Goal: Task Accomplishment & Management: Manage account settings

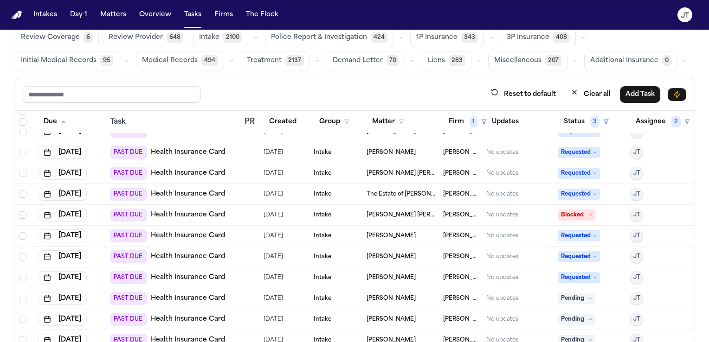
scroll to position [46, 0]
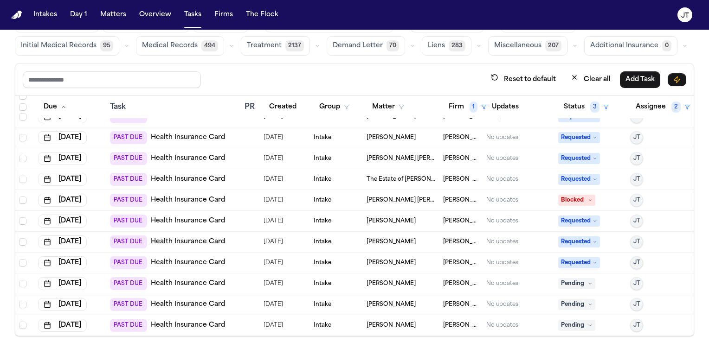
click at [186, 279] on link "Health Insurance Card" at bounding box center [188, 283] width 74 height 9
click at [569, 278] on span "Pending" at bounding box center [576, 283] width 37 height 11
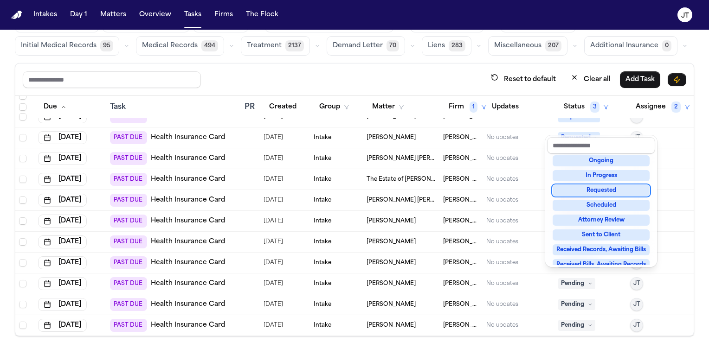
click at [567, 192] on div "Requested" at bounding box center [600, 190] width 97 height 11
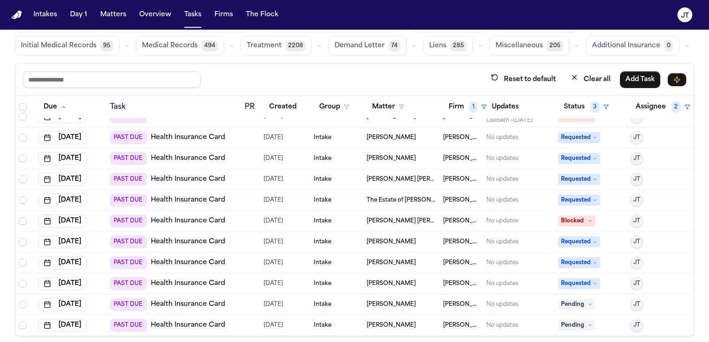
scroll to position [19, 0]
click at [174, 300] on link "Health Insurance Card" at bounding box center [188, 304] width 74 height 9
click at [588, 302] on icon at bounding box center [590, 304] width 5 height 5
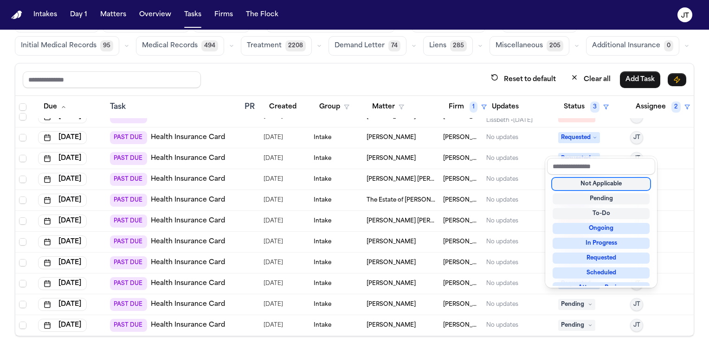
scroll to position [0, 0]
click at [577, 257] on div "Requested" at bounding box center [600, 257] width 97 height 11
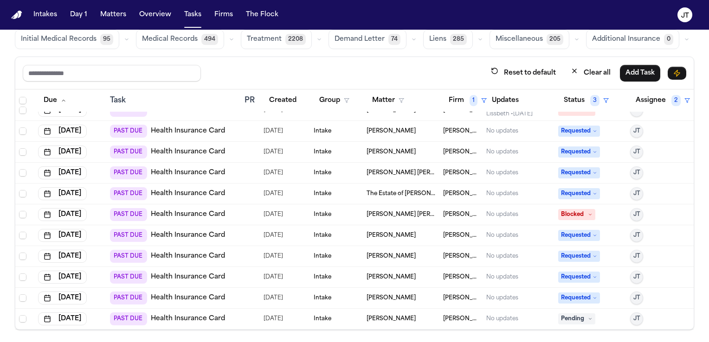
scroll to position [55, 0]
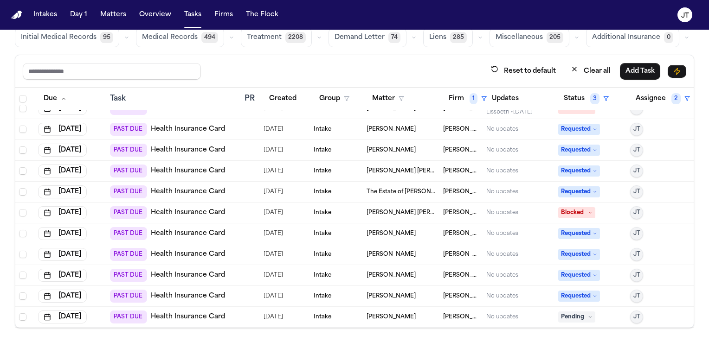
click at [185, 313] on link "Health Insurance Card" at bounding box center [188, 317] width 74 height 9
click at [580, 312] on span "Pending" at bounding box center [576, 317] width 37 height 11
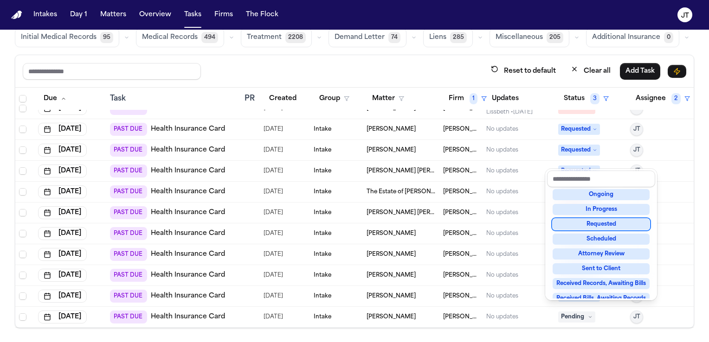
click at [580, 223] on div "Requested" at bounding box center [600, 224] width 97 height 11
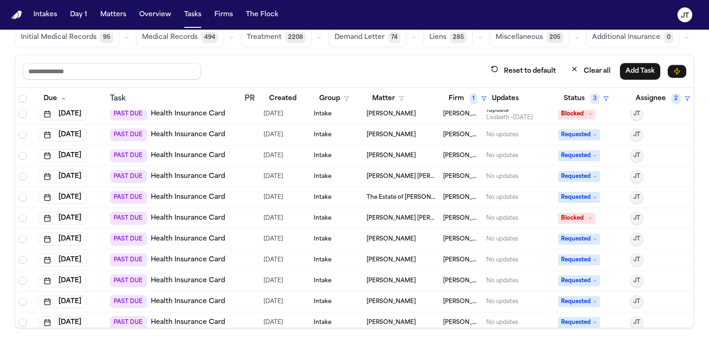
scroll to position [0, 0]
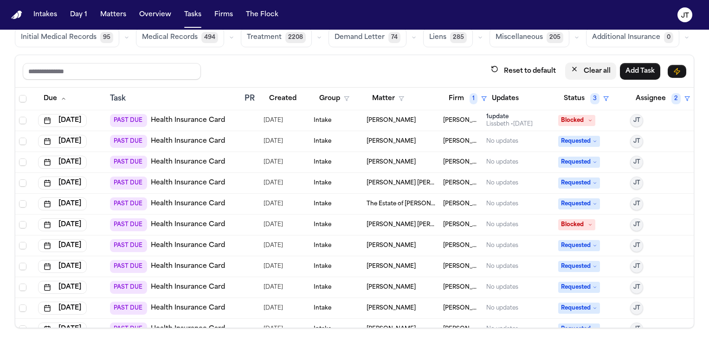
click at [571, 66] on icon "button" at bounding box center [574, 68] width 7 height 7
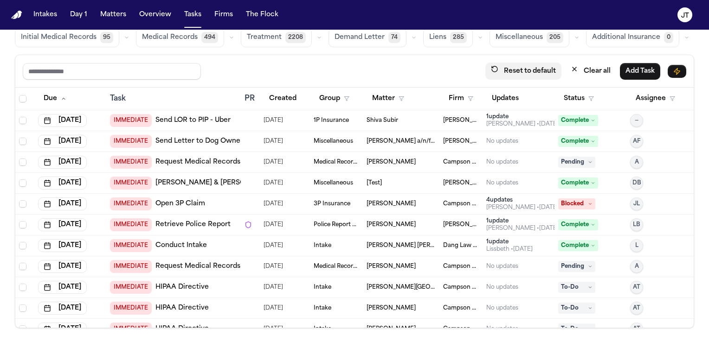
click at [525, 66] on button "Reset to default" at bounding box center [523, 71] width 76 height 17
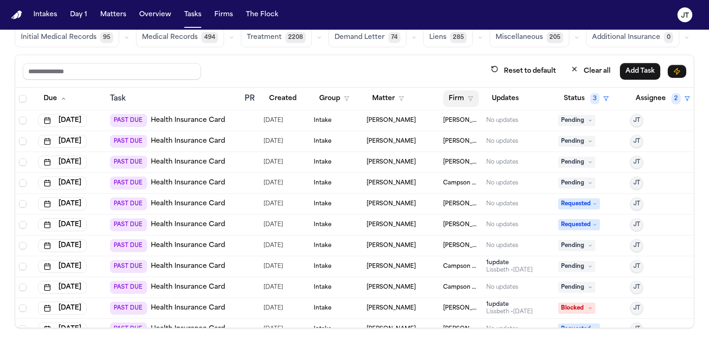
click at [447, 96] on button "Firm" at bounding box center [461, 98] width 36 height 17
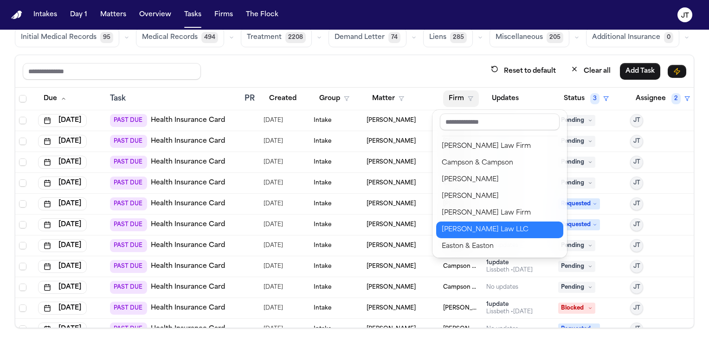
click at [462, 231] on div "[PERSON_NAME] Law LLC" at bounding box center [500, 230] width 116 height 11
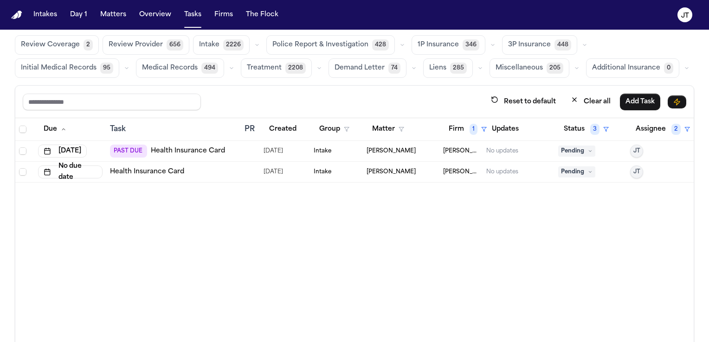
scroll to position [8, 0]
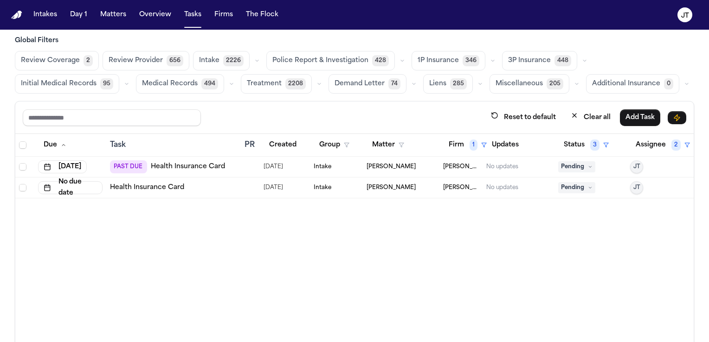
click at [170, 168] on link "Health Insurance Card" at bounding box center [188, 166] width 74 height 9
click at [588, 168] on icon at bounding box center [590, 167] width 5 height 5
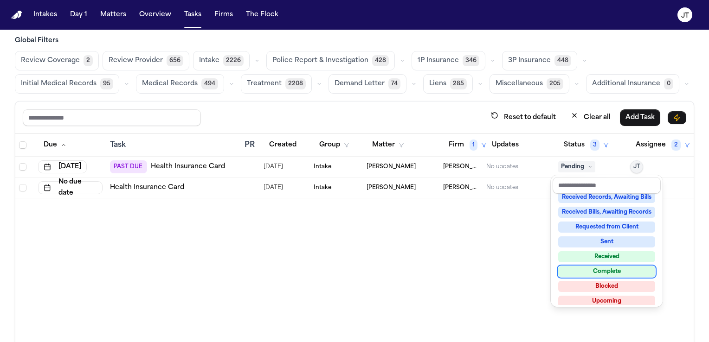
scroll to position [144, 0]
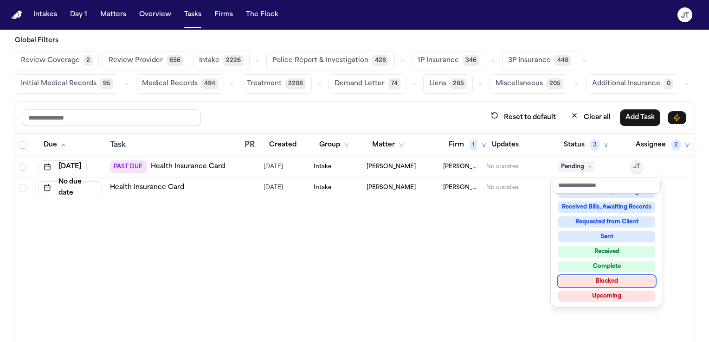
click at [625, 282] on div "Blocked" at bounding box center [606, 281] width 97 height 11
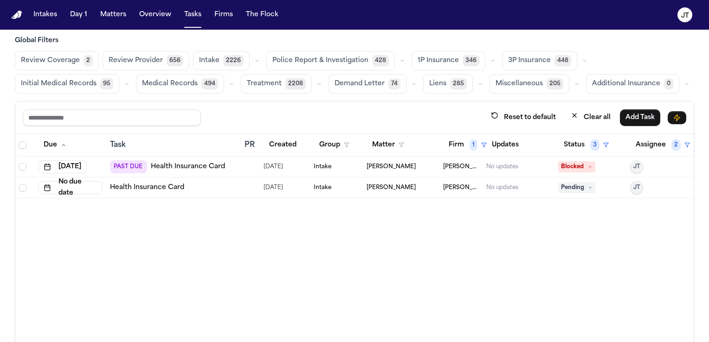
click at [156, 183] on link "Health Insurance Card" at bounding box center [147, 187] width 74 height 9
click at [588, 187] on icon at bounding box center [590, 188] width 5 height 5
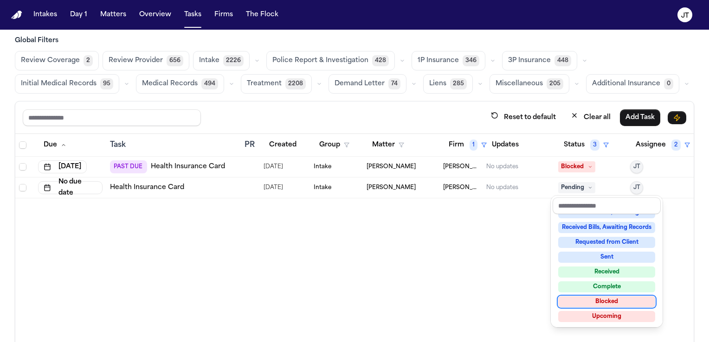
click at [607, 300] on div "Blocked" at bounding box center [606, 301] width 97 height 11
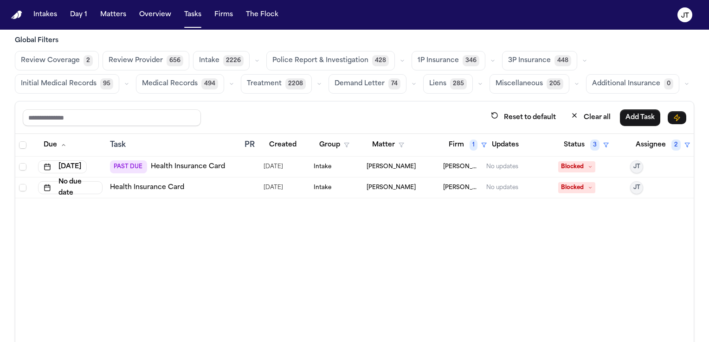
click at [366, 273] on div "Due Task PR Created Group Matter Firm 1 Updates Status 3 Assignee 2 Jul 11, 202…" at bounding box center [354, 254] width 678 height 240
click at [526, 116] on button "Reset to default" at bounding box center [523, 117] width 76 height 17
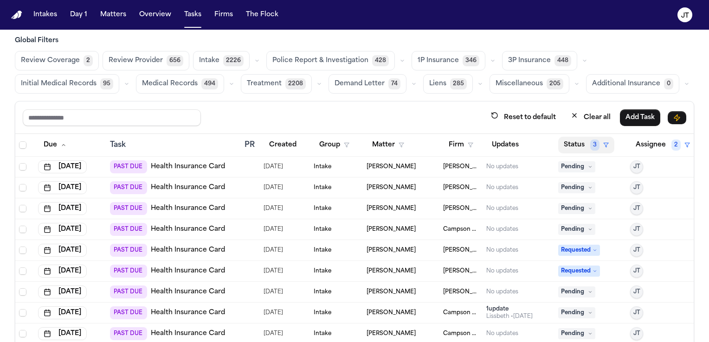
click at [562, 144] on button "Status 3" at bounding box center [586, 145] width 56 height 17
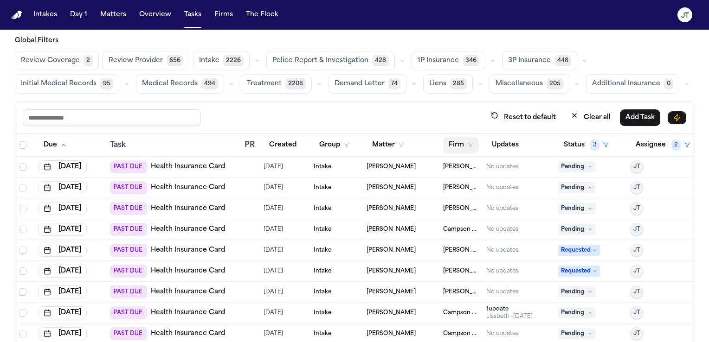
click at [443, 141] on button "Firm" at bounding box center [461, 145] width 36 height 17
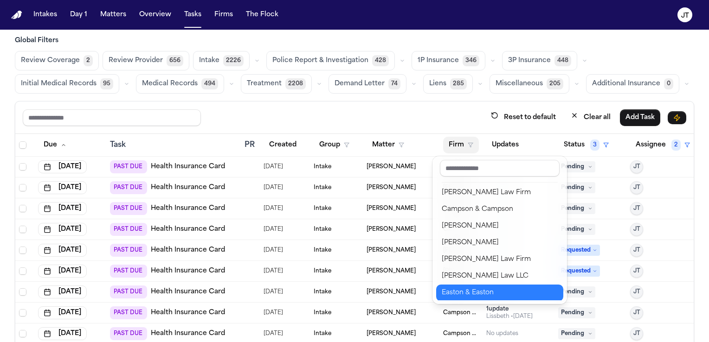
click at [473, 289] on div "Easton & Easton" at bounding box center [500, 293] width 116 height 11
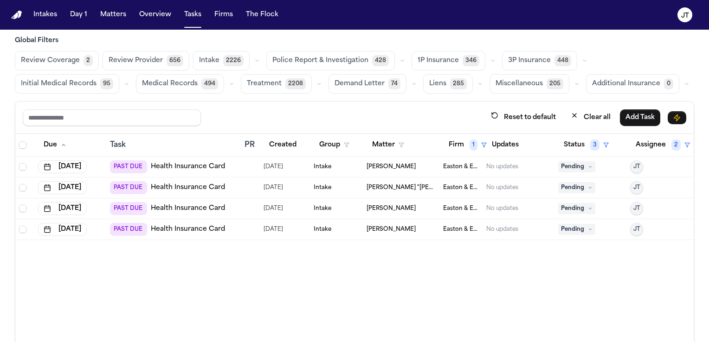
click at [206, 162] on link "Health Insurance Card" at bounding box center [188, 166] width 74 height 9
click at [451, 144] on button "Firm 1" at bounding box center [467, 145] width 49 height 17
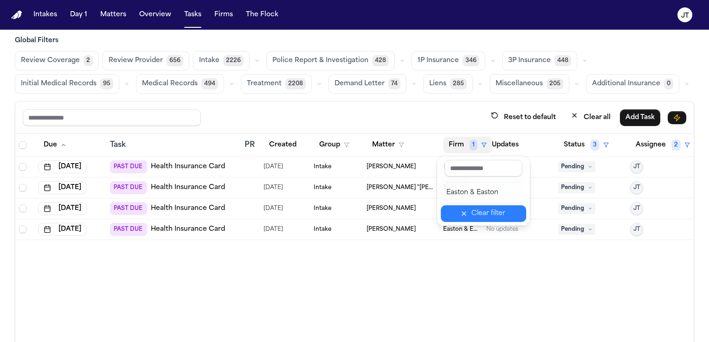
click at [477, 216] on div "Clear filter" at bounding box center [488, 213] width 34 height 11
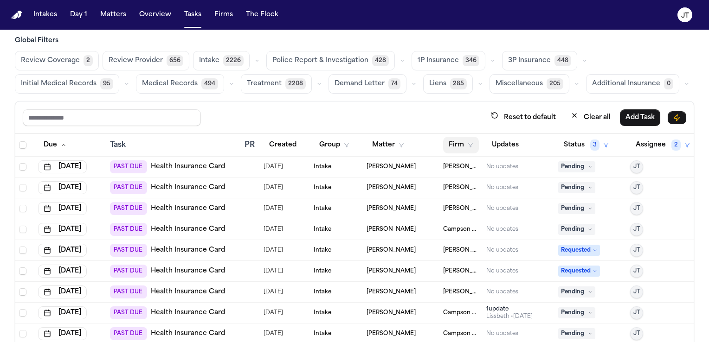
click at [454, 138] on button "Firm" at bounding box center [461, 145] width 36 height 17
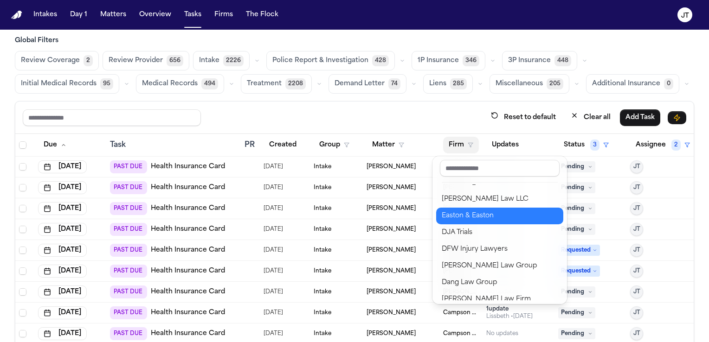
scroll to position [93, 0]
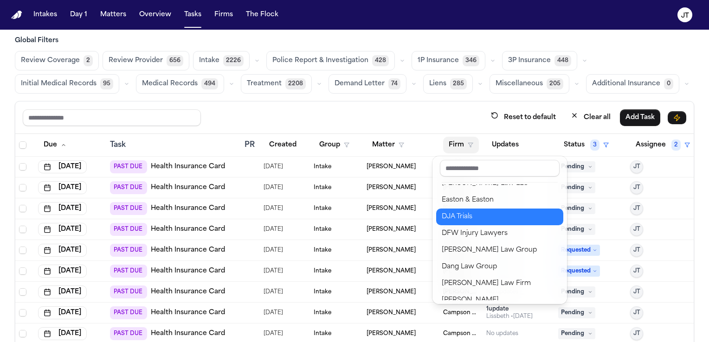
click at [461, 216] on div "DJA Trials" at bounding box center [500, 217] width 116 height 11
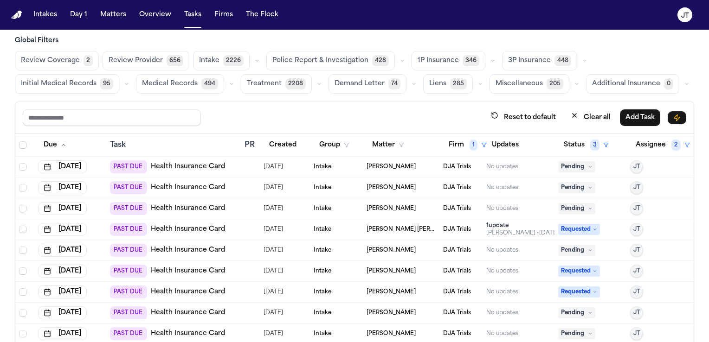
click at [439, 225] on td "DJA Trials" at bounding box center [460, 229] width 43 height 21
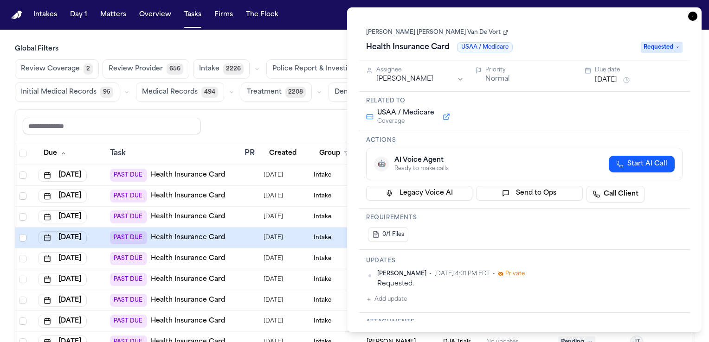
click at [257, 130] on div "Reset to default Clear all Add Task" at bounding box center [354, 125] width 663 height 17
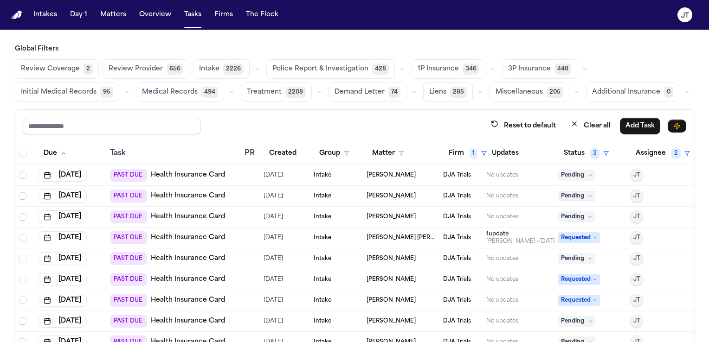
click at [174, 176] on link "Health Insurance Card" at bounding box center [188, 175] width 74 height 9
click at [78, 130] on input "text" at bounding box center [112, 126] width 178 height 17
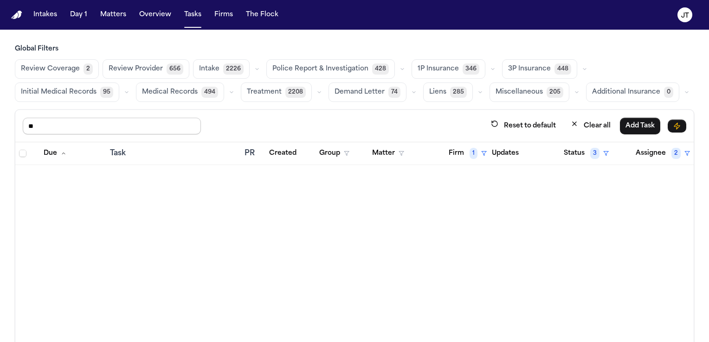
type input "*"
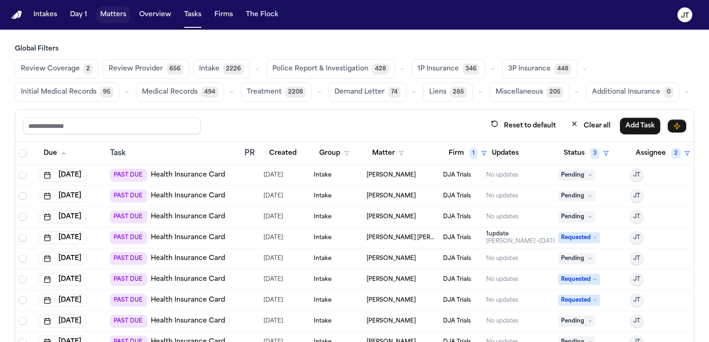
click at [117, 18] on button "Matters" at bounding box center [112, 14] width 33 height 17
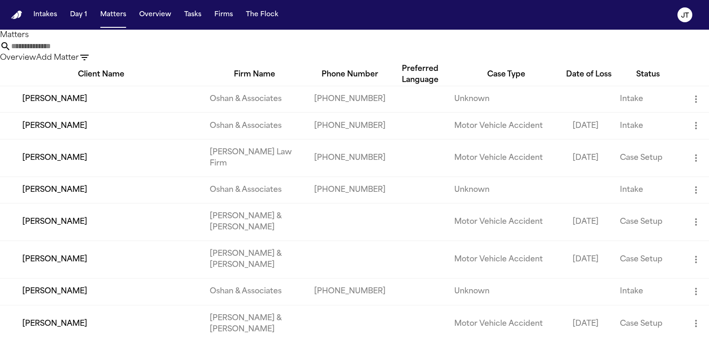
click at [85, 47] on input "text" at bounding box center [48, 46] width 74 height 11
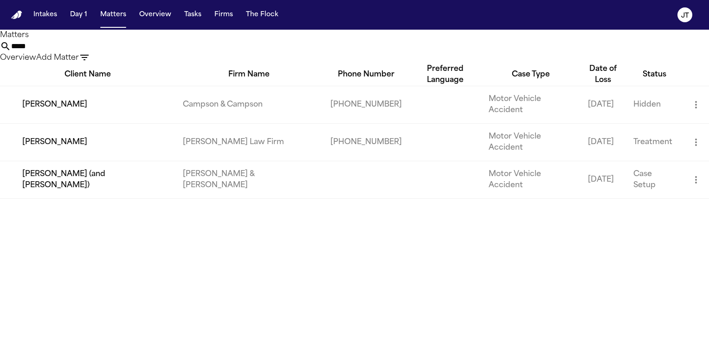
type input "*****"
click at [84, 131] on td "Janice Shamp" at bounding box center [87, 142] width 175 height 38
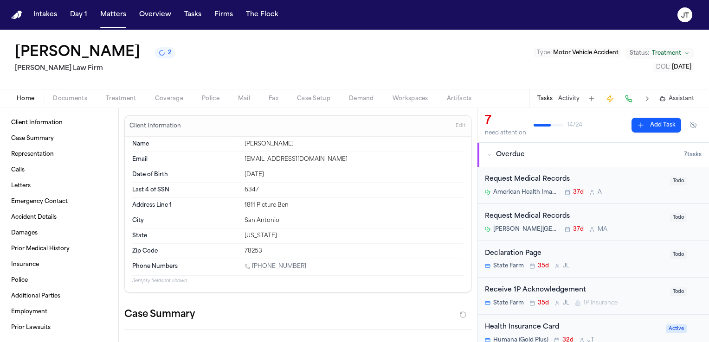
click at [67, 99] on span "Documents" at bounding box center [70, 98] width 34 height 7
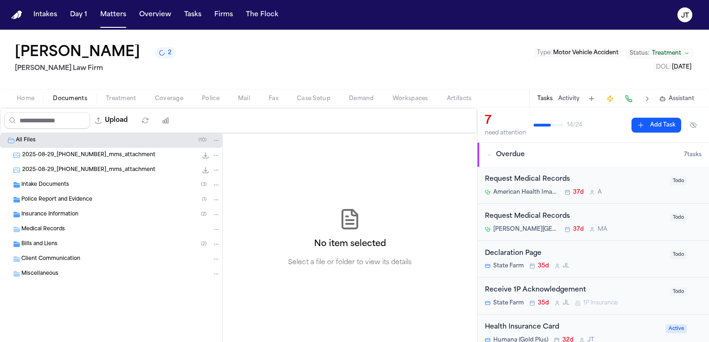
click at [44, 186] on span "Intake Documents" at bounding box center [45, 185] width 48 height 8
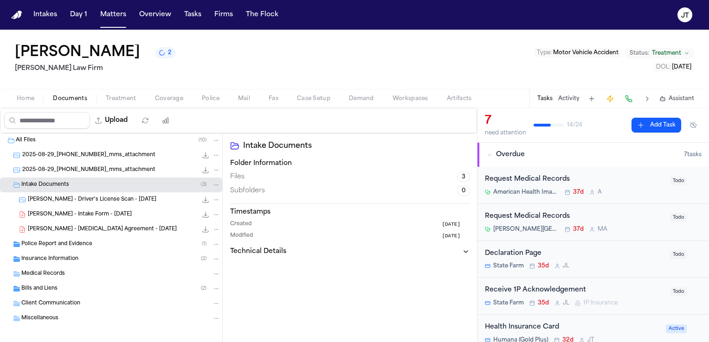
click at [46, 261] on span "Insurance Information" at bounding box center [49, 260] width 57 height 8
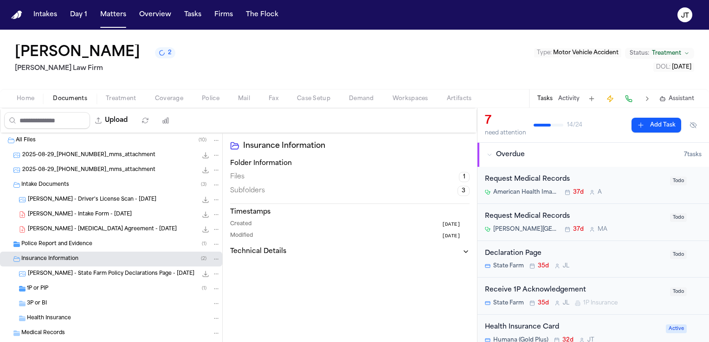
scroll to position [46, 0]
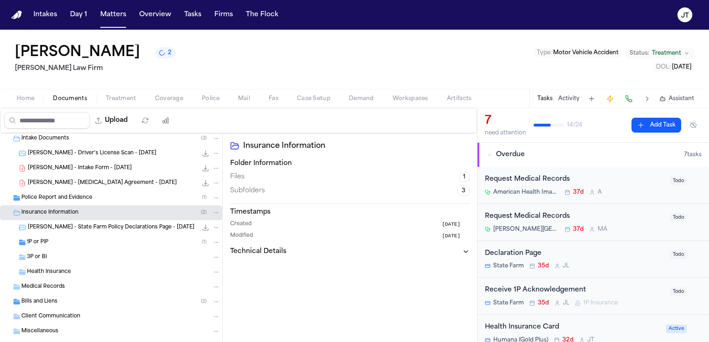
click at [42, 270] on span "Health Insurance" at bounding box center [49, 273] width 44 height 8
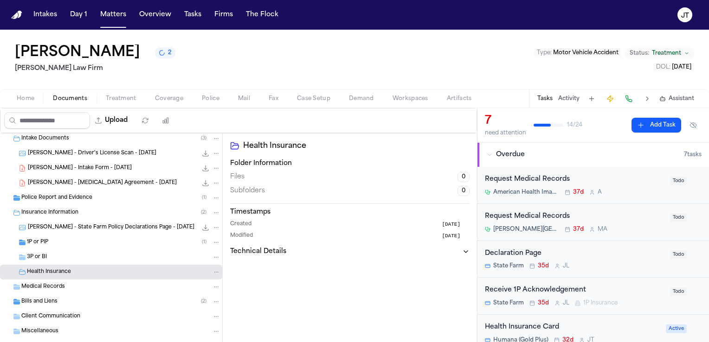
click at [213, 273] on icon "Folder: Health Insurance" at bounding box center [216, 272] width 6 height 6
click at [135, 270] on div "Health Insurance" at bounding box center [123, 272] width 193 height 8
click at [130, 270] on div "Health Insurance" at bounding box center [123, 272] width 193 height 8
click at [128, 123] on button "Upload" at bounding box center [111, 120] width 43 height 17
select select "**********"
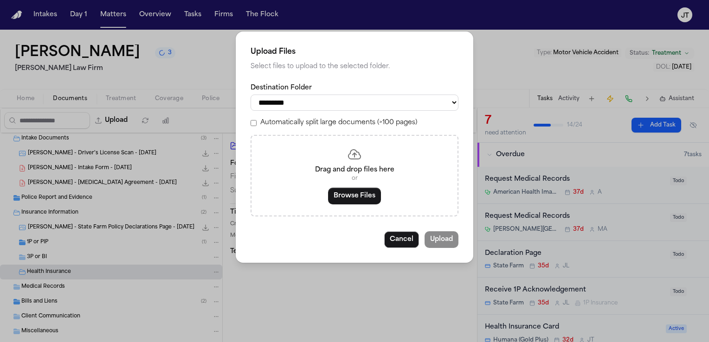
click at [319, 184] on div "Drag and drop files here or Browse Files" at bounding box center [354, 176] width 208 height 82
click at [343, 196] on button "Browse Files" at bounding box center [354, 196] width 53 height 17
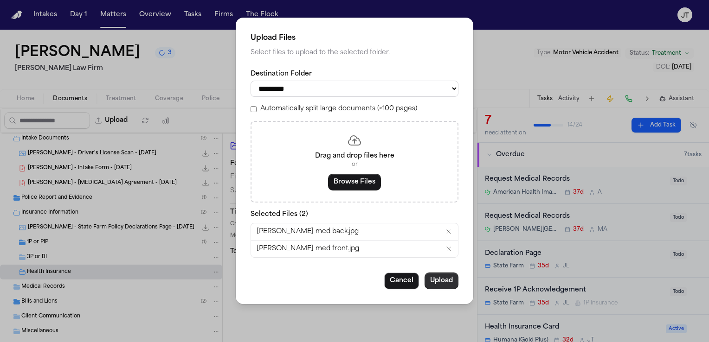
click at [447, 276] on button "Upload" at bounding box center [441, 281] width 34 height 17
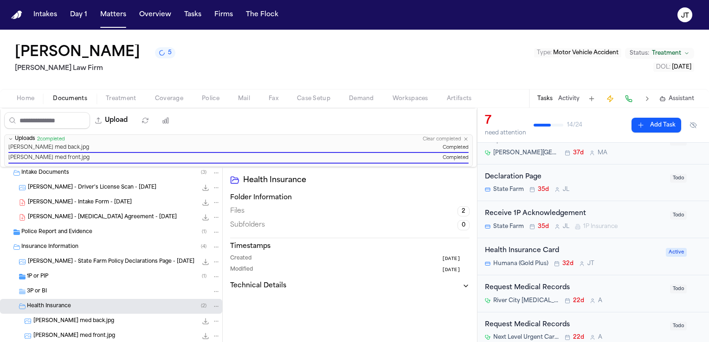
scroll to position [93, 0]
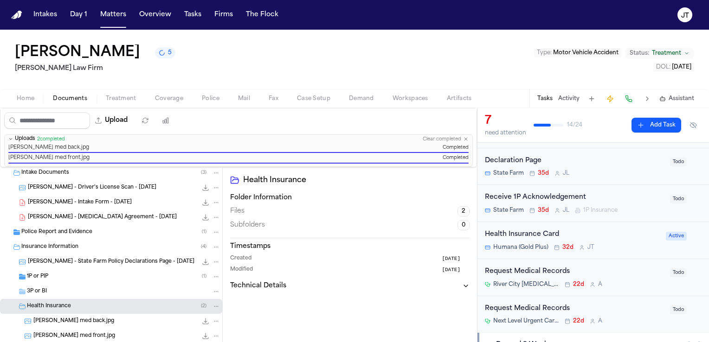
click at [592, 238] on div "Health Insurance Card" at bounding box center [572, 235] width 175 height 11
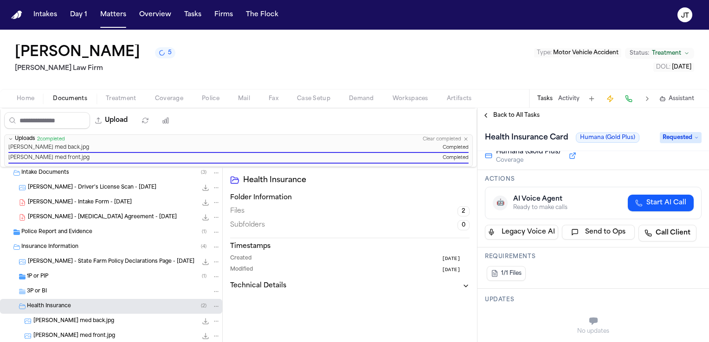
scroll to position [93, 0]
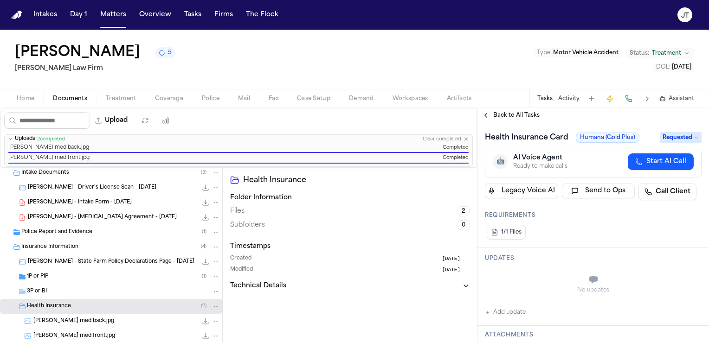
click at [670, 134] on span "Requested" at bounding box center [681, 137] width 42 height 11
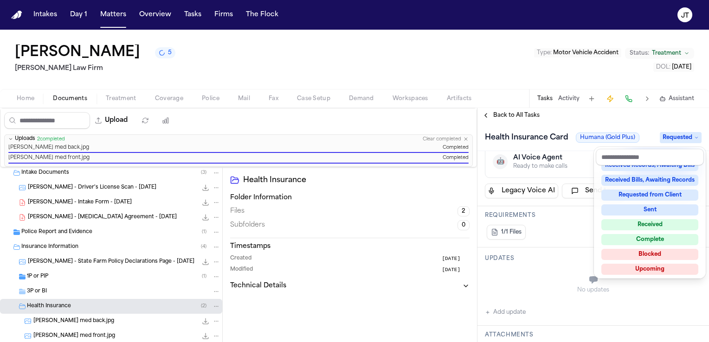
scroll to position [144, 0]
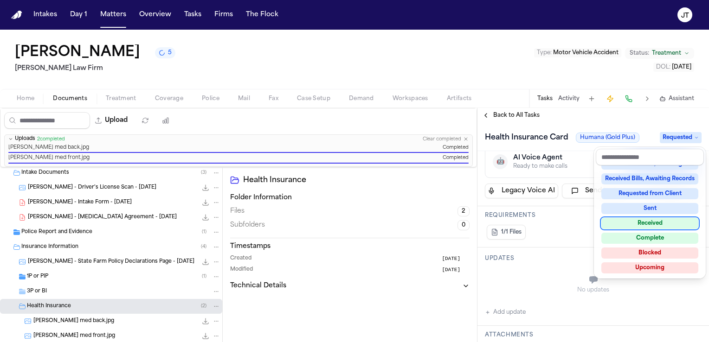
click at [640, 226] on div "Received" at bounding box center [649, 223] width 97 height 11
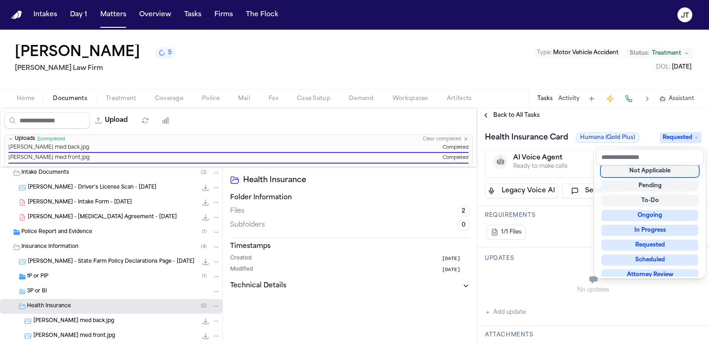
scroll to position [116, 0]
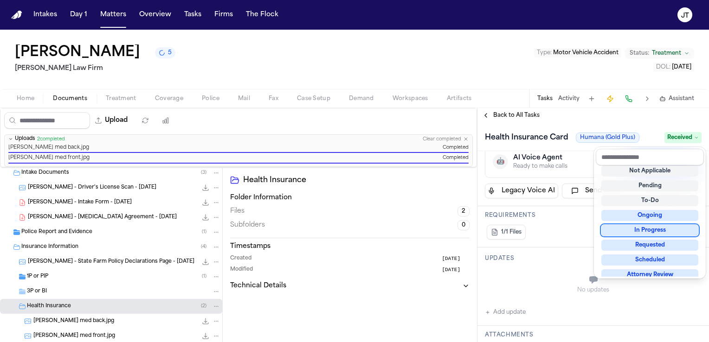
click at [311, 314] on div "Upload 0 files selected Move files Download files Delete files More actions Cle…" at bounding box center [354, 225] width 709 height 234
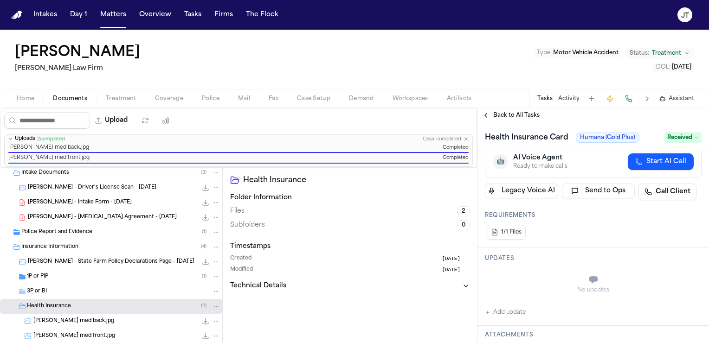
click at [655, 123] on div "Health Insurance Card Humana (Gold Plus) Received" at bounding box center [592, 137] width 231 height 28
click at [695, 136] on icon at bounding box center [696, 137] width 5 height 5
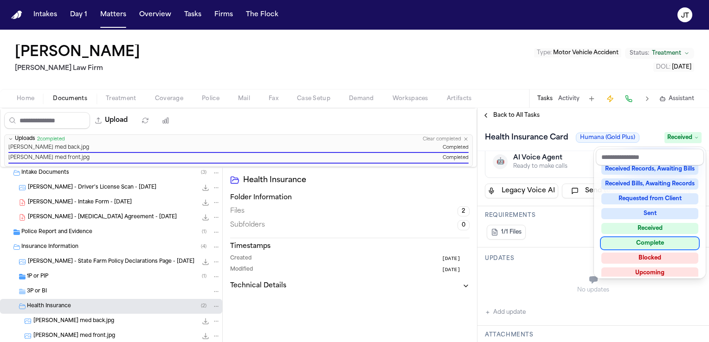
click at [662, 240] on div "Complete" at bounding box center [649, 243] width 97 height 11
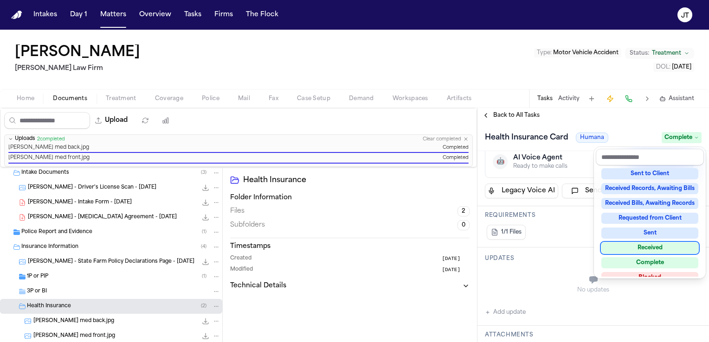
click at [207, 18] on div "Intakes Day 1 Matters Overview Tasks Firms The Flock JT Janice Shamp Ruy Mirele…" at bounding box center [354, 171] width 709 height 342
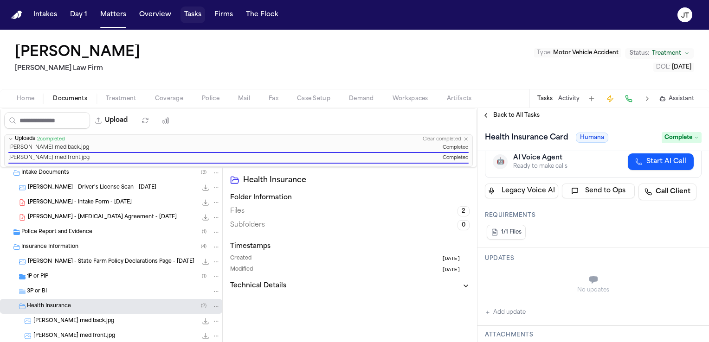
click at [195, 15] on button "Tasks" at bounding box center [192, 14] width 25 height 17
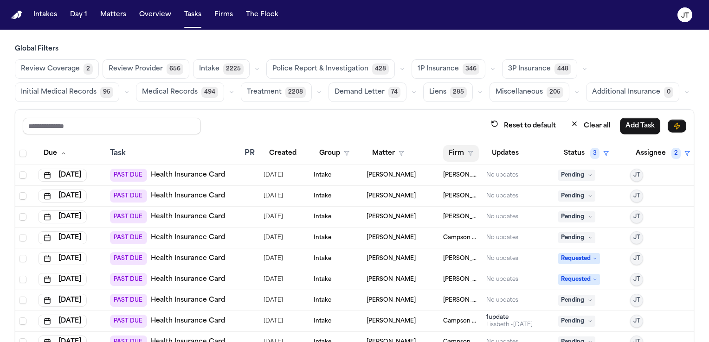
click at [447, 150] on button "Firm" at bounding box center [461, 153] width 36 height 17
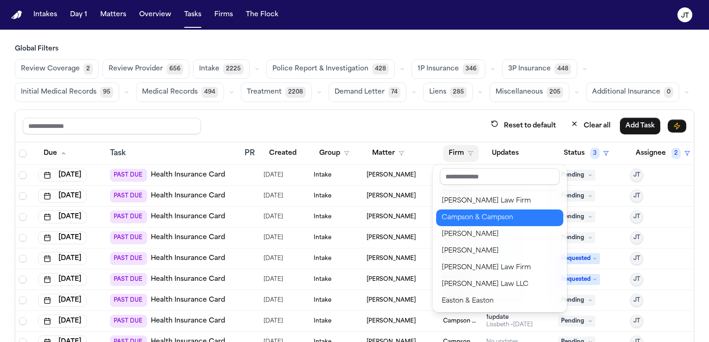
click at [452, 210] on button "Campson & Campson" at bounding box center [499, 218] width 127 height 17
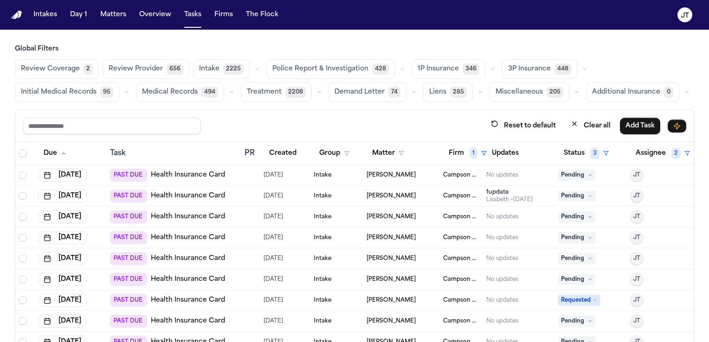
click at [188, 172] on link "Health Insurance Card" at bounding box center [188, 175] width 74 height 9
click at [568, 173] on span "Pending" at bounding box center [576, 175] width 37 height 11
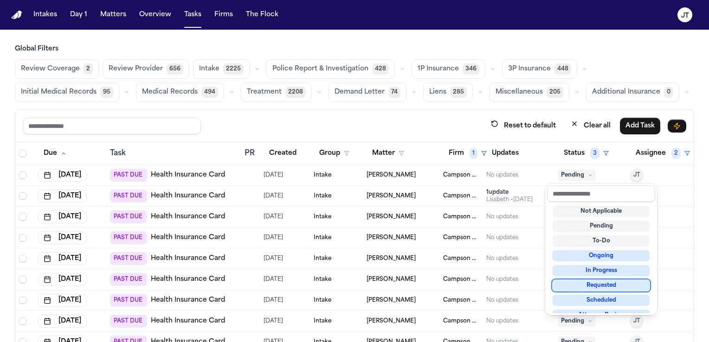
click at [597, 283] on div "Requested" at bounding box center [600, 285] width 97 height 11
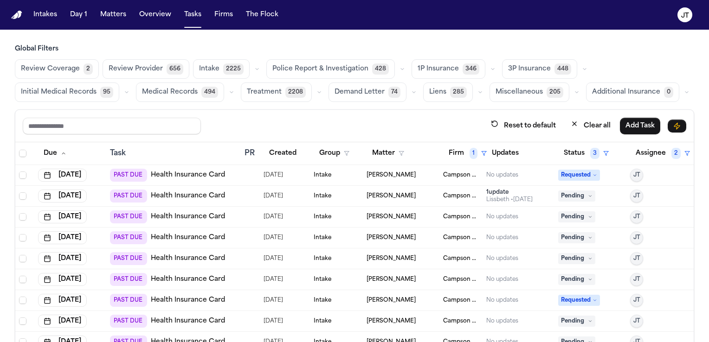
click at [168, 198] on link "Health Insurance Card" at bounding box center [188, 196] width 74 height 9
click at [570, 196] on span "Pending" at bounding box center [576, 196] width 37 height 11
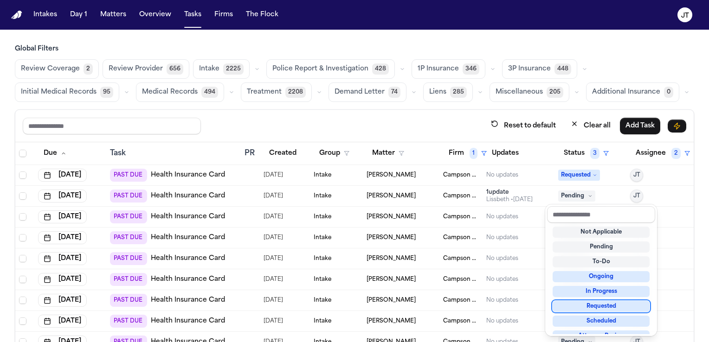
click at [602, 305] on div "Requested" at bounding box center [600, 306] width 97 height 11
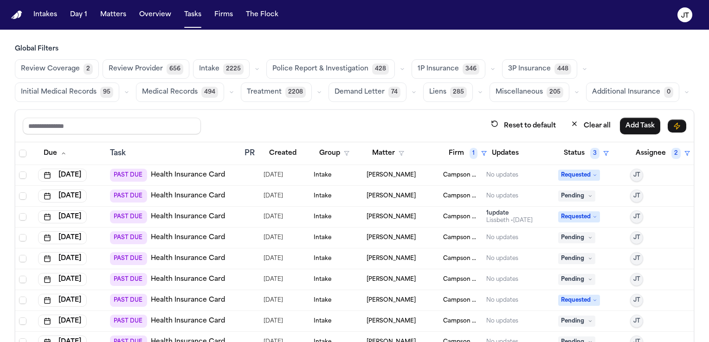
click at [573, 196] on span "Pending" at bounding box center [576, 196] width 37 height 11
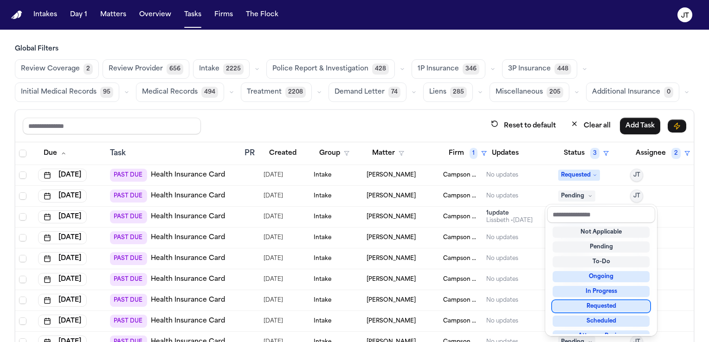
click at [591, 301] on div "Requested" at bounding box center [600, 306] width 97 height 11
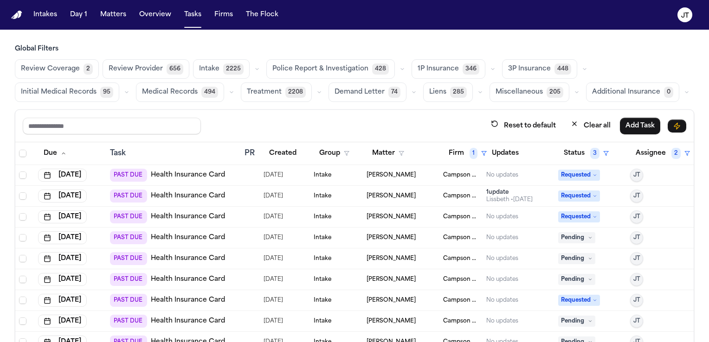
click at [187, 238] on link "Health Insurance Card" at bounding box center [188, 237] width 74 height 9
click at [588, 237] on icon at bounding box center [590, 238] width 5 height 5
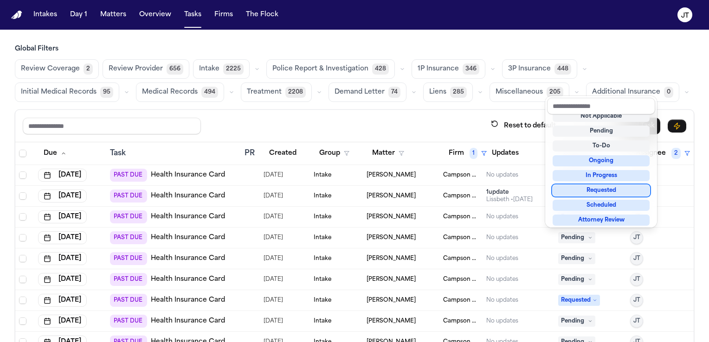
click at [583, 192] on div "Requested" at bounding box center [600, 190] width 97 height 11
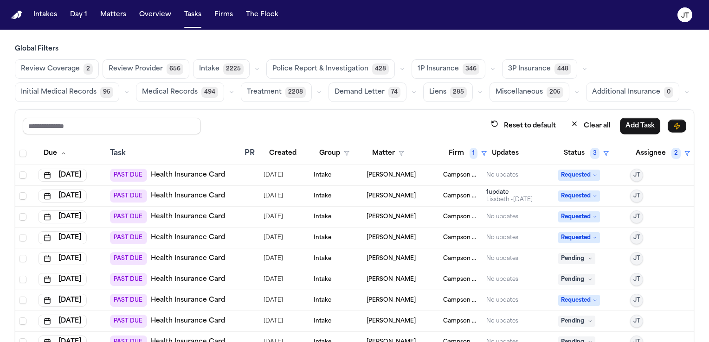
click at [173, 257] on link "Health Insurance Card" at bounding box center [188, 258] width 74 height 9
click at [572, 260] on span "Pending" at bounding box center [576, 258] width 37 height 11
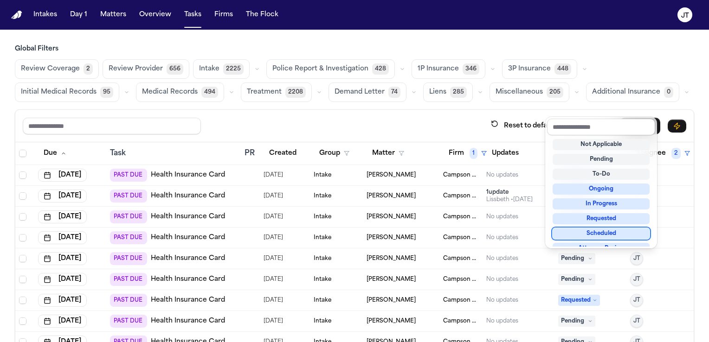
scroll to position [0, 0]
click at [574, 223] on div "Requested" at bounding box center [600, 218] width 97 height 11
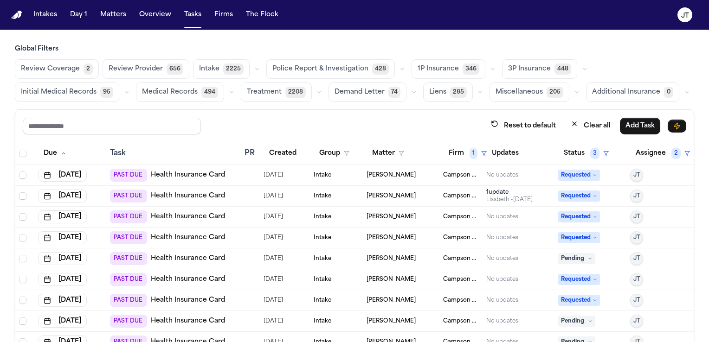
click at [575, 261] on span "Pending" at bounding box center [576, 258] width 37 height 11
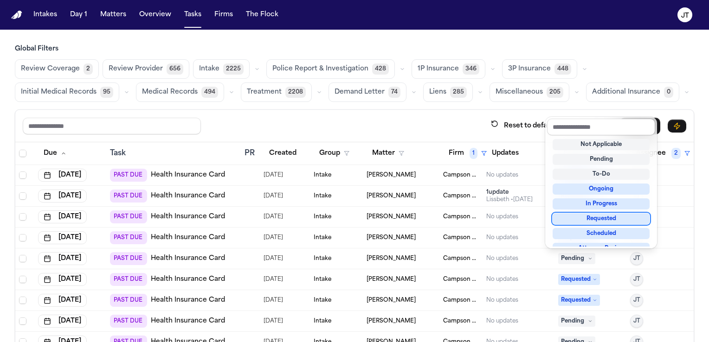
click at [573, 217] on div "Requested" at bounding box center [600, 218] width 97 height 11
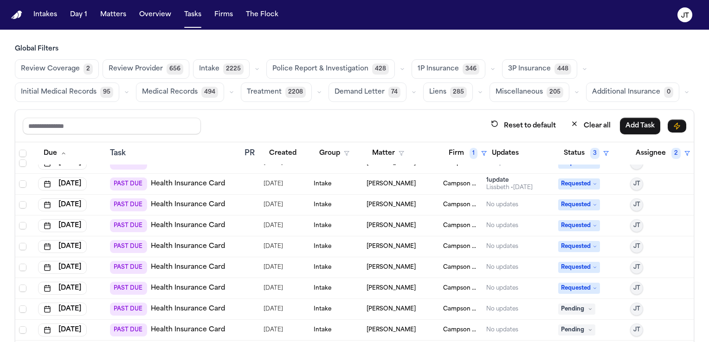
scroll to position [19, 0]
click at [169, 305] on link "Health Insurance Card" at bounding box center [188, 309] width 74 height 9
click at [588, 307] on icon at bounding box center [590, 309] width 5 height 5
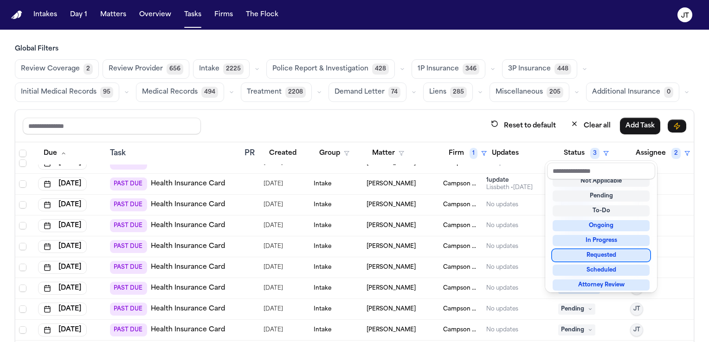
click at [578, 255] on div "Requested" at bounding box center [600, 255] width 97 height 11
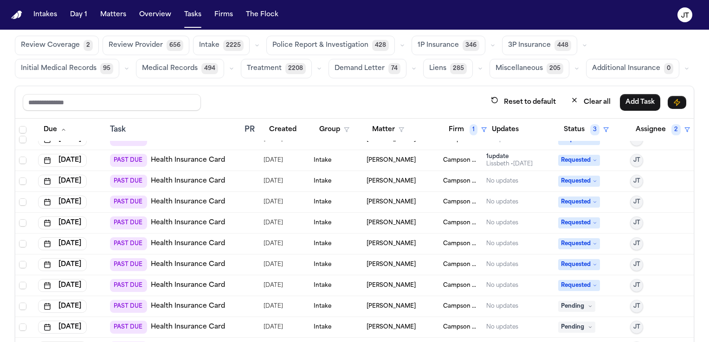
scroll to position [46, 0]
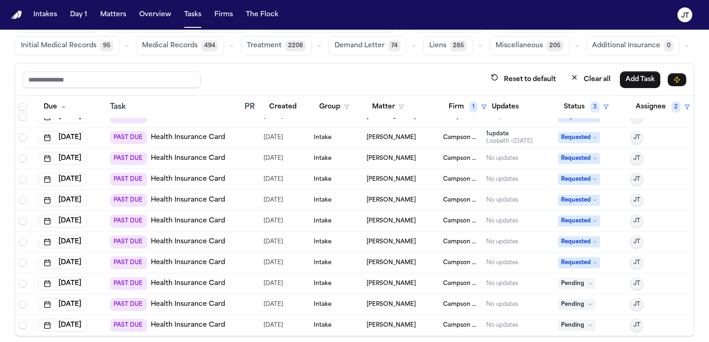
click at [186, 279] on link "Health Insurance Card" at bounding box center [188, 283] width 74 height 9
click at [169, 279] on link "Health Insurance Card" at bounding box center [188, 283] width 74 height 9
click at [385, 274] on td "[PERSON_NAME]" at bounding box center [401, 284] width 77 height 21
click at [172, 279] on link "Health Insurance Card" at bounding box center [188, 283] width 74 height 9
click at [578, 281] on span "Pending" at bounding box center [576, 283] width 37 height 11
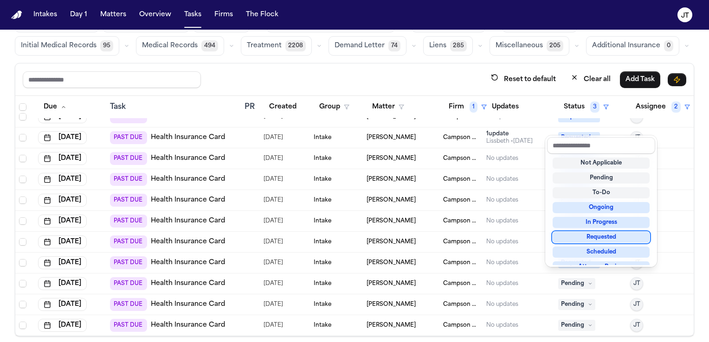
click at [584, 238] on div "Requested" at bounding box center [600, 237] width 97 height 11
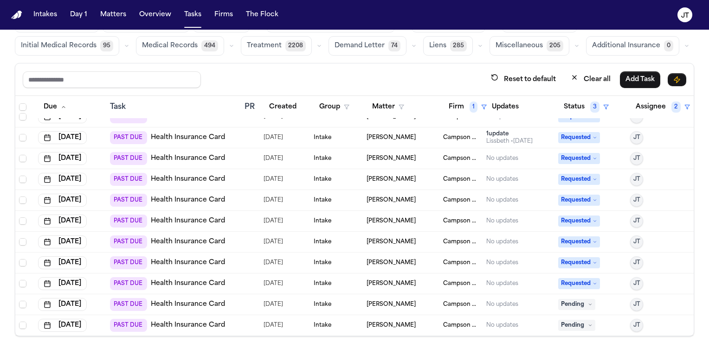
click at [184, 300] on link "Health Insurance Card" at bounding box center [188, 304] width 74 height 9
click at [570, 300] on span "Pending" at bounding box center [576, 304] width 37 height 11
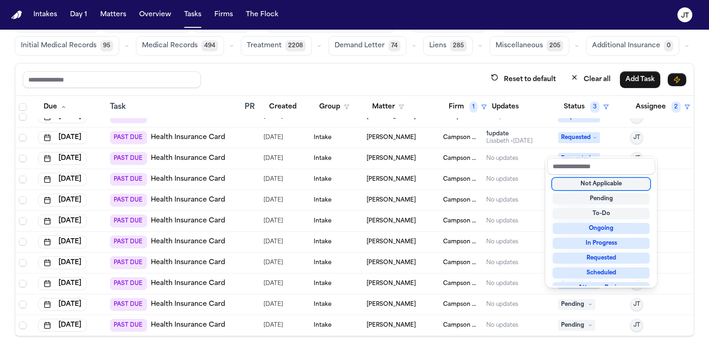
scroll to position [0, 0]
click at [571, 253] on div "Requested" at bounding box center [600, 257] width 97 height 11
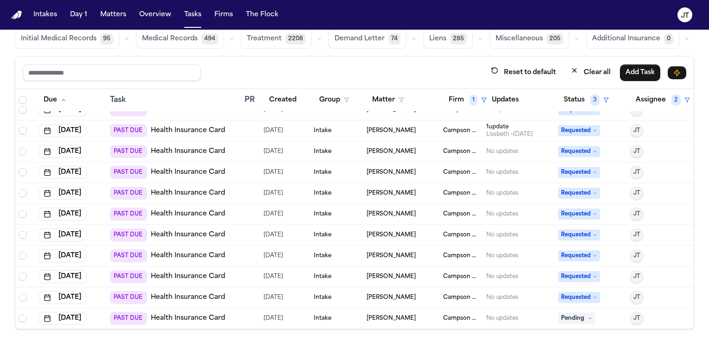
scroll to position [55, 0]
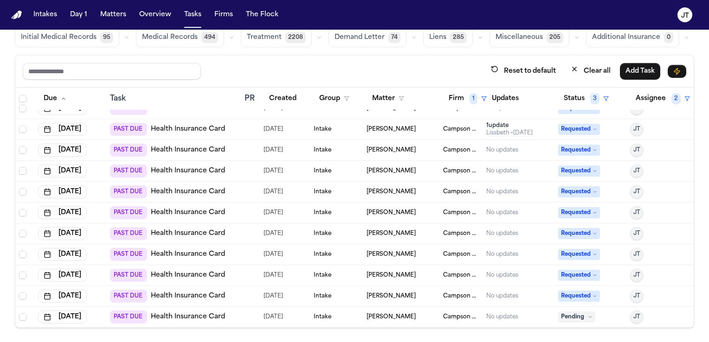
click at [204, 313] on link "Health Insurance Card" at bounding box center [188, 317] width 74 height 9
click at [575, 312] on span "Pending" at bounding box center [576, 317] width 37 height 11
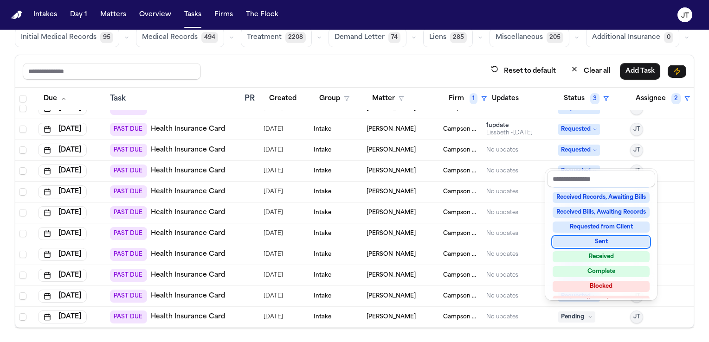
scroll to position [144, 0]
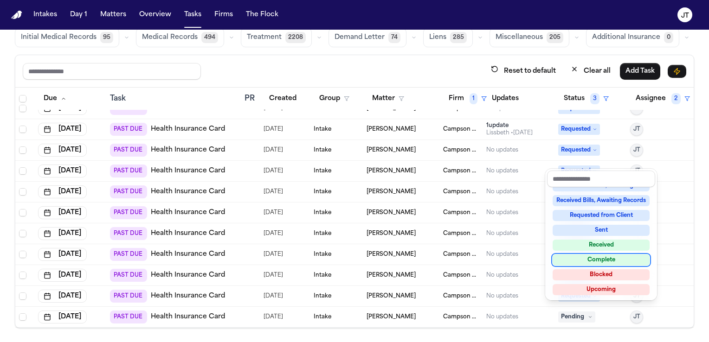
click at [577, 259] on div "Complete" at bounding box center [600, 260] width 97 height 11
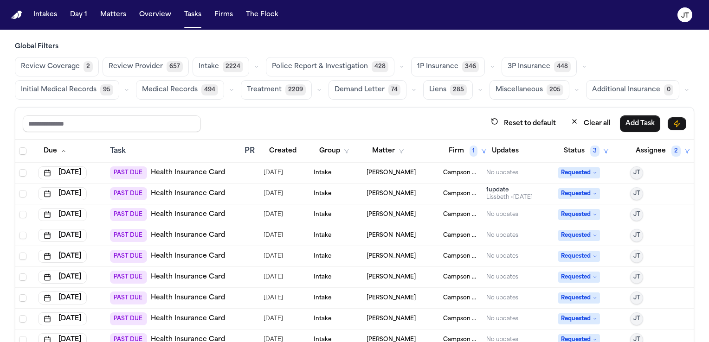
scroll to position [0, 0]
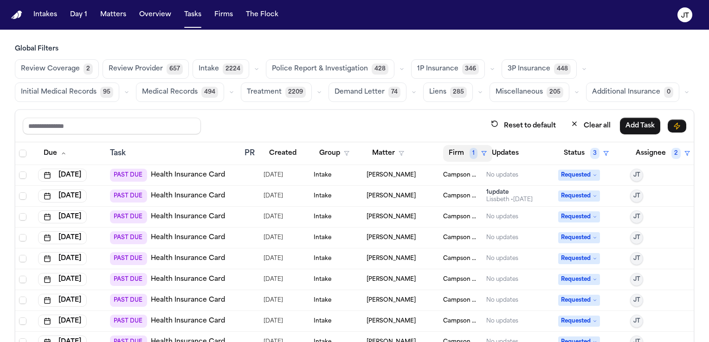
click at [458, 152] on button "Firm 1" at bounding box center [467, 153] width 49 height 17
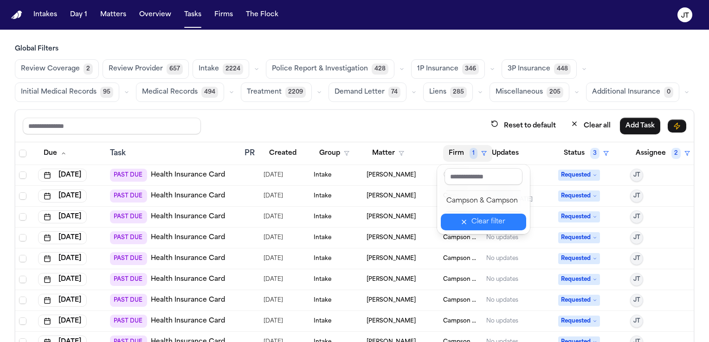
click at [468, 224] on icon "button" at bounding box center [463, 221] width 7 height 7
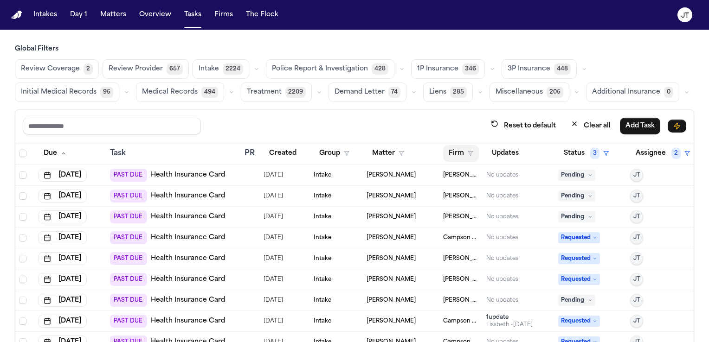
click at [451, 151] on button "Firm" at bounding box center [461, 153] width 36 height 17
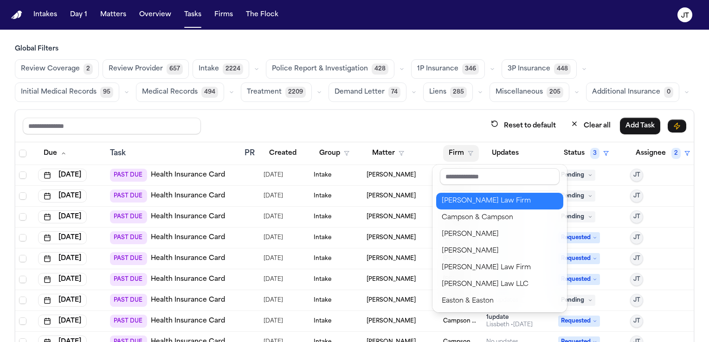
click at [454, 197] on div "[PERSON_NAME] Law Firm" at bounding box center [500, 201] width 116 height 11
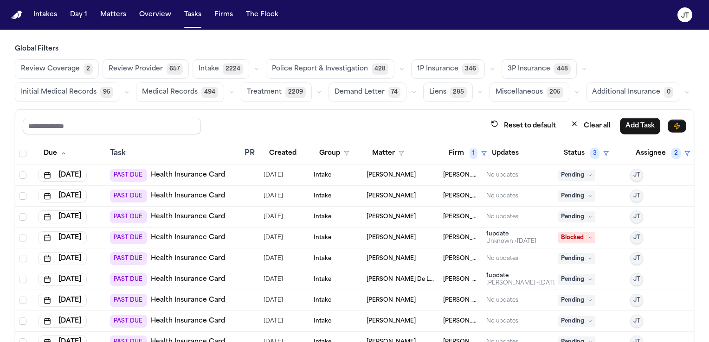
click at [184, 174] on link "Health Insurance Card" at bounding box center [188, 175] width 74 height 9
click at [169, 172] on link "Health Insurance Card" at bounding box center [188, 175] width 74 height 9
click at [588, 173] on icon at bounding box center [590, 175] width 5 height 5
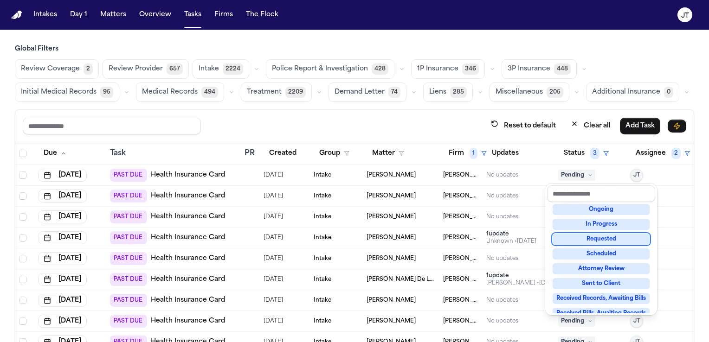
click at [579, 237] on div "Requested" at bounding box center [600, 239] width 97 height 11
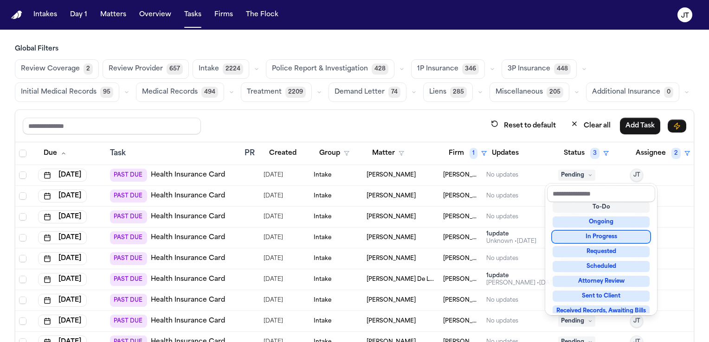
scroll to position [33, 0]
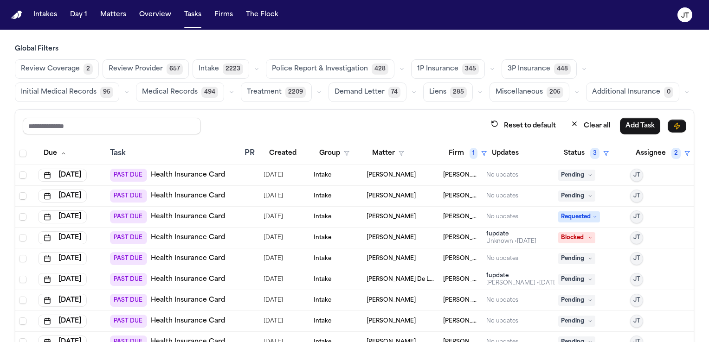
click at [576, 192] on span "Pending" at bounding box center [576, 196] width 37 height 11
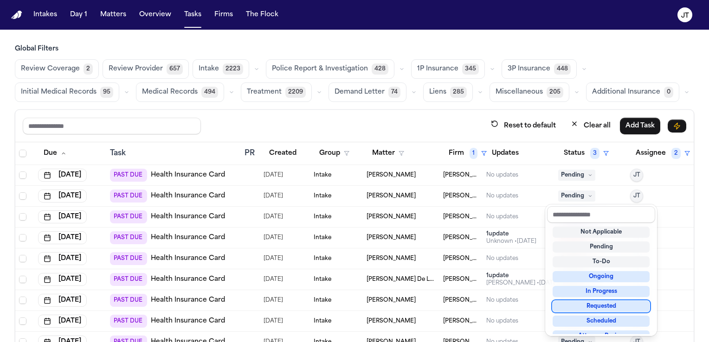
click at [598, 308] on div "Requested" at bounding box center [600, 306] width 97 height 11
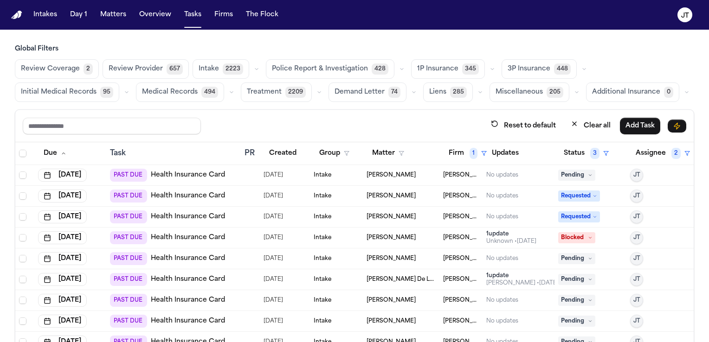
click at [581, 175] on span "Pending" at bounding box center [576, 175] width 37 height 11
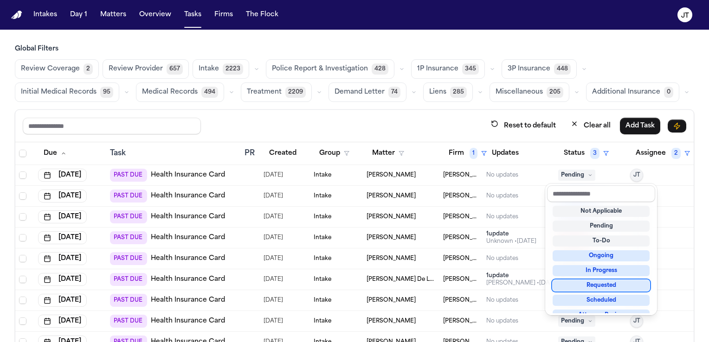
click at [596, 287] on div "Requested" at bounding box center [600, 285] width 97 height 11
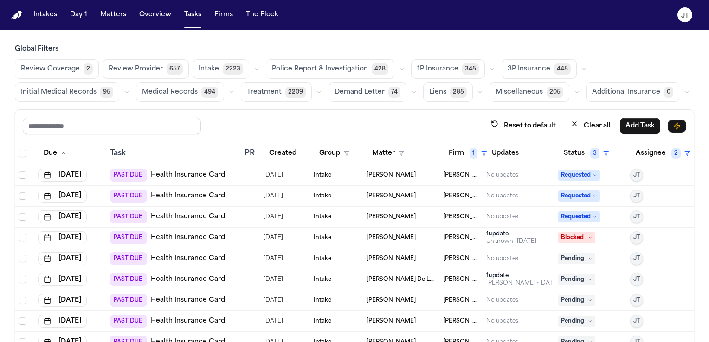
click at [202, 257] on link "Health Insurance Card" at bounding box center [188, 258] width 74 height 9
click at [588, 257] on icon at bounding box center [590, 259] width 5 height 5
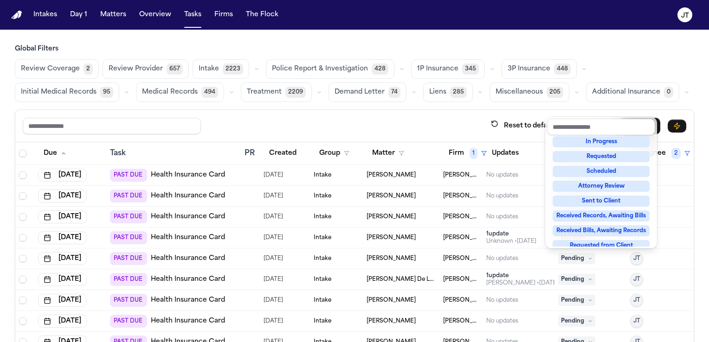
scroll to position [46, 0]
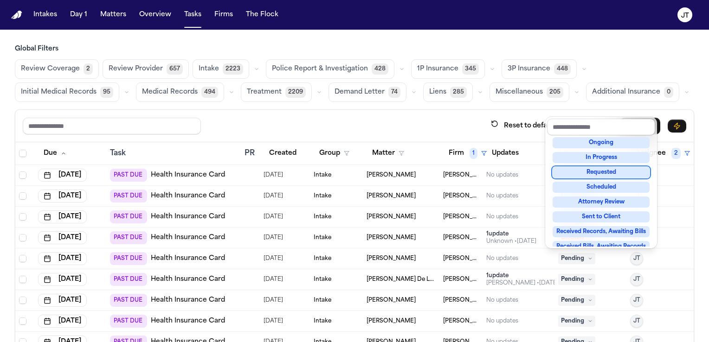
click at [589, 173] on div "Requested" at bounding box center [600, 172] width 97 height 11
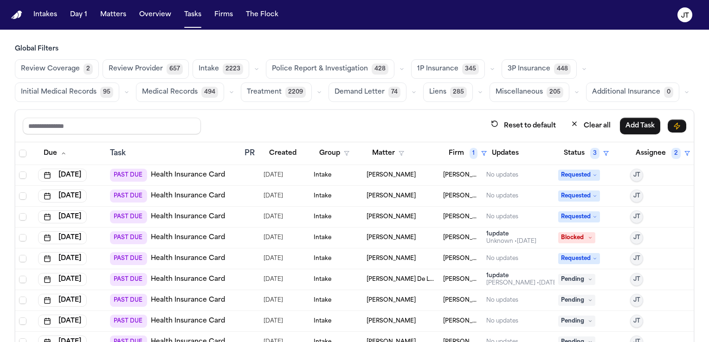
click at [185, 277] on link "Health Insurance Card" at bounding box center [188, 279] width 74 height 9
click at [571, 278] on span "Pending" at bounding box center [576, 279] width 37 height 11
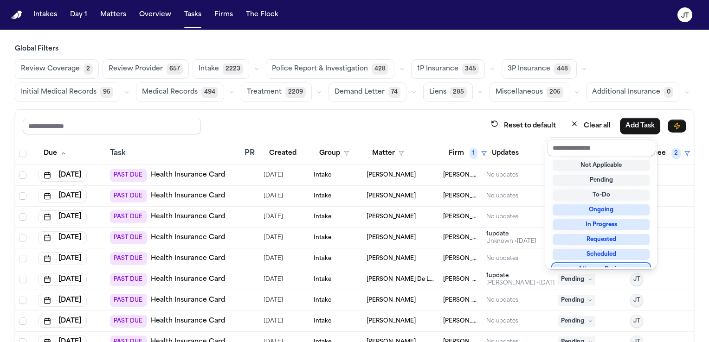
scroll to position [7, 0]
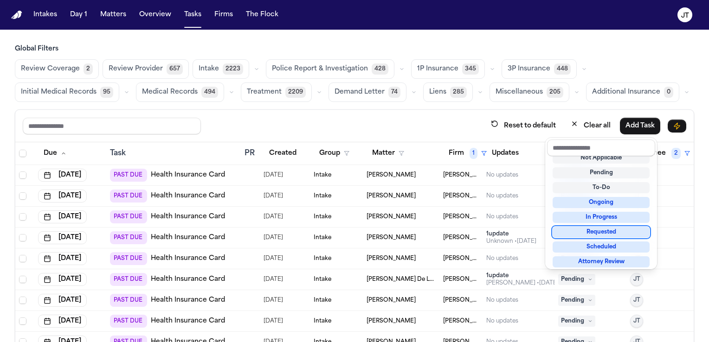
click at [567, 230] on div "Requested" at bounding box center [600, 232] width 97 height 11
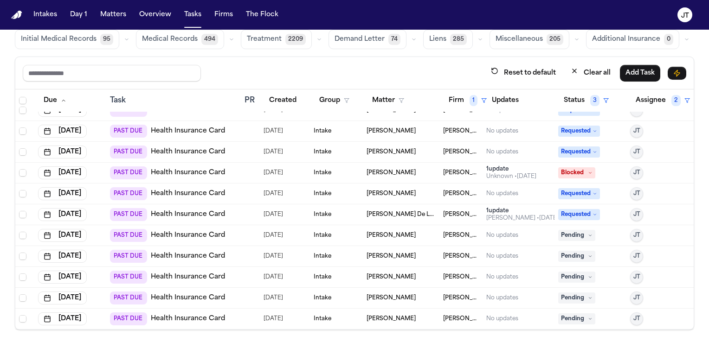
scroll to position [55, 0]
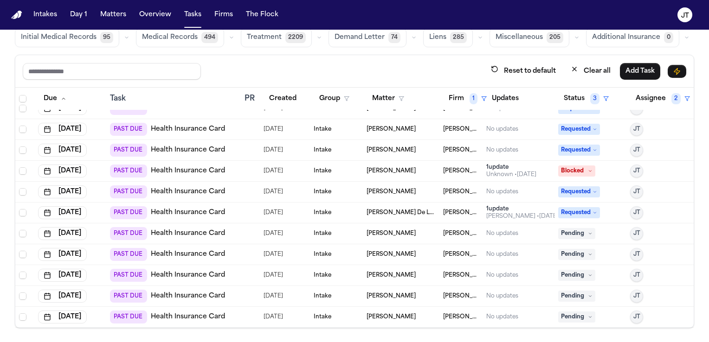
click at [209, 229] on link "Health Insurance Card" at bounding box center [188, 233] width 74 height 9
click at [575, 228] on span "Pending" at bounding box center [576, 233] width 37 height 11
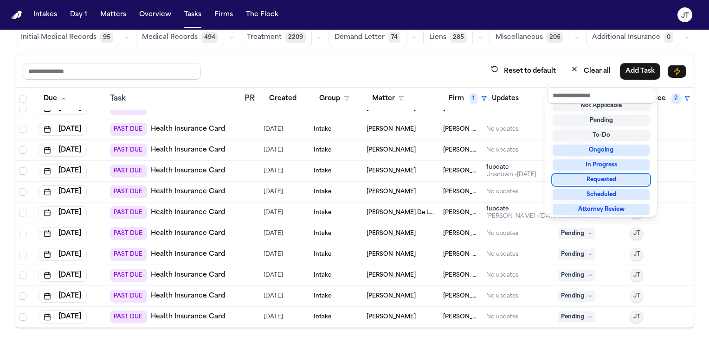
click at [584, 181] on div "Requested" at bounding box center [600, 179] width 97 height 11
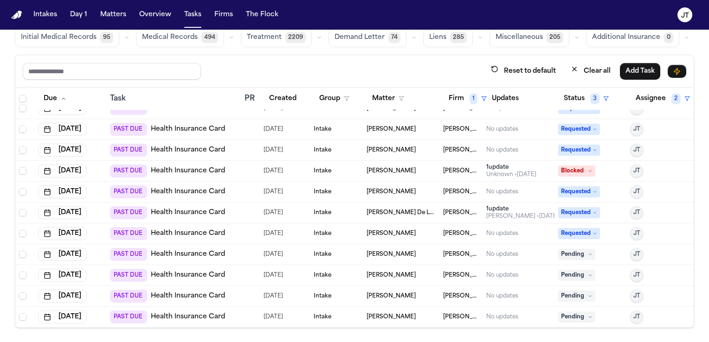
click at [180, 250] on link "Health Insurance Card" at bounding box center [188, 254] width 74 height 9
click at [573, 250] on span "Pending" at bounding box center [576, 254] width 37 height 11
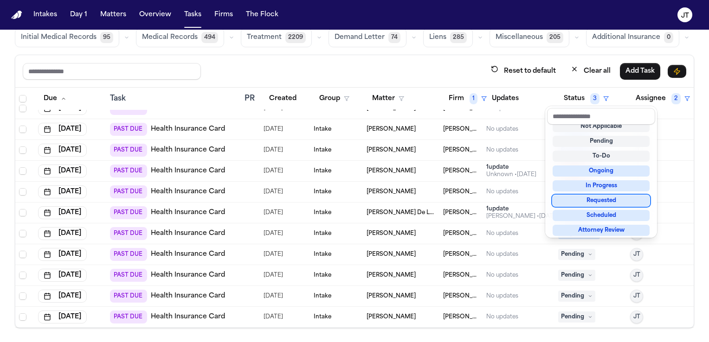
click at [576, 201] on div "Requested" at bounding box center [600, 200] width 97 height 11
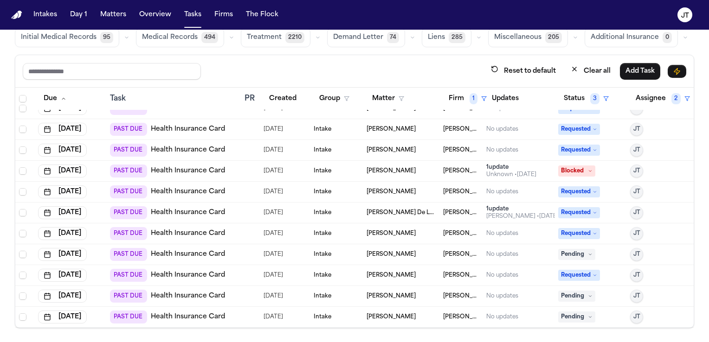
click at [578, 250] on span "Pending" at bounding box center [576, 254] width 37 height 11
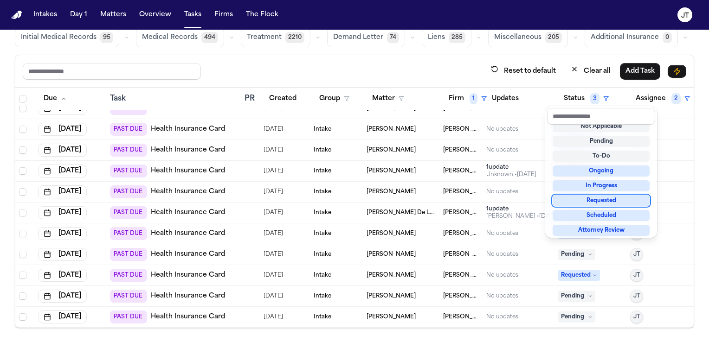
click at [576, 200] on div "Requested" at bounding box center [600, 200] width 97 height 11
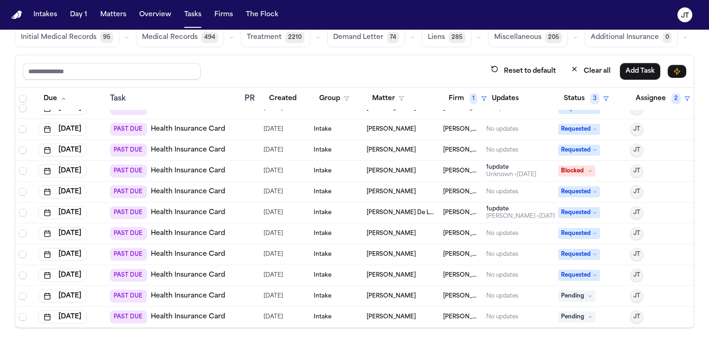
click at [193, 292] on link "Health Insurance Card" at bounding box center [188, 296] width 74 height 9
click at [558, 291] on span "Pending" at bounding box center [576, 296] width 37 height 11
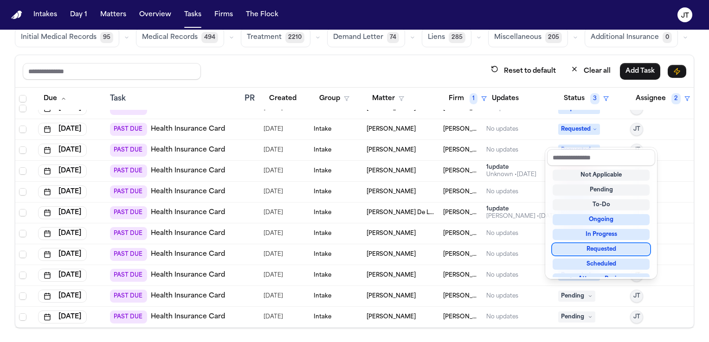
click at [562, 250] on div "Requested" at bounding box center [600, 249] width 97 height 11
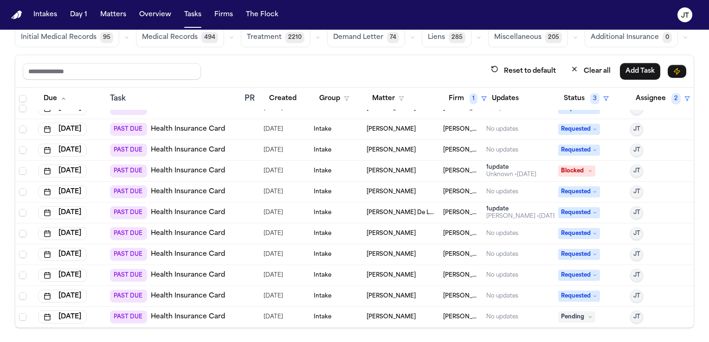
click at [191, 313] on link "Health Insurance Card" at bounding box center [188, 317] width 74 height 9
click at [574, 312] on span "Pending" at bounding box center [576, 317] width 37 height 11
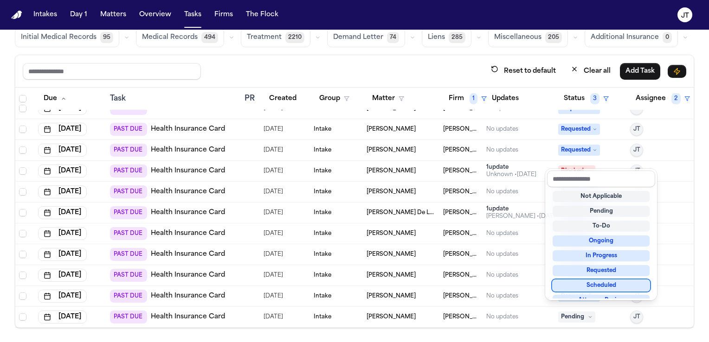
scroll to position [0, 0]
click at [582, 270] on div "Requested" at bounding box center [600, 270] width 97 height 11
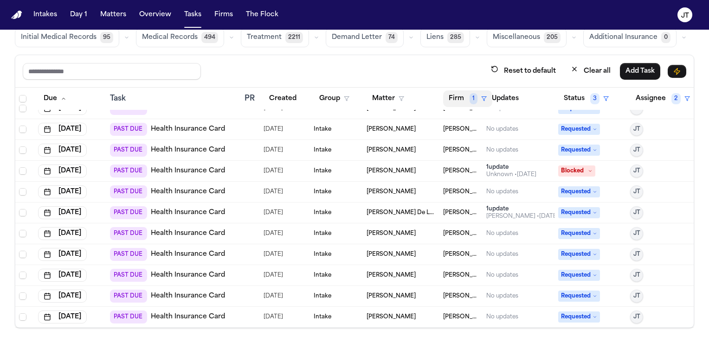
click at [451, 97] on button "Firm 1" at bounding box center [467, 98] width 49 height 17
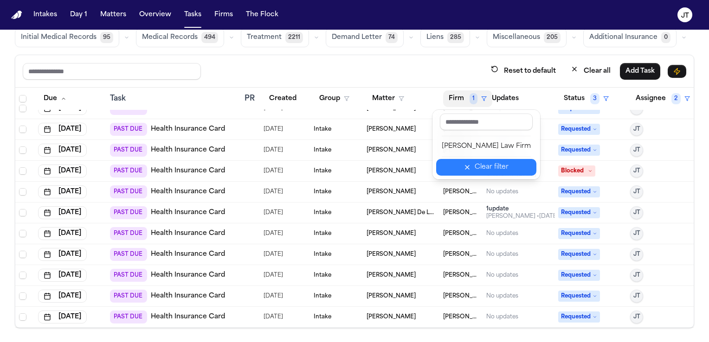
click at [463, 164] on icon "button" at bounding box center [466, 167] width 7 height 7
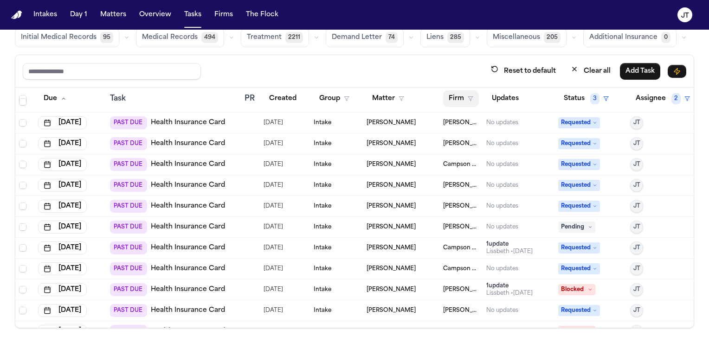
click at [443, 97] on button "Firm" at bounding box center [461, 98] width 36 height 17
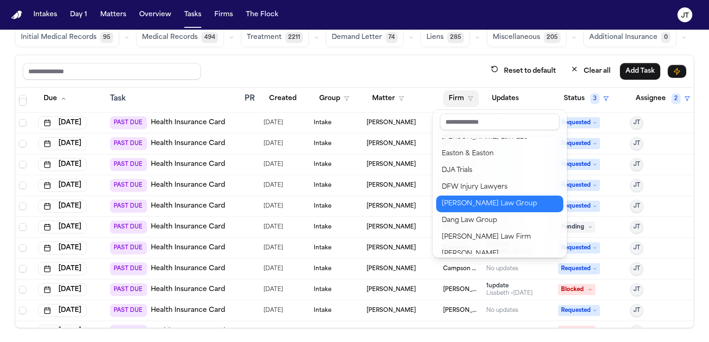
scroll to position [117, 0]
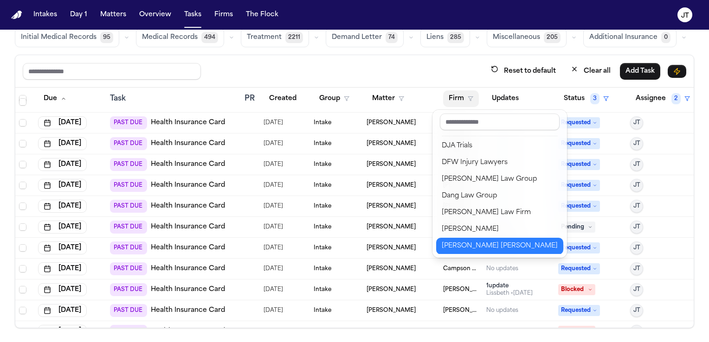
click at [456, 244] on div "[PERSON_NAME] [PERSON_NAME]" at bounding box center [500, 246] width 116 height 11
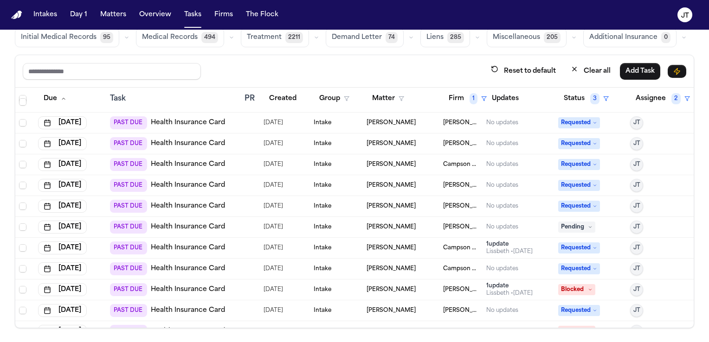
scroll to position [0, 0]
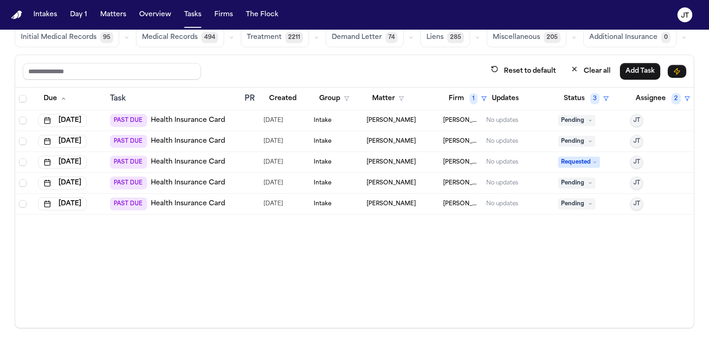
click at [195, 121] on link "Health Insurance Card" at bounding box center [188, 120] width 74 height 9
click at [588, 116] on span "Pending" at bounding box center [576, 120] width 37 height 11
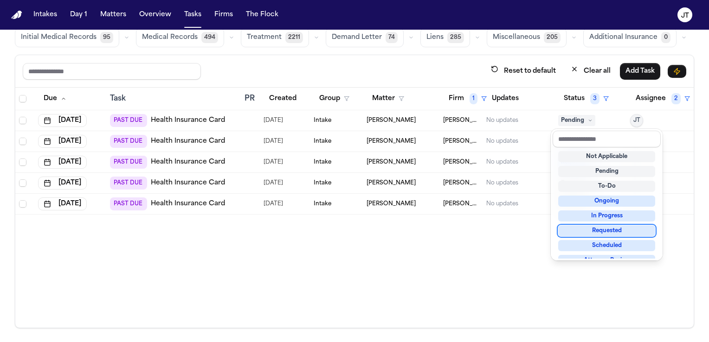
click at [601, 235] on div "Requested" at bounding box center [606, 230] width 97 height 11
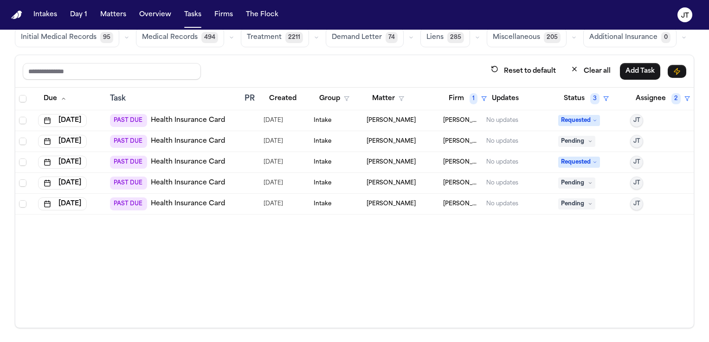
click at [185, 142] on link "Health Insurance Card" at bounding box center [188, 141] width 74 height 9
click at [577, 140] on span "Pending" at bounding box center [576, 141] width 37 height 11
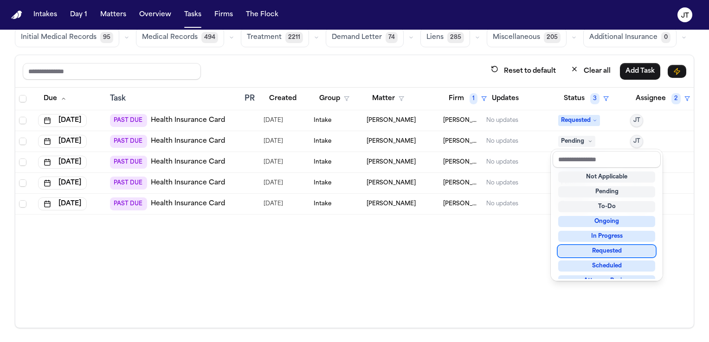
click at [590, 248] on div "Requested" at bounding box center [606, 251] width 97 height 11
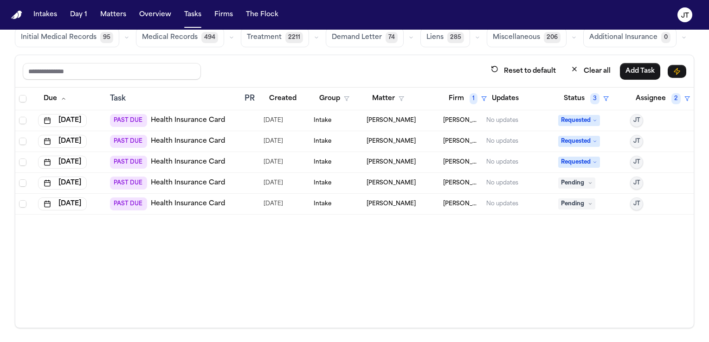
click at [174, 182] on link "Health Insurance Card" at bounding box center [188, 183] width 74 height 9
click at [584, 185] on span "Pending" at bounding box center [576, 183] width 37 height 11
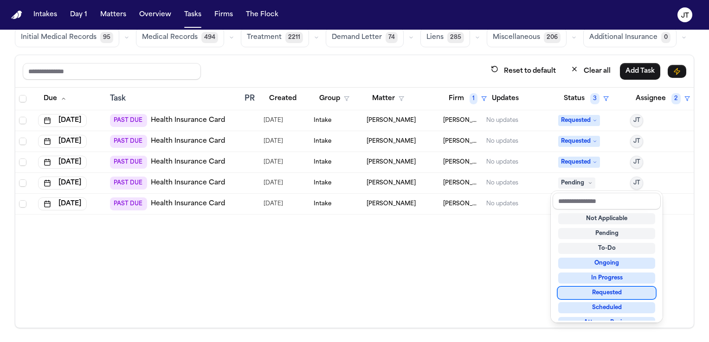
click at [598, 295] on div "Requested" at bounding box center [606, 293] width 97 height 11
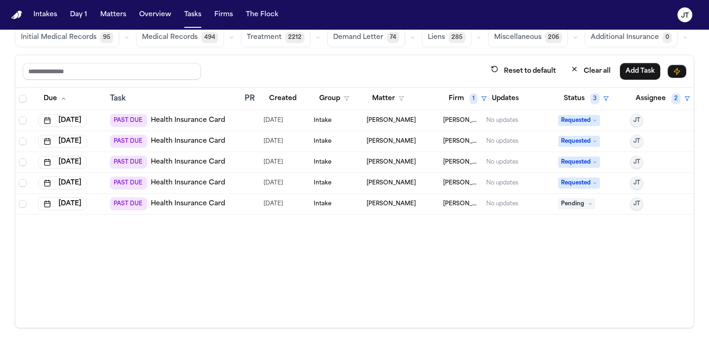
click at [174, 201] on link "Health Insurance Card" at bounding box center [188, 203] width 74 height 9
click at [588, 202] on icon at bounding box center [590, 204] width 5 height 5
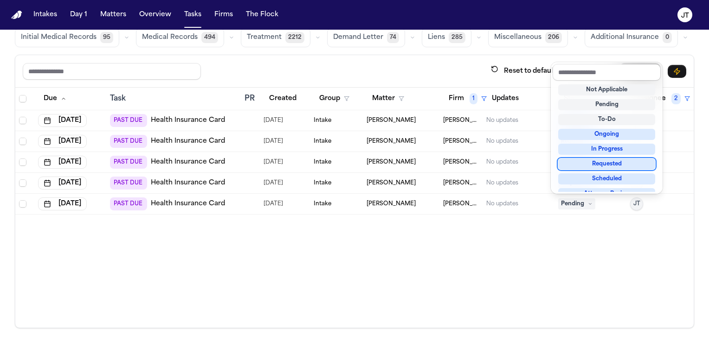
click at [583, 166] on div "Requested" at bounding box center [606, 164] width 97 height 11
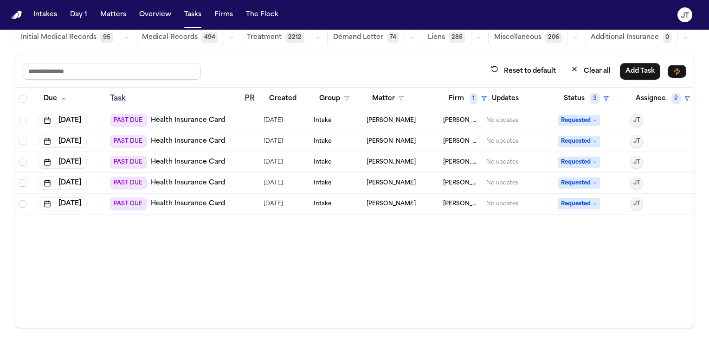
click at [423, 247] on div "Due Task PR Created Group Matter Firm 1 Updates Status 3 Assignee 2 Aug 14, 202…" at bounding box center [354, 208] width 678 height 240
click at [460, 96] on button "Firm 1" at bounding box center [467, 98] width 49 height 17
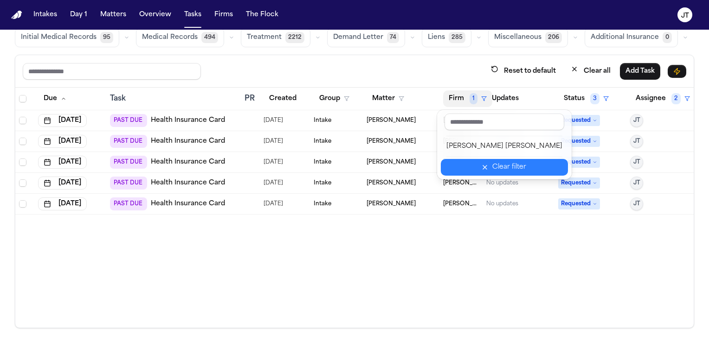
click at [475, 167] on button "Clear filter" at bounding box center [504, 167] width 127 height 17
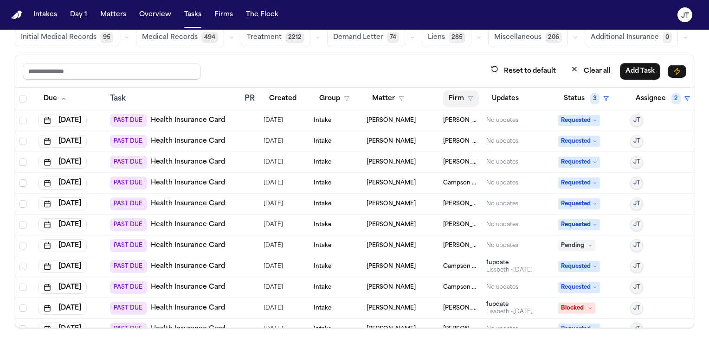
click at [450, 100] on button "Firm" at bounding box center [461, 98] width 36 height 17
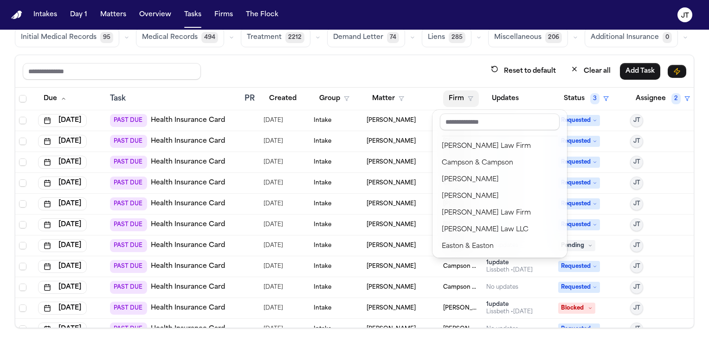
click at [414, 64] on div "Reset to default Clear all Add Task Due Task PR Created Group Matter Firm Updat…" at bounding box center [354, 192] width 679 height 274
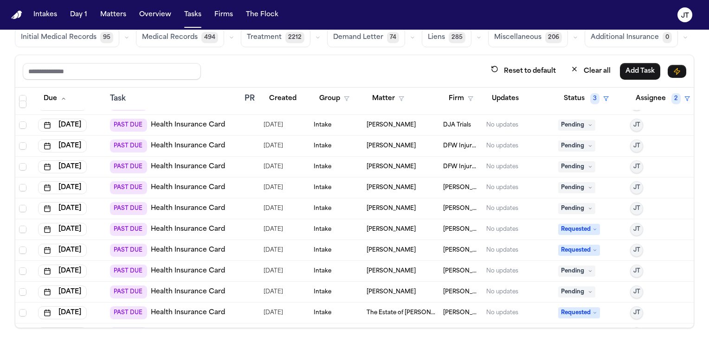
scroll to position [186, 0]
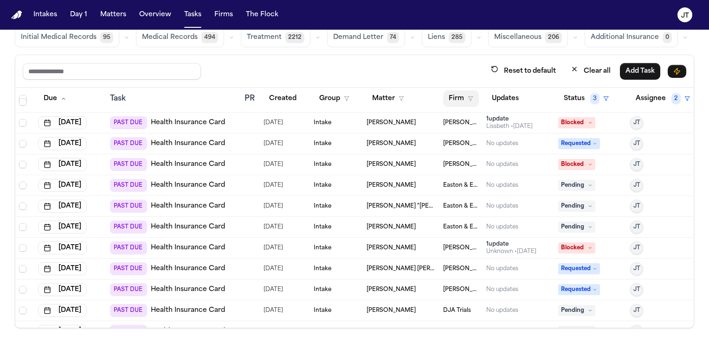
click at [443, 96] on button "Firm" at bounding box center [461, 98] width 36 height 17
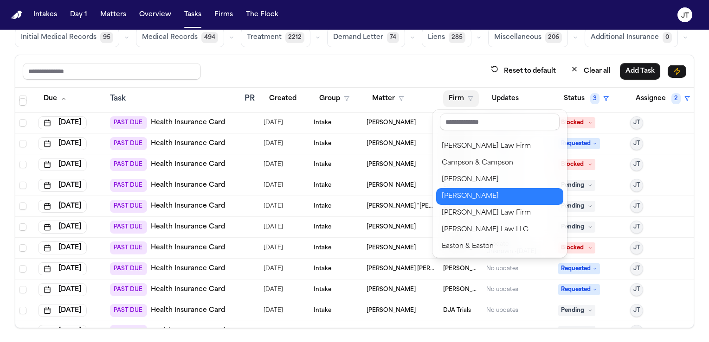
scroll to position [93, 0]
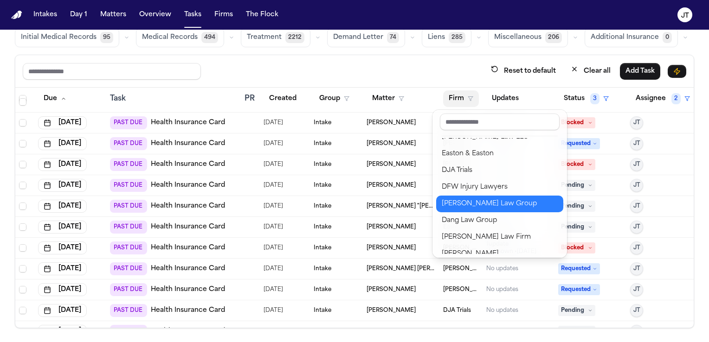
click at [464, 206] on div "[PERSON_NAME] Law Group" at bounding box center [500, 204] width 116 height 11
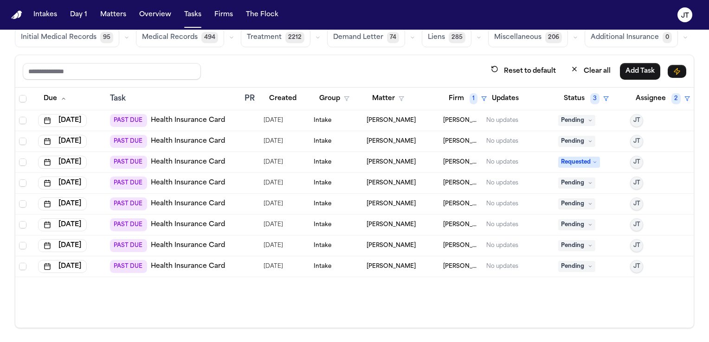
scroll to position [0, 0]
click at [581, 181] on span "Pending" at bounding box center [576, 183] width 37 height 11
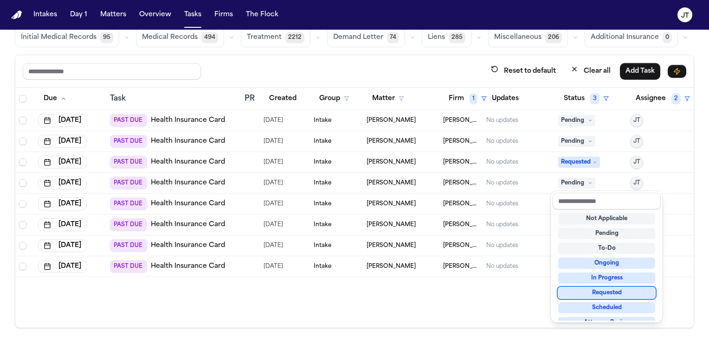
click at [602, 291] on div "Requested" at bounding box center [606, 293] width 97 height 11
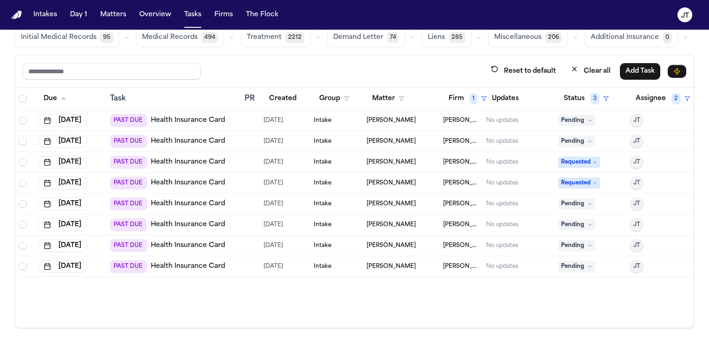
click at [195, 120] on link "Health Insurance Card" at bounding box center [188, 120] width 74 height 9
click at [175, 118] on link "Health Insurance Card" at bounding box center [188, 120] width 74 height 9
click at [582, 115] on span "Pending" at bounding box center [576, 120] width 37 height 11
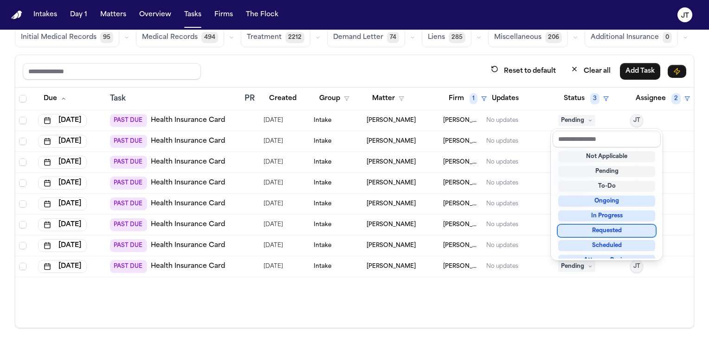
click at [604, 228] on div "Requested" at bounding box center [606, 230] width 97 height 11
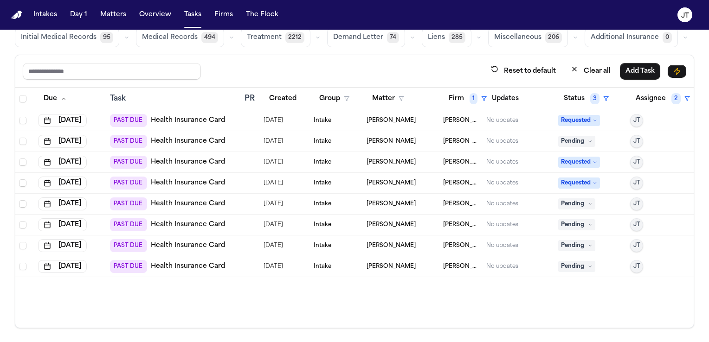
click at [167, 137] on link "Health Insurance Card" at bounding box center [188, 141] width 74 height 9
click at [576, 141] on span "Pending" at bounding box center [576, 141] width 37 height 11
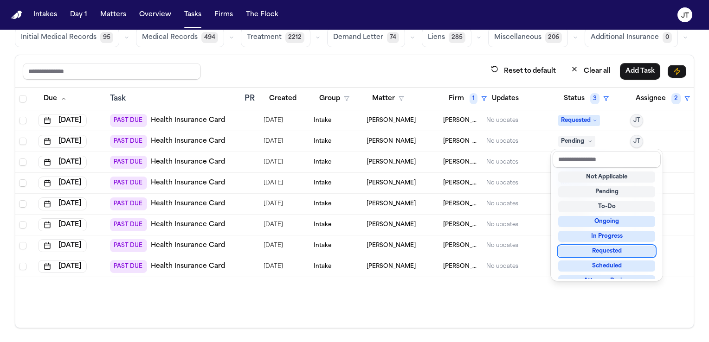
click at [605, 252] on div "Requested" at bounding box center [606, 251] width 97 height 11
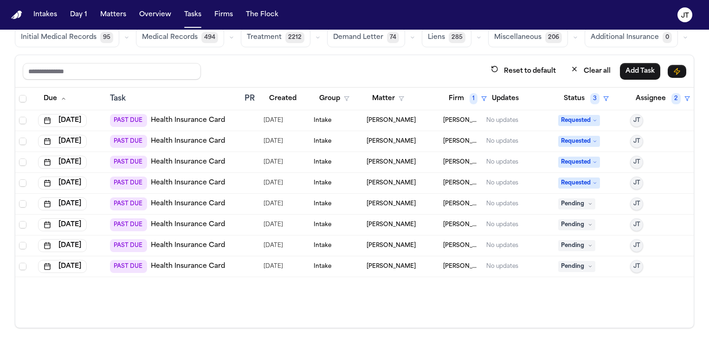
click at [182, 199] on link "Health Insurance Card" at bounding box center [188, 203] width 74 height 9
click at [572, 204] on span "Pending" at bounding box center [576, 204] width 37 height 11
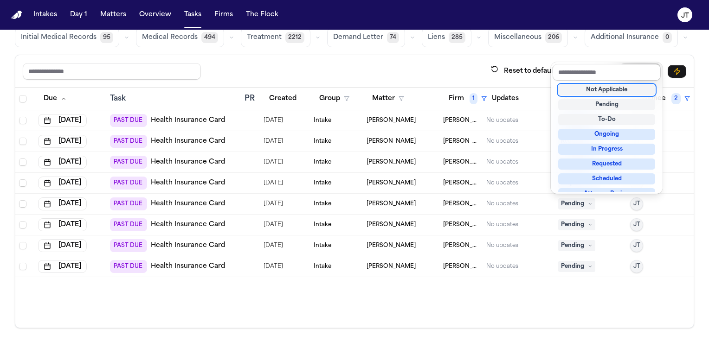
click at [611, 86] on div "Not Applicable" at bounding box center [606, 89] width 97 height 11
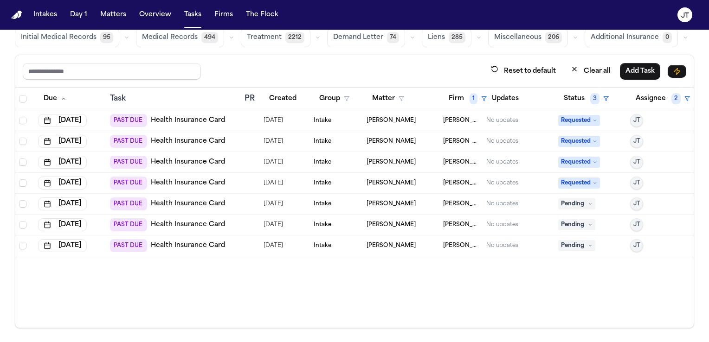
click at [180, 202] on link "Health Insurance Card" at bounding box center [188, 203] width 74 height 9
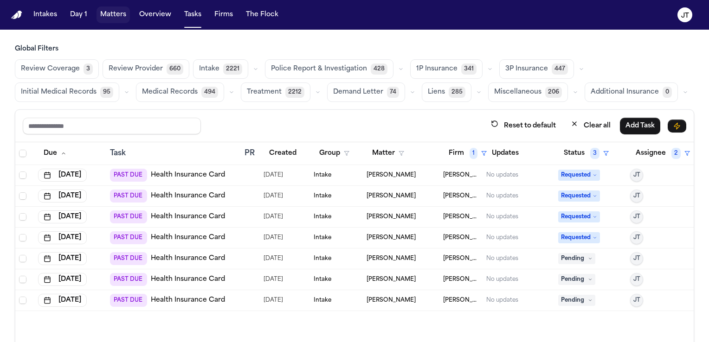
click at [115, 14] on button "Matters" at bounding box center [112, 14] width 33 height 17
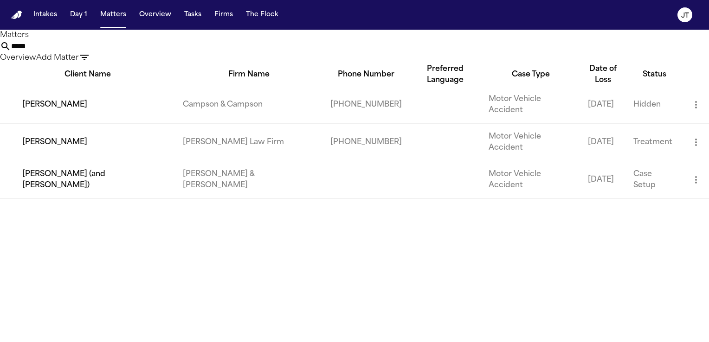
drag, startPoint x: 354, startPoint y: 58, endPoint x: 245, endPoint y: 46, distance: 109.7
click at [246, 51] on div "***** Overview Add Matter" at bounding box center [354, 52] width 709 height 23
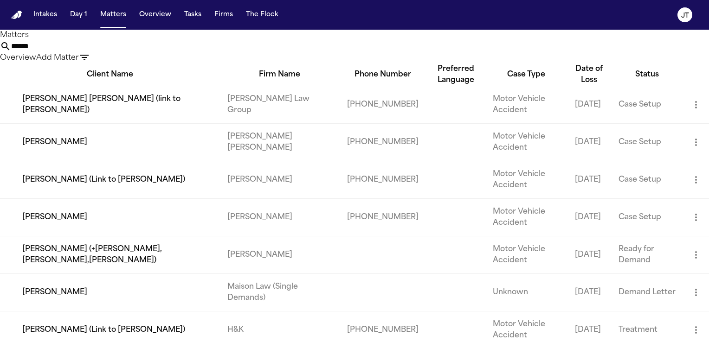
type input "******"
click at [39, 160] on td "[PERSON_NAME]" at bounding box center [110, 142] width 220 height 38
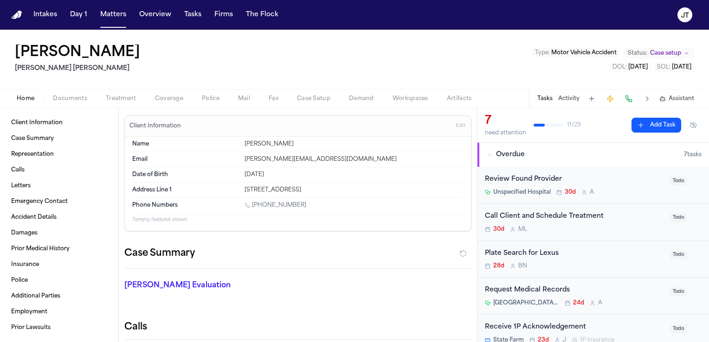
click at [644, 98] on button at bounding box center [647, 98] width 13 height 13
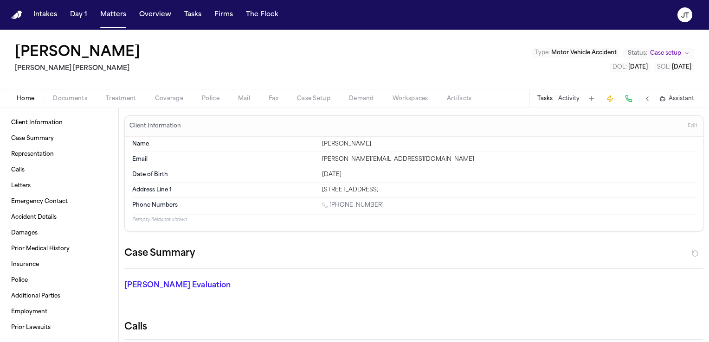
click at [178, 97] on span "Coverage" at bounding box center [169, 98] width 28 height 7
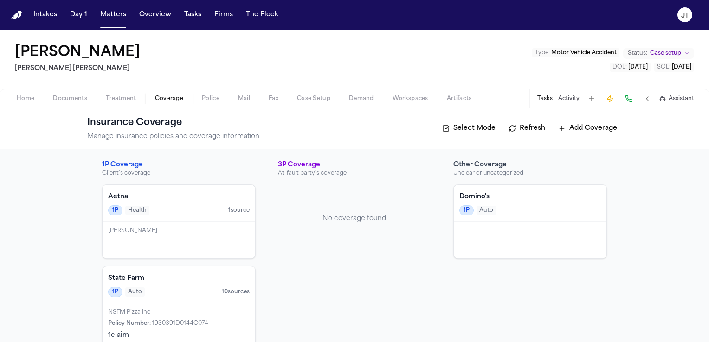
click at [185, 212] on div "1P Health 1 source" at bounding box center [178, 211] width 141 height 10
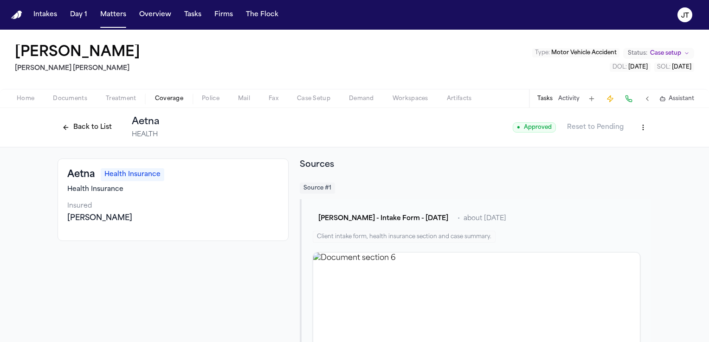
click at [635, 128] on html "Intakes Day 1 Matters Overview Tasks Firms The Flock JT David Lucero Steele Ada…" at bounding box center [354, 171] width 709 height 342
click at [613, 144] on div "Edit Coverage" at bounding box center [608, 147] width 78 height 15
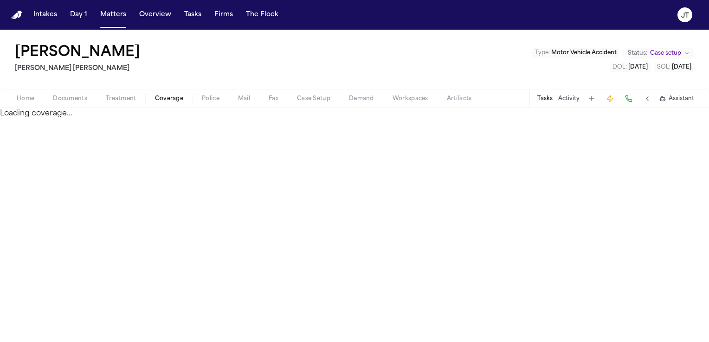
select select "**********"
select select "******"
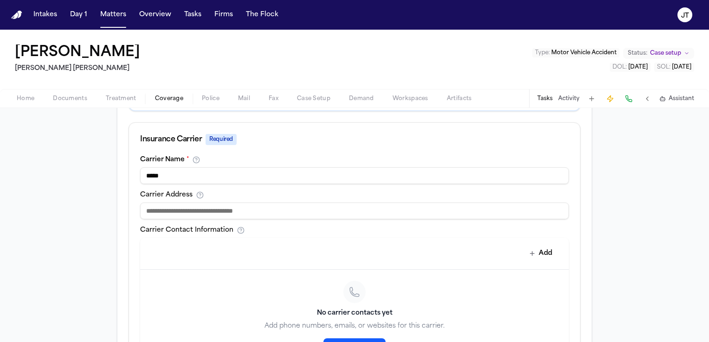
scroll to position [325, 0]
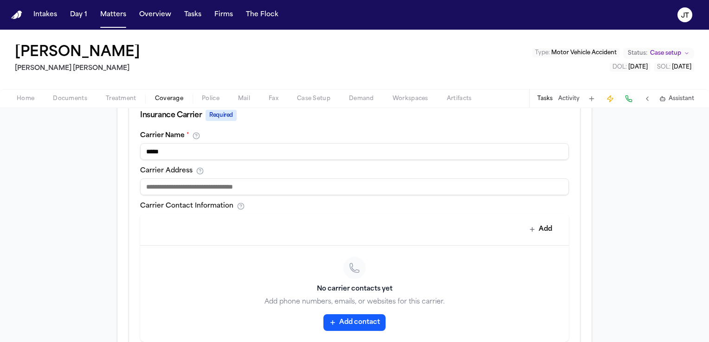
drag, startPoint x: 193, startPoint y: 147, endPoint x: 47, endPoint y: 148, distance: 146.6
click at [54, 152] on div "**********" at bounding box center [354, 176] width 709 height 706
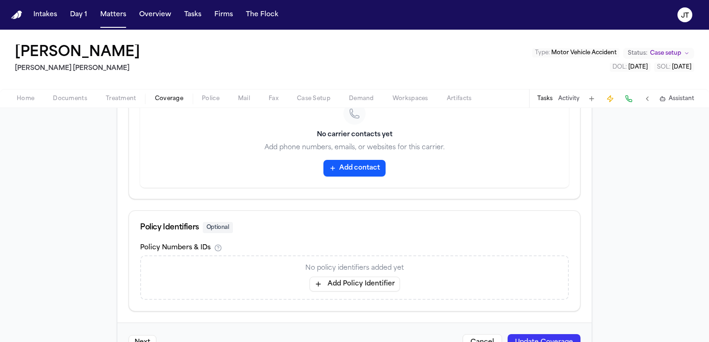
scroll to position [508, 0]
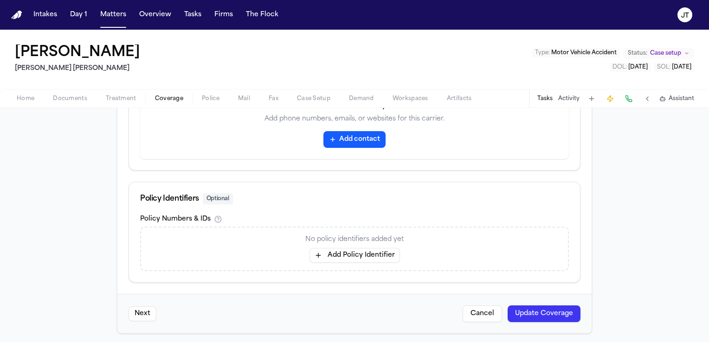
type input "**********"
click at [521, 309] on button "Update Coverage" at bounding box center [543, 314] width 73 height 17
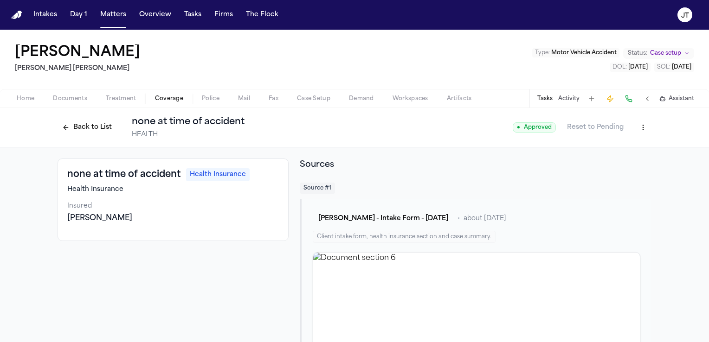
click at [26, 97] on span "Home" at bounding box center [26, 98] width 18 height 7
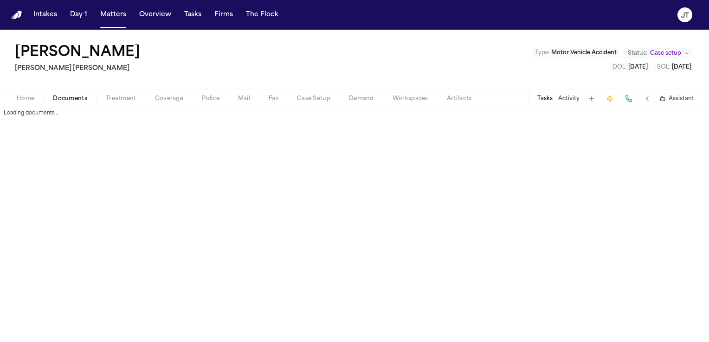
click at [64, 98] on span "Documents" at bounding box center [70, 98] width 34 height 7
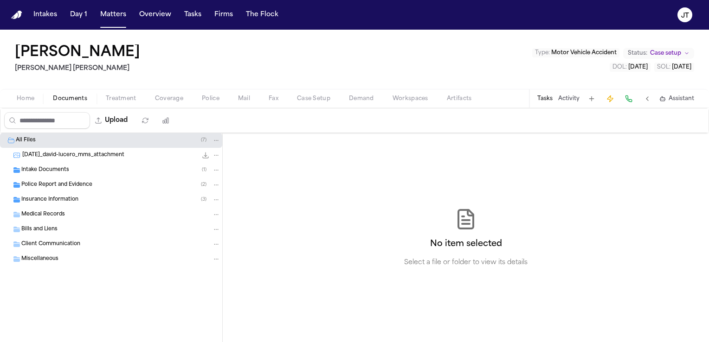
click at [36, 213] on span "Medical Records" at bounding box center [43, 215] width 44 height 8
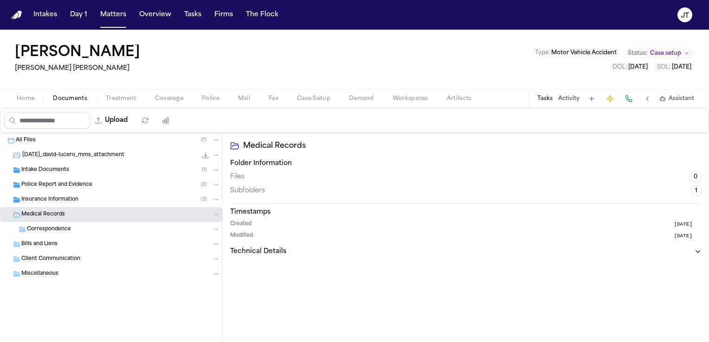
click at [35, 199] on span "Insurance Information" at bounding box center [49, 200] width 57 height 8
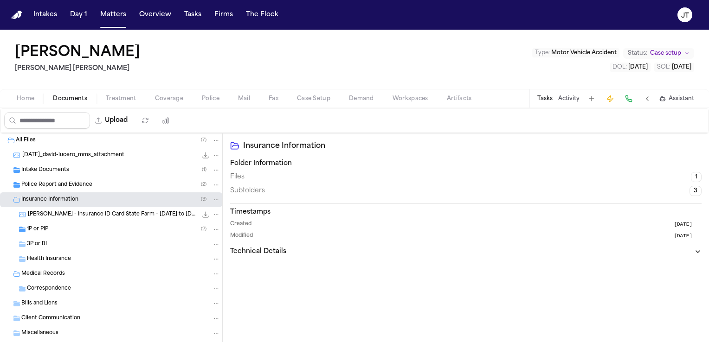
click at [40, 257] on span "Health Insurance" at bounding box center [49, 260] width 44 height 8
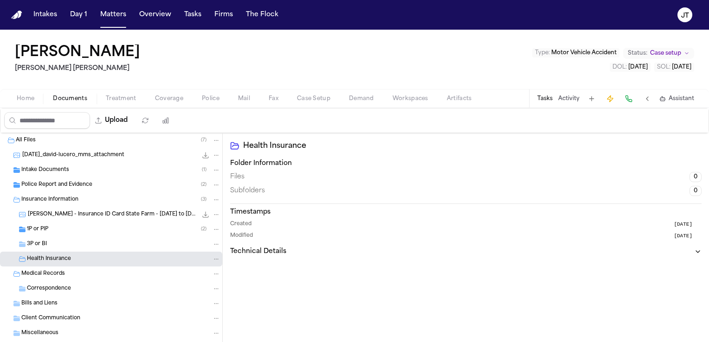
click at [26, 99] on span "Home" at bounding box center [26, 98] width 18 height 7
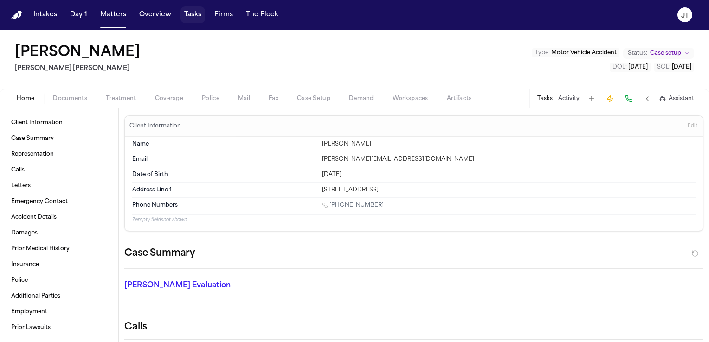
click at [189, 15] on button "Tasks" at bounding box center [192, 14] width 25 height 17
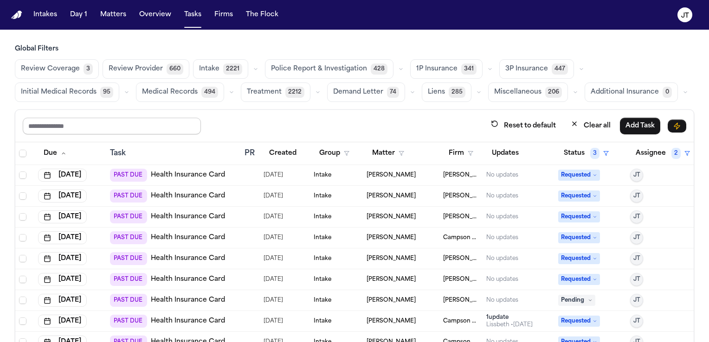
click at [72, 125] on input "text" at bounding box center [112, 126] width 178 height 17
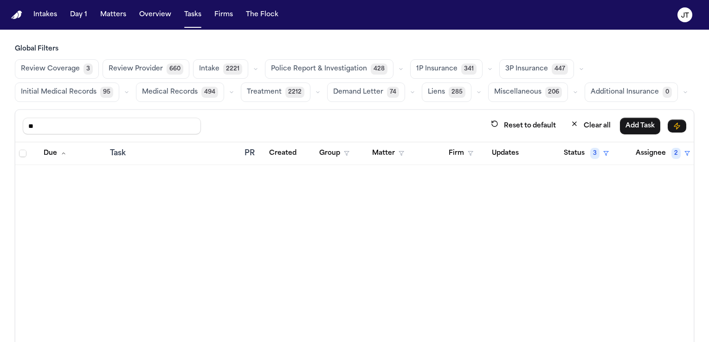
type input "*"
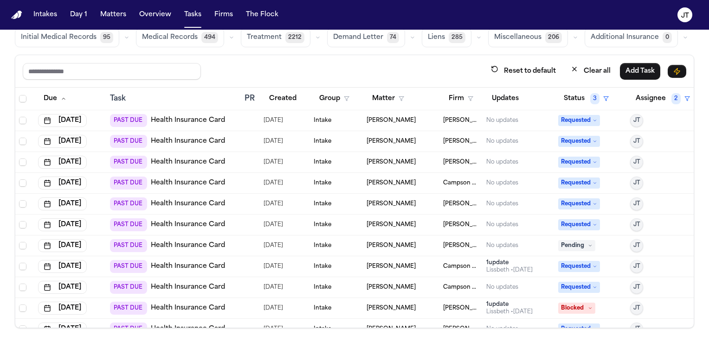
click at [172, 242] on link "Health Insurance Card" at bounding box center [188, 245] width 74 height 9
click at [589, 245] on icon at bounding box center [590, 245] width 2 height 1
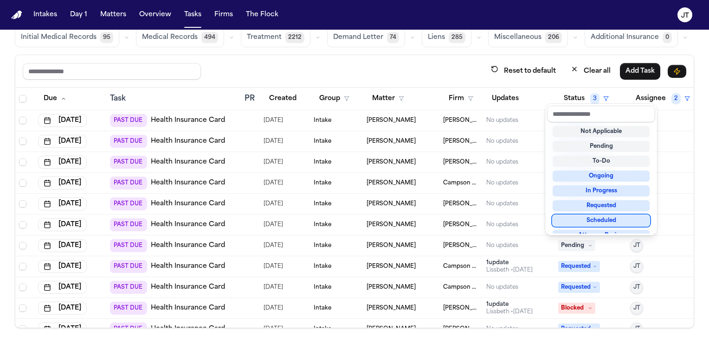
scroll to position [3, 0]
click at [578, 199] on div "Requested" at bounding box center [600, 203] width 97 height 11
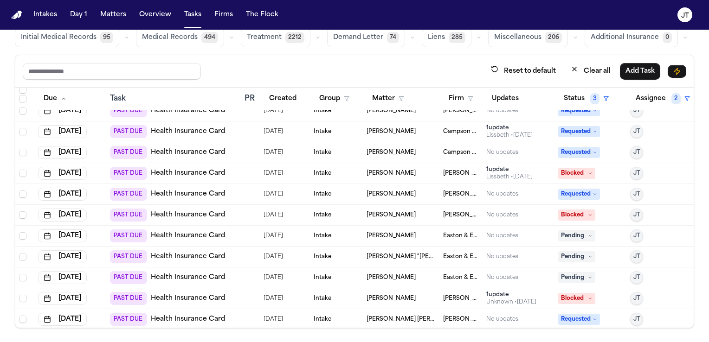
scroll to position [139, 0]
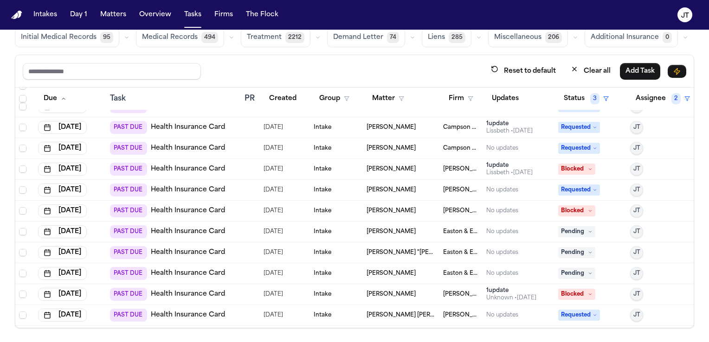
click at [180, 227] on link "Health Insurance Card" at bounding box center [188, 231] width 74 height 9
click at [575, 228] on span "Pending" at bounding box center [576, 231] width 37 height 11
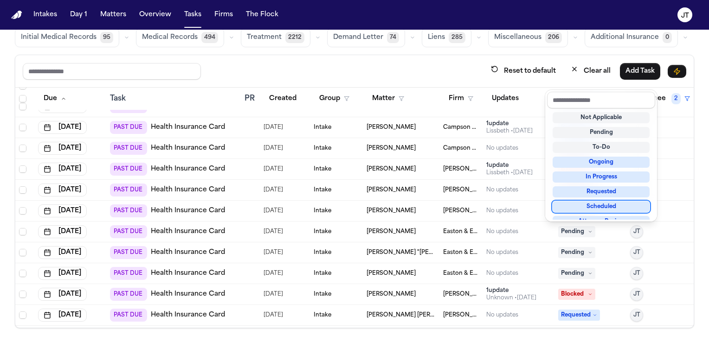
scroll to position [0, 0]
click at [570, 190] on div "Requested" at bounding box center [600, 191] width 97 height 11
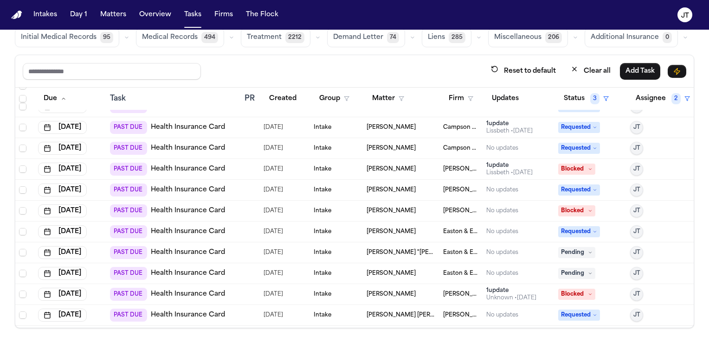
click at [378, 253] on span "[PERSON_NAME] "[PERSON_NAME]" [PERSON_NAME]" at bounding box center [400, 252] width 69 height 7
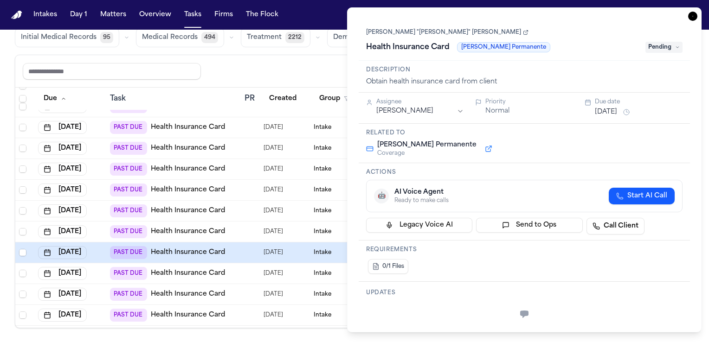
click at [693, 15] on icon "button" at bounding box center [692, 16] width 9 height 9
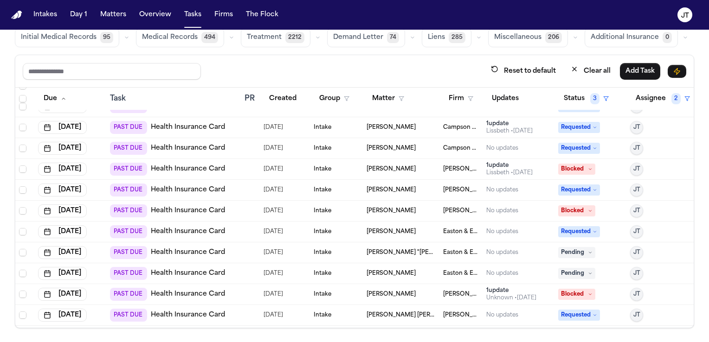
click at [176, 251] on link "Health Insurance Card" at bounding box center [188, 252] width 74 height 9
click at [565, 253] on span "Pending" at bounding box center [576, 252] width 37 height 11
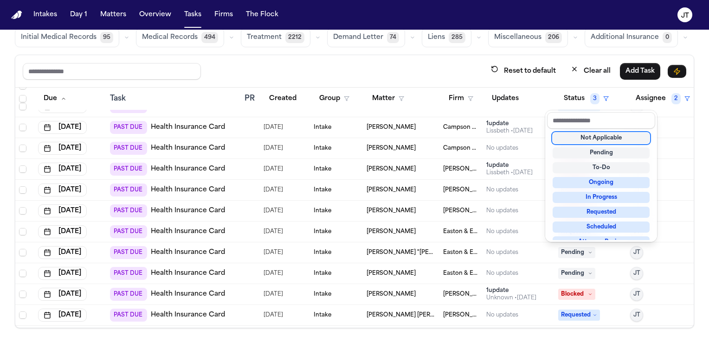
scroll to position [0, 0]
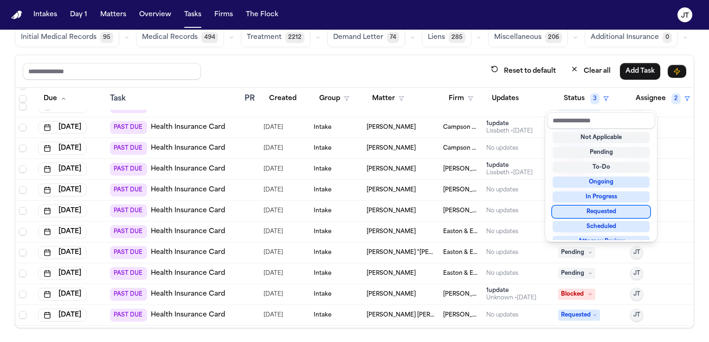
click at [577, 214] on div "Requested" at bounding box center [600, 211] width 97 height 11
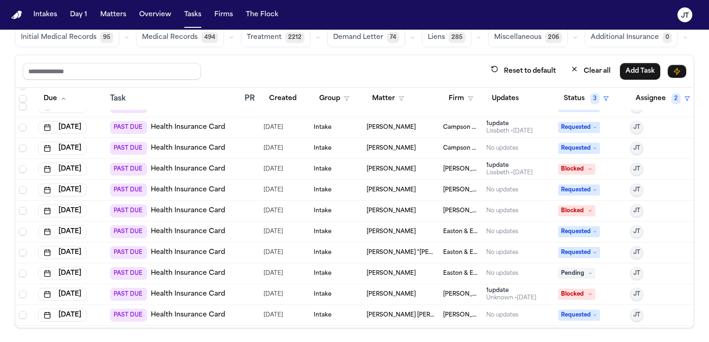
click at [167, 271] on link "Health Insurance Card" at bounding box center [188, 273] width 74 height 9
click at [573, 270] on span "Pending" at bounding box center [576, 273] width 37 height 11
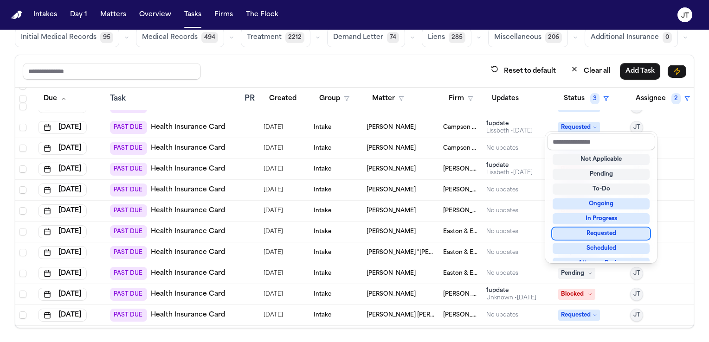
click at [572, 226] on div "Not Applicable Pending To-Do Ongoing In Progress Requested Scheduled Attorney R…" at bounding box center [601, 205] width 108 height 111
click at [574, 231] on div "Requested" at bounding box center [600, 233] width 97 height 11
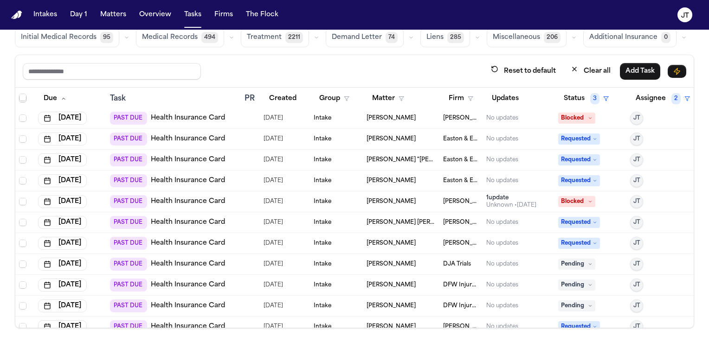
scroll to position [278, 0]
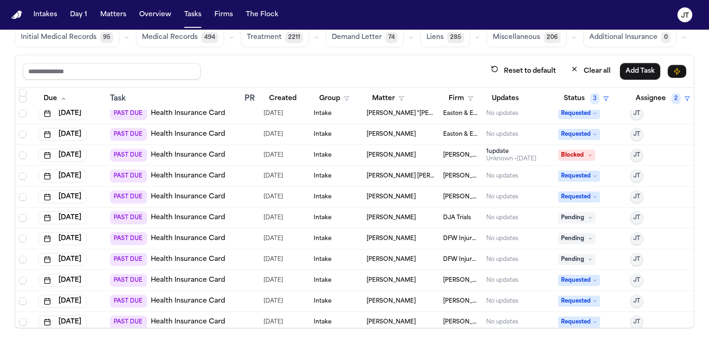
click at [184, 213] on link "Health Insurance Card" at bounding box center [188, 217] width 74 height 9
click at [571, 212] on span "Pending" at bounding box center [576, 217] width 37 height 11
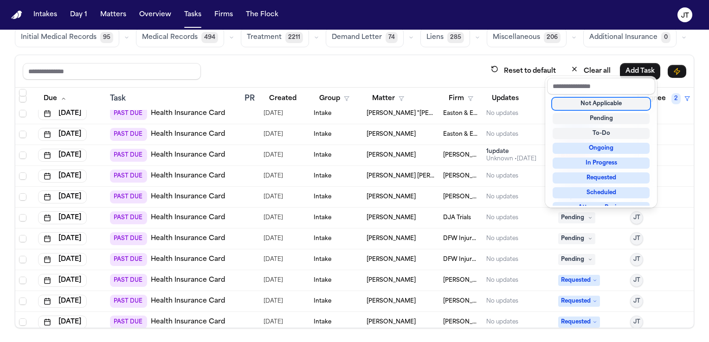
scroll to position [0, 0]
click at [591, 173] on div "Requested" at bounding box center [600, 177] width 97 height 11
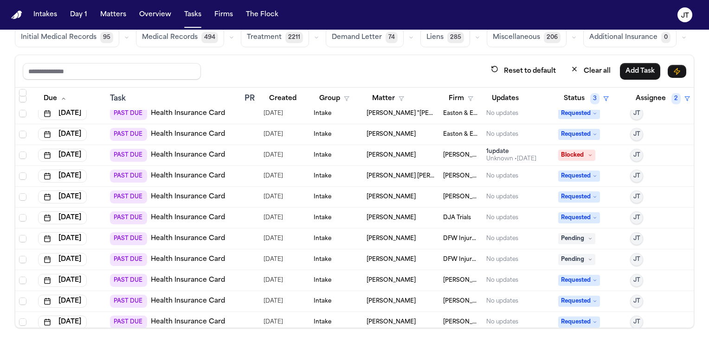
click at [184, 240] on link "Health Insurance Card" at bounding box center [188, 238] width 74 height 9
click at [564, 235] on span "Pending" at bounding box center [576, 238] width 37 height 11
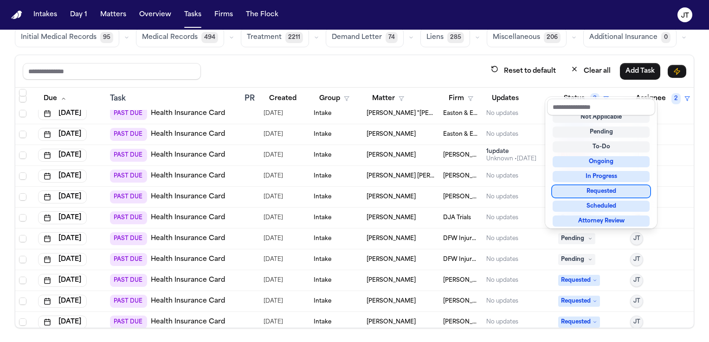
click at [566, 192] on div "Requested" at bounding box center [600, 191] width 97 height 11
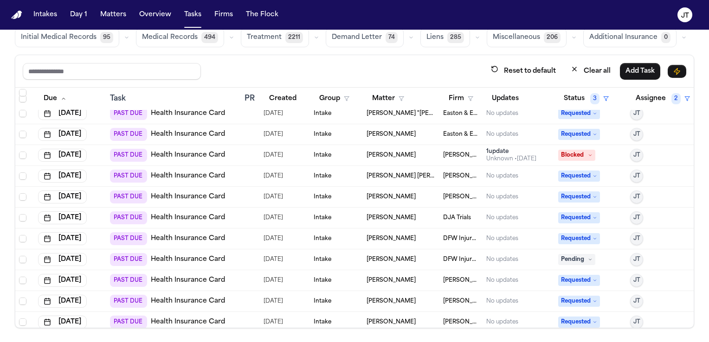
click at [199, 262] on link "Health Insurance Card" at bounding box center [188, 259] width 74 height 9
click at [588, 259] on icon at bounding box center [590, 259] width 5 height 5
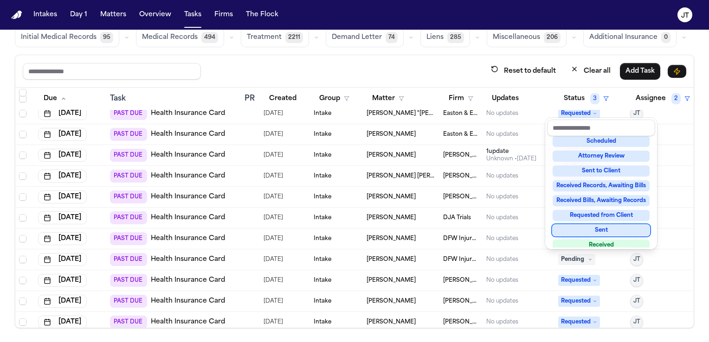
scroll to position [144, 0]
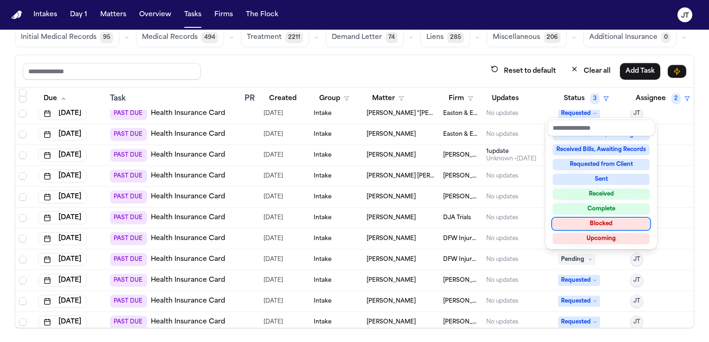
click at [567, 219] on div "Blocked" at bounding box center [600, 223] width 97 height 11
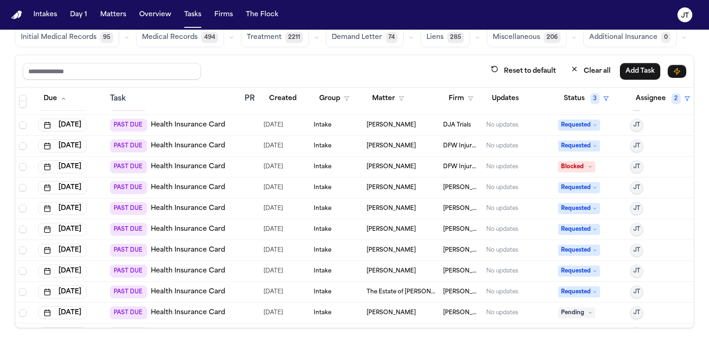
scroll to position [417, 0]
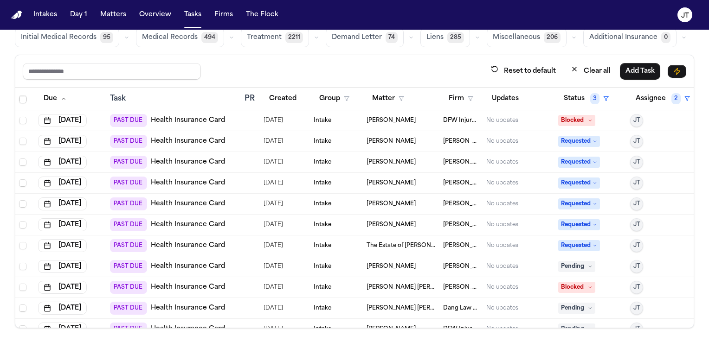
click at [184, 265] on link "Health Insurance Card" at bounding box center [188, 266] width 74 height 9
click at [576, 265] on span "Pending" at bounding box center [576, 266] width 37 height 11
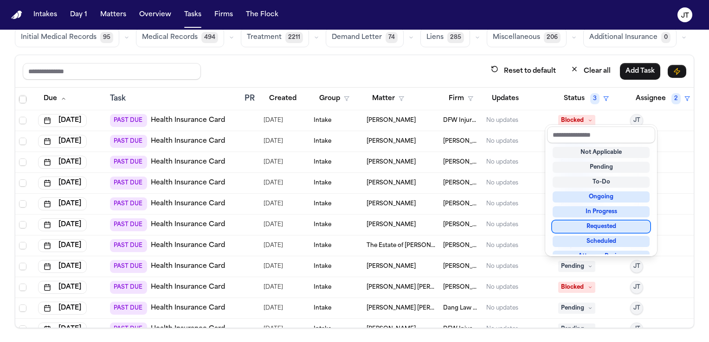
click at [575, 227] on div "Requested" at bounding box center [600, 226] width 97 height 11
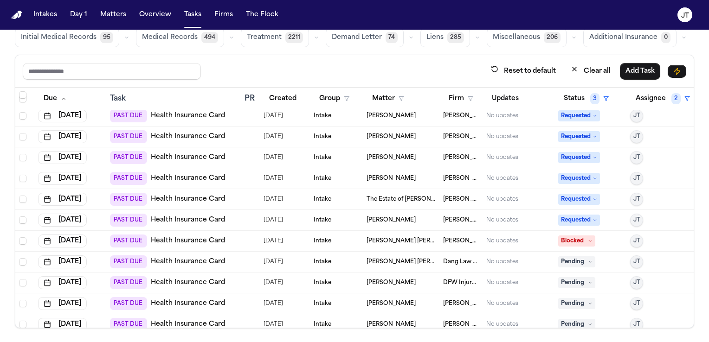
scroll to position [510, 0]
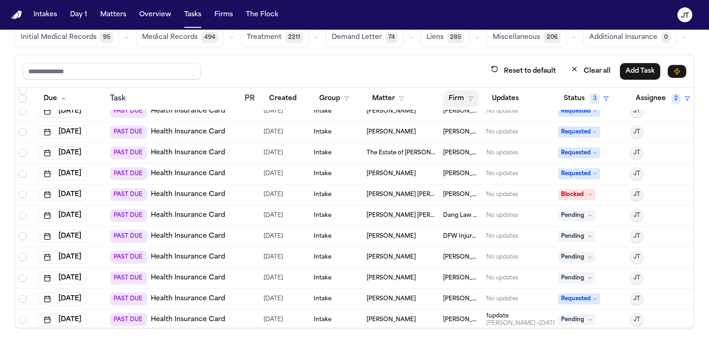
click at [446, 101] on button "Firm" at bounding box center [461, 98] width 36 height 17
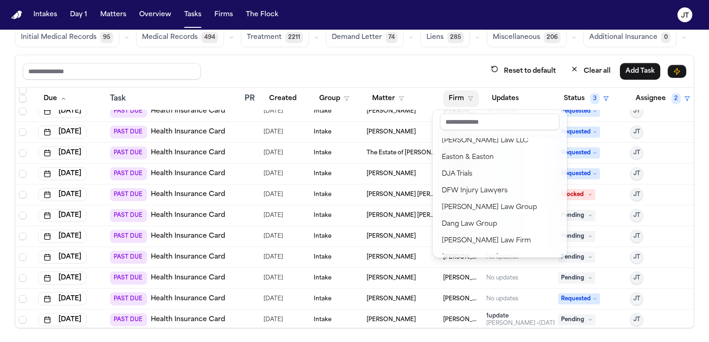
scroll to position [93, 0]
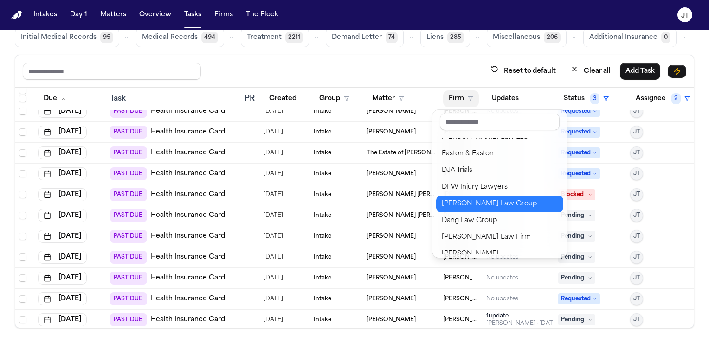
click at [476, 200] on div "[PERSON_NAME] Law Group" at bounding box center [500, 204] width 116 height 11
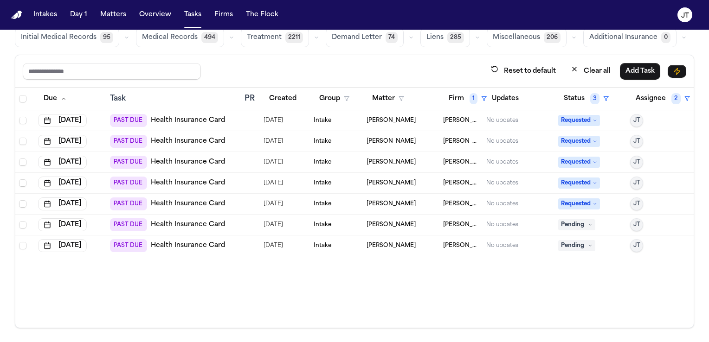
scroll to position [0, 0]
click at [181, 225] on link "Health Insurance Card" at bounding box center [188, 224] width 74 height 9
click at [588, 225] on icon at bounding box center [590, 225] width 5 height 5
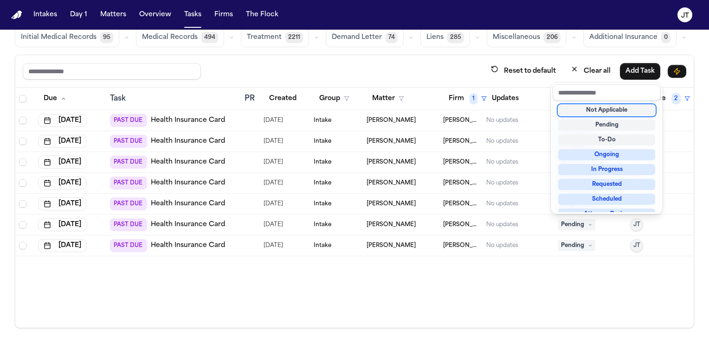
click at [177, 227] on table "Due Task PR Created Group Matter Firm 1 Updates Status 3 Assignee 2 Aug 7, 2025…" at bounding box center [354, 172] width 678 height 169
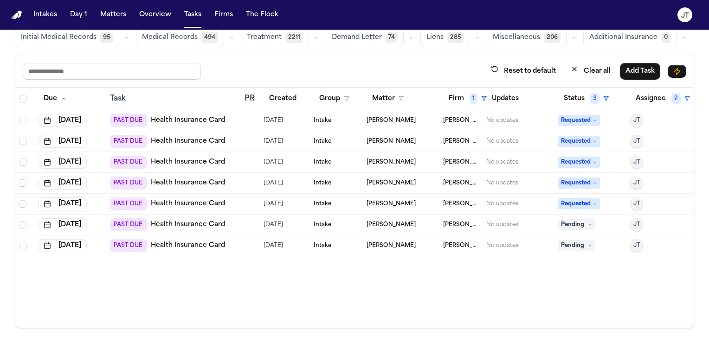
click at [588, 223] on span "Pending" at bounding box center [576, 224] width 37 height 11
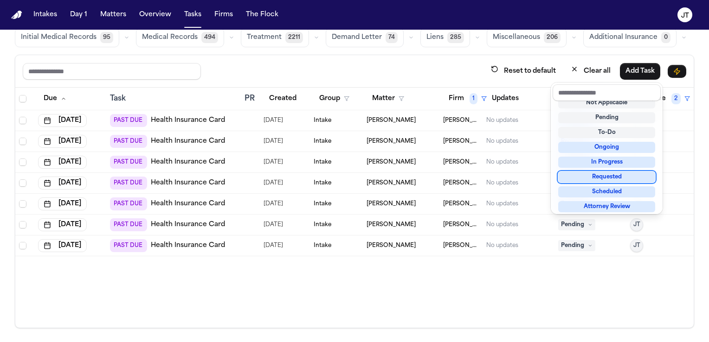
click at [578, 178] on div "Requested" at bounding box center [606, 177] width 97 height 11
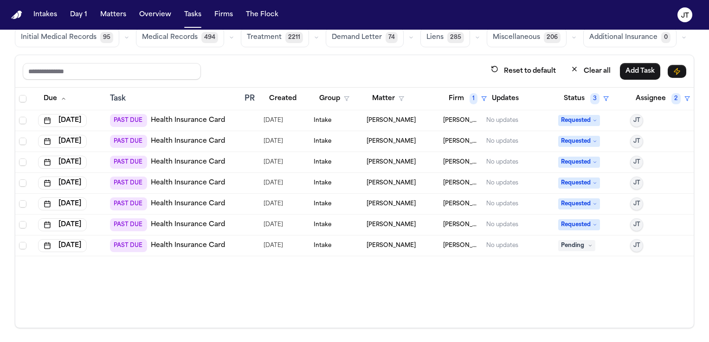
click at [181, 245] on link "Health Insurance Card" at bounding box center [188, 245] width 74 height 9
click at [588, 246] on icon at bounding box center [590, 246] width 5 height 5
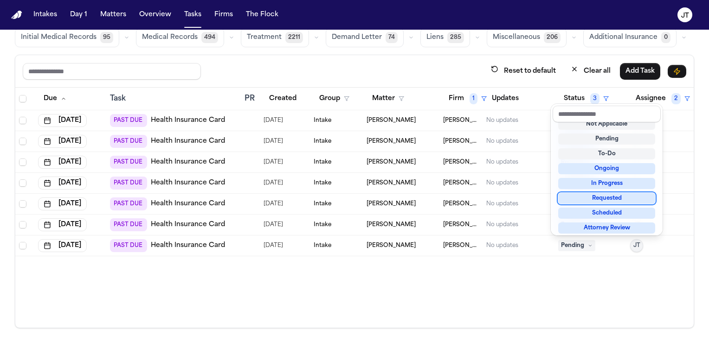
click at [588, 196] on div "Requested" at bounding box center [606, 198] width 97 height 11
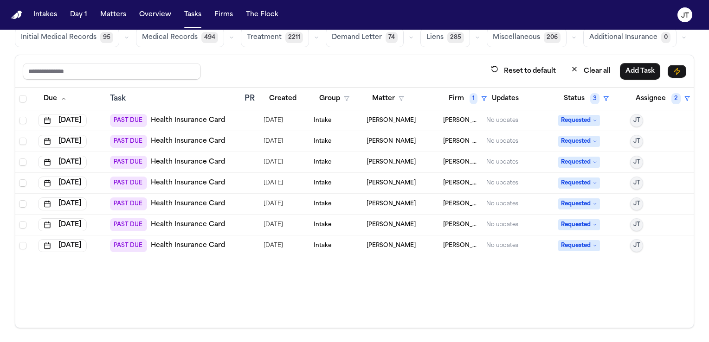
click at [475, 275] on div "Due Task PR Created Group Matter Firm 1 Updates Status 3 Assignee 2 Aug 7, 2025…" at bounding box center [354, 208] width 678 height 240
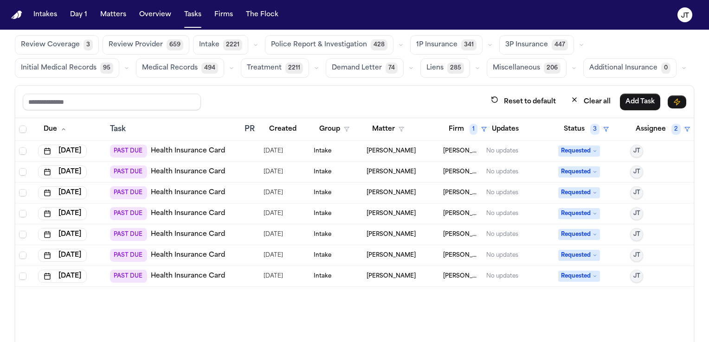
scroll to position [0, 0]
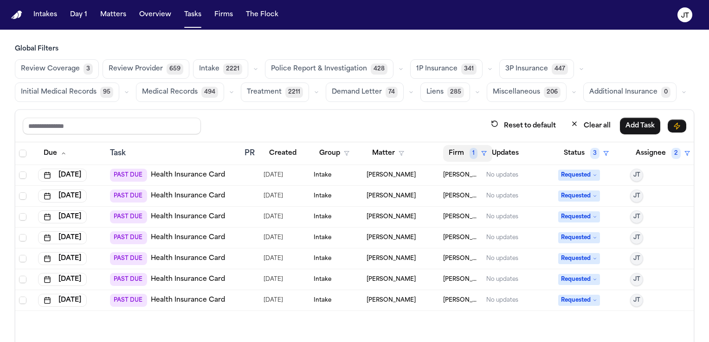
click at [445, 152] on button "Firm 1" at bounding box center [467, 153] width 49 height 17
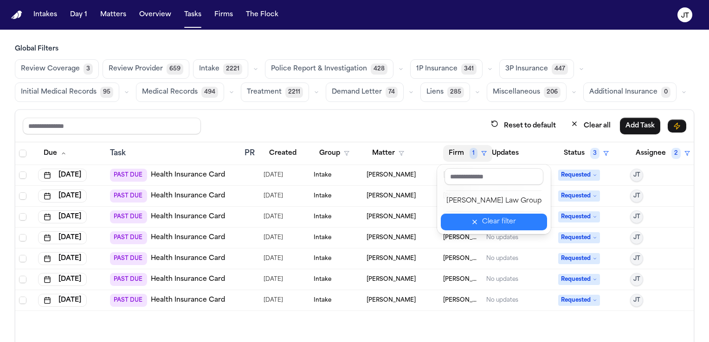
click at [484, 218] on div "Clear filter" at bounding box center [499, 222] width 34 height 11
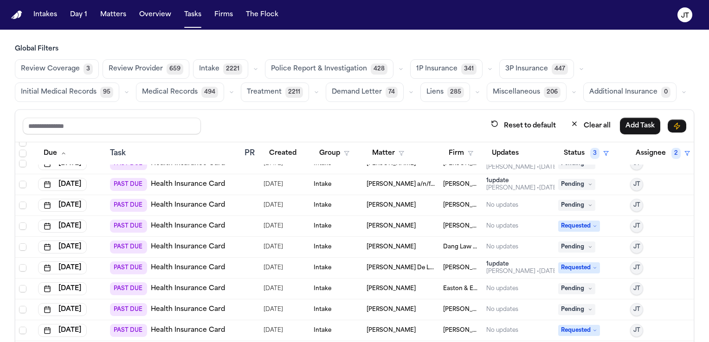
scroll to position [789, 0]
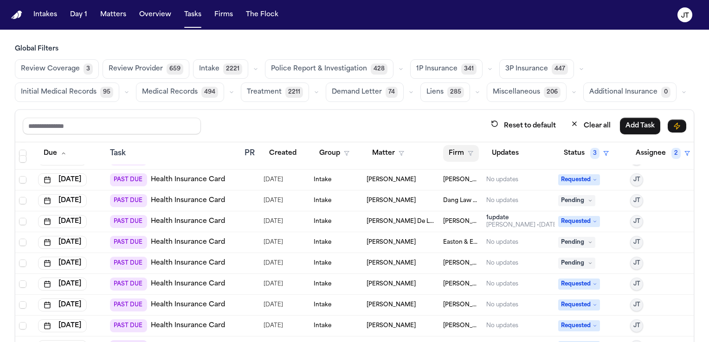
click at [456, 151] on button "Firm" at bounding box center [461, 153] width 36 height 17
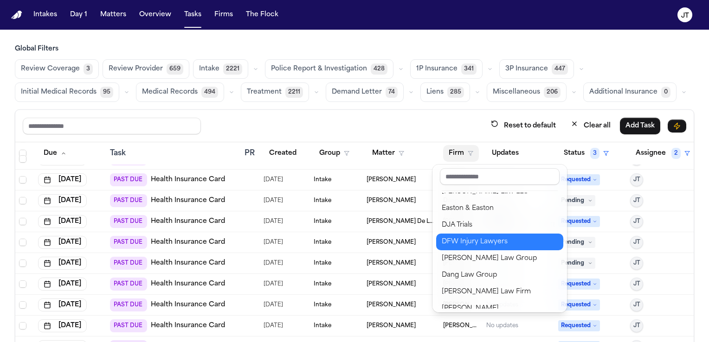
scroll to position [117, 0]
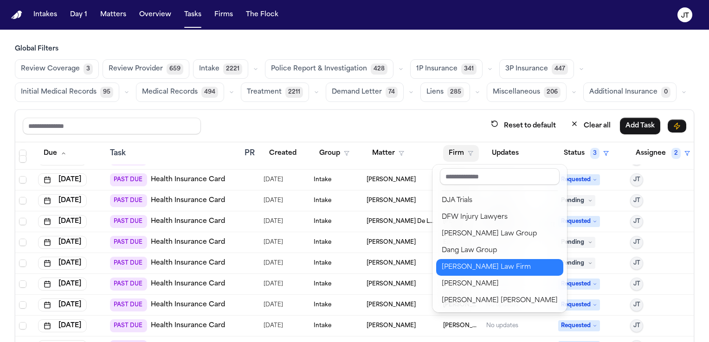
click at [464, 266] on div "[PERSON_NAME] Law Firm" at bounding box center [500, 267] width 116 height 11
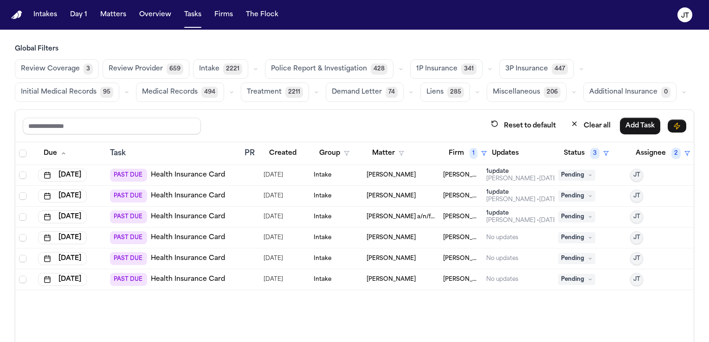
scroll to position [0, 0]
click at [187, 173] on link "Health Insurance Card" at bounding box center [188, 175] width 74 height 9
click at [588, 175] on icon at bounding box center [590, 175] width 5 height 5
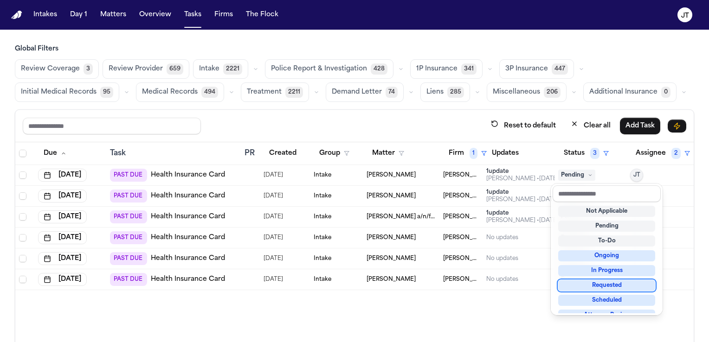
click at [596, 283] on div "Requested" at bounding box center [606, 285] width 97 height 11
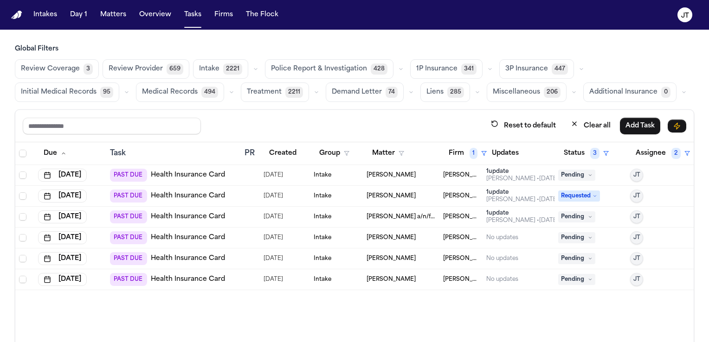
click at [582, 176] on span "Pending" at bounding box center [576, 175] width 37 height 11
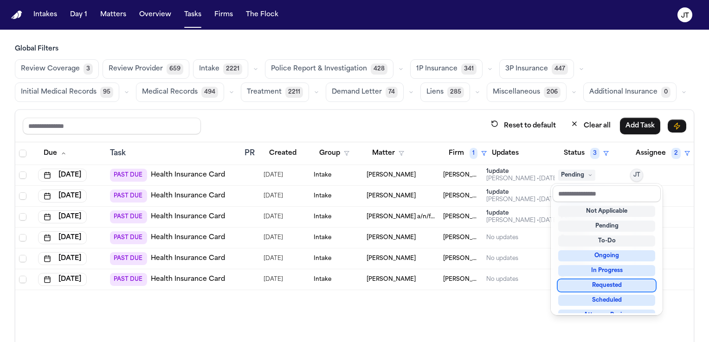
click at [604, 280] on div "Requested" at bounding box center [606, 285] width 97 height 11
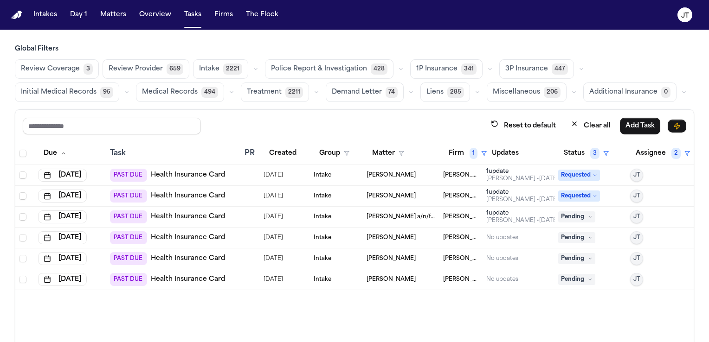
click at [180, 218] on link "Health Insurance Card" at bounding box center [188, 216] width 74 height 9
click at [199, 214] on link "Health Insurance Card" at bounding box center [188, 216] width 74 height 9
click at [588, 215] on icon at bounding box center [590, 217] width 5 height 5
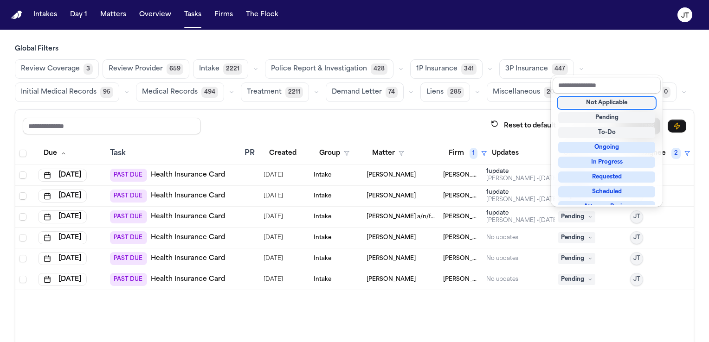
scroll to position [0, 0]
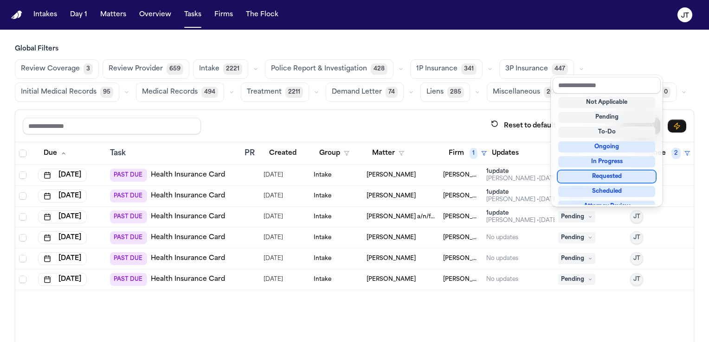
click at [584, 178] on div "Requested" at bounding box center [606, 176] width 97 height 11
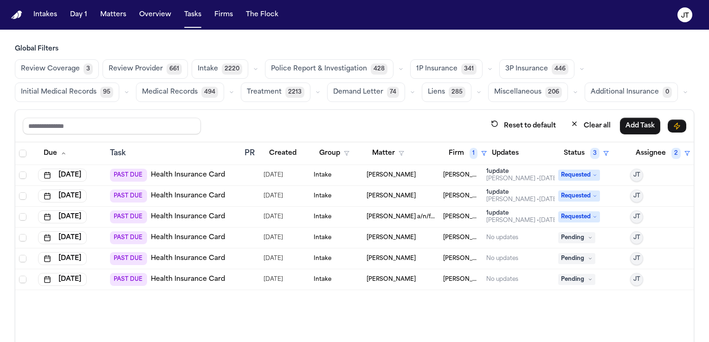
click at [180, 240] on link "Health Insurance Card" at bounding box center [188, 237] width 74 height 9
click at [112, 13] on button "Matters" at bounding box center [112, 14] width 33 height 17
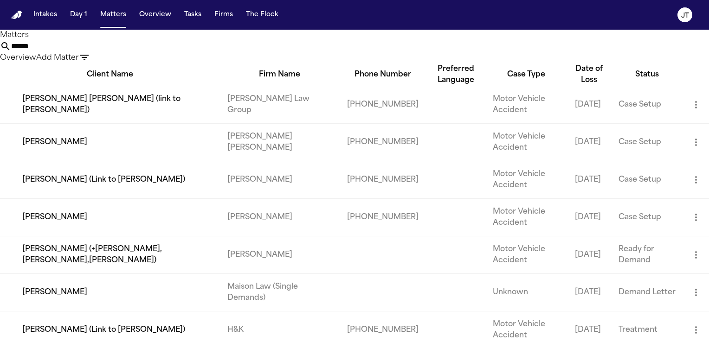
drag, startPoint x: 336, startPoint y: 51, endPoint x: 268, endPoint y: 51, distance: 67.7
click at [269, 51] on div "****** Overview Add Matter" at bounding box center [354, 52] width 709 height 23
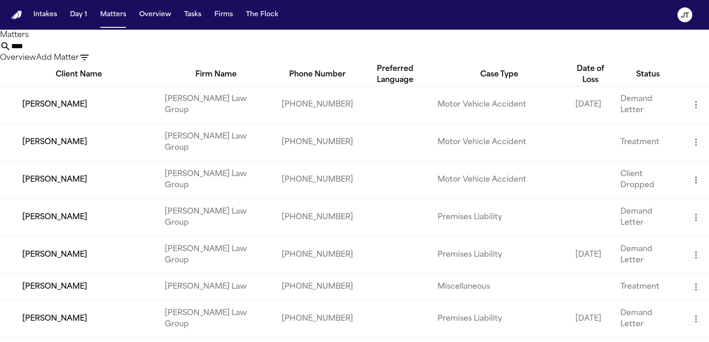
type input "****"
click at [58, 111] on td "[PERSON_NAME]" at bounding box center [78, 105] width 157 height 38
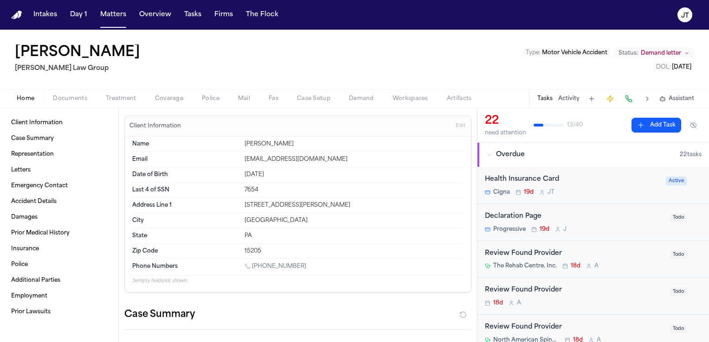
click at [70, 95] on span "Documents" at bounding box center [70, 98] width 34 height 7
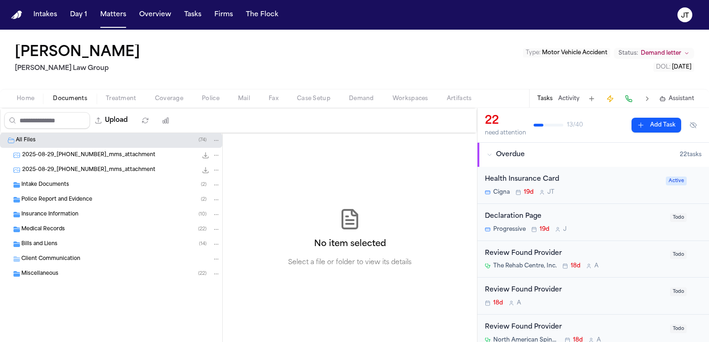
click at [46, 212] on span "Insurance Information" at bounding box center [49, 215] width 57 height 8
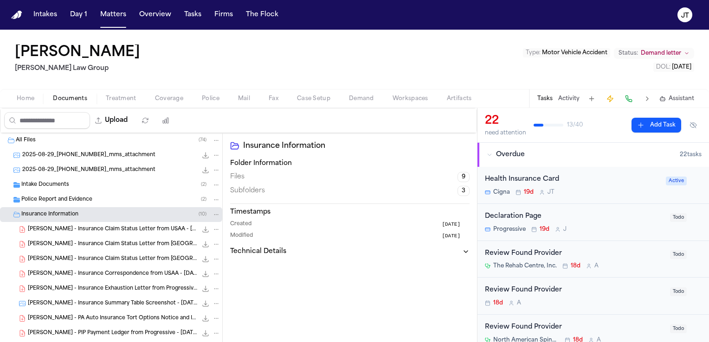
click at [42, 184] on span "Intake Documents" at bounding box center [45, 185] width 48 height 8
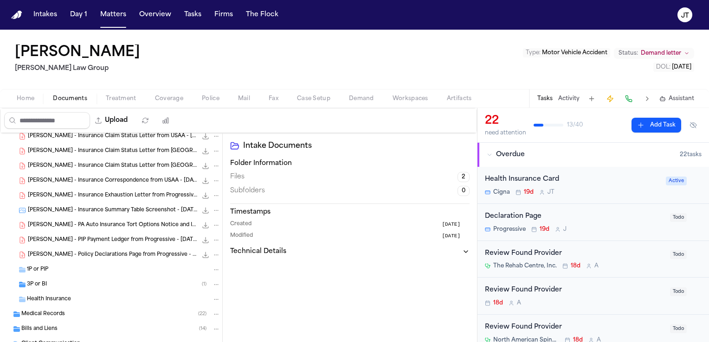
scroll to position [139, 0]
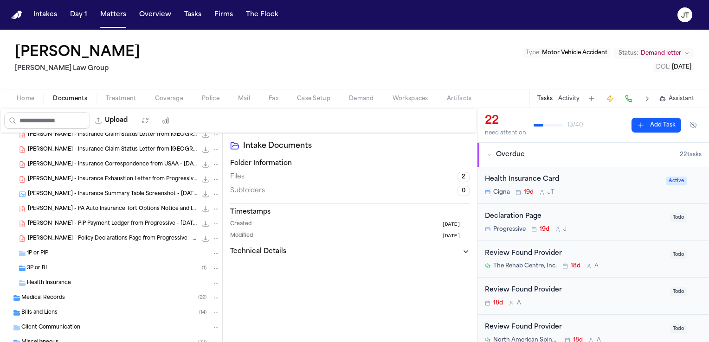
click at [54, 287] on span "Health Insurance" at bounding box center [49, 284] width 44 height 8
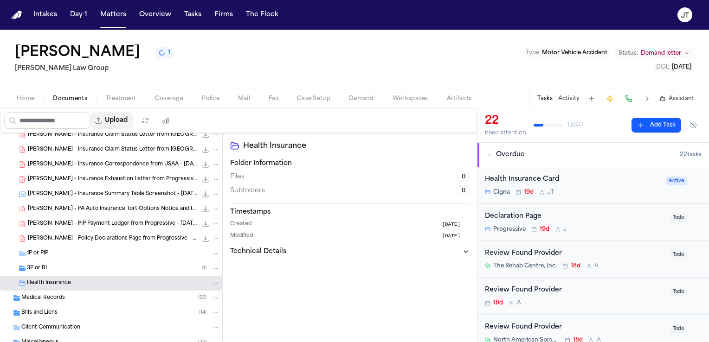
click at [125, 121] on button "Upload" at bounding box center [111, 120] width 43 height 17
select select "**********"
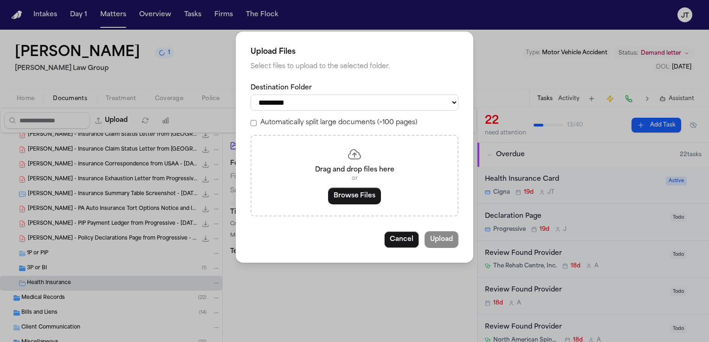
click at [308, 193] on div "Drag and drop files here or Browse Files" at bounding box center [354, 176] width 208 height 82
click at [338, 198] on button "Browse Files" at bounding box center [354, 196] width 53 height 17
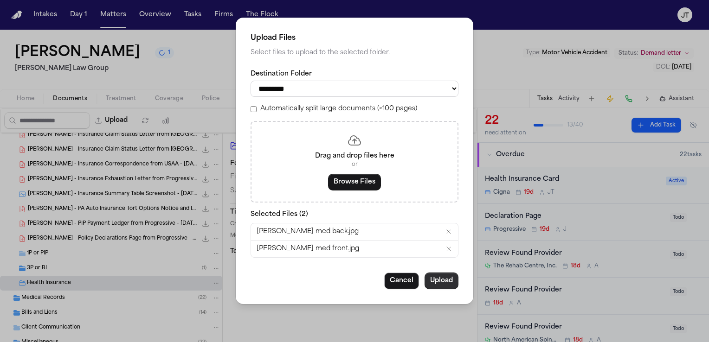
click at [447, 284] on button "Upload" at bounding box center [441, 281] width 34 height 17
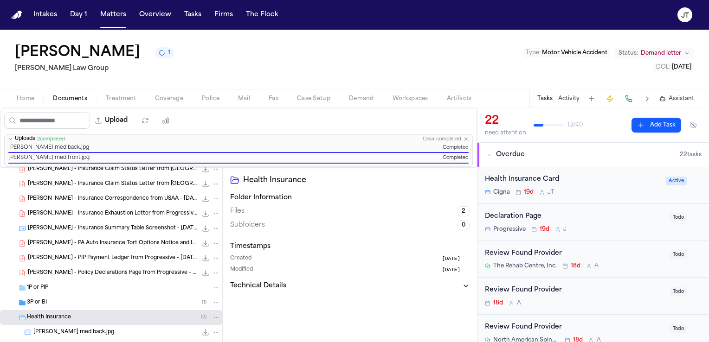
click at [666, 180] on span "Active" at bounding box center [676, 181] width 21 height 9
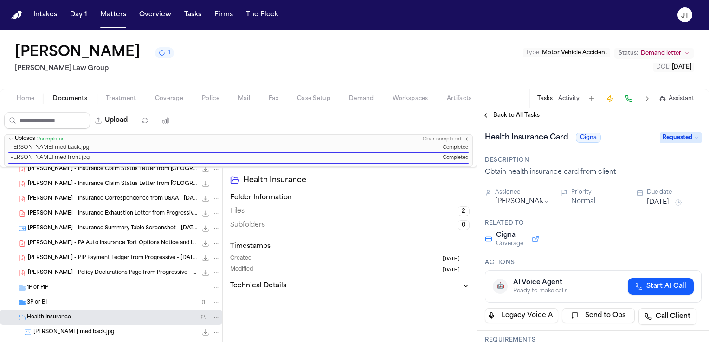
click at [692, 138] on span "Requested" at bounding box center [681, 137] width 42 height 11
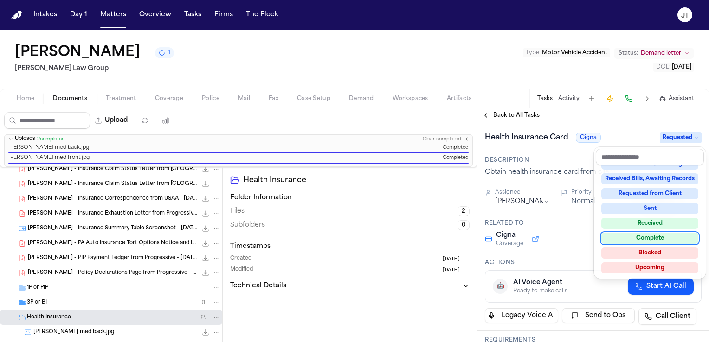
click at [651, 237] on div "Complete" at bounding box center [649, 238] width 97 height 11
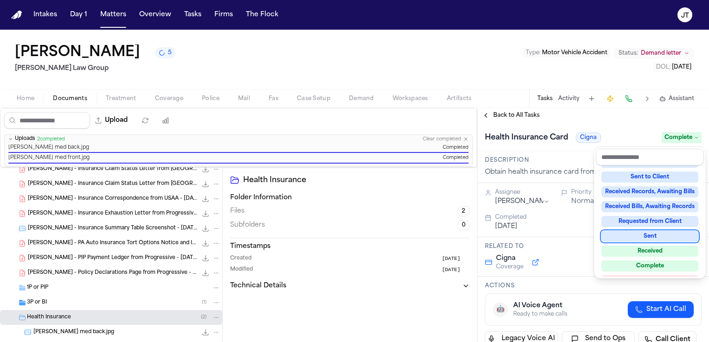
click at [189, 14] on div "Intakes Day 1 Matters Overview Tasks Firms The Flock JT Jason Karp 5 Romanow La…" at bounding box center [354, 171] width 709 height 342
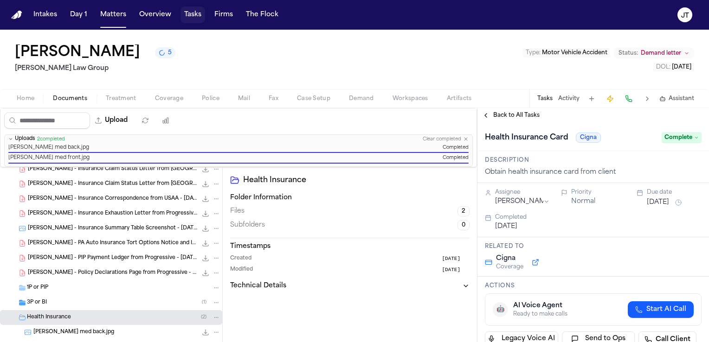
click at [194, 13] on button "Tasks" at bounding box center [192, 14] width 25 height 17
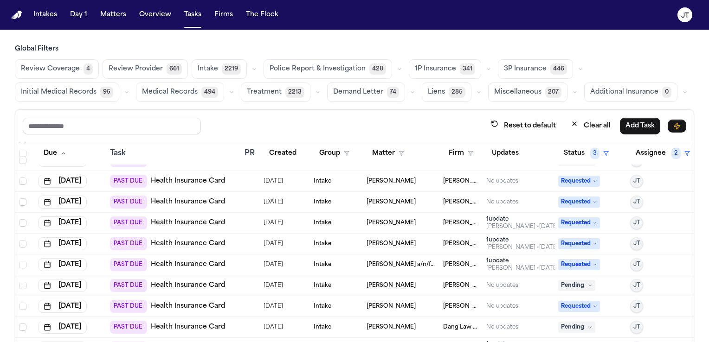
scroll to position [649, 0]
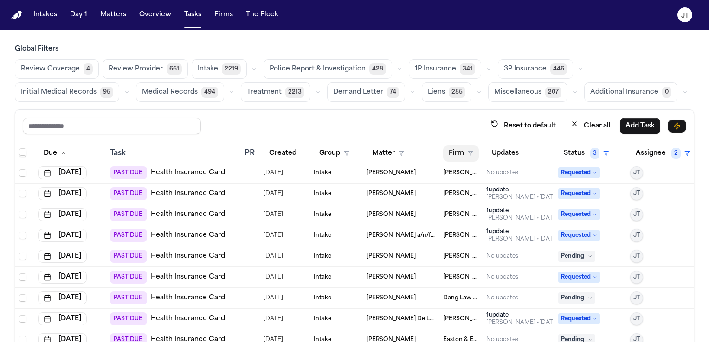
click at [449, 151] on button "Firm" at bounding box center [461, 153] width 36 height 17
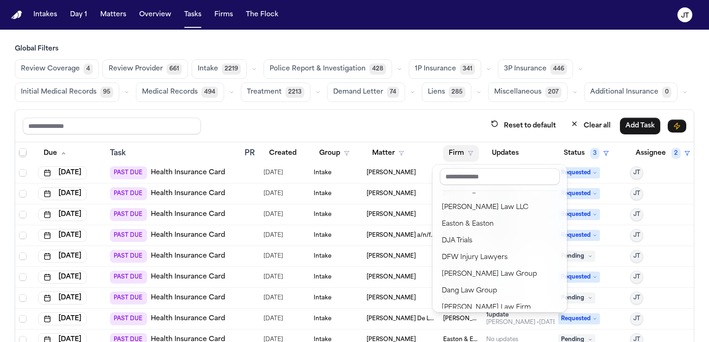
scroll to position [93, 0]
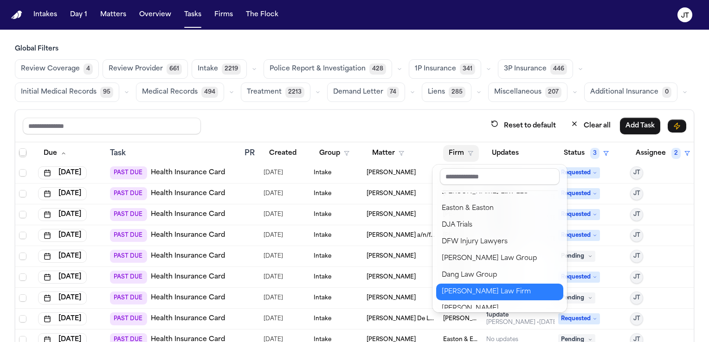
click at [478, 293] on div "[PERSON_NAME] Law Firm" at bounding box center [500, 292] width 116 height 11
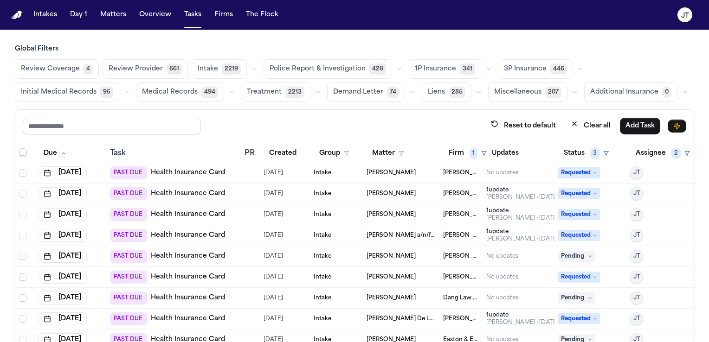
scroll to position [0, 0]
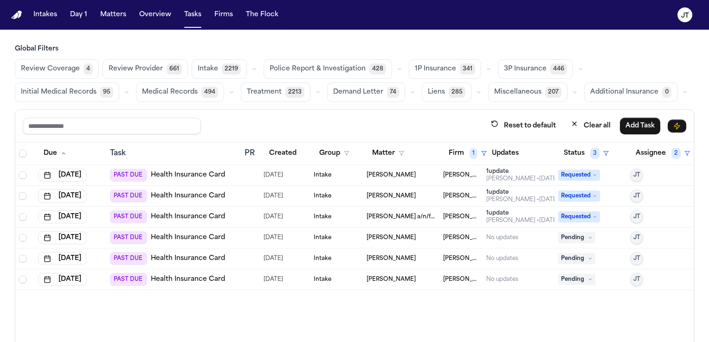
click at [185, 233] on link "Health Insurance Card" at bounding box center [188, 237] width 74 height 9
click at [588, 238] on icon at bounding box center [590, 238] width 5 height 5
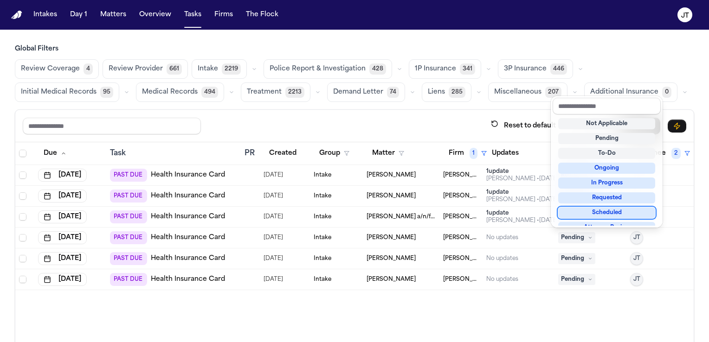
scroll to position [0, 0]
click at [582, 195] on div "Requested" at bounding box center [606, 197] width 97 height 11
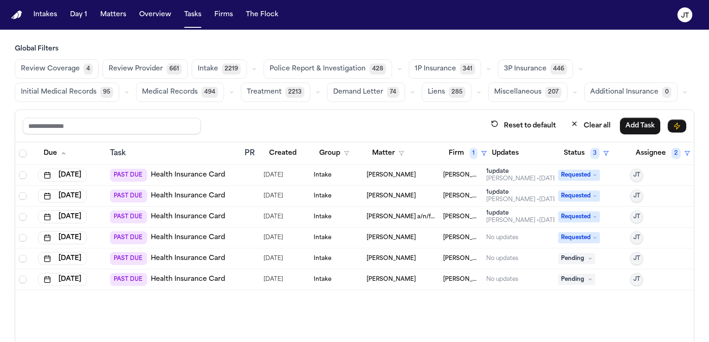
click at [174, 256] on link "Health Insurance Card" at bounding box center [188, 258] width 74 height 9
click at [59, 323] on div "Due Task PR Created Group Matter Firm 1 Updates Status 3 Assignee 2 Aug 11, 202…" at bounding box center [354, 262] width 678 height 240
click at [144, 15] on button "Overview" at bounding box center [154, 14] width 39 height 17
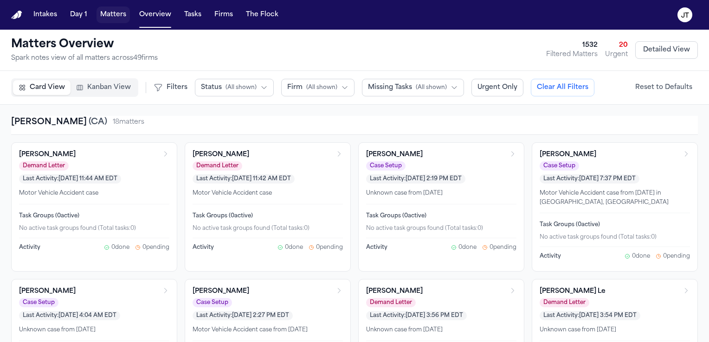
click at [119, 14] on button "Matters" at bounding box center [112, 14] width 33 height 17
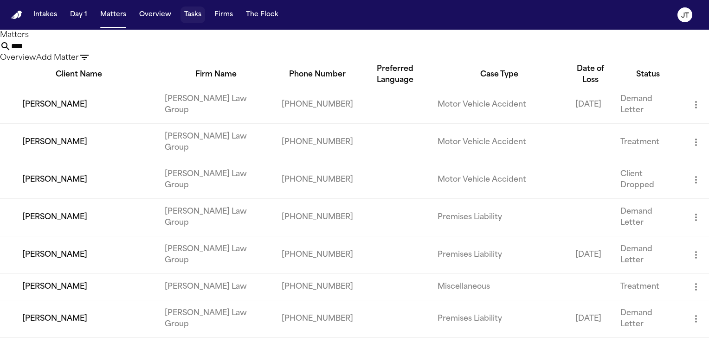
click at [189, 11] on button "Tasks" at bounding box center [192, 14] width 25 height 17
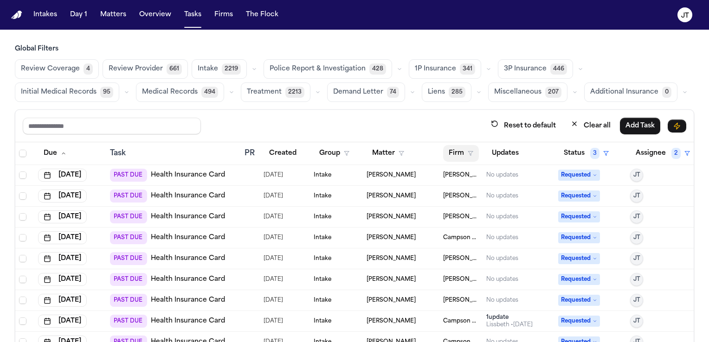
click at [443, 151] on button "Firm" at bounding box center [461, 153] width 36 height 17
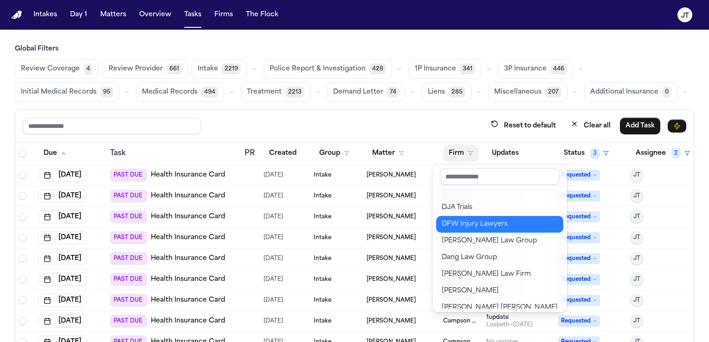
scroll to position [117, 0]
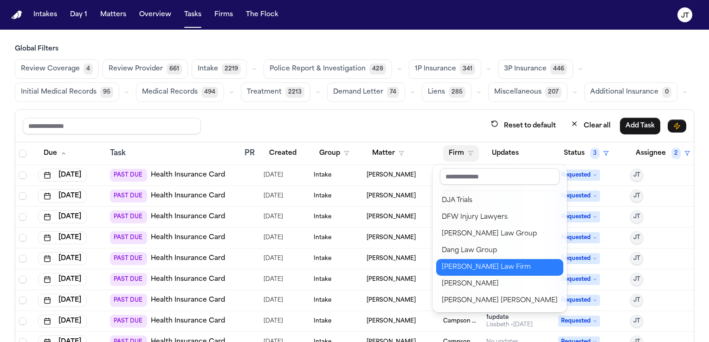
click at [471, 260] on button "[PERSON_NAME] Law Firm" at bounding box center [499, 267] width 127 height 17
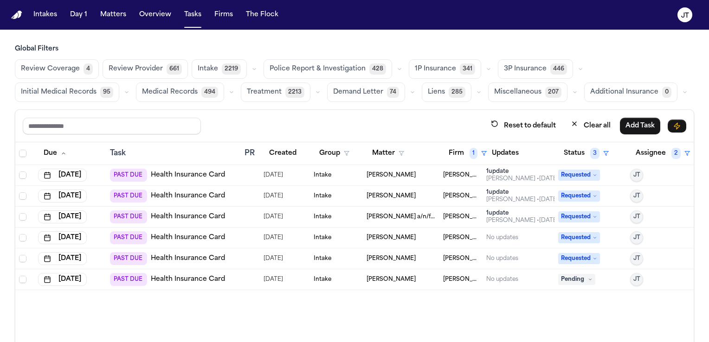
click at [159, 236] on link "Health Insurance Card" at bounding box center [188, 237] width 74 height 9
click at [581, 278] on span "Pending" at bounding box center [576, 279] width 37 height 11
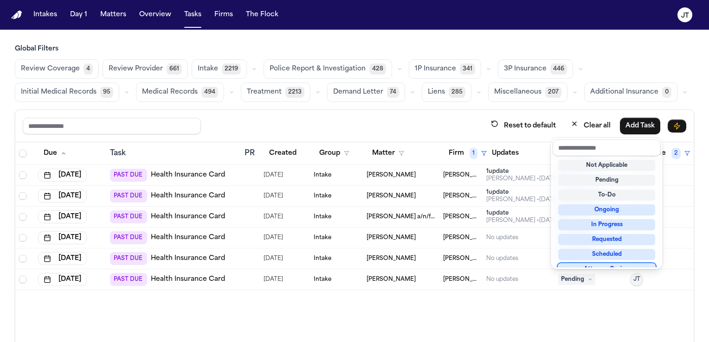
scroll to position [7, 0]
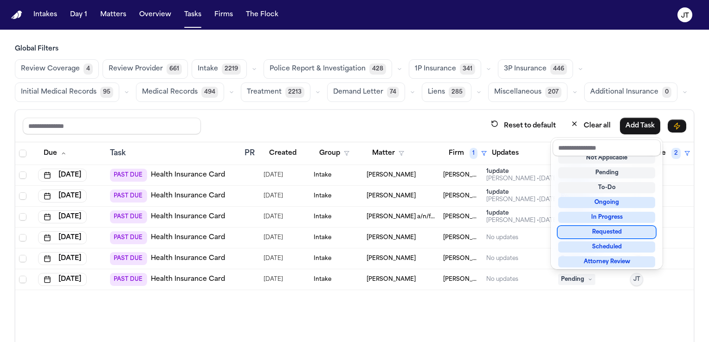
click at [584, 232] on div "Requested" at bounding box center [606, 232] width 97 height 11
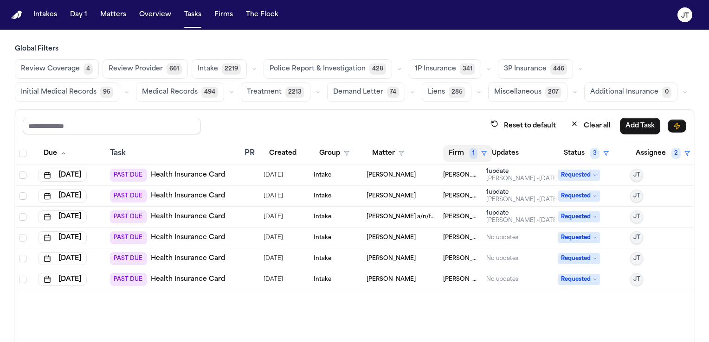
click at [469, 153] on span "1" at bounding box center [473, 153] width 8 height 11
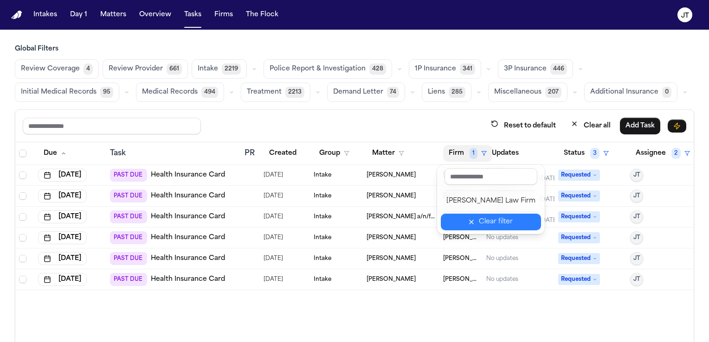
click at [489, 222] on div "Clear filter" at bounding box center [496, 222] width 34 height 11
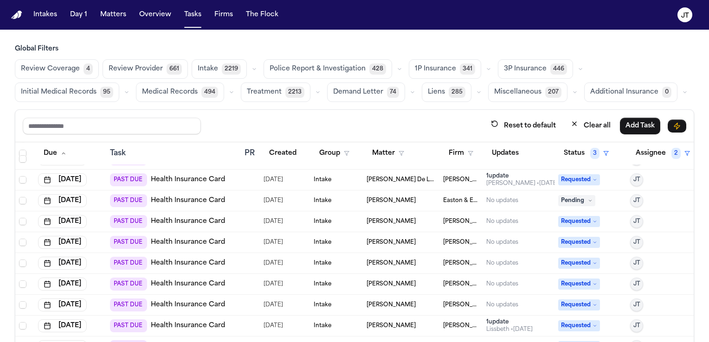
scroll to position [742, 0]
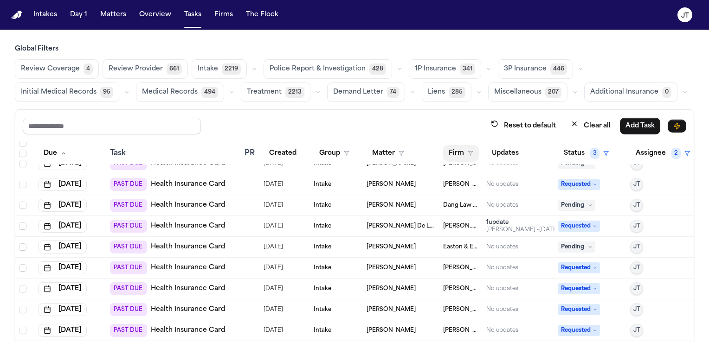
click at [443, 152] on button "Firm" at bounding box center [461, 153] width 36 height 17
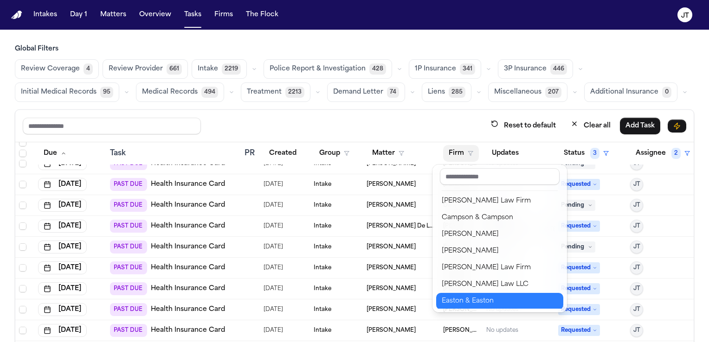
click at [469, 303] on div "Easton & Easton" at bounding box center [500, 301] width 116 height 11
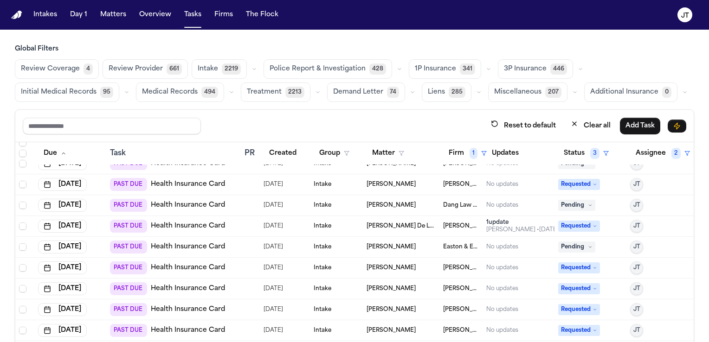
scroll to position [0, 0]
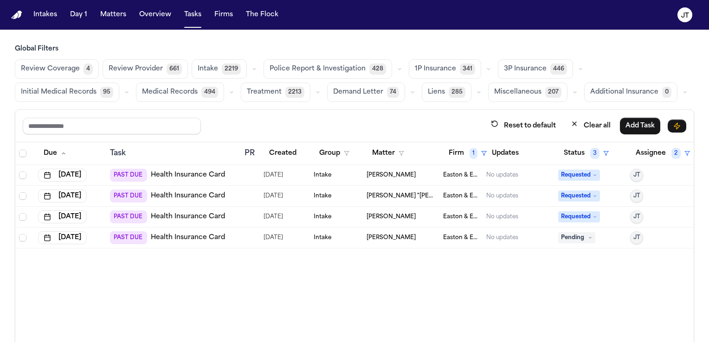
click at [180, 236] on link "Health Insurance Card" at bounding box center [188, 237] width 74 height 9
click at [585, 239] on span "Pending" at bounding box center [576, 237] width 37 height 11
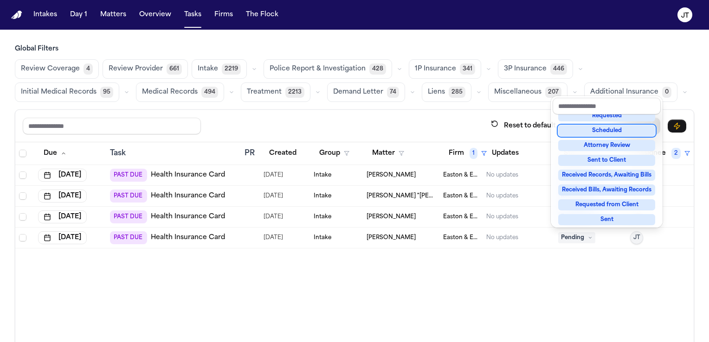
scroll to position [93, 0]
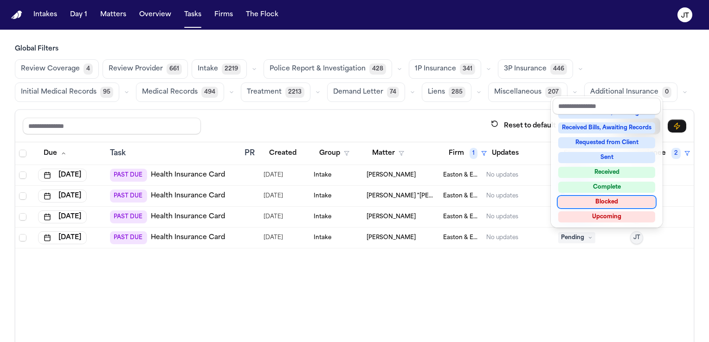
click at [599, 205] on div "Blocked" at bounding box center [606, 202] width 97 height 11
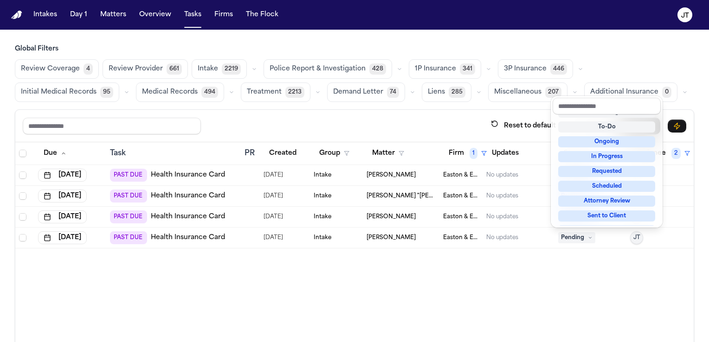
scroll to position [4, 0]
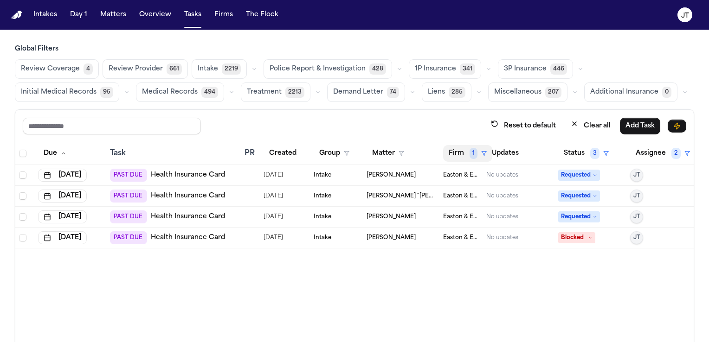
click at [469, 155] on span "1" at bounding box center [473, 153] width 8 height 11
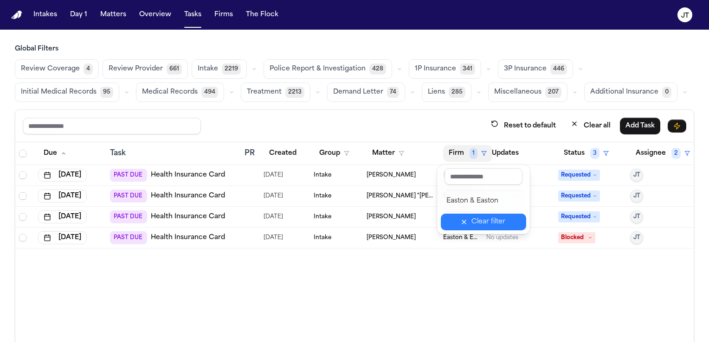
click at [468, 223] on icon "button" at bounding box center [463, 221] width 7 height 7
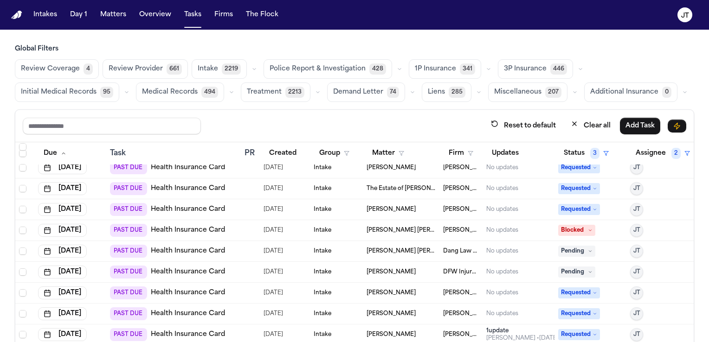
scroll to position [510, 0]
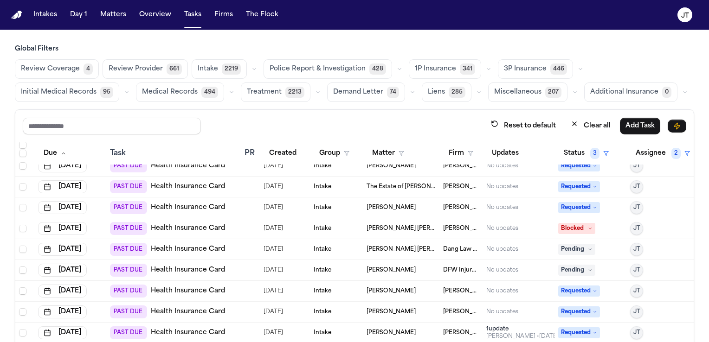
click at [379, 249] on span "[PERSON_NAME] [PERSON_NAME]" at bounding box center [400, 249] width 69 height 7
click at [190, 247] on link "Health Insurance Card" at bounding box center [188, 249] width 74 height 9
click at [588, 247] on icon at bounding box center [590, 249] width 5 height 5
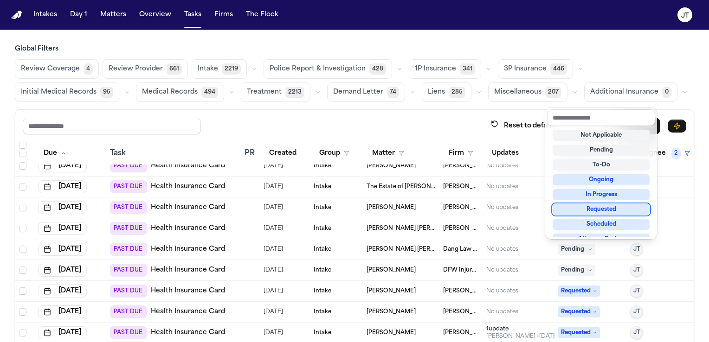
click at [573, 211] on div "Requested" at bounding box center [600, 209] width 97 height 11
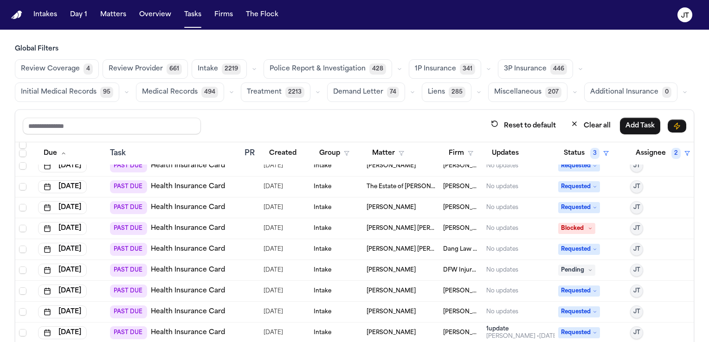
click at [171, 270] on link "Health Insurance Card" at bounding box center [188, 270] width 74 height 9
click at [580, 273] on span "Pending" at bounding box center [576, 270] width 37 height 11
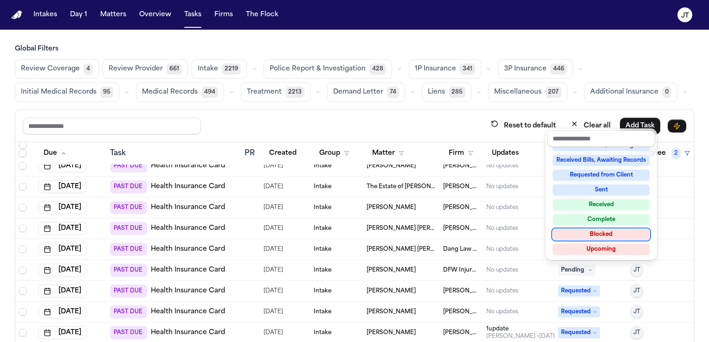
click at [591, 237] on div "Blocked" at bounding box center [600, 234] width 97 height 11
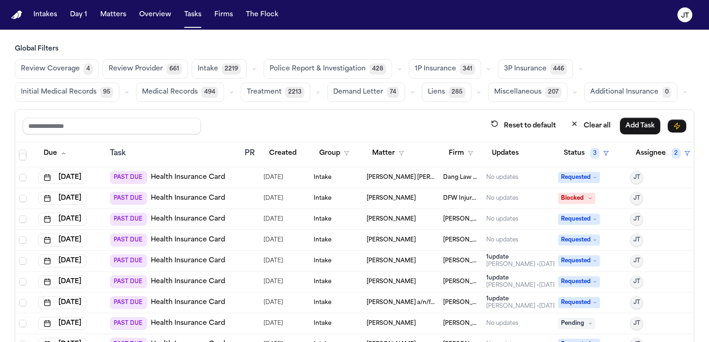
scroll to position [649, 0]
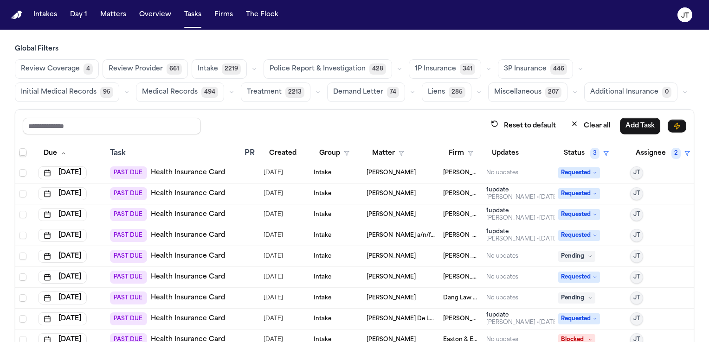
click at [208, 255] on link "Health Insurance Card" at bounding box center [188, 256] width 74 height 9
click at [588, 257] on icon at bounding box center [590, 256] width 5 height 5
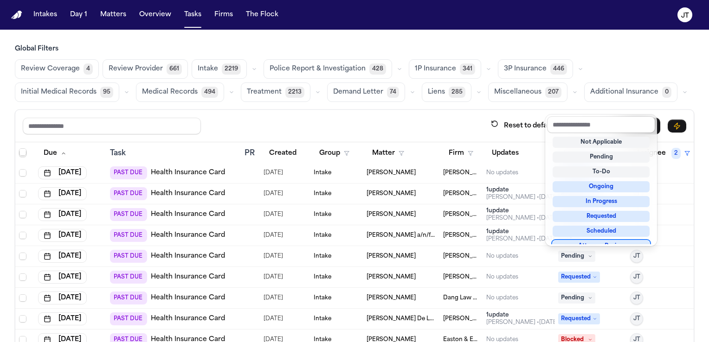
scroll to position [0, 0]
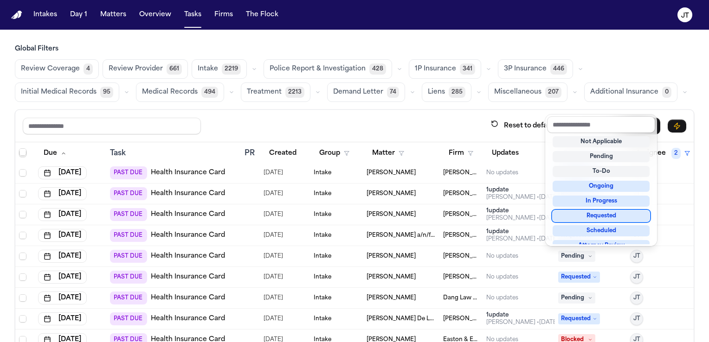
click at [582, 218] on div "Requested" at bounding box center [600, 216] width 97 height 11
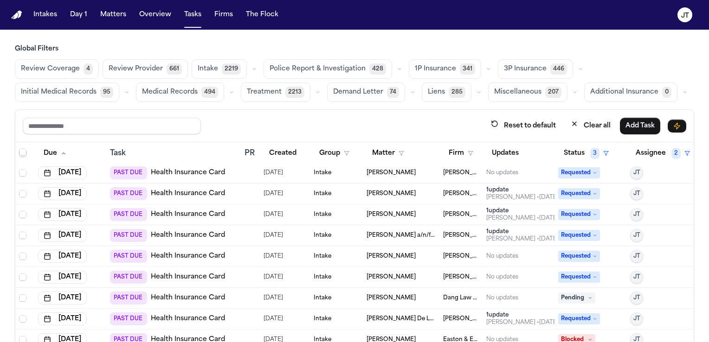
click at [176, 294] on link "Health Insurance Card" at bounding box center [188, 298] width 74 height 9
click at [588, 296] on icon at bounding box center [590, 298] width 5 height 5
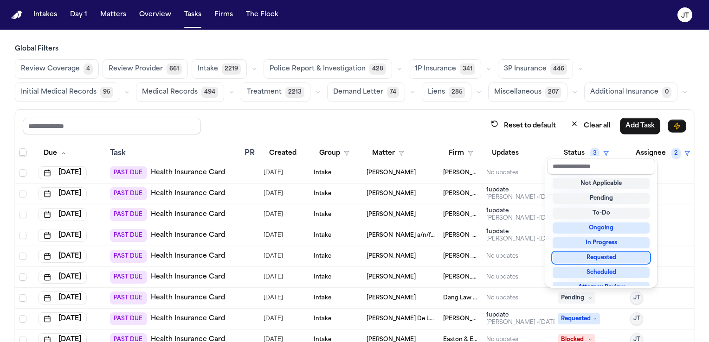
click at [574, 257] on div "Requested" at bounding box center [600, 257] width 97 height 11
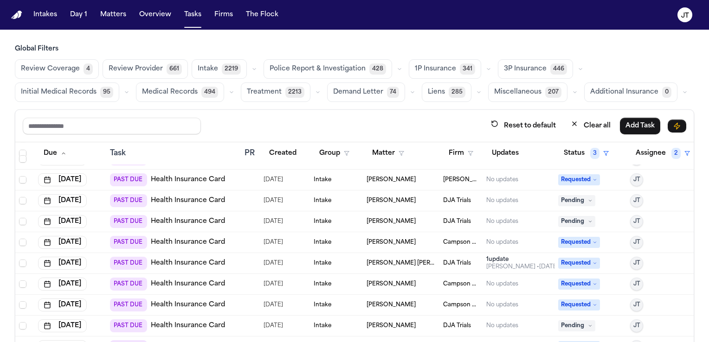
scroll to position [1021, 0]
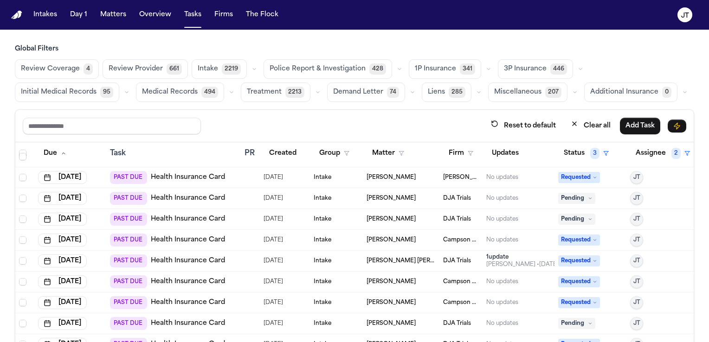
click at [166, 197] on link "Health Insurance Card" at bounding box center [188, 198] width 74 height 9
click at [589, 198] on icon at bounding box center [590, 198] width 2 height 1
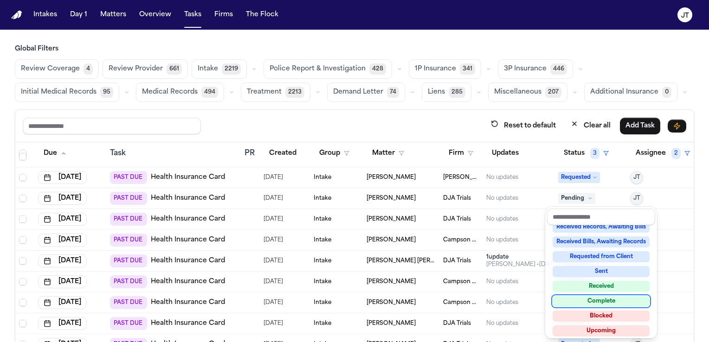
click at [597, 302] on div "Complete" at bounding box center [600, 301] width 97 height 11
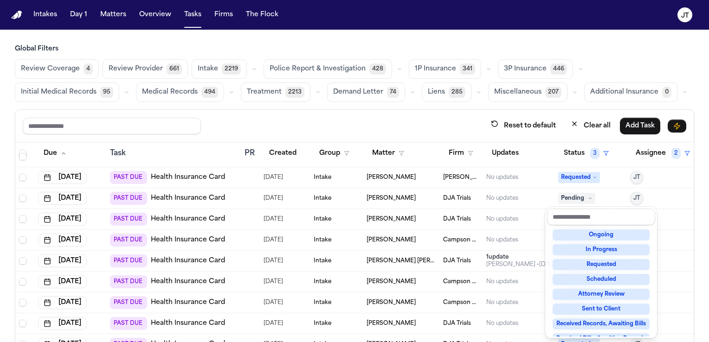
scroll to position [4, 0]
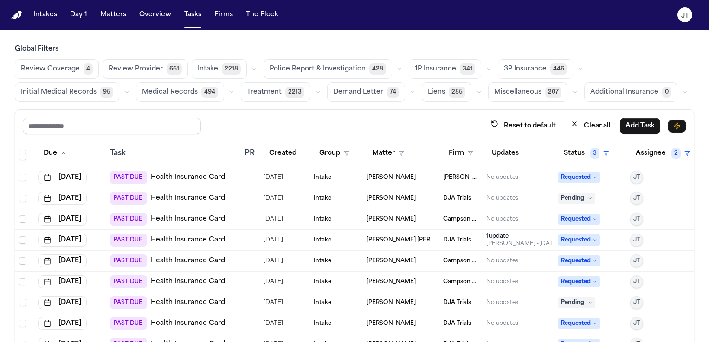
click at [588, 198] on icon at bounding box center [590, 198] width 5 height 5
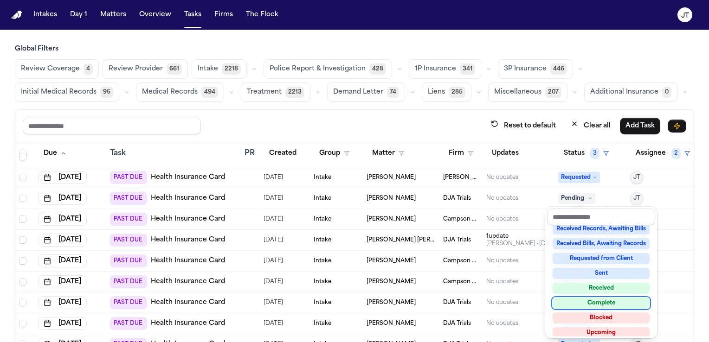
click at [594, 302] on div "Complete" at bounding box center [600, 303] width 97 height 11
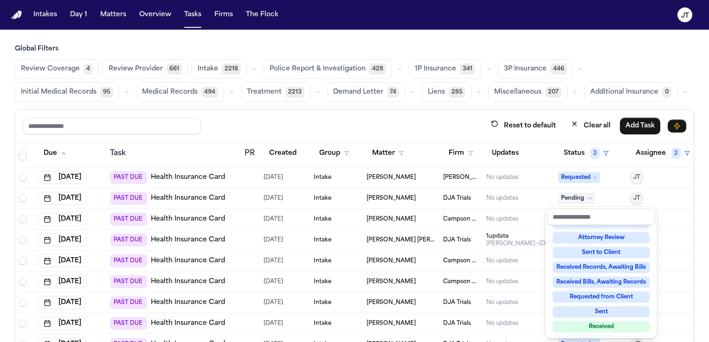
scroll to position [54, 0]
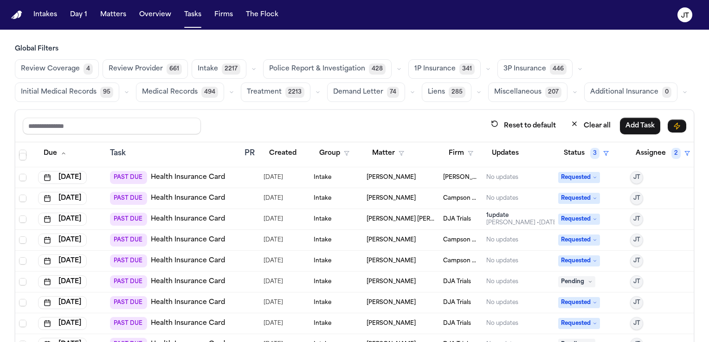
click at [199, 282] on link "Health Insurance Card" at bounding box center [188, 281] width 74 height 9
click at [588, 283] on icon at bounding box center [590, 282] width 5 height 5
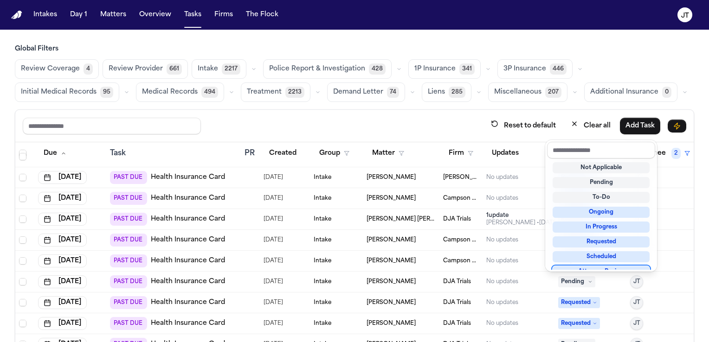
scroll to position [3, 0]
click at [584, 238] on div "Requested" at bounding box center [600, 239] width 97 height 11
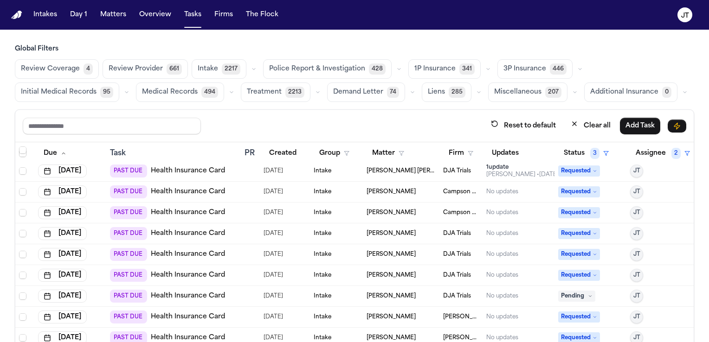
scroll to position [1113, 0]
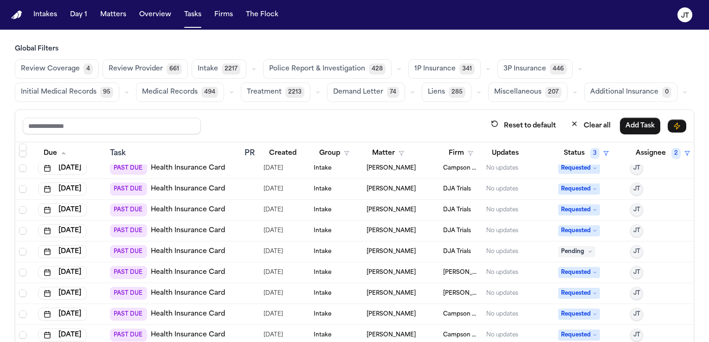
click at [170, 250] on link "Health Insurance Card" at bounding box center [188, 251] width 74 height 9
click at [588, 250] on icon at bounding box center [590, 252] width 5 height 5
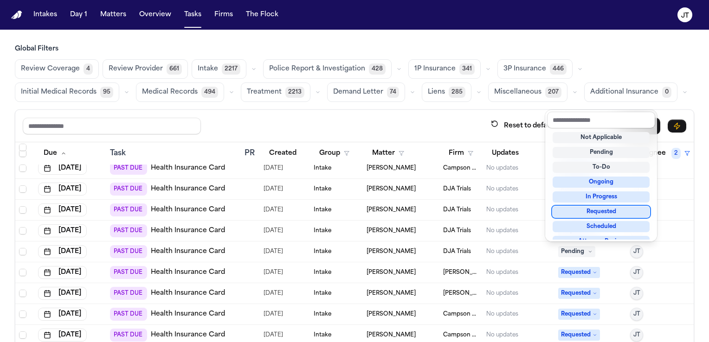
click at [569, 207] on div "Requested" at bounding box center [600, 211] width 97 height 11
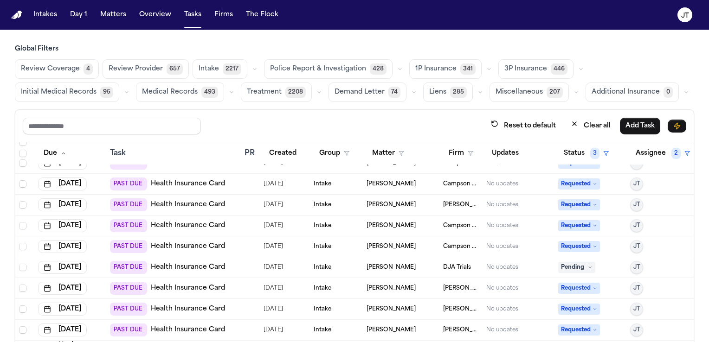
scroll to position [1271, 0]
click at [161, 263] on link "Health Insurance Card" at bounding box center [188, 267] width 74 height 9
click at [588, 265] on icon at bounding box center [590, 267] width 5 height 5
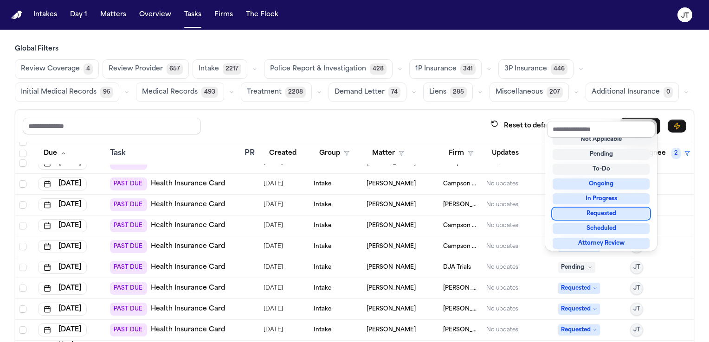
click at [573, 213] on div "Requested" at bounding box center [600, 213] width 97 height 11
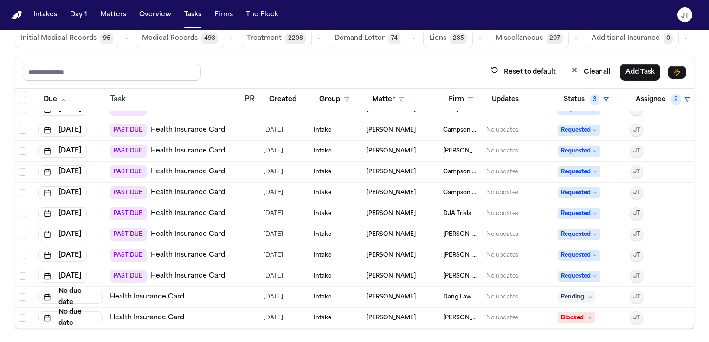
scroll to position [55, 0]
click at [152, 292] on link "Health Insurance Card" at bounding box center [147, 296] width 74 height 9
click at [576, 291] on span "Pending" at bounding box center [576, 296] width 37 height 11
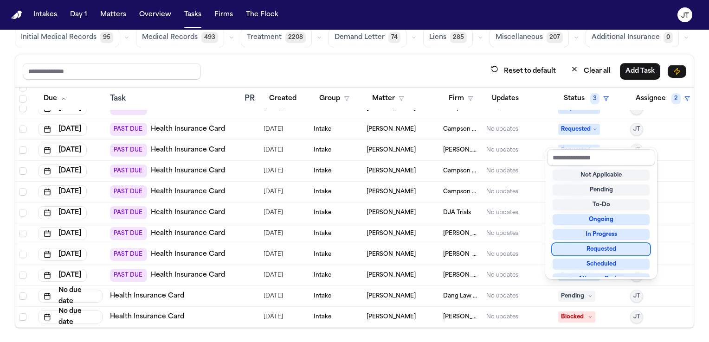
click at [565, 248] on div "Requested" at bounding box center [600, 249] width 97 height 11
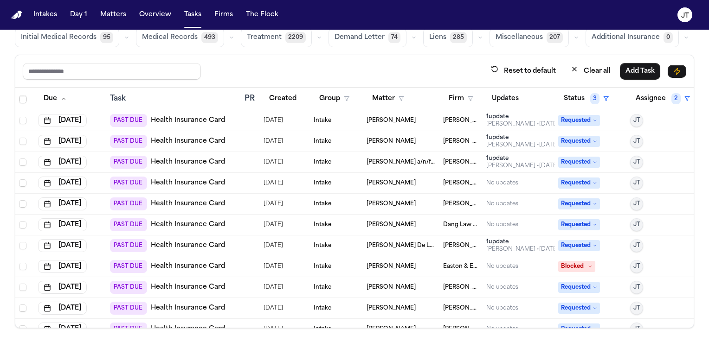
scroll to position [482, 0]
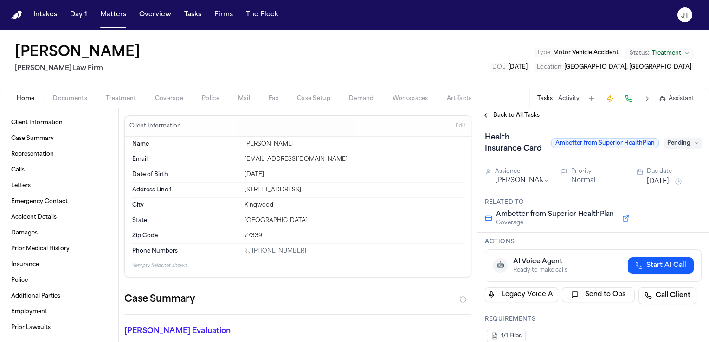
drag, startPoint x: 300, startPoint y: 250, endPoint x: 254, endPoint y: 252, distance: 45.5
click at [254, 252] on div "1 (832) 661-2847" at bounding box center [353, 252] width 219 height 9
copy link "832) 661-2847"
click at [646, 97] on button at bounding box center [647, 98] width 13 height 13
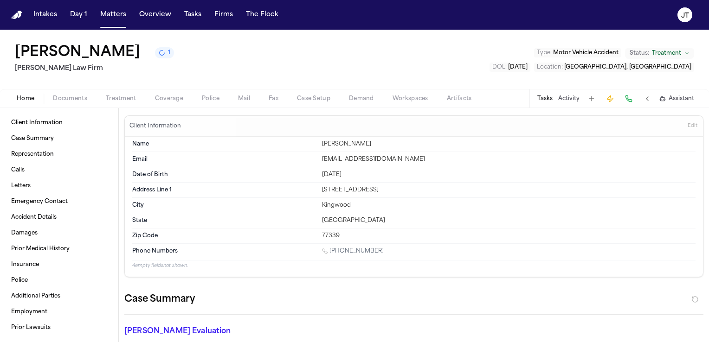
click at [37, 50] on h1 "Qurratulain Sohail" at bounding box center [77, 53] width 125 height 17
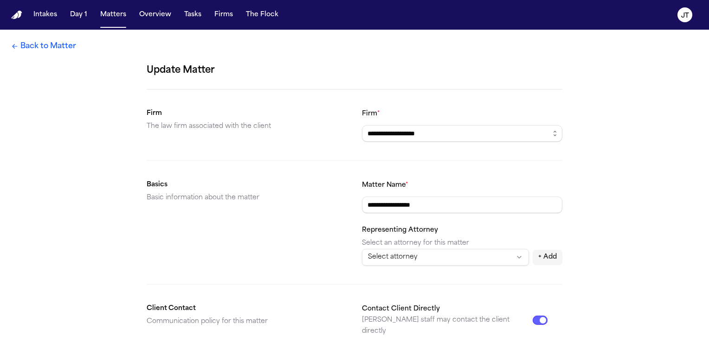
click at [35, 44] on link "Back to Matter" at bounding box center [43, 46] width 65 height 11
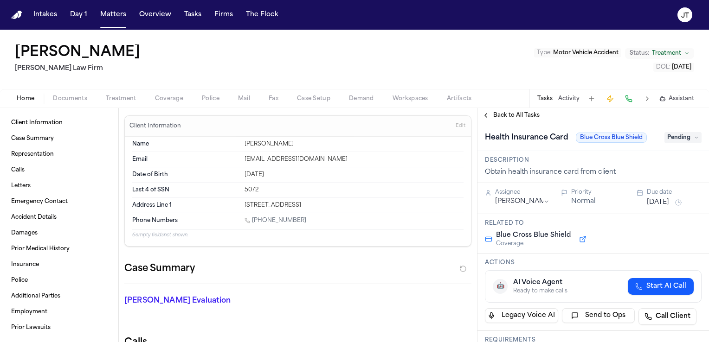
drag, startPoint x: 305, startPoint y: 220, endPoint x: 253, endPoint y: 218, distance: 51.5
click at [253, 218] on div "1 (214) 299-1105" at bounding box center [353, 221] width 219 height 9
copy link "(214) 299-1105"
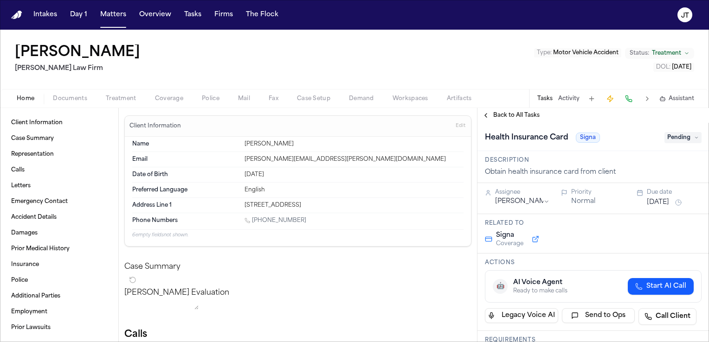
drag, startPoint x: 311, startPoint y: 218, endPoint x: 254, endPoint y: 218, distance: 57.5
click at [254, 218] on div "1 (682) 239-8566" at bounding box center [353, 221] width 219 height 9
copy link "(682) 239-8566"
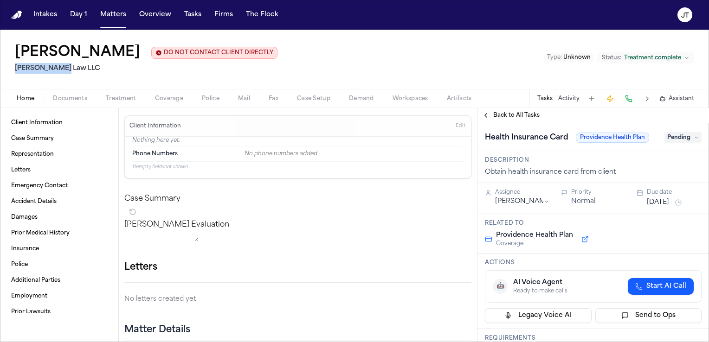
drag, startPoint x: 74, startPoint y: 68, endPoint x: 14, endPoint y: 64, distance: 60.4
click at [14, 64] on div "[PERSON_NAME] DO NOT CONTACT CLIENT DIRECTLY DO NOT CONTACT [PERSON_NAME] Law L…" at bounding box center [354, 59] width 709 height 59
copy h2 "[PERSON_NAME] Law LLC"
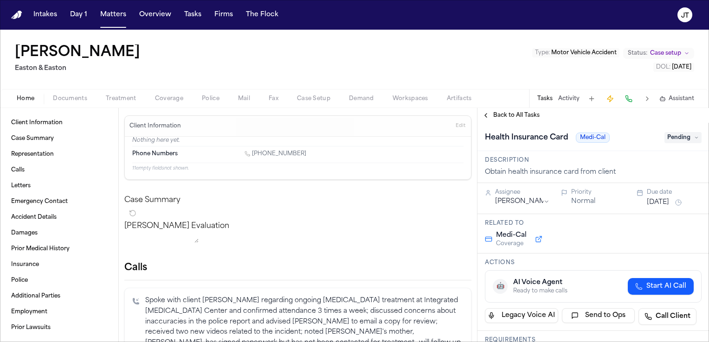
drag, startPoint x: 297, startPoint y: 153, endPoint x: 253, endPoint y: 153, distance: 44.1
click at [253, 153] on div "1 (949) 351-7105" at bounding box center [353, 154] width 219 height 9
copy link "(949) 351-7105"
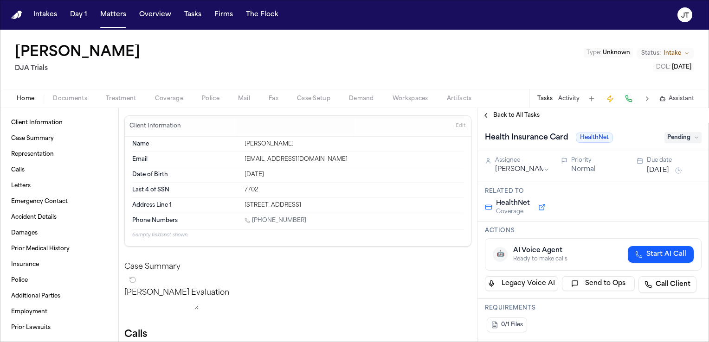
drag, startPoint x: 310, startPoint y: 221, endPoint x: 253, endPoint y: 219, distance: 56.6
click at [253, 219] on div "1 (661) 304-5969" at bounding box center [353, 221] width 219 height 9
click at [35, 14] on button "Intakes" at bounding box center [45, 14] width 31 height 17
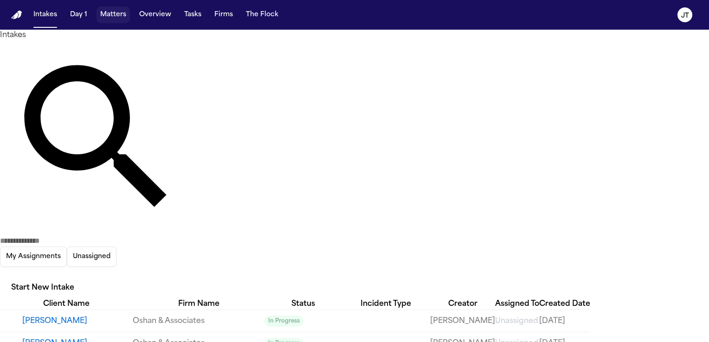
click at [118, 13] on button "Matters" at bounding box center [112, 14] width 33 height 17
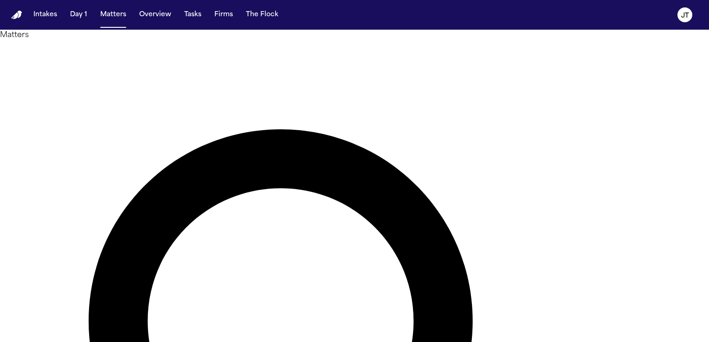
drag, startPoint x: 135, startPoint y: 66, endPoint x: 184, endPoint y: 0, distance: 81.6
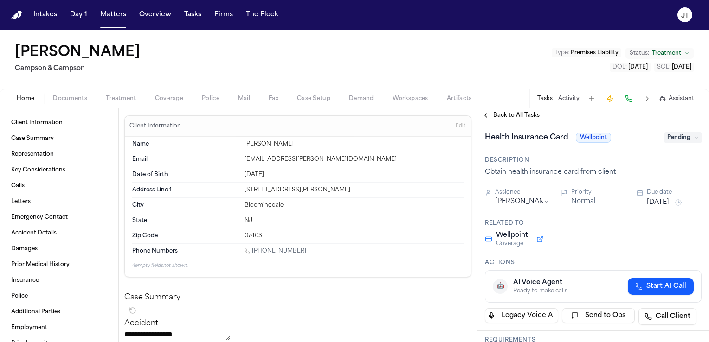
drag, startPoint x: 305, startPoint y: 248, endPoint x: 253, endPoint y: 250, distance: 52.0
click at [253, 250] on div "[PHONE_NUMBER]" at bounding box center [353, 252] width 219 height 9
copy link "[PHONE_NUMBER]"
click at [675, 138] on span "Pending" at bounding box center [682, 137] width 37 height 11
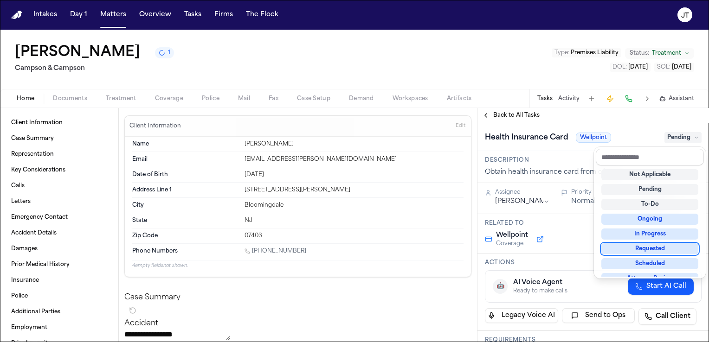
click at [639, 248] on div "Requested" at bounding box center [649, 249] width 97 height 11
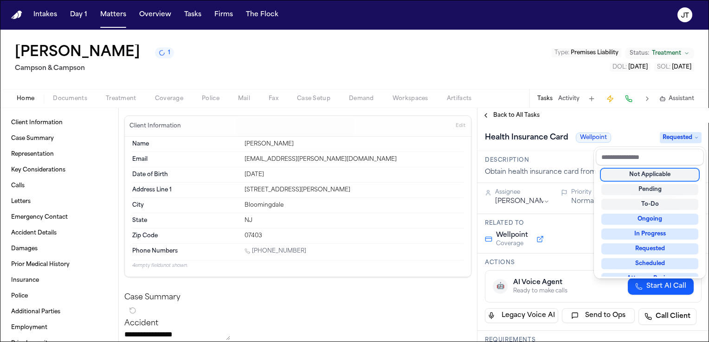
click at [418, 49] on div "**********" at bounding box center [354, 186] width 709 height 313
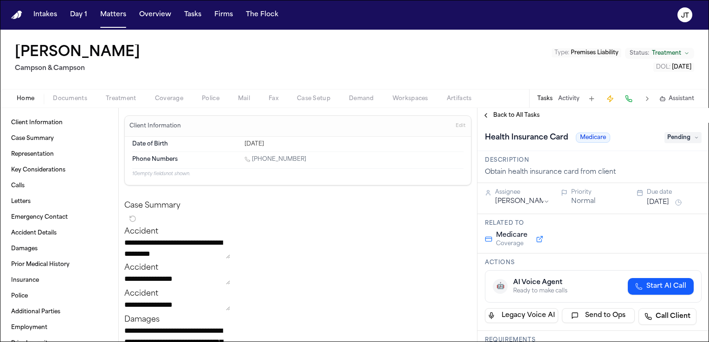
drag, startPoint x: 303, startPoint y: 160, endPoint x: 253, endPoint y: 160, distance: 50.1
click at [253, 160] on div "[PHONE_NUMBER]" at bounding box center [353, 160] width 219 height 9
copy link "[PHONE_NUMBER]"
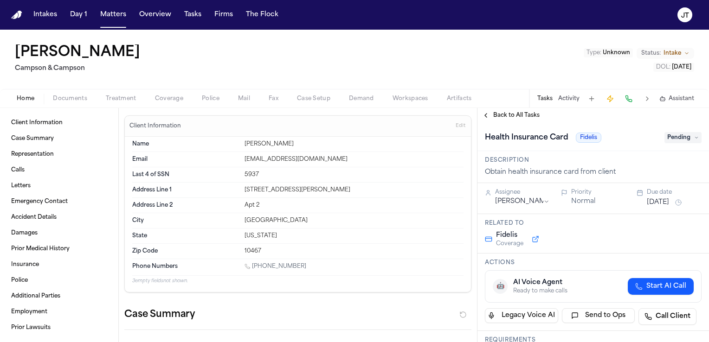
drag, startPoint x: 305, startPoint y: 266, endPoint x: 261, endPoint y: 269, distance: 44.6
click at [261, 269] on div "[PHONE_NUMBER]" at bounding box center [353, 267] width 219 height 9
drag, startPoint x: 261, startPoint y: 269, endPoint x: 317, endPoint y: 261, distance: 57.1
click at [317, 261] on div "Phone Numbers 1 (646) 945-5635" at bounding box center [297, 267] width 331 height 16
drag, startPoint x: 306, startPoint y: 266, endPoint x: 253, endPoint y: 267, distance: 53.4
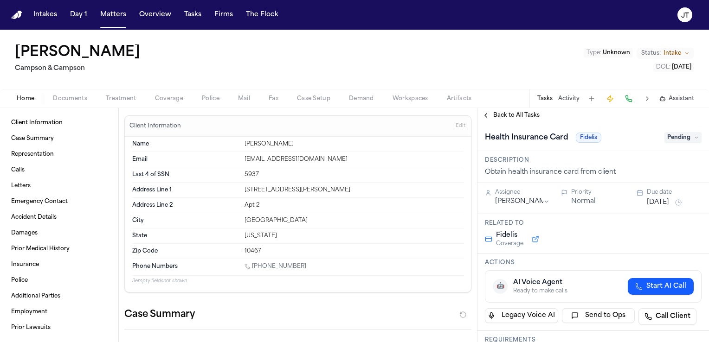
click at [253, 267] on div "1 (646) 945-5635" at bounding box center [353, 267] width 219 height 9
copy link "(646) 945-5635"
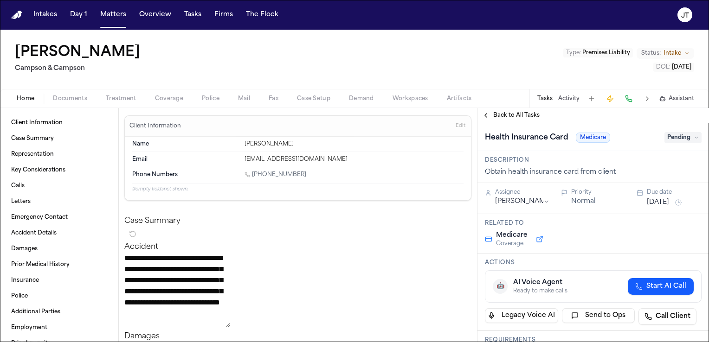
drag, startPoint x: 299, startPoint y: 176, endPoint x: 253, endPoint y: 175, distance: 45.5
click at [253, 175] on div "[PHONE_NUMBER]" at bounding box center [353, 175] width 219 height 9
copy link "[PHONE_NUMBER]"
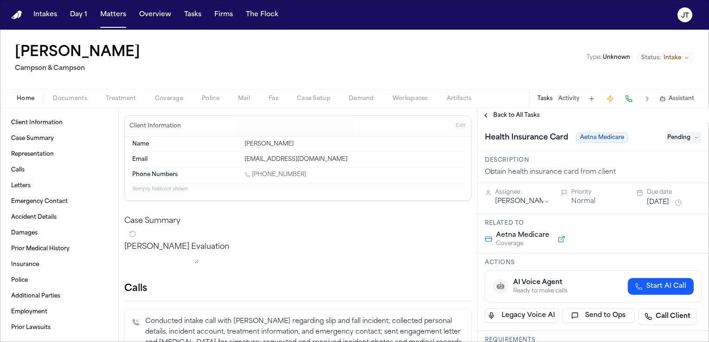
drag, startPoint x: 310, startPoint y: 181, endPoint x: 258, endPoint y: 173, distance: 52.6
click at [245, 179] on div "Phone Numbers 1 (347) 880-2879" at bounding box center [297, 175] width 331 height 16
drag, startPoint x: 307, startPoint y: 172, endPoint x: 253, endPoint y: 174, distance: 54.3
click at [253, 174] on div "1 (347) 880-2879" at bounding box center [353, 175] width 219 height 9
copy link "(347) 880-2879"
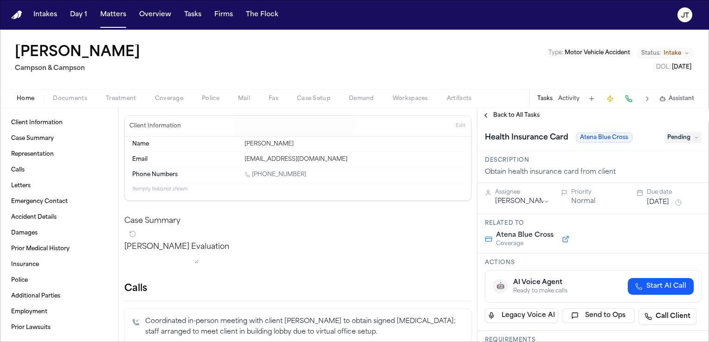
drag, startPoint x: 307, startPoint y: 176, endPoint x: 254, endPoint y: 173, distance: 53.0
click at [254, 173] on div "[PHONE_NUMBER]" at bounding box center [353, 175] width 219 height 9
copy link "[PHONE_NUMBER]"
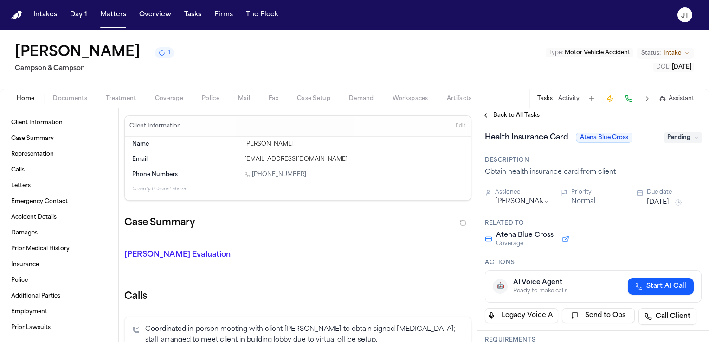
drag, startPoint x: 307, startPoint y: 176, endPoint x: 254, endPoint y: 173, distance: 53.0
click at [254, 173] on div "[PHONE_NUMBER]" at bounding box center [353, 175] width 219 height 9
copy link "[PHONE_NUMBER]"
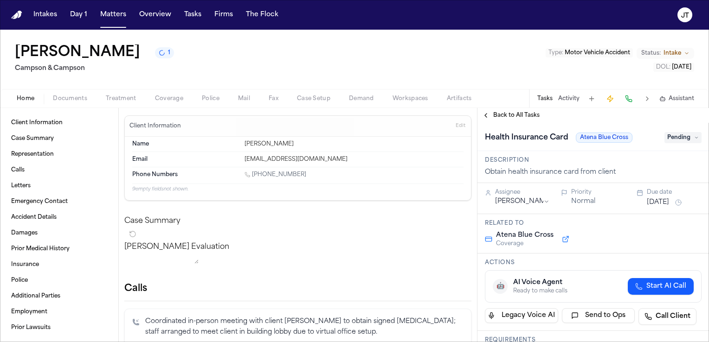
drag, startPoint x: 302, startPoint y: 175, endPoint x: 252, endPoint y: 174, distance: 50.1
click at [252, 174] on div "1 (347) 208-7070" at bounding box center [353, 175] width 219 height 9
copy link "(347) 208-7070"
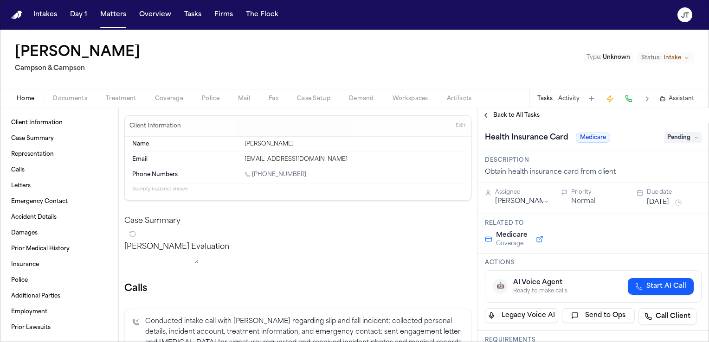
drag, startPoint x: 306, startPoint y: 175, endPoint x: 251, endPoint y: 175, distance: 54.7
click at [251, 175] on div "[PHONE_NUMBER]" at bounding box center [353, 175] width 219 height 9
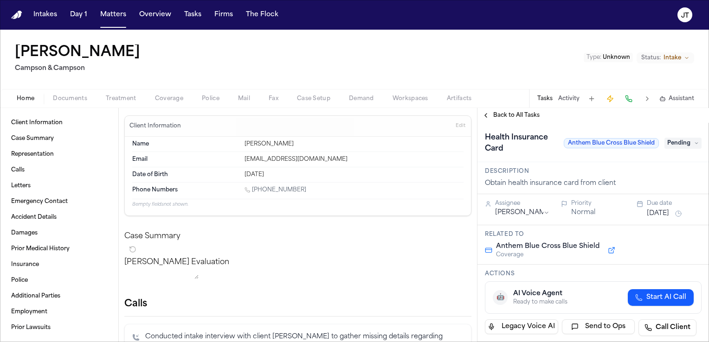
drag, startPoint x: 309, startPoint y: 193, endPoint x: 252, endPoint y: 190, distance: 57.1
click at [252, 190] on div "1 (347) 695-6729" at bounding box center [353, 190] width 219 height 9
copy link "(347) 695-6729"
click at [64, 98] on span "Documents" at bounding box center [70, 98] width 34 height 7
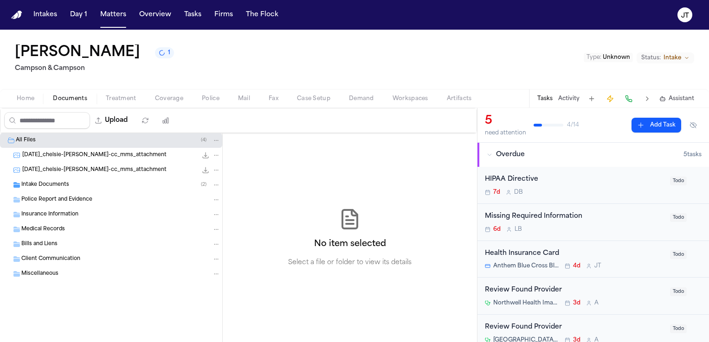
click at [47, 214] on span "Insurance Information" at bounding box center [49, 215] width 57 height 8
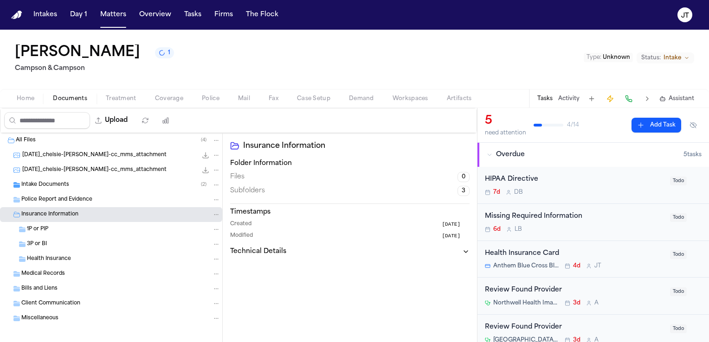
click at [49, 256] on span "Health Insurance" at bounding box center [49, 260] width 44 height 8
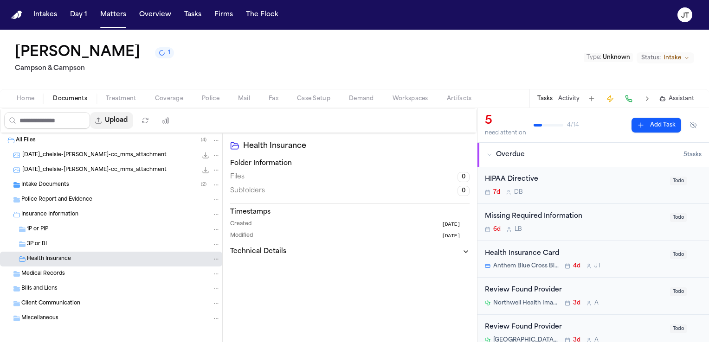
click at [120, 120] on button "Upload" at bounding box center [111, 120] width 43 height 17
select select "**********"
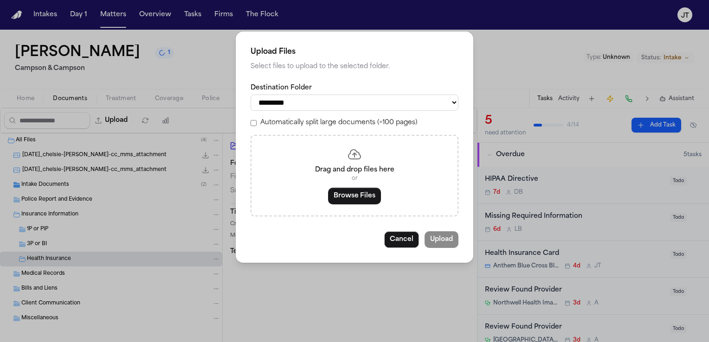
click at [340, 183] on div "Drag and drop files here or Browse Files" at bounding box center [354, 176] width 208 height 82
click at [350, 193] on button "Browse Files" at bounding box center [354, 196] width 53 height 17
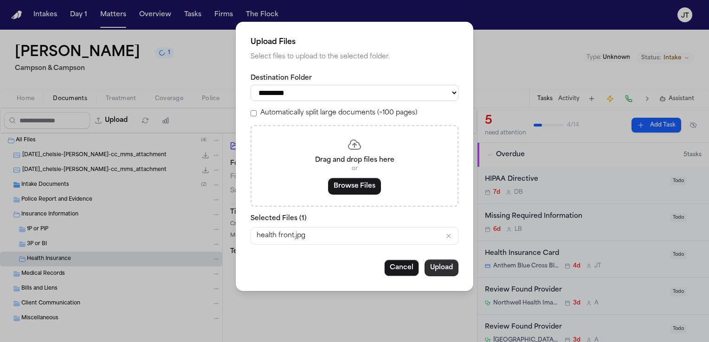
click at [434, 265] on button "Upload" at bounding box center [441, 268] width 34 height 17
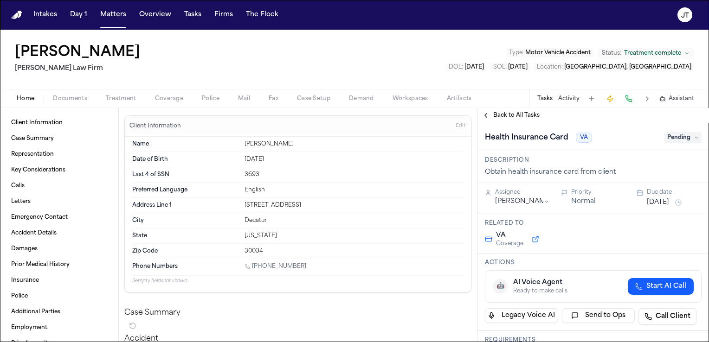
click at [309, 265] on div "[PHONE_NUMBER]" at bounding box center [353, 267] width 219 height 9
drag, startPoint x: 308, startPoint y: 266, endPoint x: 254, endPoint y: 266, distance: 54.3
click at [254, 266] on div "1 (817) 798-9249" at bounding box center [353, 267] width 219 height 9
copy link "(817) 798-9249"
click at [109, 14] on button "Matters" at bounding box center [112, 14] width 33 height 17
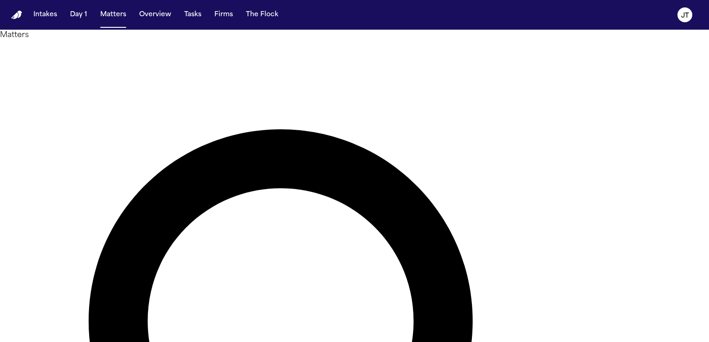
type input "******"
click at [44, 14] on button "Intakes" at bounding box center [45, 14] width 31 height 17
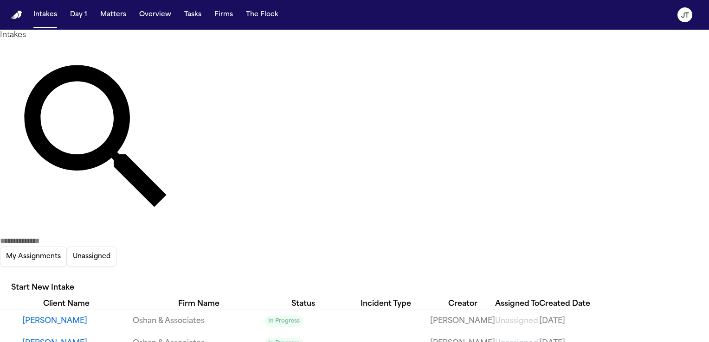
click at [74, 236] on input "text" at bounding box center [37, 241] width 74 height 11
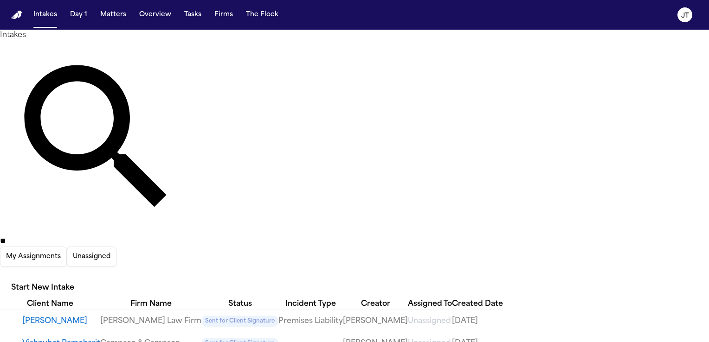
type input "*"
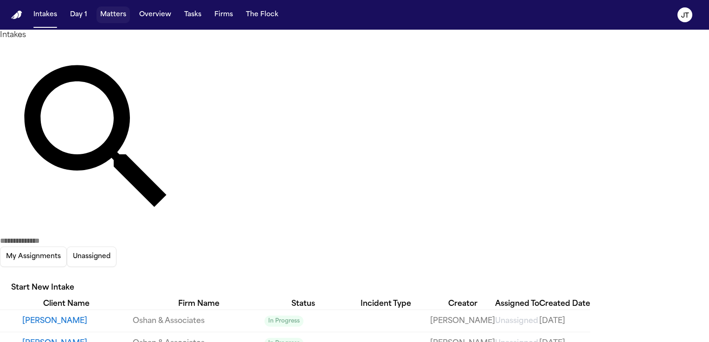
click at [109, 10] on button "Matters" at bounding box center [112, 14] width 33 height 17
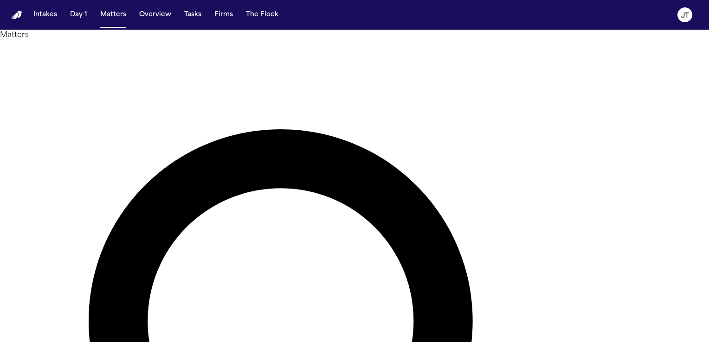
drag, startPoint x: 351, startPoint y: 54, endPoint x: 238, endPoint y: 46, distance: 113.0
drag, startPoint x: 352, startPoint y: 54, endPoint x: 294, endPoint y: 53, distance: 58.0
type input "******"
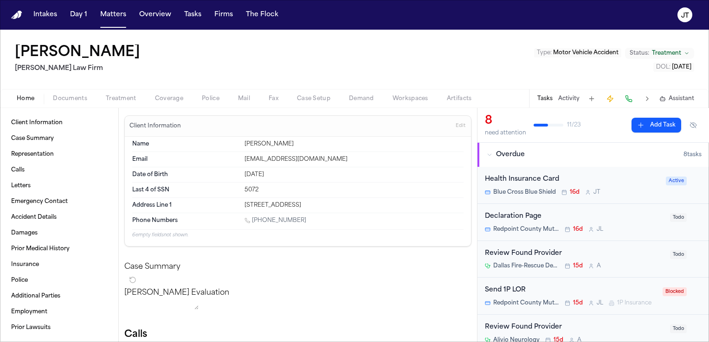
click at [69, 99] on span "Documents" at bounding box center [70, 98] width 34 height 7
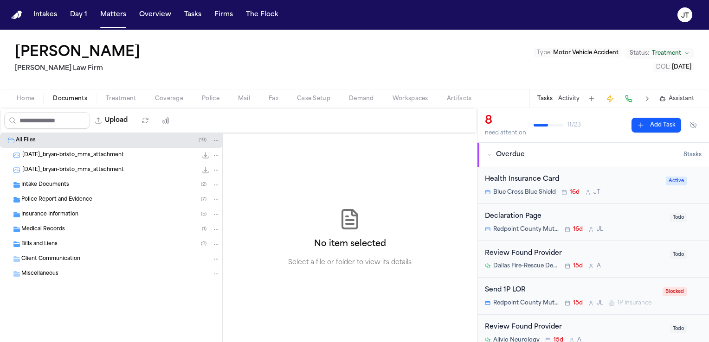
click at [22, 214] on span "Insurance Information" at bounding box center [49, 215] width 57 height 8
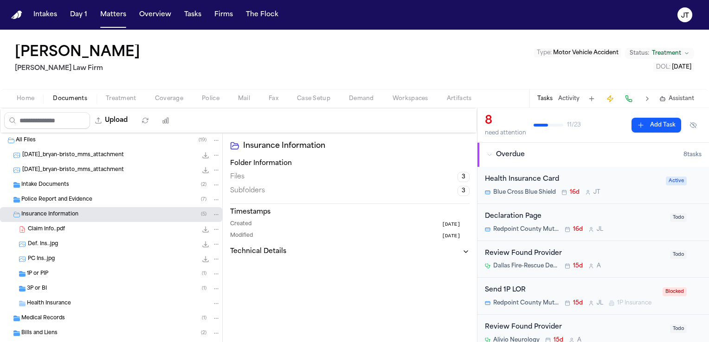
click at [40, 302] on span "Health Insurance" at bounding box center [49, 304] width 44 height 8
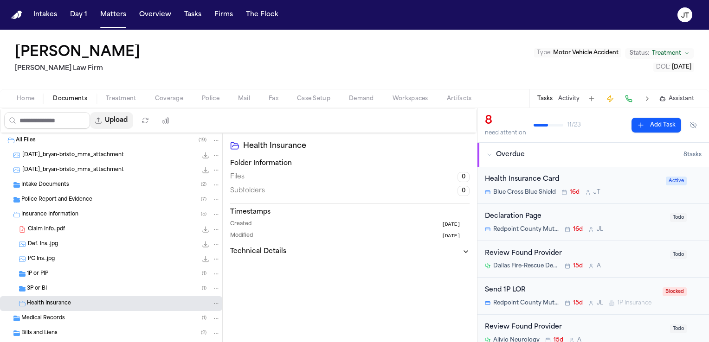
click at [128, 124] on button "Upload" at bounding box center [111, 120] width 43 height 17
select select "**********"
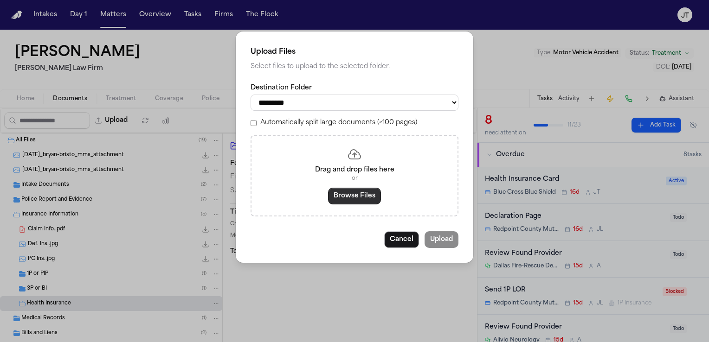
click at [332, 196] on button "Browse Files" at bounding box center [354, 196] width 53 height 17
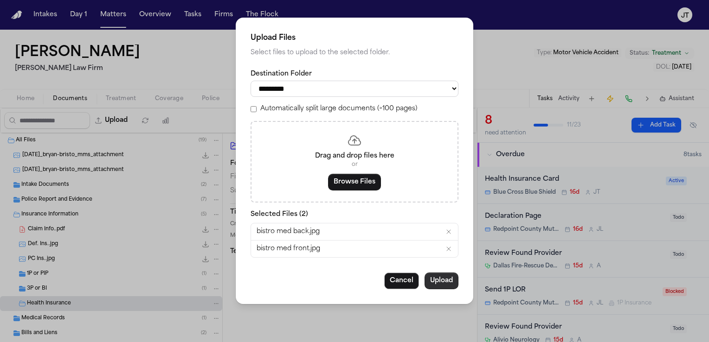
click at [445, 276] on button "Upload" at bounding box center [441, 281] width 34 height 17
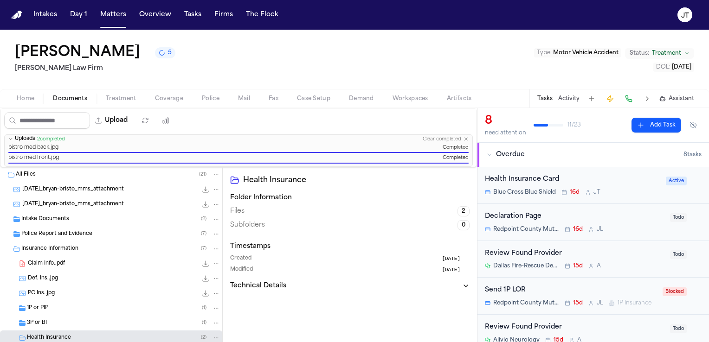
click at [638, 177] on div "Health Insurance Card" at bounding box center [572, 179] width 175 height 11
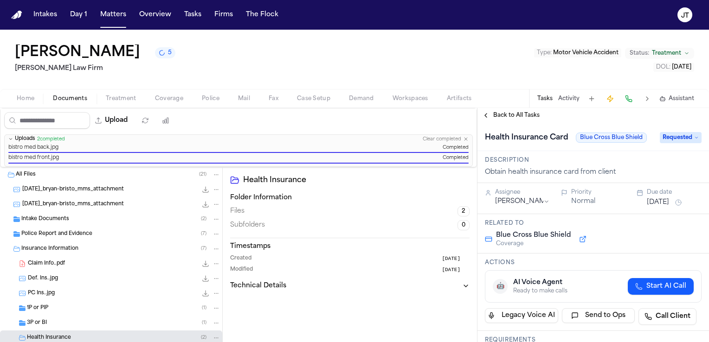
click at [685, 136] on span "Requested" at bounding box center [681, 137] width 42 height 11
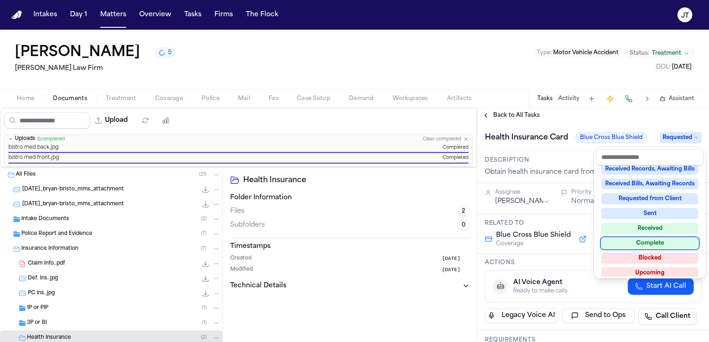
click at [671, 240] on div "Complete" at bounding box center [649, 243] width 97 height 11
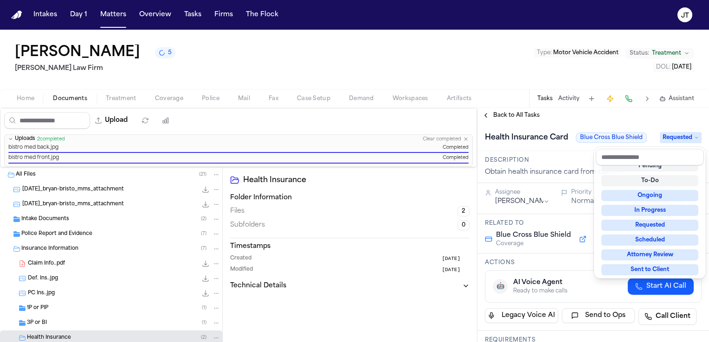
scroll to position [4, 0]
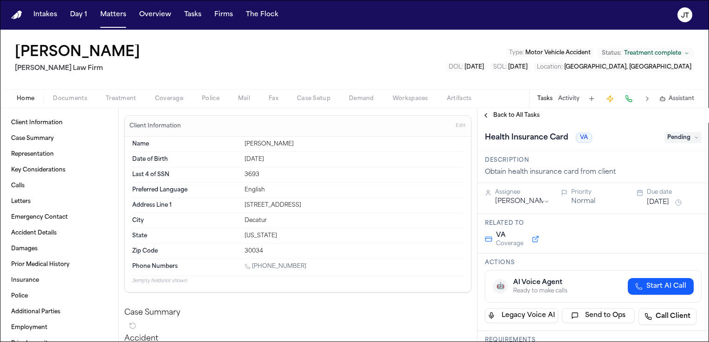
drag, startPoint x: 297, startPoint y: 268, endPoint x: 253, endPoint y: 267, distance: 43.6
click at [253, 267] on div "[PHONE_NUMBER]" at bounding box center [353, 267] width 219 height 9
copy link "[PHONE_NUMBER]"
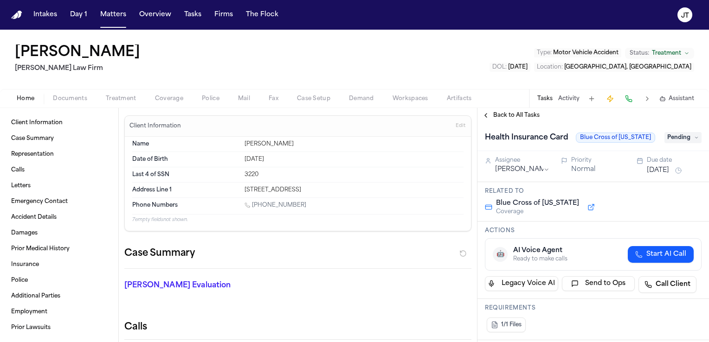
drag, startPoint x: 302, startPoint y: 199, endPoint x: 254, endPoint y: 206, distance: 48.7
click at [254, 206] on div "Phone Numbers [PHONE_NUMBER]" at bounding box center [297, 206] width 331 height 16
copy link "737) 215-1968"
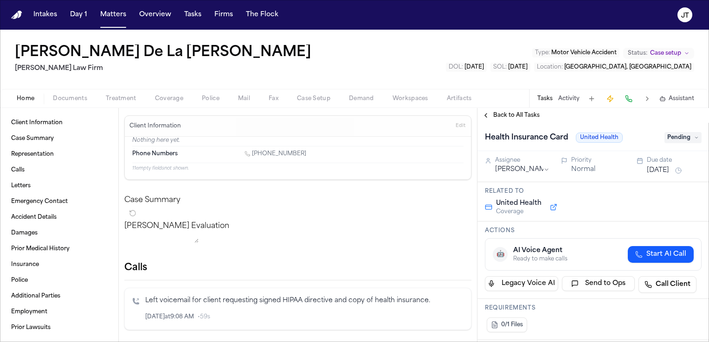
drag, startPoint x: 304, startPoint y: 151, endPoint x: 253, endPoint y: 151, distance: 51.5
click at [253, 151] on div "[PHONE_NUMBER]" at bounding box center [353, 154] width 219 height 9
copy link "[PHONE_NUMBER]"
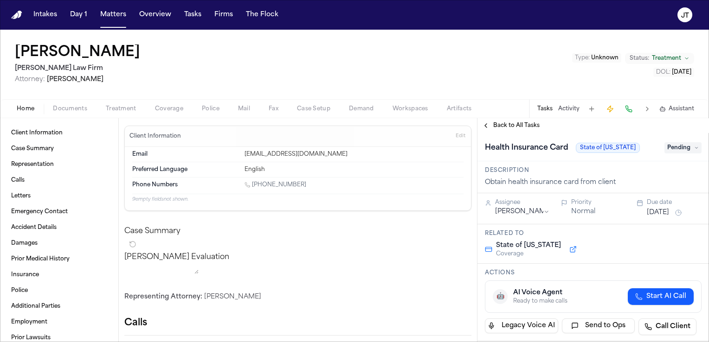
drag, startPoint x: 314, startPoint y: 187, endPoint x: 253, endPoint y: 186, distance: 60.3
click at [253, 186] on div "1 (512) 434-9989" at bounding box center [353, 185] width 219 height 9
copy link "(512) 434-9989"
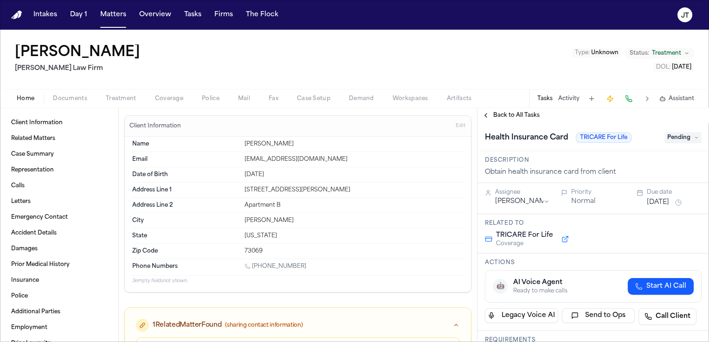
drag, startPoint x: 304, startPoint y: 263, endPoint x: 253, endPoint y: 266, distance: 50.7
click at [253, 266] on div "1 (405) 413-2413" at bounding box center [353, 267] width 219 height 9
copy link "(405) 413-2413"
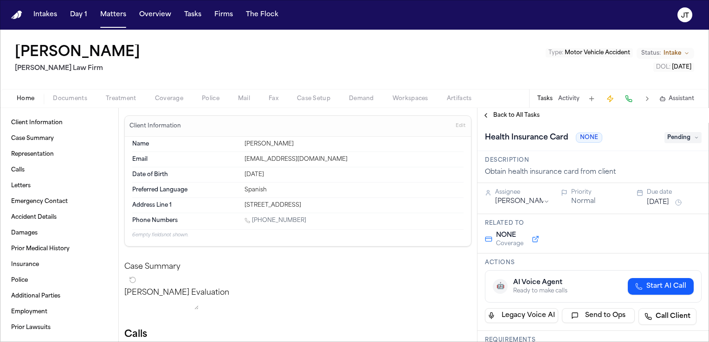
drag, startPoint x: 324, startPoint y: 217, endPoint x: 253, endPoint y: 222, distance: 71.2
click at [253, 222] on div "[PHONE_NUMBER]" at bounding box center [353, 221] width 219 height 9
copy link "[PHONE_NUMBER]"
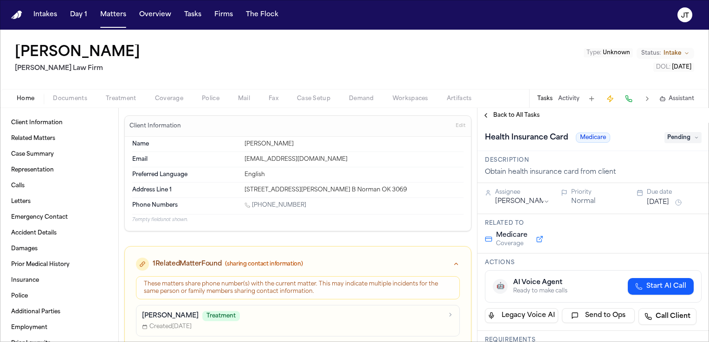
drag, startPoint x: 300, startPoint y: 207, endPoint x: 254, endPoint y: 205, distance: 46.0
click at [254, 205] on div "1 (405) 413-2413" at bounding box center [353, 206] width 219 height 9
copy link "405) 413-2413"
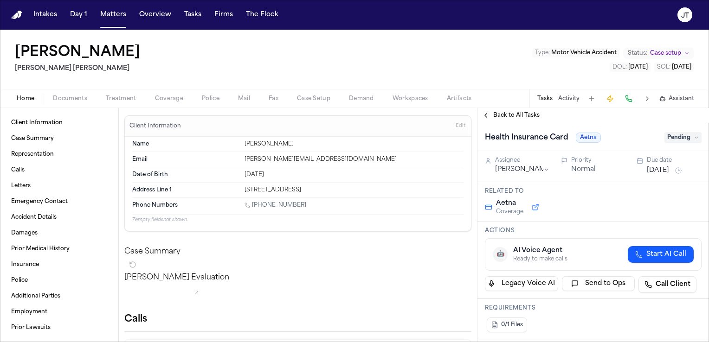
drag, startPoint x: 307, startPoint y: 206, endPoint x: 254, endPoint y: 203, distance: 53.4
click at [254, 203] on div "[PHONE_NUMBER]" at bounding box center [353, 206] width 219 height 9
copy link "[PHONE_NUMBER]"
drag, startPoint x: 107, startPoint y: 68, endPoint x: 14, endPoint y: 69, distance: 92.8
click at [14, 69] on div "David Lucero Steele Adams Hosman Type : Motor Vehicle Accident Status: Case set…" at bounding box center [354, 59] width 709 height 59
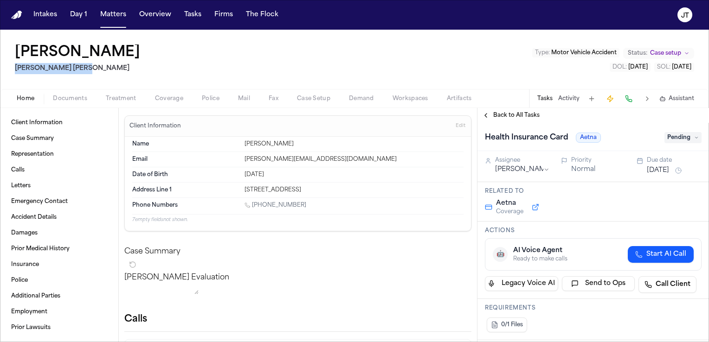
copy h2 "[PERSON_NAME] [PERSON_NAME]"
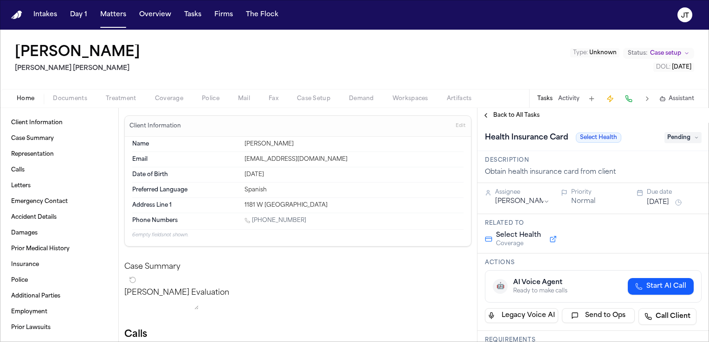
drag, startPoint x: 314, startPoint y: 220, endPoint x: 254, endPoint y: 220, distance: 60.3
click at [254, 220] on div "1 (385) 221-0649" at bounding box center [353, 221] width 219 height 9
copy link "(385) 221-0649"
drag, startPoint x: 310, startPoint y: 219, endPoint x: 254, endPoint y: 221, distance: 56.2
click at [254, 221] on div "[PHONE_NUMBER]" at bounding box center [353, 221] width 219 height 9
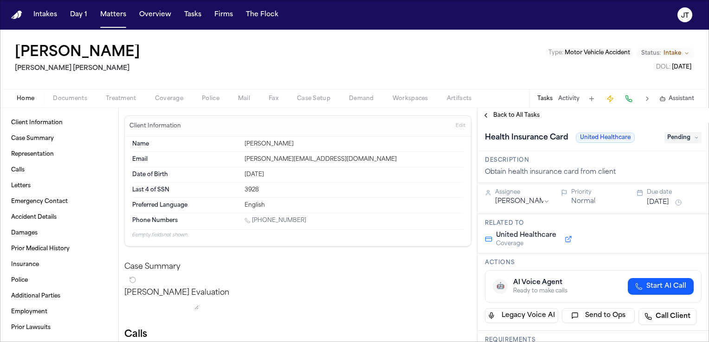
copy link "[PHONE_NUMBER]"
drag, startPoint x: 334, startPoint y: 160, endPoint x: 239, endPoint y: 159, distance: 95.6
click at [239, 159] on div "Email susan.white82@gmail.com" at bounding box center [297, 159] width 331 height 15
copy div "susan.white82@gmail.com"
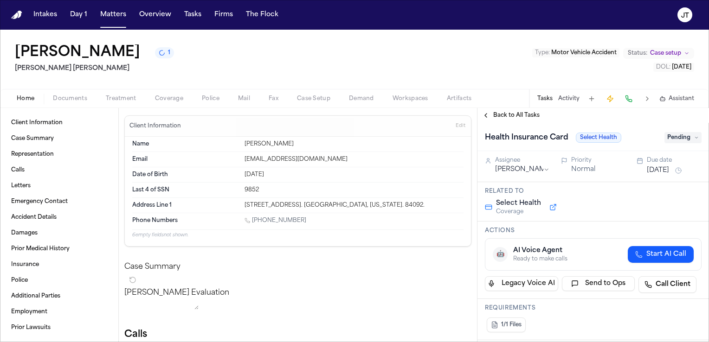
drag, startPoint x: 321, startPoint y: 223, endPoint x: 253, endPoint y: 222, distance: 67.7
click at [253, 222] on div "[PHONE_NUMBER]" at bounding box center [353, 221] width 219 height 9
copy link "[PHONE_NUMBER]"
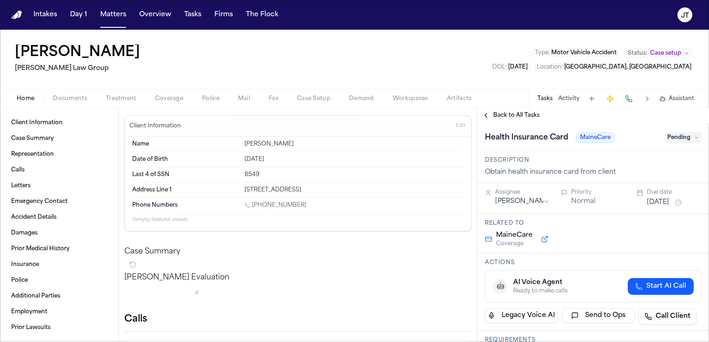
drag, startPoint x: 307, startPoint y: 210, endPoint x: 270, endPoint y: 209, distance: 37.1
click at [270, 209] on div "Phone Numbers 1 (207) 291-2218" at bounding box center [297, 206] width 331 height 16
drag, startPoint x: 299, startPoint y: 206, endPoint x: 254, endPoint y: 202, distance: 45.7
click at [254, 202] on div "[PHONE_NUMBER]" at bounding box center [353, 206] width 219 height 9
copy link "[PHONE_NUMBER]"
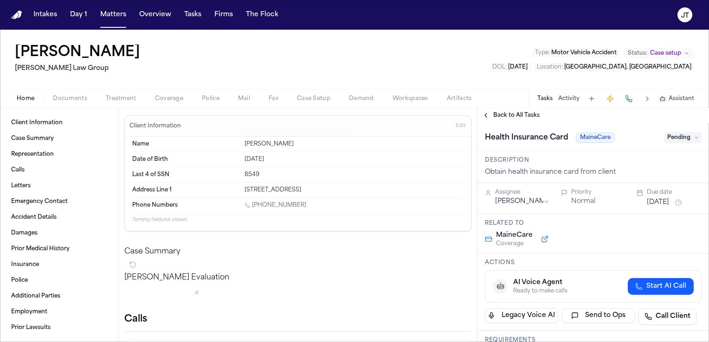
drag, startPoint x: 305, startPoint y: 207, endPoint x: 252, endPoint y: 205, distance: 52.5
click at [252, 205] on div "[PHONE_NUMBER]" at bounding box center [353, 206] width 219 height 9
copy link "[PHONE_NUMBER]"
drag, startPoint x: 92, startPoint y: 68, endPoint x: 15, endPoint y: 69, distance: 77.0
click at [15, 69] on h2 "[PERSON_NAME] Law Group" at bounding box center [79, 68] width 129 height 11
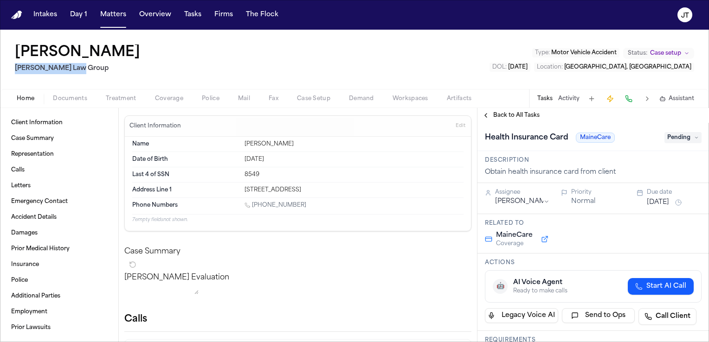
copy h2 "[PERSON_NAME] Law Group"
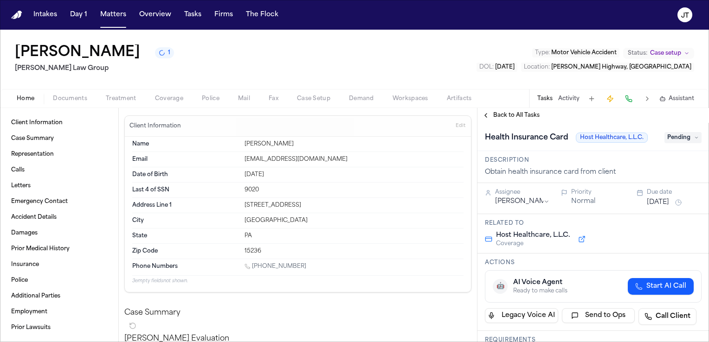
drag, startPoint x: 296, startPoint y: 267, endPoint x: 253, endPoint y: 265, distance: 43.2
click at [253, 265] on div "1 (412) 848-1561" at bounding box center [353, 267] width 219 height 9
copy link "(412) 848-1561"
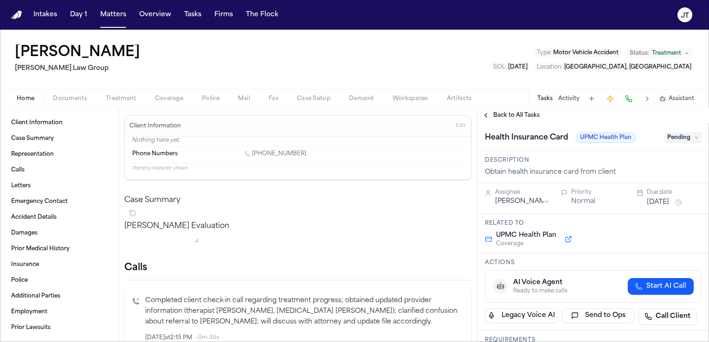
drag, startPoint x: 307, startPoint y: 153, endPoint x: 252, endPoint y: 153, distance: 54.7
click at [252, 153] on div "1 (412) 979-5447" at bounding box center [353, 154] width 219 height 9
copy link "(412) 979-5447"
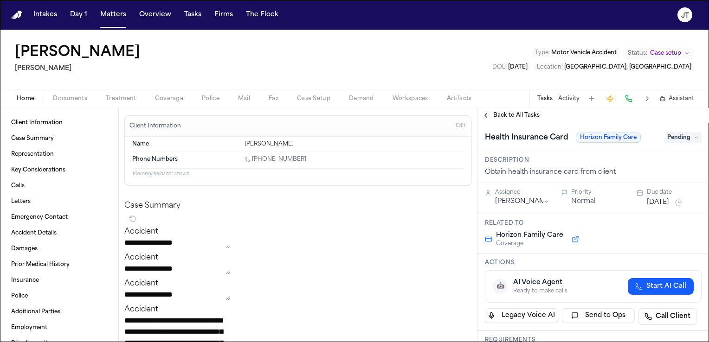
drag, startPoint x: 89, startPoint y: 66, endPoint x: 6, endPoint y: 67, distance: 82.1
click at [6, 67] on div "[PERSON_NAME] Type : Motor Vehicle Accident Status: Case setup DOL : [DATE] Loc…" at bounding box center [354, 59] width 709 height 59
copy h2 "[PERSON_NAME]"
drag, startPoint x: 314, startPoint y: 159, endPoint x: 253, endPoint y: 161, distance: 60.8
click at [253, 161] on div "1 (973) 388-9495" at bounding box center [353, 160] width 219 height 9
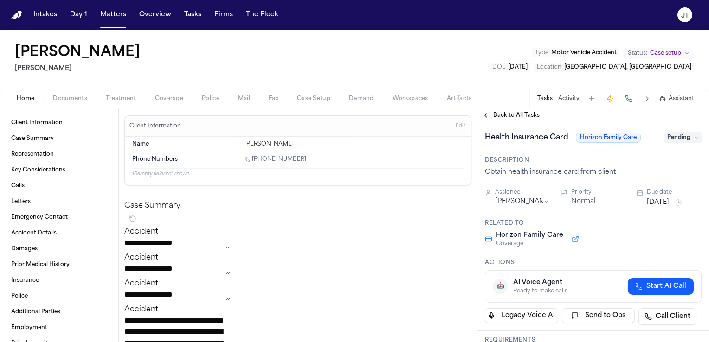
copy link "(973) 388-9495"
drag, startPoint x: 86, startPoint y: 64, endPoint x: 15, endPoint y: 70, distance: 71.7
click at [15, 70] on h2 "Mohamed K Ahmed" at bounding box center [79, 68] width 129 height 11
copy h2 "Mohamed K Ahmed"
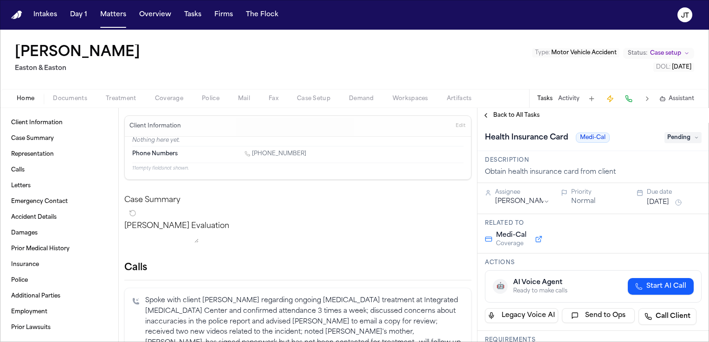
drag, startPoint x: 302, startPoint y: 153, endPoint x: 254, endPoint y: 151, distance: 48.7
click at [254, 151] on div "[PHONE_NUMBER]" at bounding box center [353, 154] width 219 height 9
copy link "[PHONE_NUMBER]"
drag, startPoint x: 76, startPoint y: 70, endPoint x: 2, endPoint y: 68, distance: 73.8
click at [2, 68] on div "[PERSON_NAME] & Easton Type : Motor Vehicle Accident Status: Case setup DOL : […" at bounding box center [354, 59] width 709 height 59
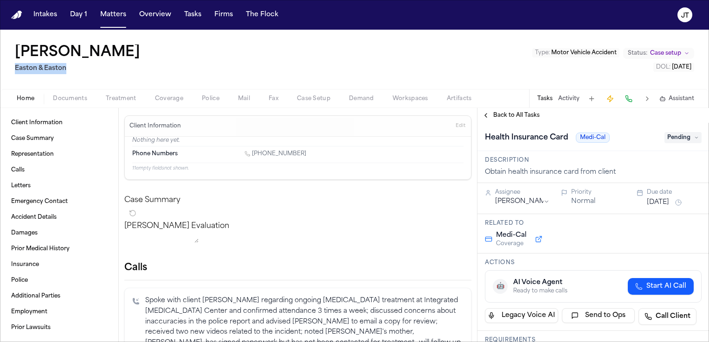
copy h2 "Easton & Easton"
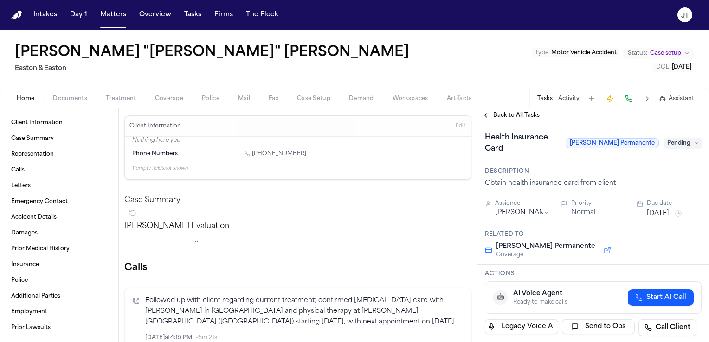
drag, startPoint x: 307, startPoint y: 152, endPoint x: 253, endPoint y: 155, distance: 54.4
click at [253, 155] on div "1 (714) 376-0450" at bounding box center [353, 154] width 219 height 9
copy link "(714) 376-0450"
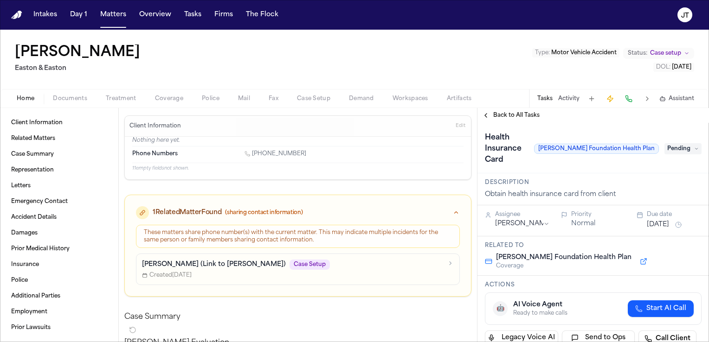
drag, startPoint x: 317, startPoint y: 155, endPoint x: 252, endPoint y: 157, distance: 65.0
click at [252, 157] on div "1 (714) 833-3477" at bounding box center [353, 154] width 219 height 9
copy link "(714) 833-3477"
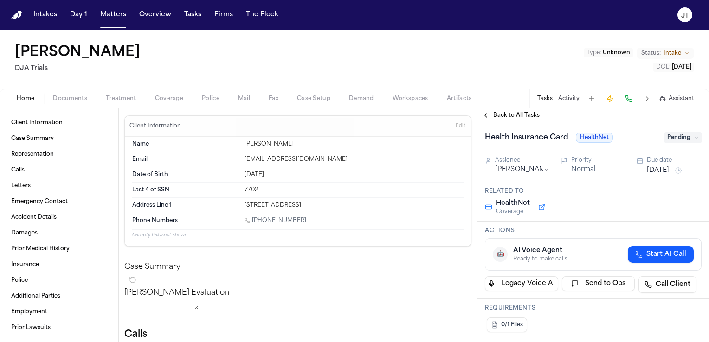
drag, startPoint x: 309, startPoint y: 222, endPoint x: 255, endPoint y: 220, distance: 54.8
click at [255, 220] on div "[PHONE_NUMBER]" at bounding box center [353, 221] width 219 height 9
copy link "661) 304-5969"
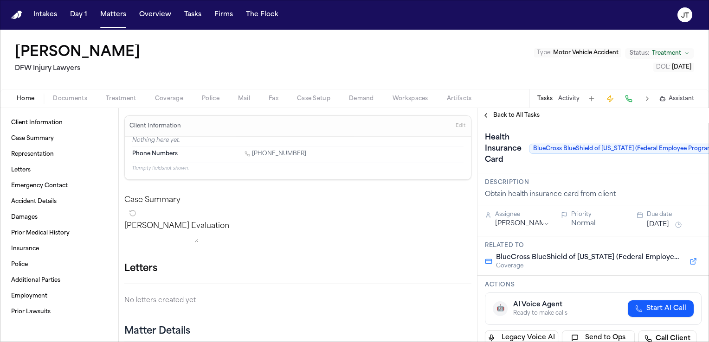
drag, startPoint x: 317, startPoint y: 154, endPoint x: 252, endPoint y: 157, distance: 64.5
click at [252, 157] on div "1 (817) 673-3698" at bounding box center [353, 154] width 219 height 9
copy link "(817) 673-3698"
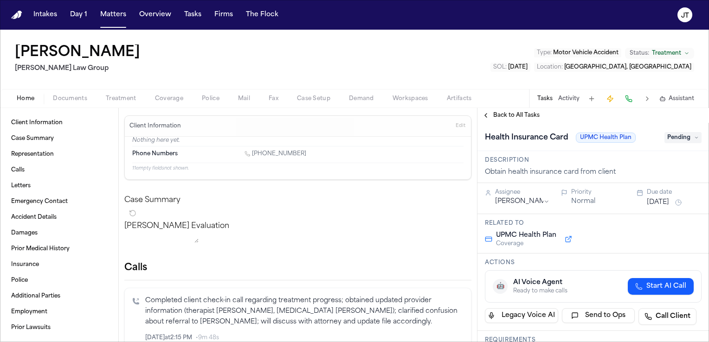
drag, startPoint x: 314, startPoint y: 155, endPoint x: 254, endPoint y: 156, distance: 59.8
click at [254, 156] on div "1 (412) 979-5447" at bounding box center [353, 154] width 219 height 9
copy link "(412) 979-5447"
drag, startPoint x: 97, startPoint y: 73, endPoint x: 6, endPoint y: 75, distance: 91.9
click at [6, 75] on div "Karen Depperman Romanow Law Group Type : Motor Vehicle Accident Status: Treatme…" at bounding box center [354, 59] width 709 height 59
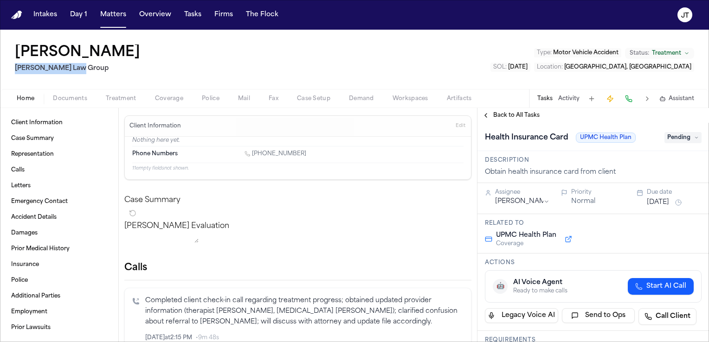
copy h2 "Romanow Law Group"
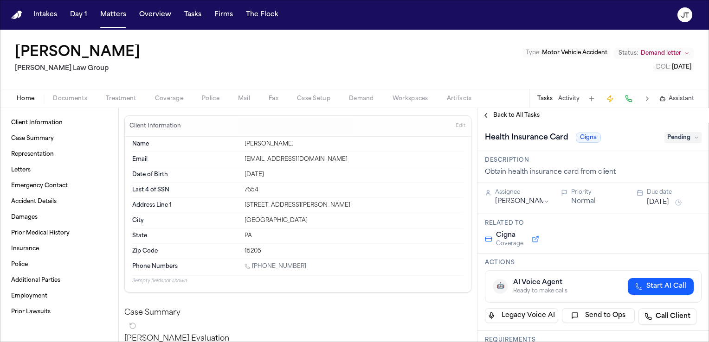
drag, startPoint x: 324, startPoint y: 269, endPoint x: 270, endPoint y: 268, distance: 53.3
click at [270, 268] on div "1 (412) 400-3399" at bounding box center [353, 267] width 219 height 9
drag, startPoint x: 270, startPoint y: 268, endPoint x: 307, endPoint y: 265, distance: 36.3
click at [307, 265] on div "1 (412) 400-3399" at bounding box center [353, 267] width 219 height 9
drag, startPoint x: 299, startPoint y: 262, endPoint x: 254, endPoint y: 265, distance: 45.1
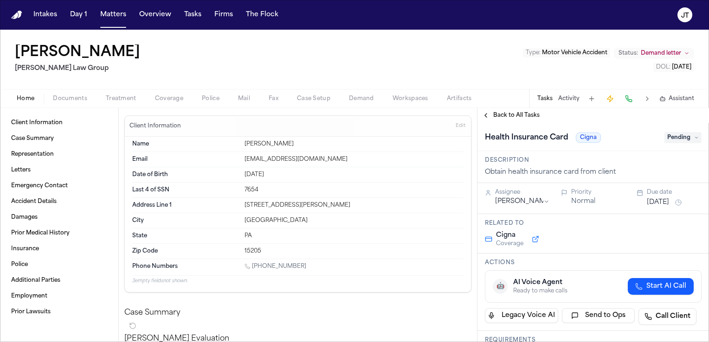
click at [254, 265] on div "1 (412) 400-3399" at bounding box center [353, 267] width 219 height 9
copy link "(412) 400-3399"
drag, startPoint x: 304, startPoint y: 263, endPoint x: 254, endPoint y: 264, distance: 50.6
click at [254, 264] on div "[PHONE_NUMBER]" at bounding box center [353, 267] width 219 height 9
copy link "[PHONE_NUMBER]"
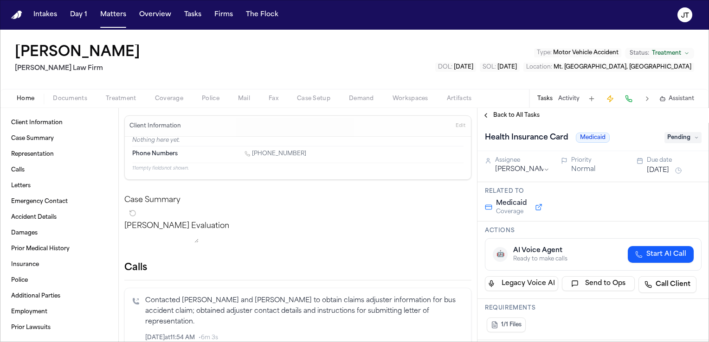
drag, startPoint x: 312, startPoint y: 151, endPoint x: 253, endPoint y: 153, distance: 58.5
click at [253, 153] on div "[PHONE_NUMBER]" at bounding box center [353, 154] width 219 height 9
copy link "[PHONE_NUMBER]"
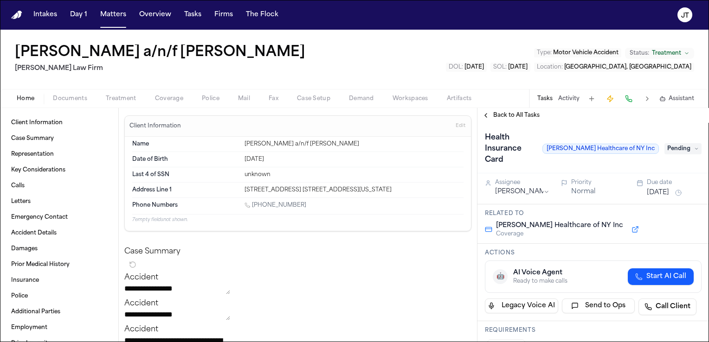
click at [686, 143] on span "Pending" at bounding box center [682, 148] width 37 height 11
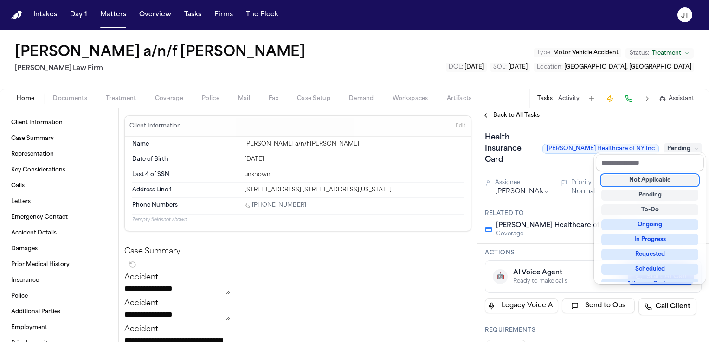
click at [301, 253] on div "**********" at bounding box center [354, 225] width 709 height 234
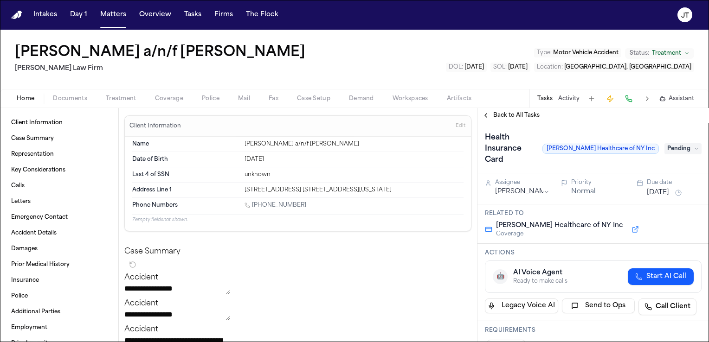
drag, startPoint x: 304, startPoint y: 206, endPoint x: 253, endPoint y: 206, distance: 51.5
click at [253, 206] on div "1 (914) 334-8074" at bounding box center [353, 206] width 219 height 9
copy link "(914) 334-8074"
click at [116, 13] on button "Matters" at bounding box center [112, 14] width 33 height 17
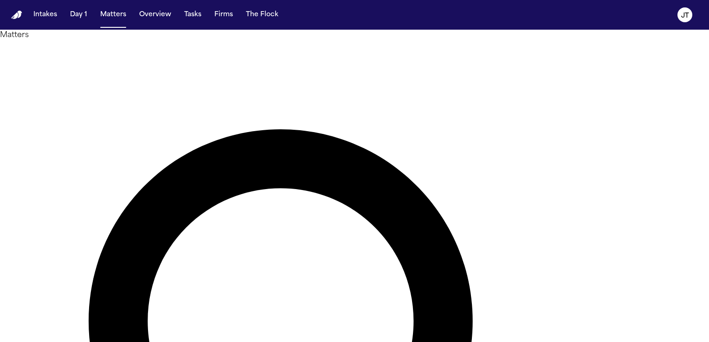
type input "****"
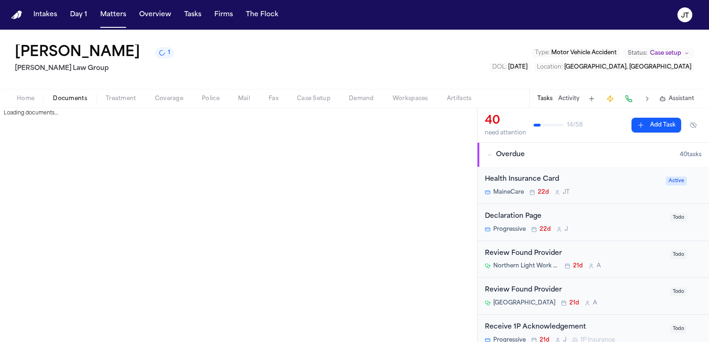
click at [66, 99] on span "Documents" at bounding box center [70, 98] width 34 height 7
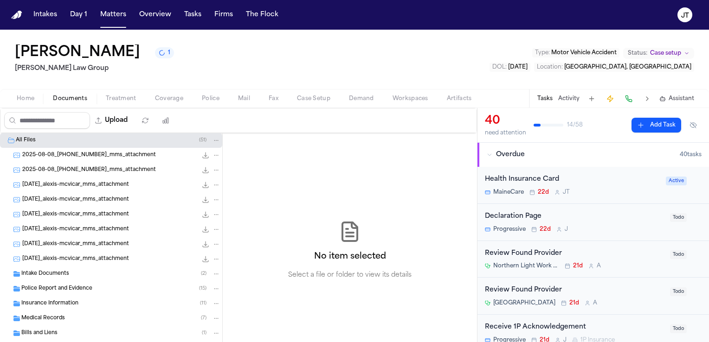
click at [34, 300] on span "Insurance Information" at bounding box center [49, 304] width 57 height 8
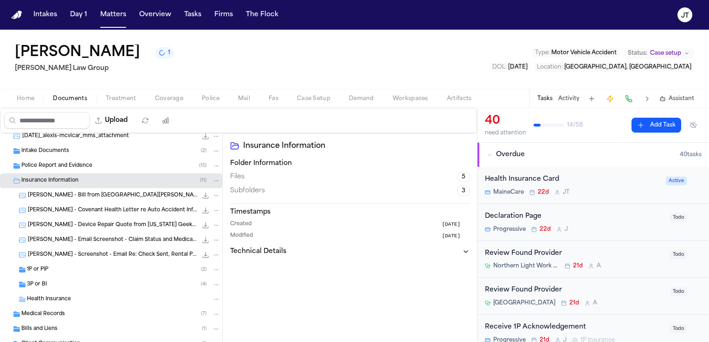
scroll to position [139, 0]
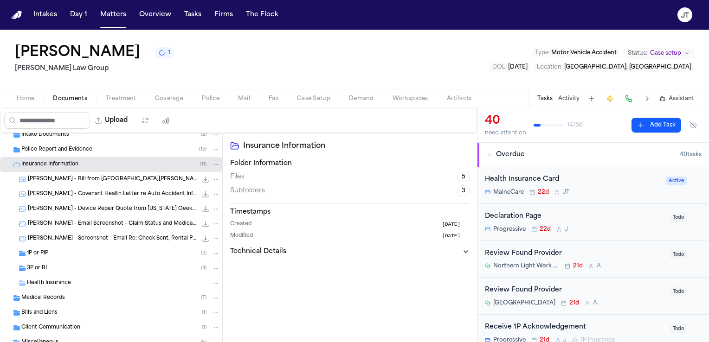
click at [42, 284] on span "Health Insurance" at bounding box center [49, 284] width 44 height 8
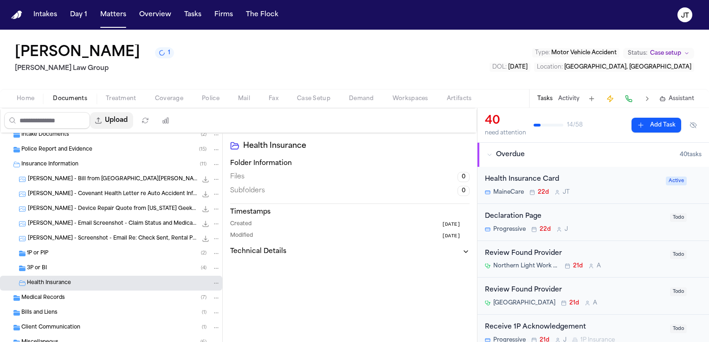
click at [116, 121] on button "Upload" at bounding box center [111, 120] width 43 height 17
select select "**********"
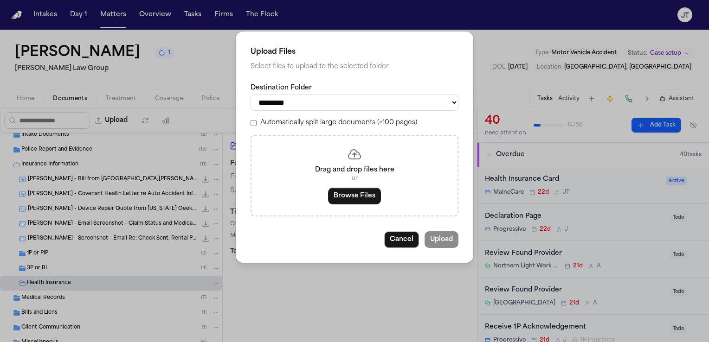
click at [332, 177] on p "or" at bounding box center [355, 178] width 184 height 7
click at [358, 201] on button "Browse Files" at bounding box center [354, 196] width 53 height 17
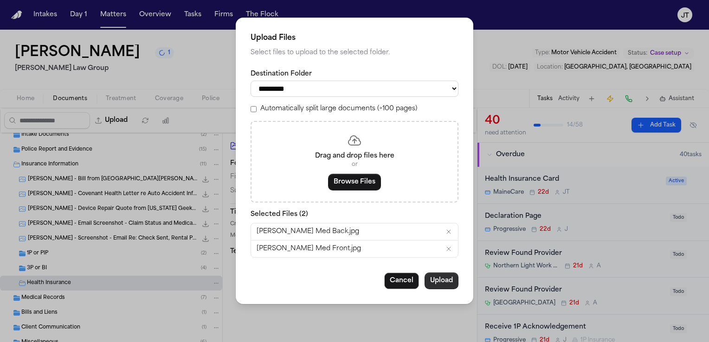
click at [441, 282] on button "Upload" at bounding box center [441, 281] width 34 height 17
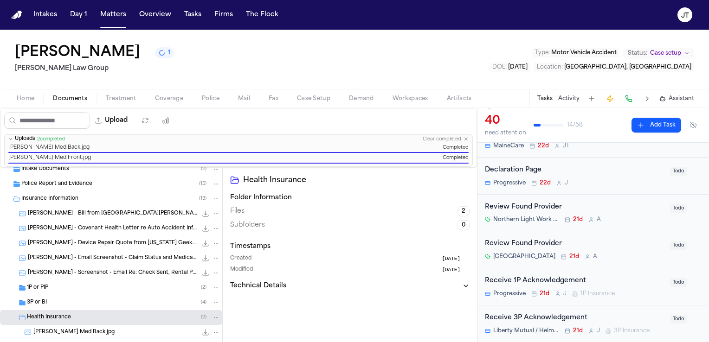
scroll to position [0, 0]
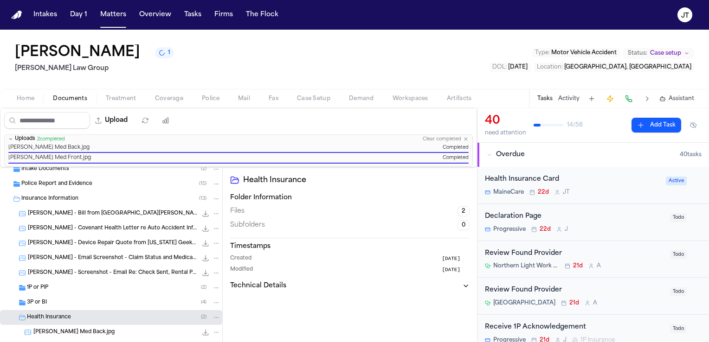
click at [653, 182] on div "Health Insurance Card" at bounding box center [572, 179] width 175 height 11
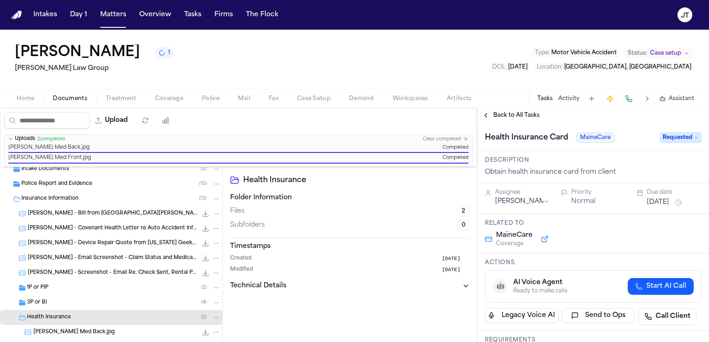
click at [694, 137] on icon at bounding box center [696, 137] width 5 height 5
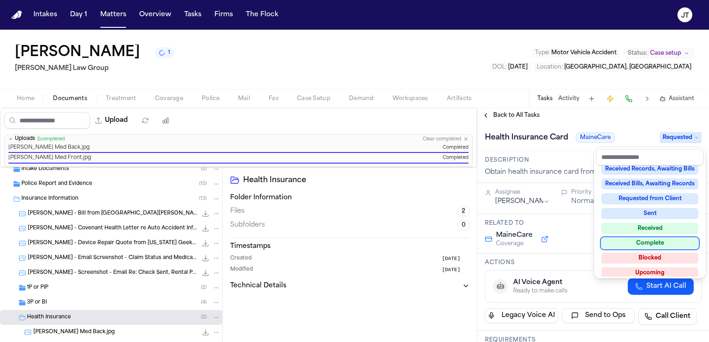
click at [670, 243] on div "Complete" at bounding box center [649, 243] width 97 height 11
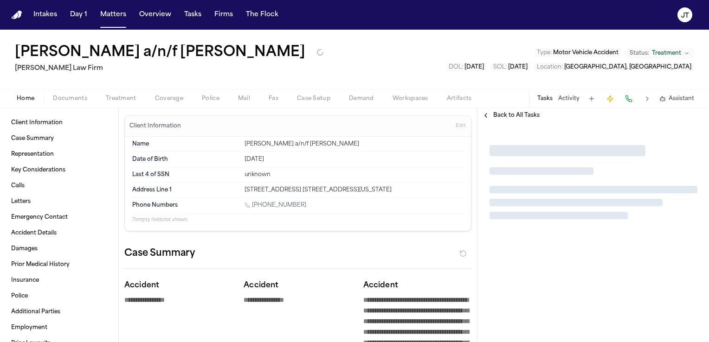
type textarea "*"
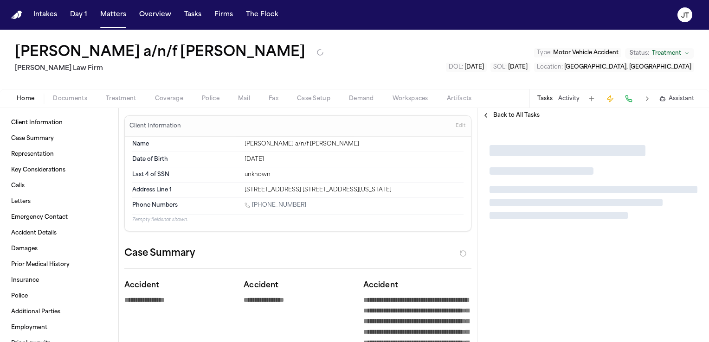
type textarea "*"
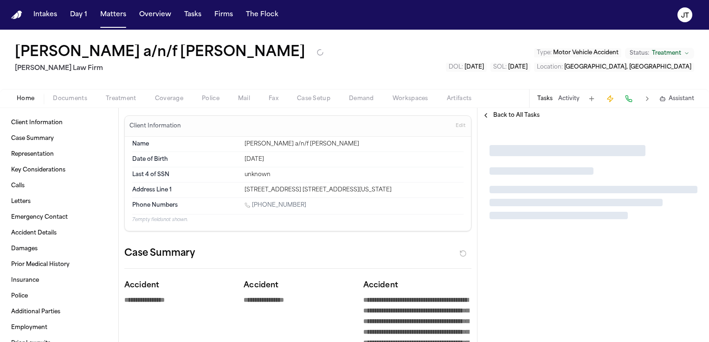
type textarea "*"
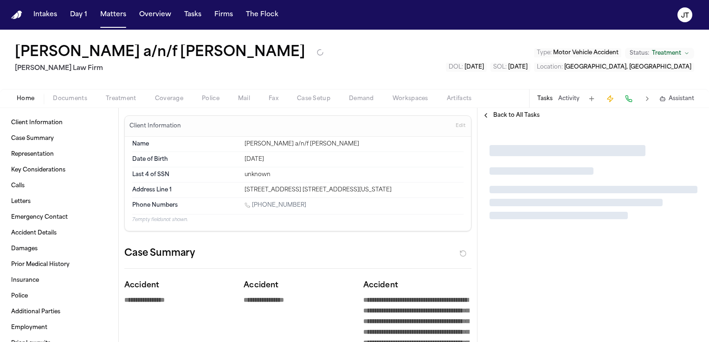
type textarea "*"
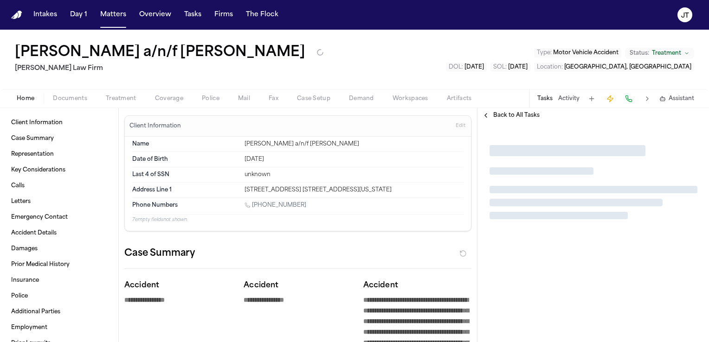
type textarea "*"
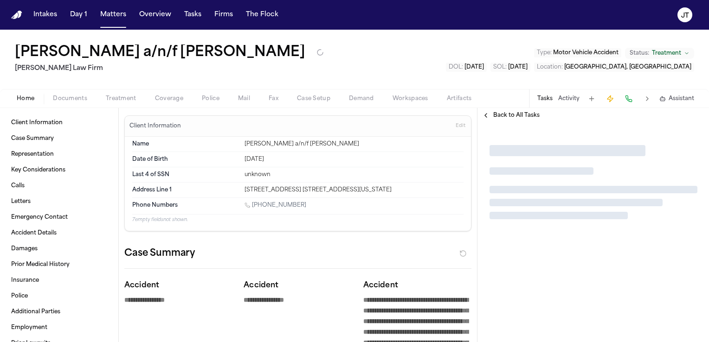
type textarea "*"
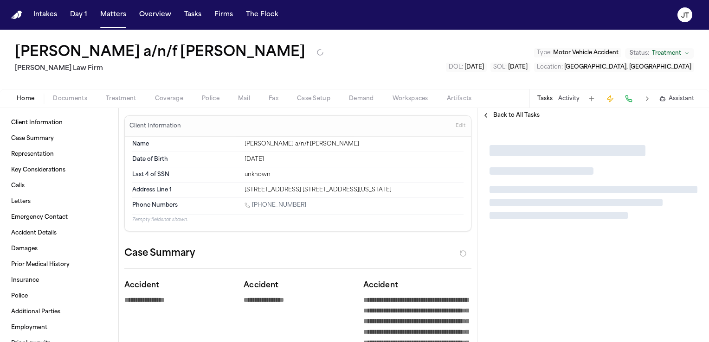
type textarea "*"
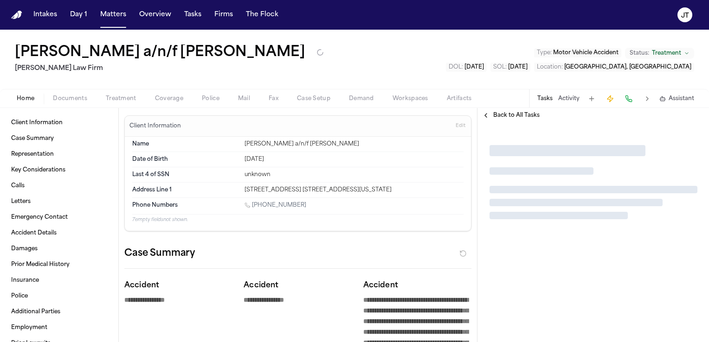
type textarea "*"
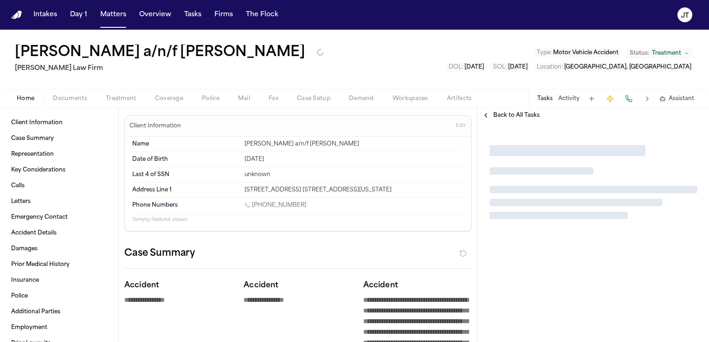
type textarea "*"
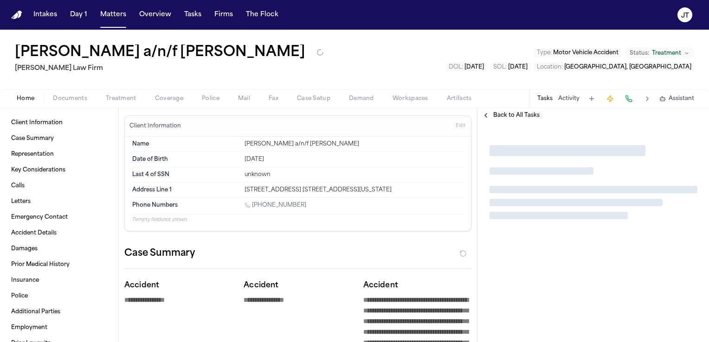
type textarea "*"
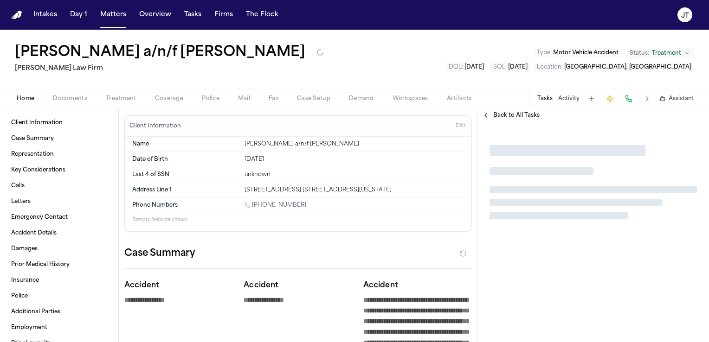
type textarea "*"
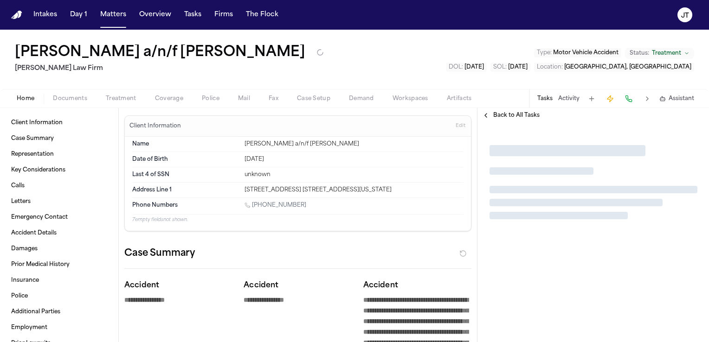
type textarea "*"
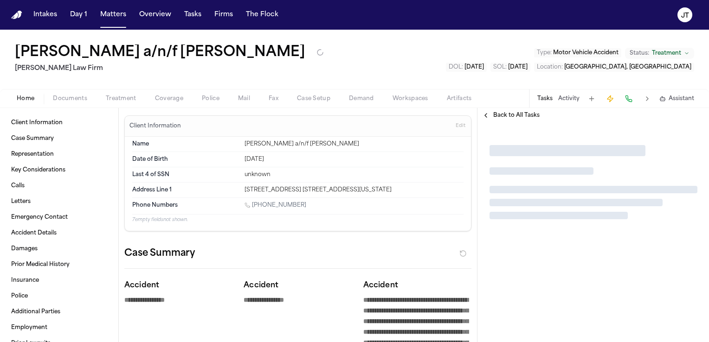
type textarea "*"
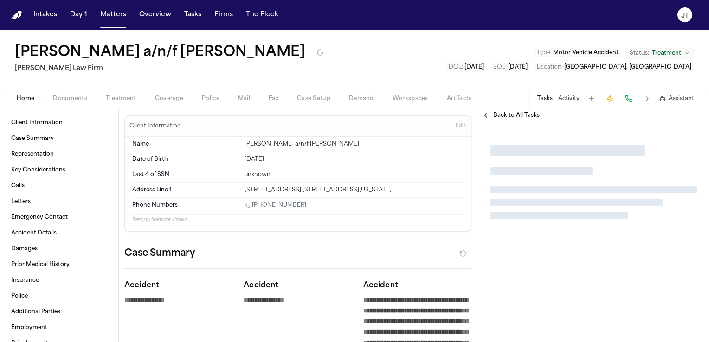
type textarea "*"
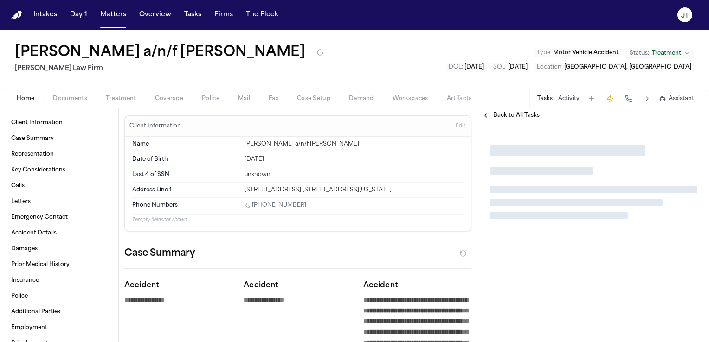
type textarea "*"
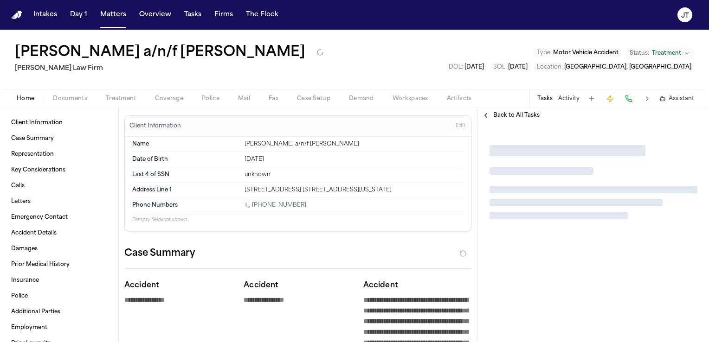
type textarea "*"
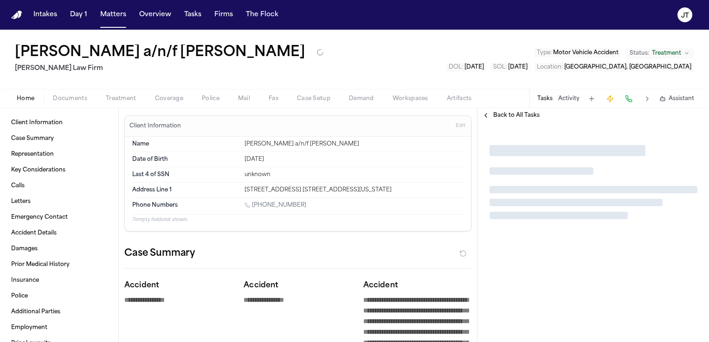
type textarea "*"
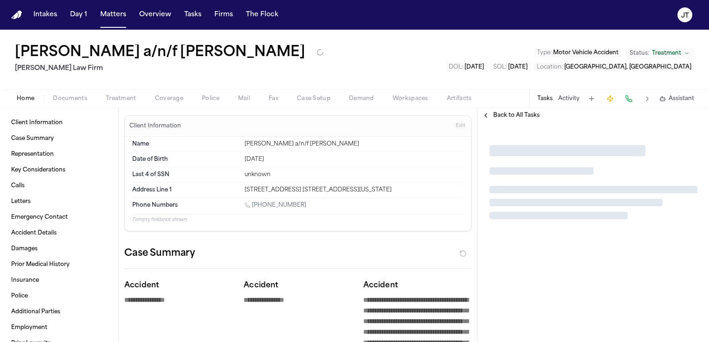
type textarea "*"
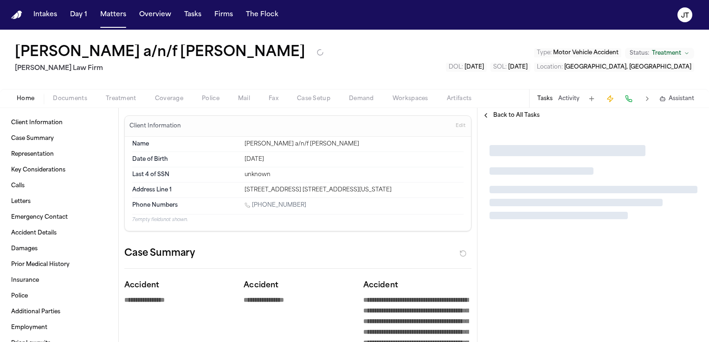
type textarea "*"
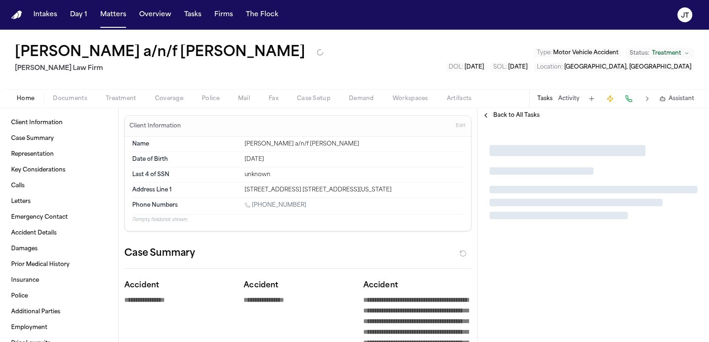
type textarea "*"
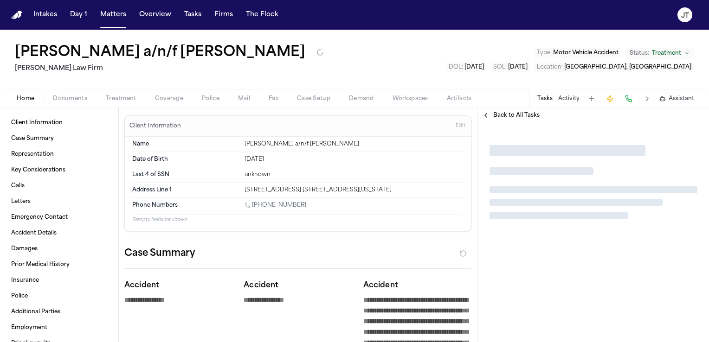
type textarea "*"
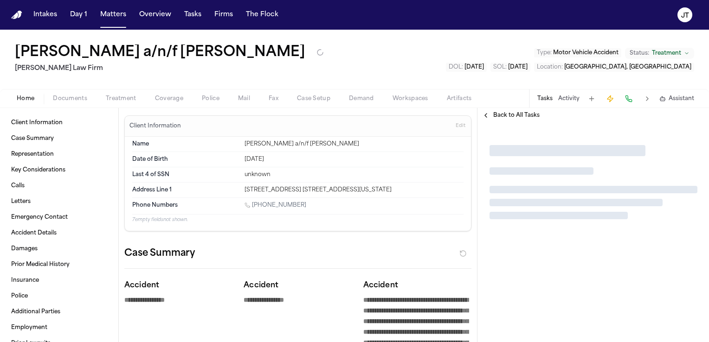
type textarea "*"
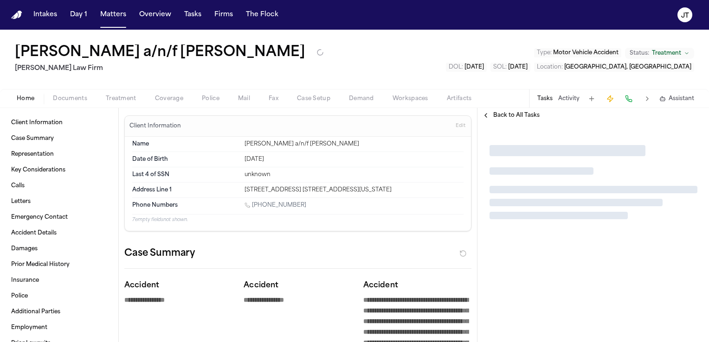
type textarea "*"
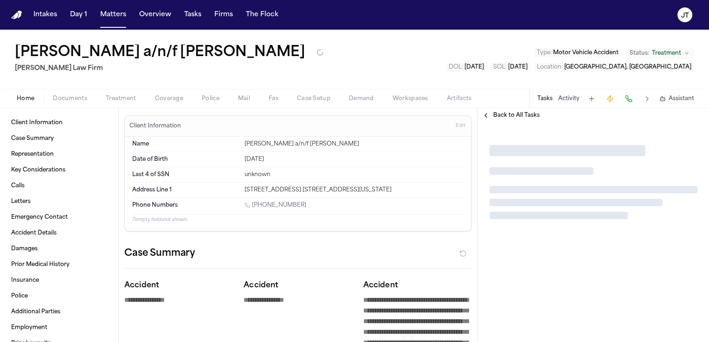
type textarea "*"
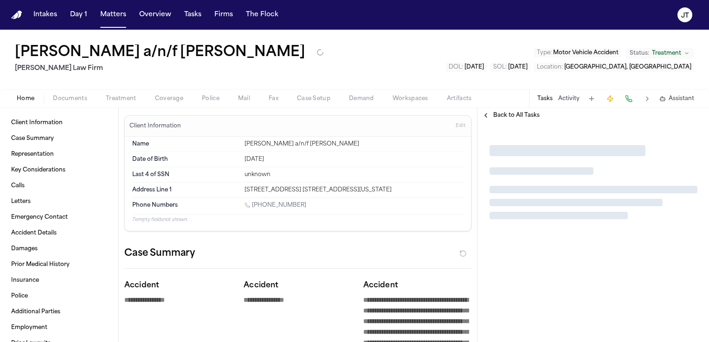
type textarea "*"
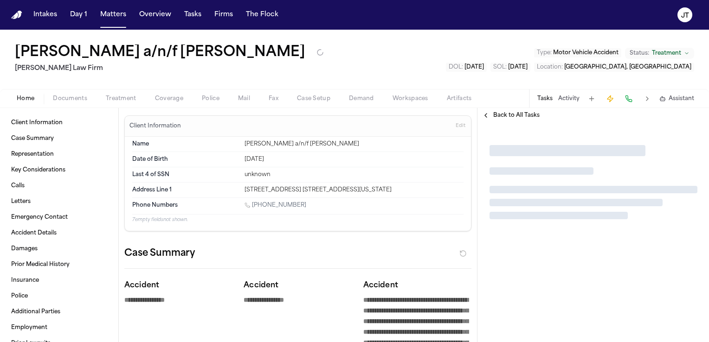
type textarea "*"
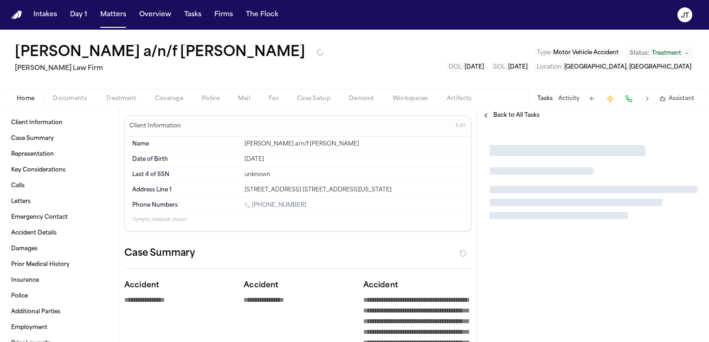
type textarea "*"
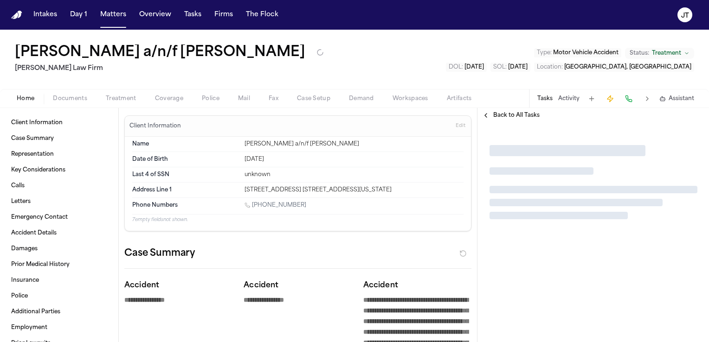
type textarea "*"
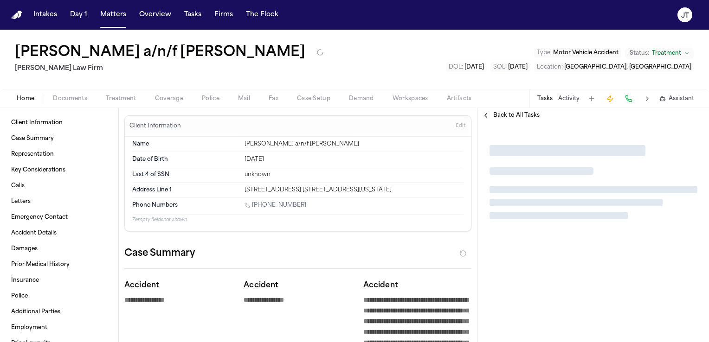
type textarea "*"
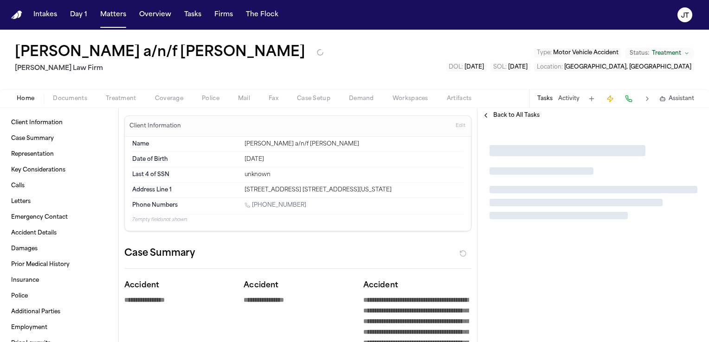
type textarea "*"
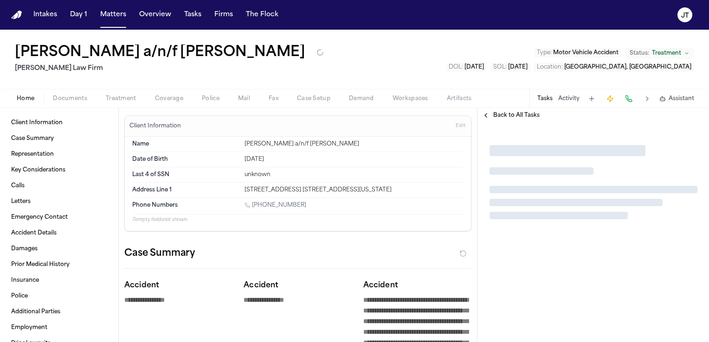
type textarea "*"
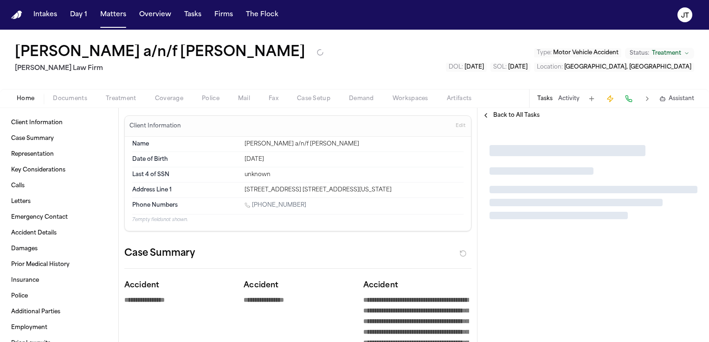
type textarea "*"
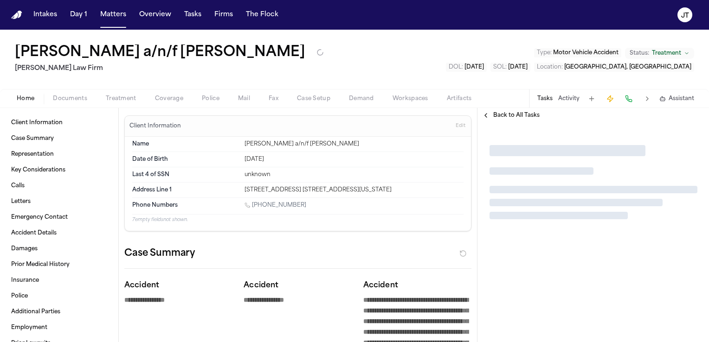
type textarea "*"
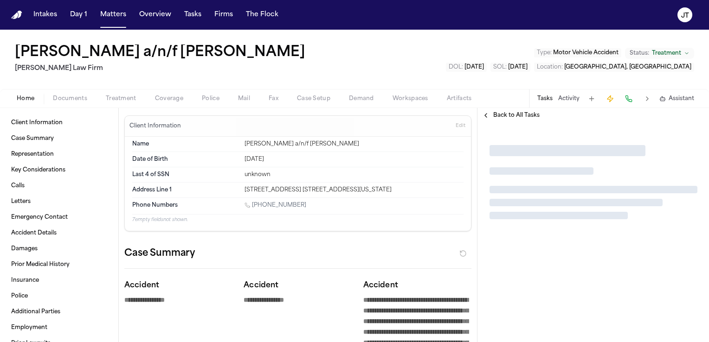
type textarea "*"
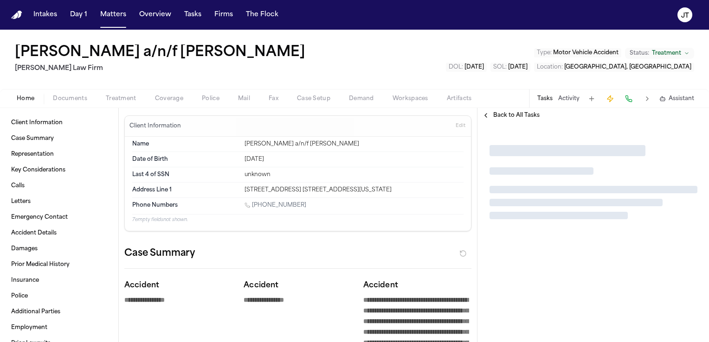
type textarea "*"
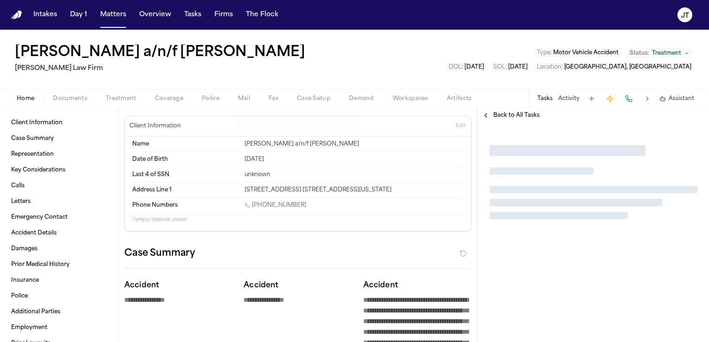
type textarea "*"
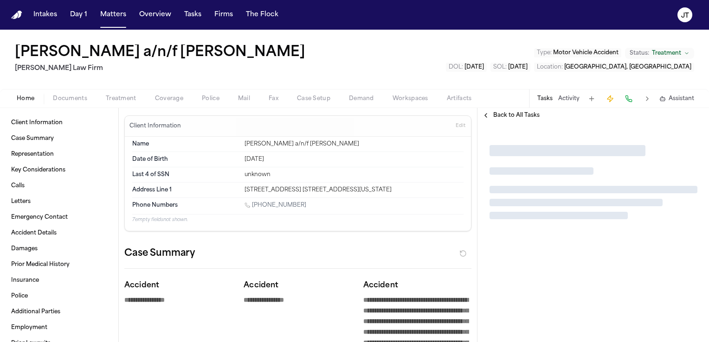
type textarea "*"
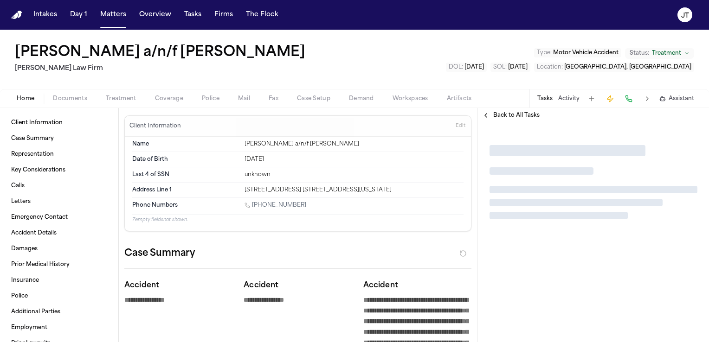
type textarea "*"
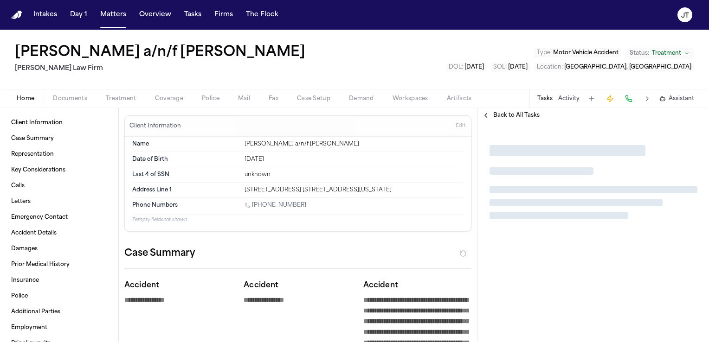
type textarea "*"
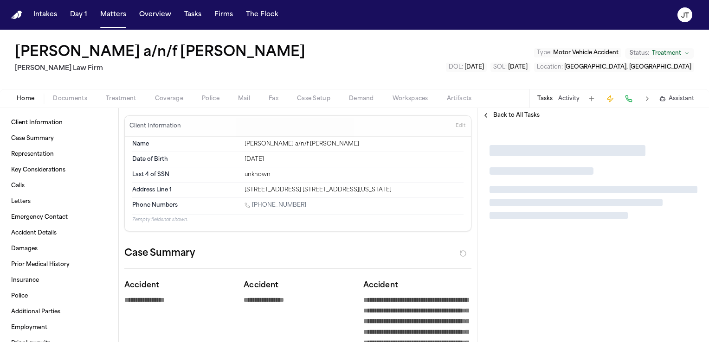
type textarea "*"
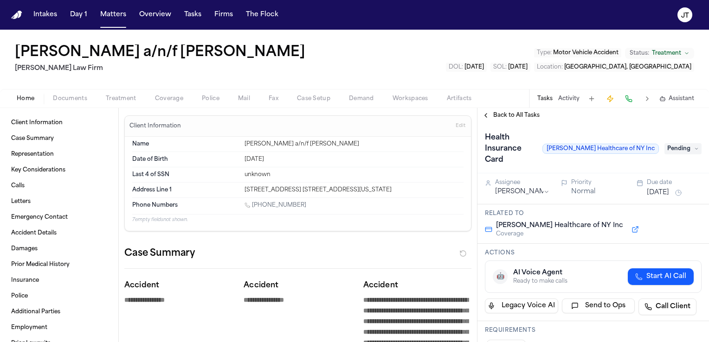
drag, startPoint x: 299, startPoint y: 206, endPoint x: 253, endPoint y: 207, distance: 46.4
click at [253, 207] on div "1 (914) 334-8074" at bounding box center [353, 206] width 219 height 9
copy link "(914) 334-8074"
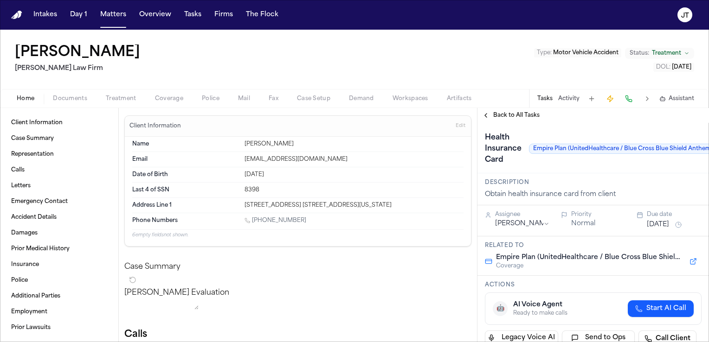
drag, startPoint x: 304, startPoint y: 220, endPoint x: 252, endPoint y: 223, distance: 52.0
click at [252, 223] on div "[PHONE_NUMBER]" at bounding box center [353, 221] width 219 height 9
copy link "[PHONE_NUMBER]"
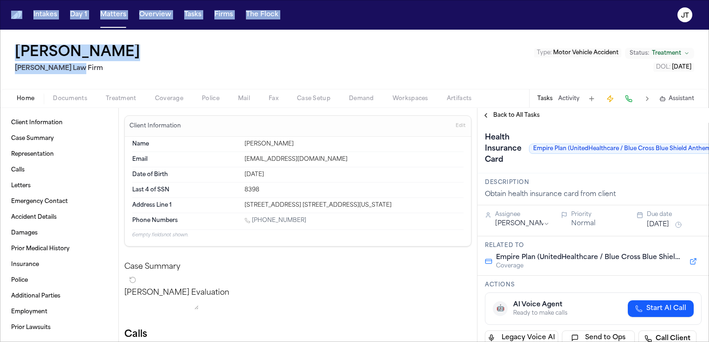
drag, startPoint x: 83, startPoint y: 66, endPoint x: -2, endPoint y: 74, distance: 85.3
click at [0, 74] on html "Intakes Day 1 Matters Overview Tasks Firms The [PERSON_NAME] [PERSON_NAME] Law …" at bounding box center [354, 171] width 709 height 342
click at [60, 77] on div "[PERSON_NAME] Law Firm Type : Motor Vehicle Accident Status: Treatment DOL : [D…" at bounding box center [354, 59] width 709 height 59
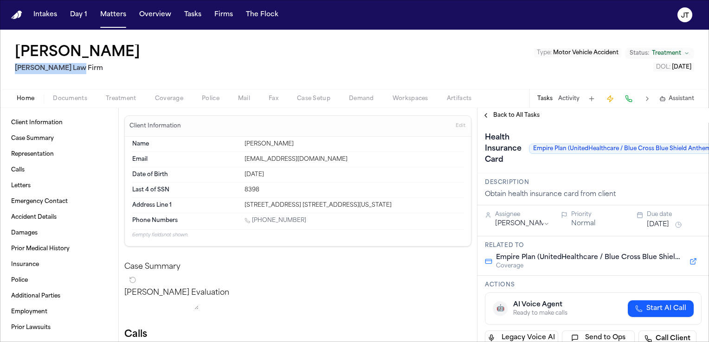
drag, startPoint x: 78, startPoint y: 69, endPoint x: 17, endPoint y: 72, distance: 61.3
click at [17, 72] on h2 "[PERSON_NAME] Law Firm" at bounding box center [79, 68] width 129 height 11
copy h2 "[PERSON_NAME] Law Firm"
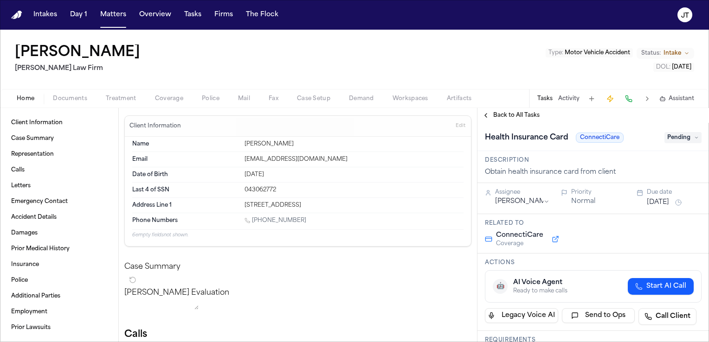
drag, startPoint x: 307, startPoint y: 221, endPoint x: 252, endPoint y: 220, distance: 54.7
click at [252, 220] on div "[PHONE_NUMBER]" at bounding box center [353, 221] width 219 height 9
copy link "[PHONE_NUMBER]"
click at [694, 134] on span "Pending" at bounding box center [682, 137] width 37 height 11
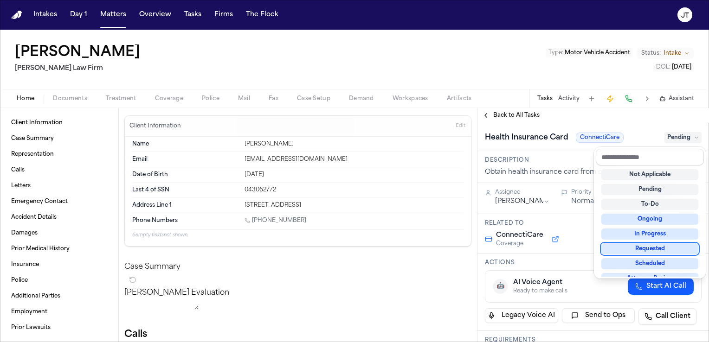
click at [649, 250] on div "Requested" at bounding box center [649, 249] width 97 height 11
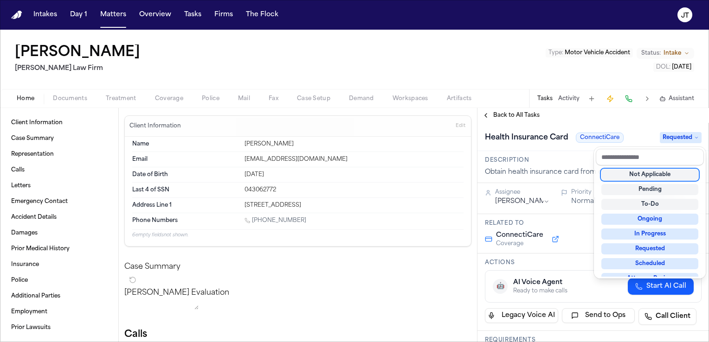
click at [308, 323] on div "Client Information Case Summary Representation Calls Letters Emergency Contact …" at bounding box center [354, 225] width 709 height 234
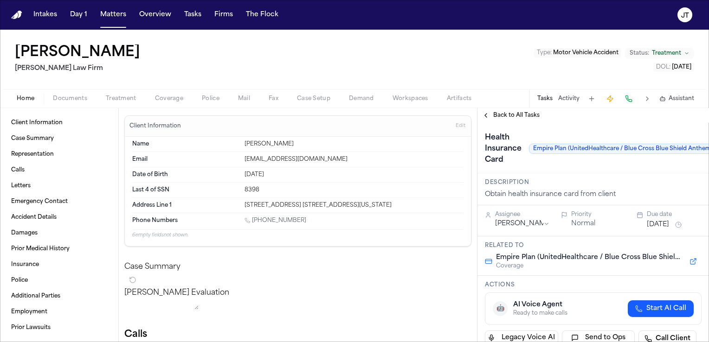
drag, startPoint x: 302, startPoint y: 218, endPoint x: 253, endPoint y: 222, distance: 49.3
click at [253, 222] on div "[PHONE_NUMBER]" at bounding box center [353, 221] width 219 height 9
copy link "[PHONE_NUMBER]"
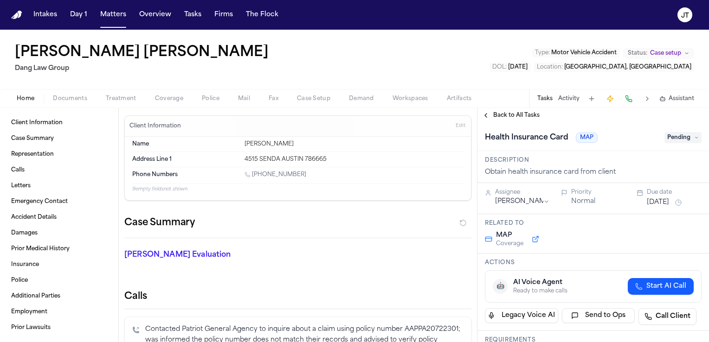
drag, startPoint x: 320, startPoint y: 177, endPoint x: 254, endPoint y: 175, distance: 65.4
click at [254, 175] on div "[PHONE_NUMBER]" at bounding box center [353, 175] width 219 height 9
copy link "919) 532-9476"
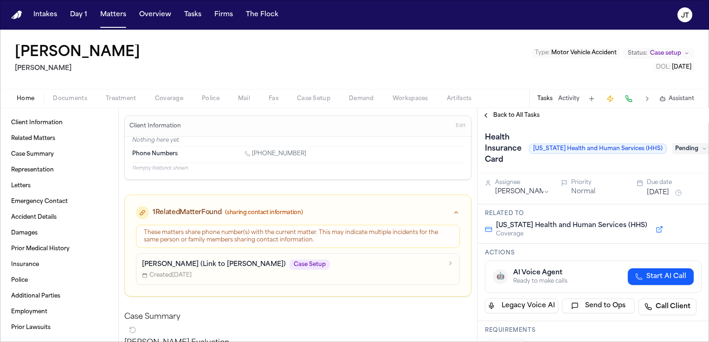
drag, startPoint x: 301, startPoint y: 153, endPoint x: 252, endPoint y: 157, distance: 48.8
click at [252, 157] on div "[PHONE_NUMBER]" at bounding box center [353, 154] width 219 height 9
copy link "[PHONE_NUMBER]"
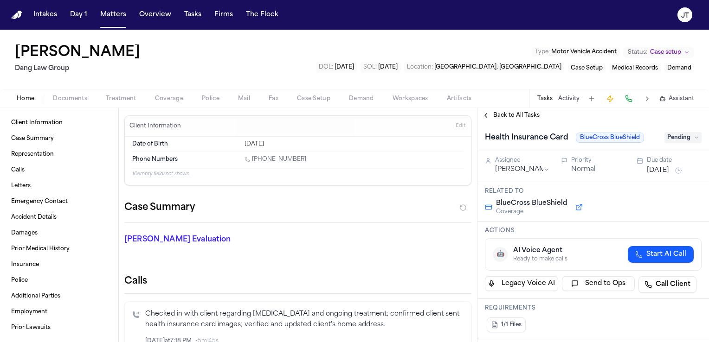
drag, startPoint x: 306, startPoint y: 158, endPoint x: 253, endPoint y: 158, distance: 52.9
click at [253, 158] on div "[PHONE_NUMBER]" at bounding box center [353, 160] width 219 height 9
copy link "[PHONE_NUMBER]"
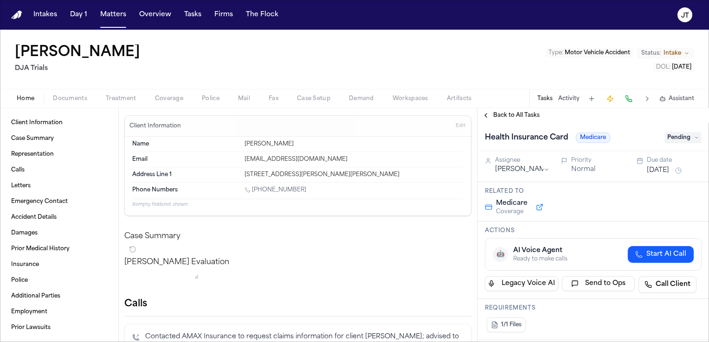
drag, startPoint x: 302, startPoint y: 188, endPoint x: 252, endPoint y: 190, distance: 50.1
click at [252, 190] on div "[PHONE_NUMBER]" at bounding box center [353, 190] width 219 height 9
copy link "[PHONE_NUMBER]"
drag, startPoint x: 63, startPoint y: 64, endPoint x: 6, endPoint y: 66, distance: 57.1
click at [6, 66] on div "[PERSON_NAME] DJA Trials Type : Motor Vehicle Accident Status: Intake DOL : [DA…" at bounding box center [354, 59] width 709 height 59
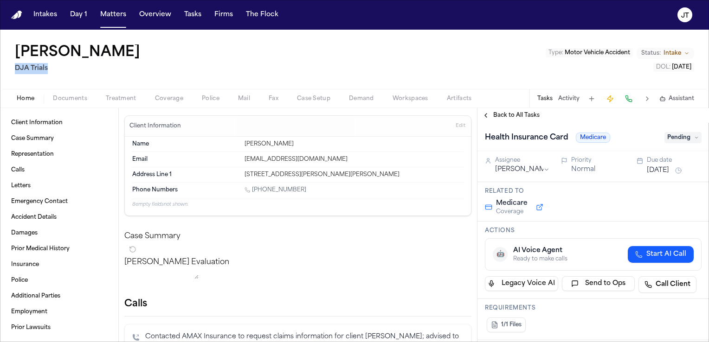
copy h2 "DJA Trials"
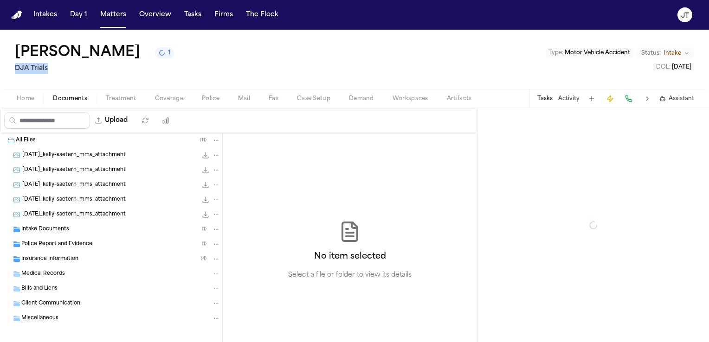
click at [69, 98] on span "Documents" at bounding box center [70, 98] width 34 height 7
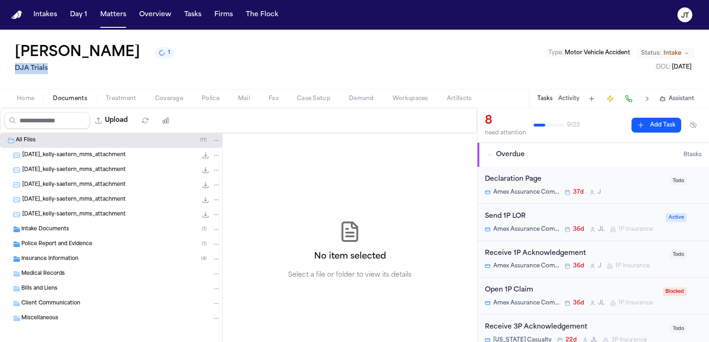
click at [54, 258] on span "Insurance Information" at bounding box center [49, 260] width 57 height 8
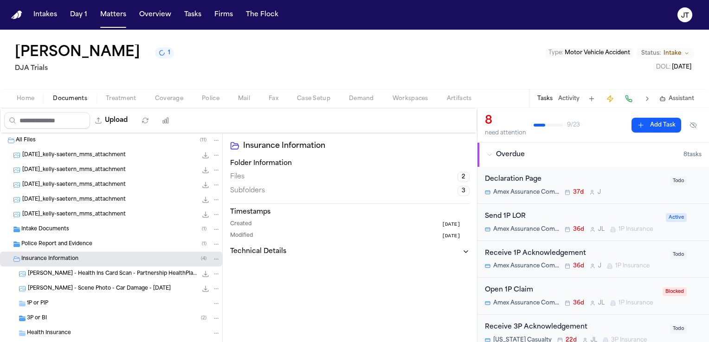
click at [39, 328] on div "Health Insurance" at bounding box center [111, 333] width 222 height 15
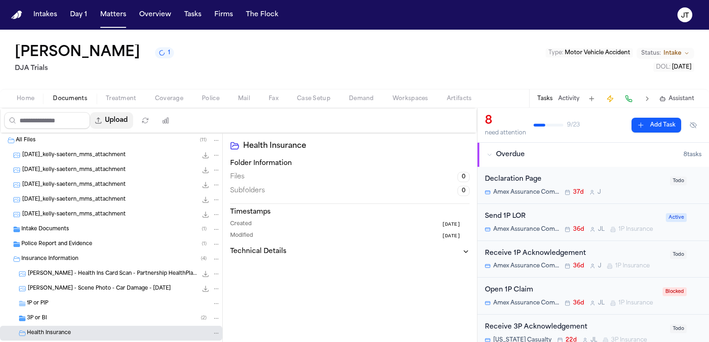
click at [122, 120] on button "Upload" at bounding box center [111, 120] width 43 height 17
select select "**********"
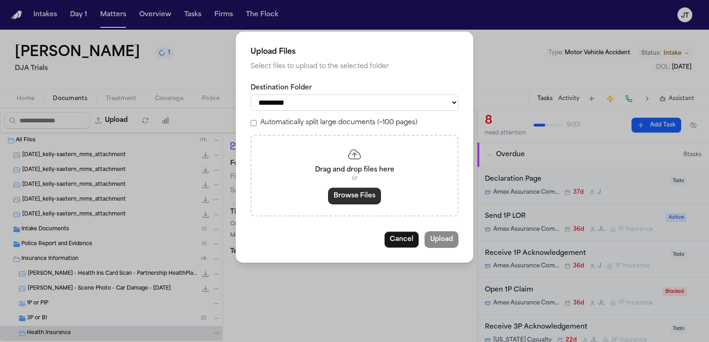
click at [368, 199] on button "Browse Files" at bounding box center [354, 196] width 53 height 17
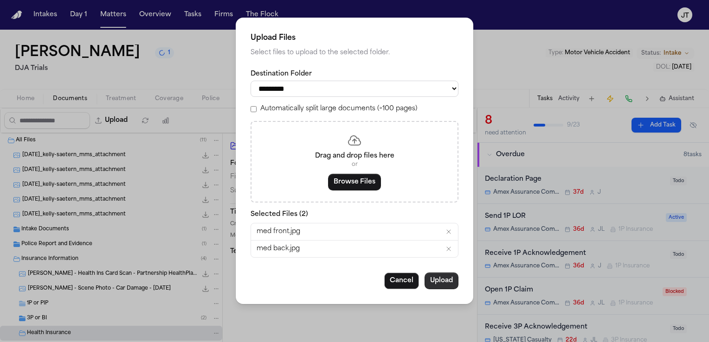
click at [451, 273] on button "Upload" at bounding box center [441, 281] width 34 height 17
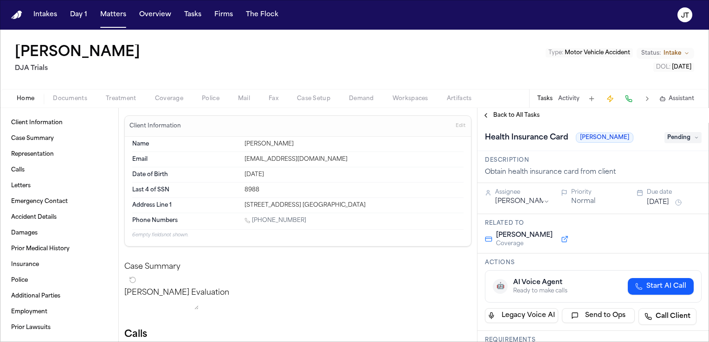
drag, startPoint x: 310, startPoint y: 223, endPoint x: 253, endPoint y: 221, distance: 56.6
click at [253, 221] on div "[PHONE_NUMBER]" at bounding box center [353, 221] width 219 height 9
copy link "[PHONE_NUMBER]"
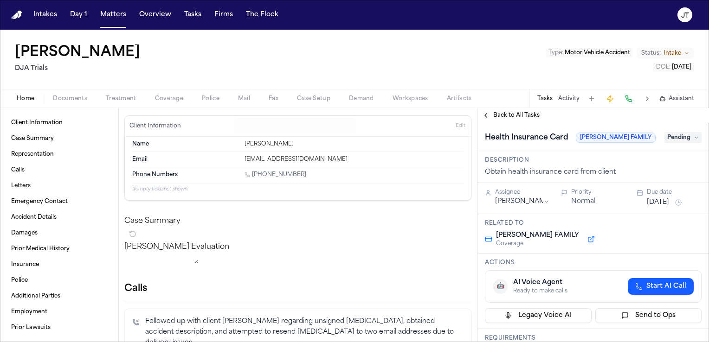
drag, startPoint x: 306, startPoint y: 173, endPoint x: 271, endPoint y: 175, distance: 35.3
click at [271, 175] on div "[PHONE_NUMBER]" at bounding box center [353, 175] width 219 height 9
click at [309, 175] on div "[PHONE_NUMBER]" at bounding box center [353, 175] width 219 height 9
drag, startPoint x: 304, startPoint y: 174, endPoint x: 254, endPoint y: 173, distance: 50.1
click at [254, 173] on div "[PHONE_NUMBER]" at bounding box center [353, 175] width 219 height 9
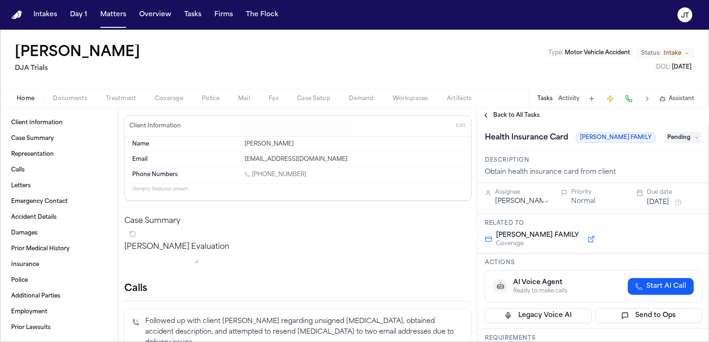
copy link "[PHONE_NUMBER]"
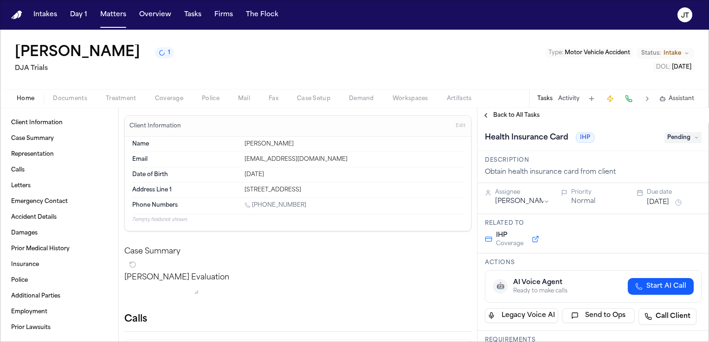
drag, startPoint x: 316, startPoint y: 205, endPoint x: 253, endPoint y: 206, distance: 63.6
click at [253, 206] on div "[PHONE_NUMBER]" at bounding box center [353, 206] width 219 height 9
copy link "[PHONE_NUMBER]"
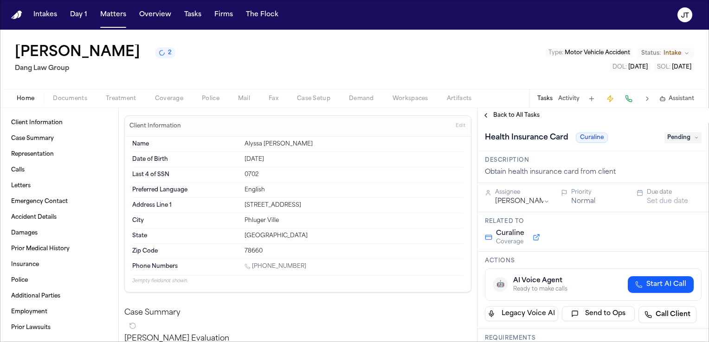
drag, startPoint x: 297, startPoint y: 266, endPoint x: 253, endPoint y: 265, distance: 44.1
click at [253, 265] on div "[PHONE_NUMBER]" at bounding box center [353, 267] width 219 height 9
copy link "[PHONE_NUMBER]"
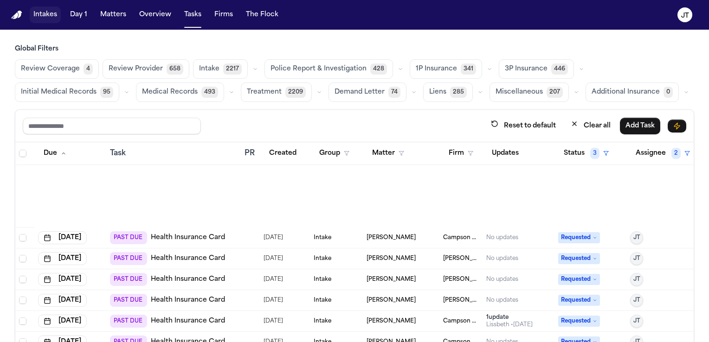
drag, startPoint x: 0, startPoint y: 0, endPoint x: 45, endPoint y: 10, distance: 45.7
click at [45, 10] on button "Intakes" at bounding box center [45, 14] width 31 height 17
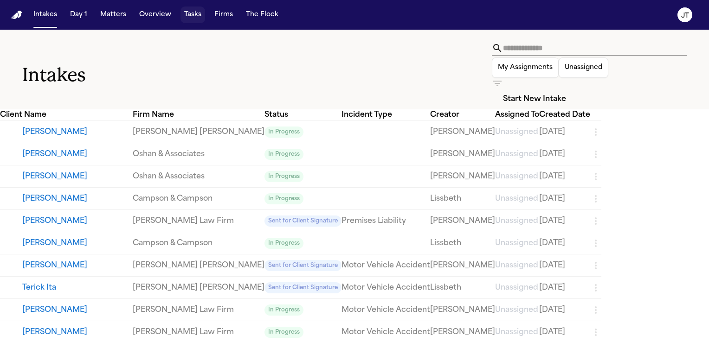
click at [187, 15] on button "Tasks" at bounding box center [192, 14] width 25 height 17
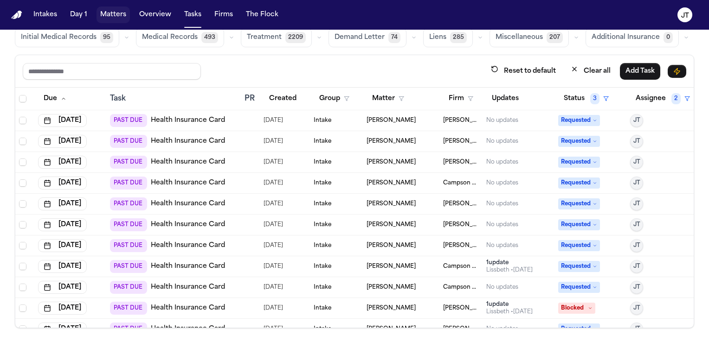
click at [121, 15] on button "Matters" at bounding box center [112, 14] width 33 height 17
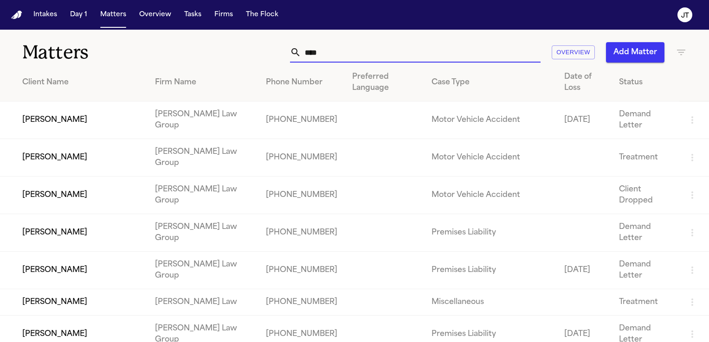
drag, startPoint x: 333, startPoint y: 45, endPoint x: 199, endPoint y: 58, distance: 134.7
click at [208, 58] on div "**** Overview Add Matter" at bounding box center [447, 52] width 478 height 20
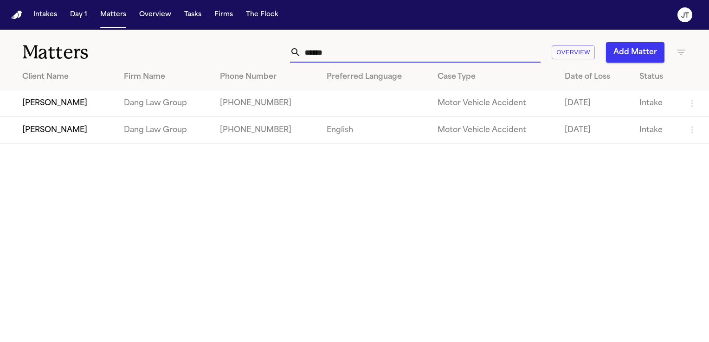
type input "******"
click at [116, 134] on td "[PERSON_NAME]" at bounding box center [58, 130] width 116 height 26
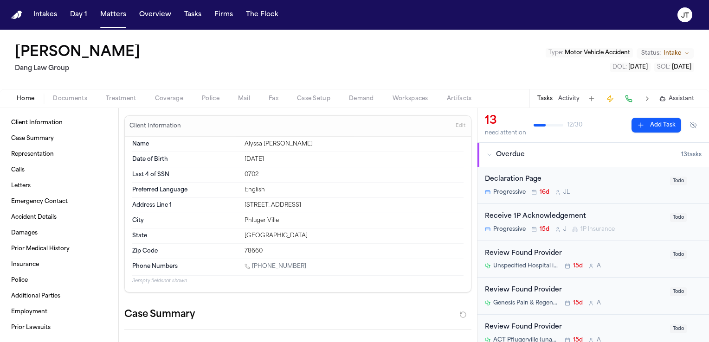
click at [77, 92] on div "Home Documents Treatment Coverage Police Mail Fax Case Setup Demand Workspaces …" at bounding box center [354, 98] width 709 height 19
click at [72, 99] on span "Documents" at bounding box center [70, 98] width 34 height 7
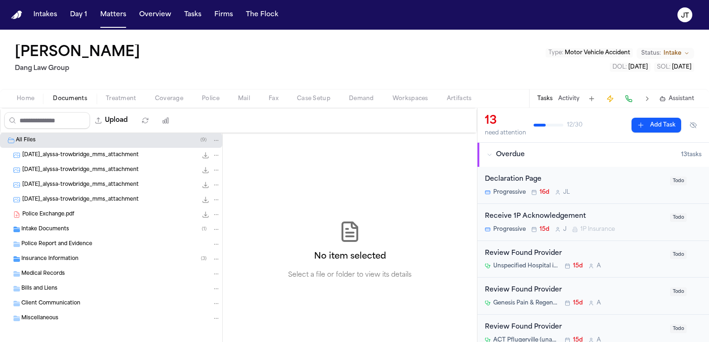
click at [43, 259] on span "Insurance Information" at bounding box center [49, 260] width 57 height 8
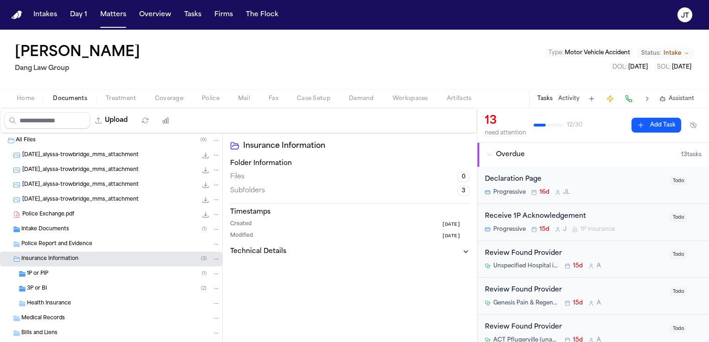
scroll to position [46, 0]
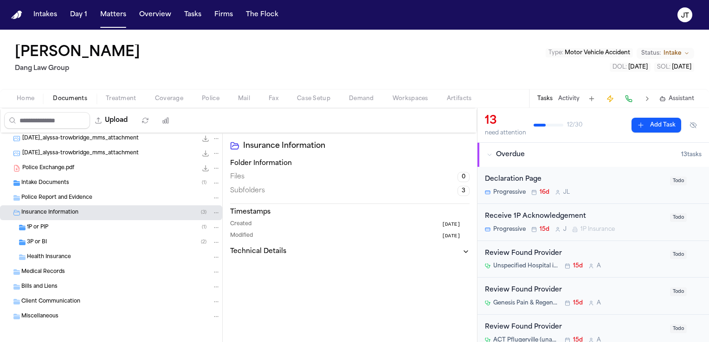
click at [43, 255] on span "Health Insurance" at bounding box center [49, 258] width 44 height 8
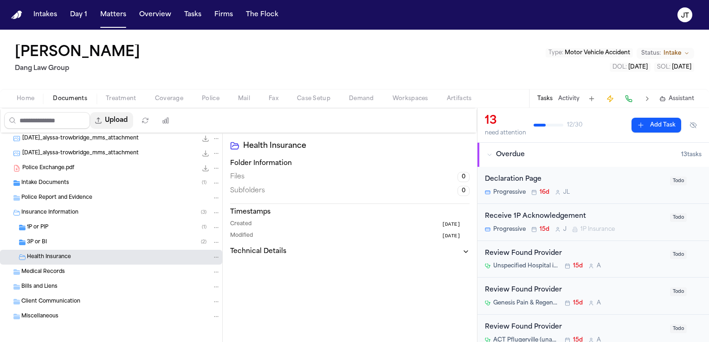
click at [121, 122] on button "Upload" at bounding box center [111, 120] width 43 height 17
select select "**********"
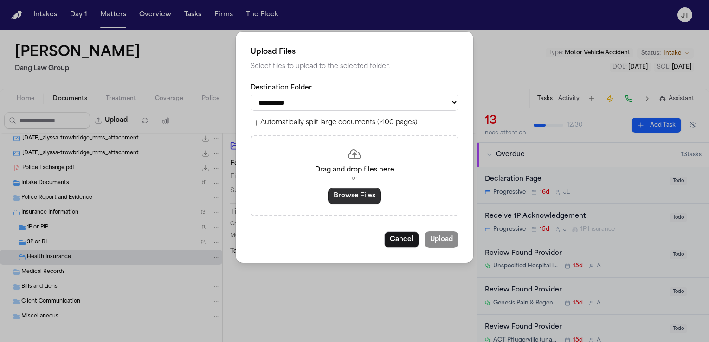
click at [357, 193] on button "Browse Files" at bounding box center [354, 196] width 53 height 17
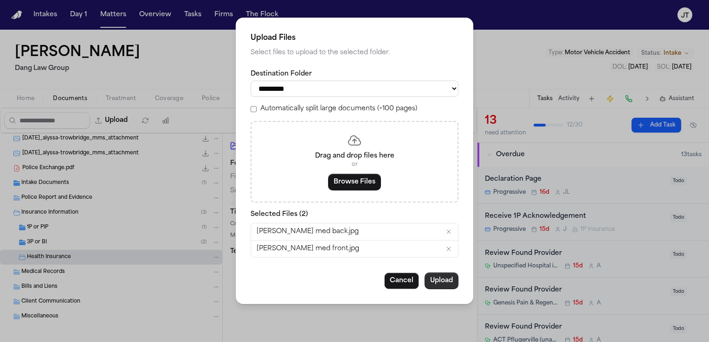
click at [440, 279] on button "Upload" at bounding box center [441, 281] width 34 height 17
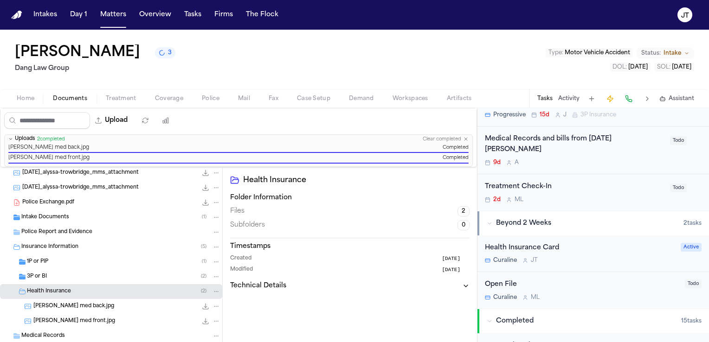
scroll to position [464, 0]
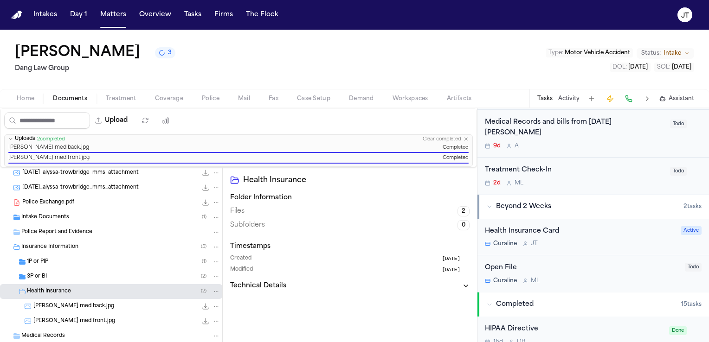
click at [683, 229] on span "Active" at bounding box center [691, 230] width 21 height 9
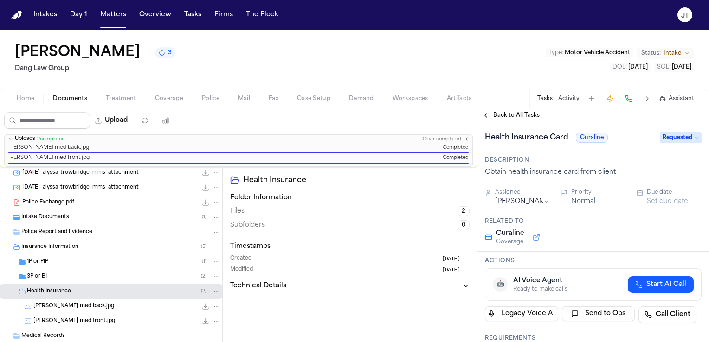
click at [674, 140] on span "Requested" at bounding box center [681, 137] width 42 height 11
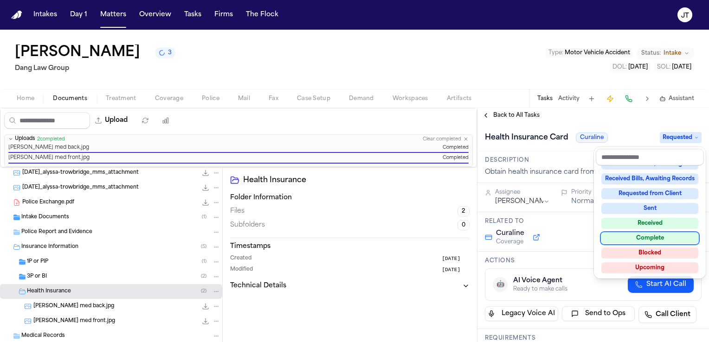
click at [655, 236] on div "Complete" at bounding box center [649, 238] width 97 height 11
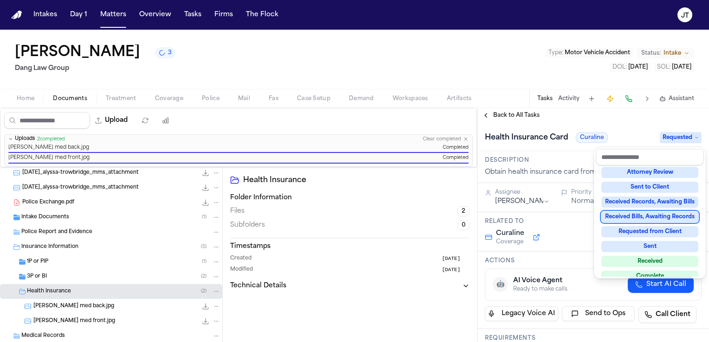
scroll to position [71, 0]
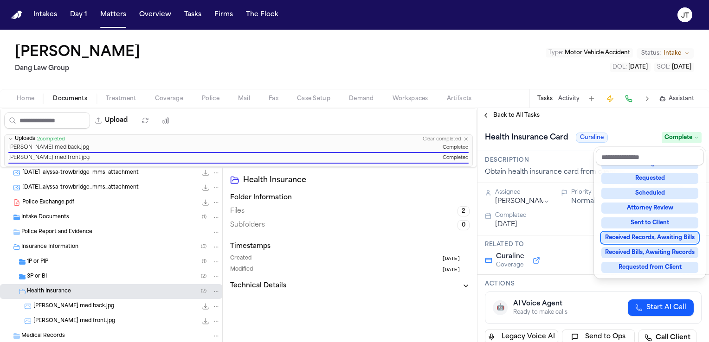
click at [111, 18] on div "Intakes Day 1 Matters Overview Tasks Firms The [PERSON_NAME] [PERSON_NAME] Law …" at bounding box center [354, 171] width 709 height 342
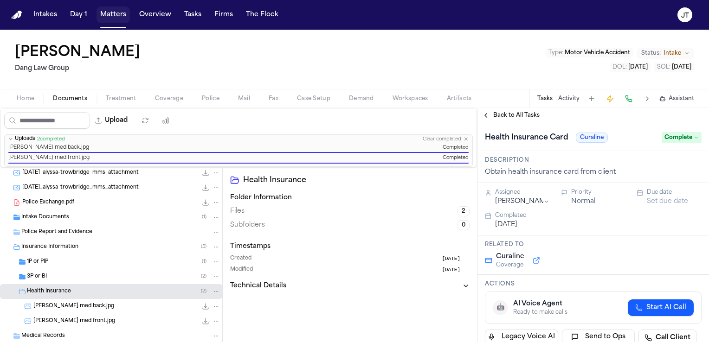
click at [111, 16] on button "Matters" at bounding box center [112, 14] width 33 height 17
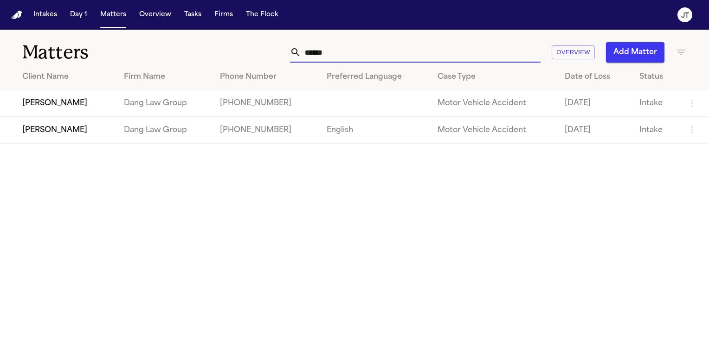
drag, startPoint x: 348, startPoint y: 53, endPoint x: 268, endPoint y: 27, distance: 83.8
click at [269, 35] on div "Matters ****** Overview Add Matter" at bounding box center [354, 47] width 709 height 34
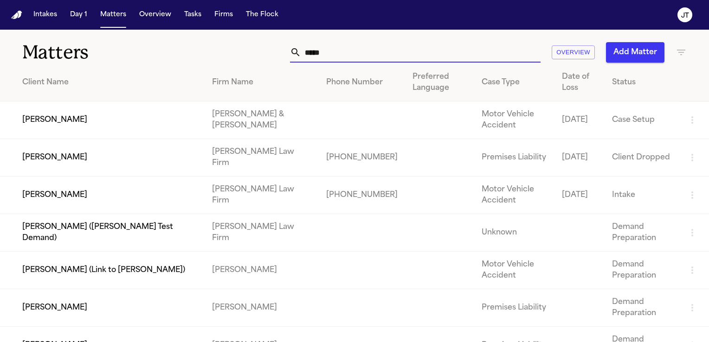
click at [353, 50] on input "*****" at bounding box center [420, 52] width 239 height 20
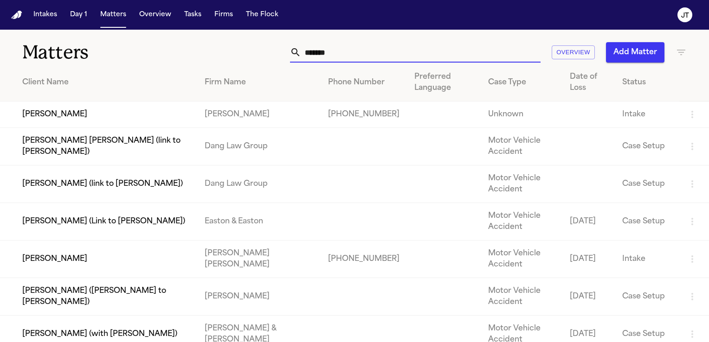
type input "*******"
click at [125, 112] on td "[PERSON_NAME]" at bounding box center [98, 115] width 197 height 26
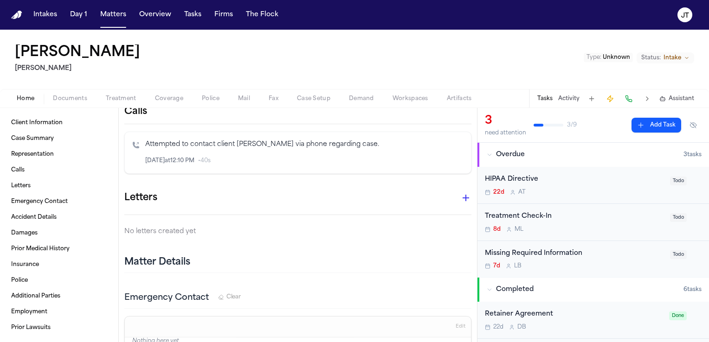
scroll to position [182, 0]
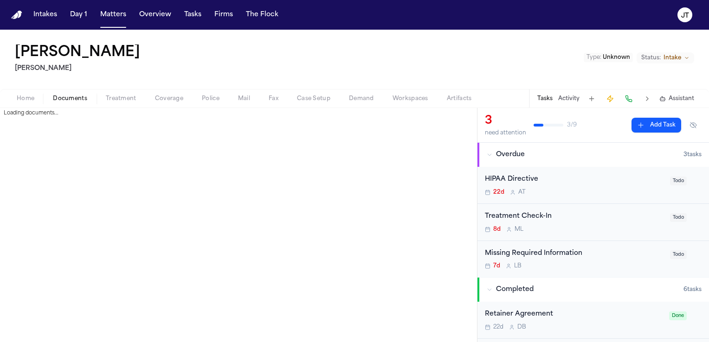
click at [58, 103] on span "button" at bounding box center [69, 103] width 45 height 1
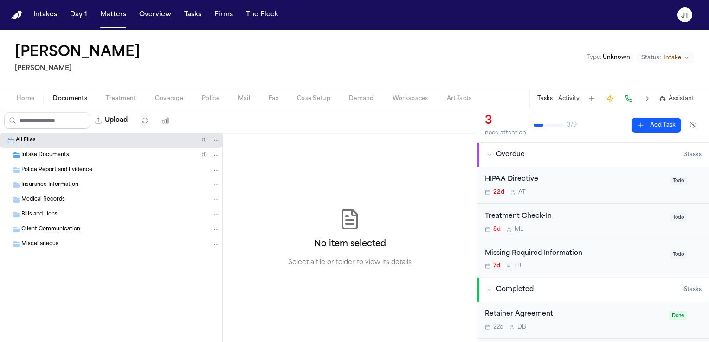
click at [39, 152] on span "Intake Documents" at bounding box center [45, 156] width 48 height 8
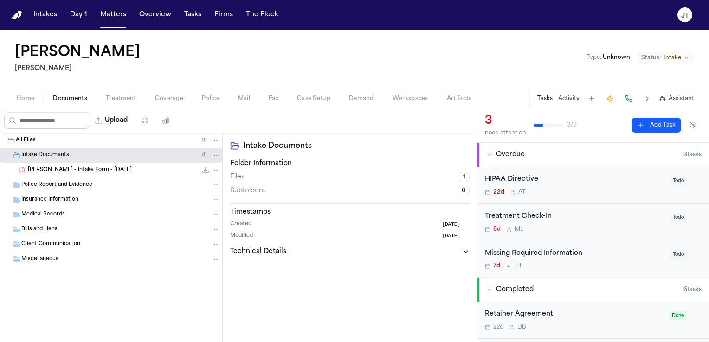
click at [59, 168] on span "[PERSON_NAME] - Intake Form - [DATE]" at bounding box center [80, 171] width 104 height 8
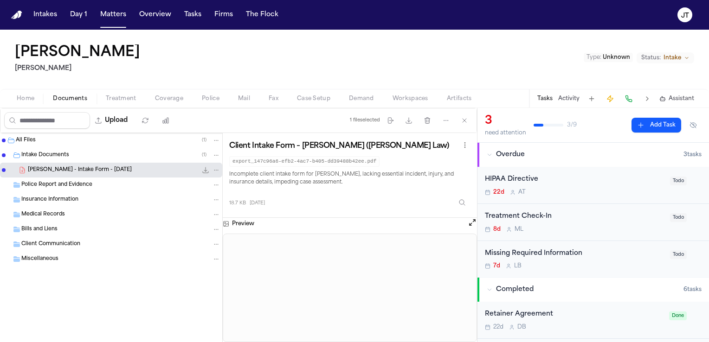
click at [469, 223] on button "Open preview" at bounding box center [472, 222] width 9 height 9
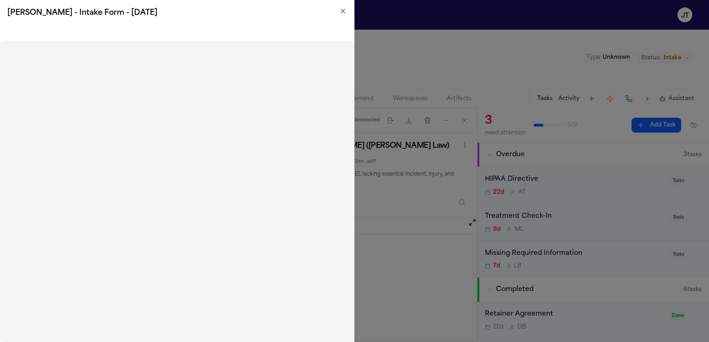
click at [345, 13] on icon "button" at bounding box center [342, 10] width 7 height 7
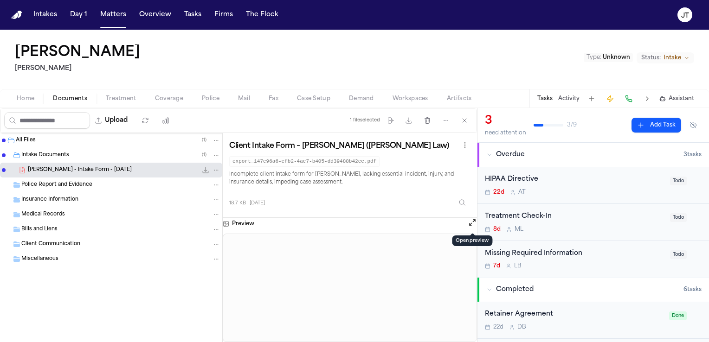
click at [546, 315] on div "Retainer Agreement" at bounding box center [574, 314] width 179 height 11
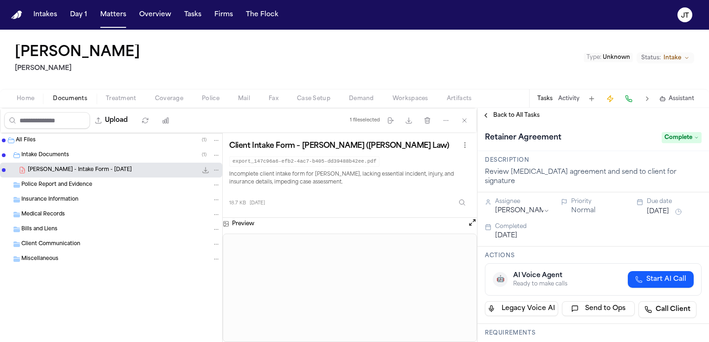
click at [411, 202] on div "18.7 KB [DATE]" at bounding box center [349, 201] width 241 height 20
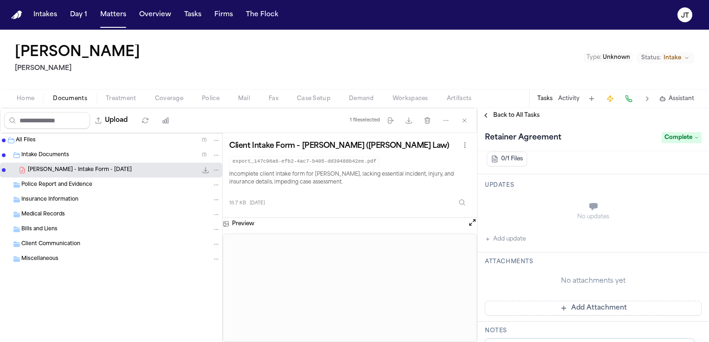
scroll to position [187, 0]
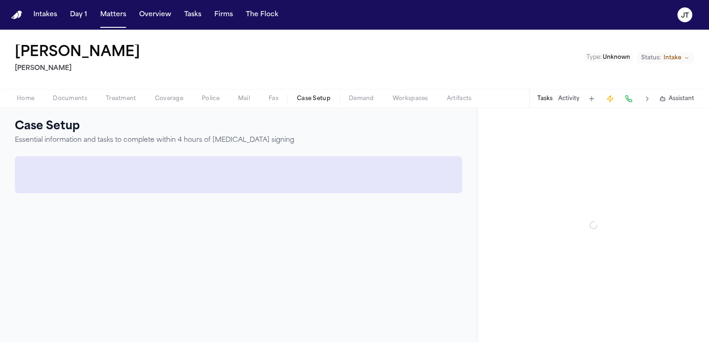
click at [323, 95] on span "Case Setup" at bounding box center [313, 98] width 33 height 7
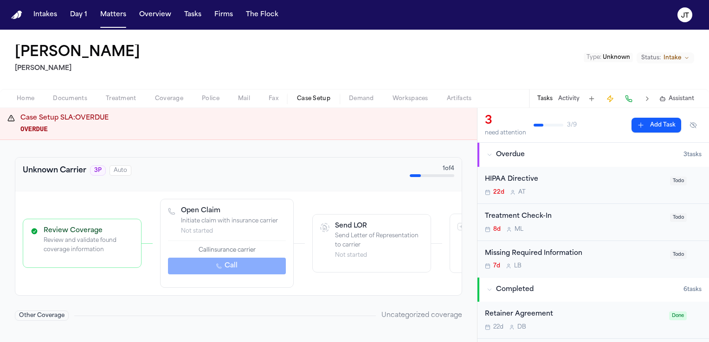
scroll to position [272, 0]
click at [521, 316] on div "Retainer Agreement" at bounding box center [574, 314] width 179 height 11
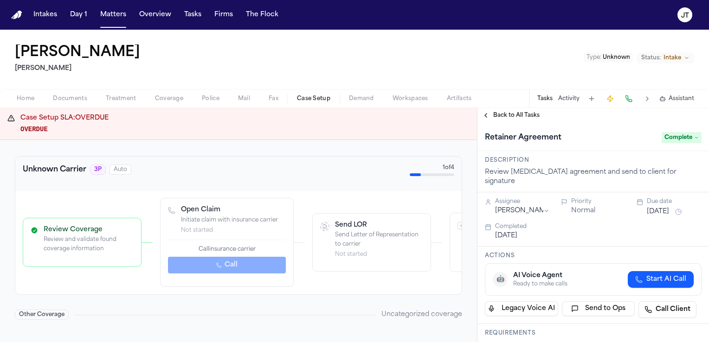
click at [14, 225] on div "Case Setup Essential information and tasks to complete within 4 hours of [MEDIC…" at bounding box center [238, 241] width 477 height 202
click at [64, 101] on span "Documents" at bounding box center [70, 98] width 34 height 7
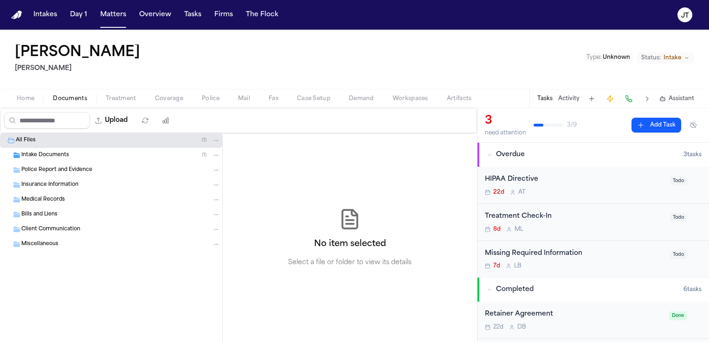
click at [34, 173] on span "Police Report and Evidence" at bounding box center [56, 171] width 71 height 8
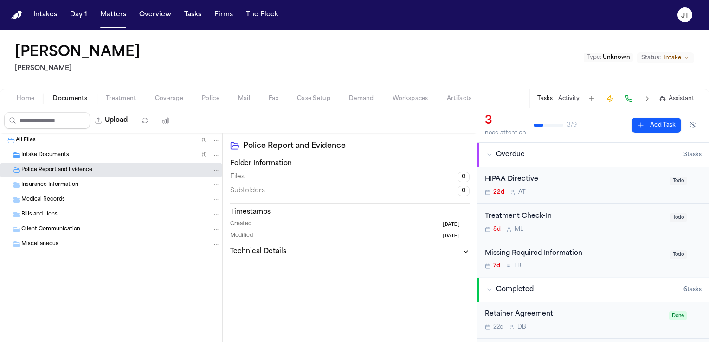
click at [39, 154] on span "Intake Documents" at bounding box center [45, 156] width 48 height 8
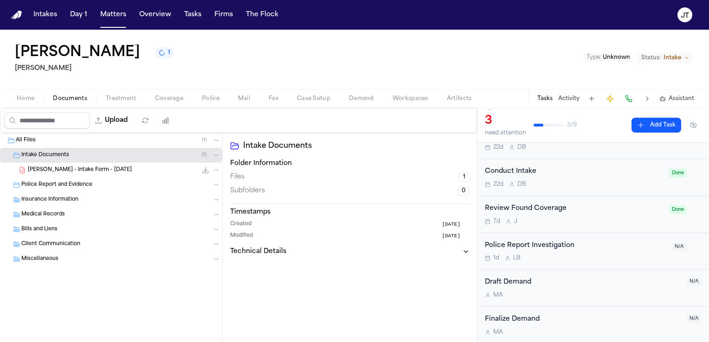
scroll to position [156, 0]
click at [113, 14] on button "Matters" at bounding box center [112, 14] width 33 height 17
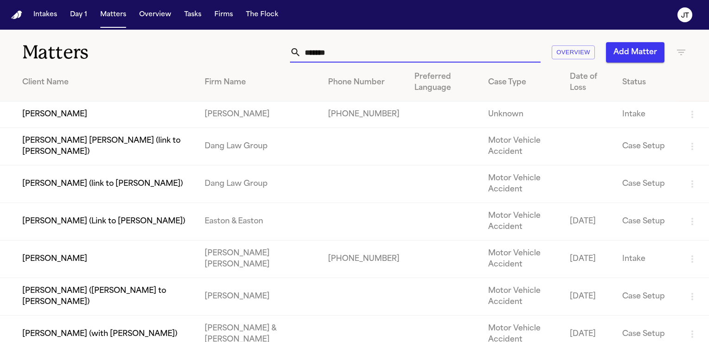
drag, startPoint x: 357, startPoint y: 59, endPoint x: 283, endPoint y: 46, distance: 75.8
click at [283, 46] on div "******* Overview Add Matter" at bounding box center [447, 52] width 478 height 20
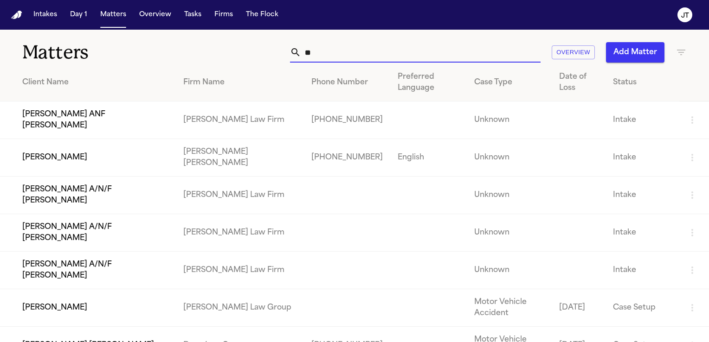
type input "*"
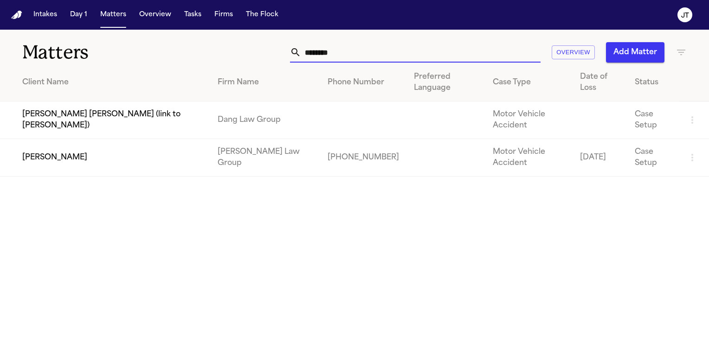
type input "********"
click at [104, 154] on td "[PERSON_NAME]" at bounding box center [105, 158] width 210 height 38
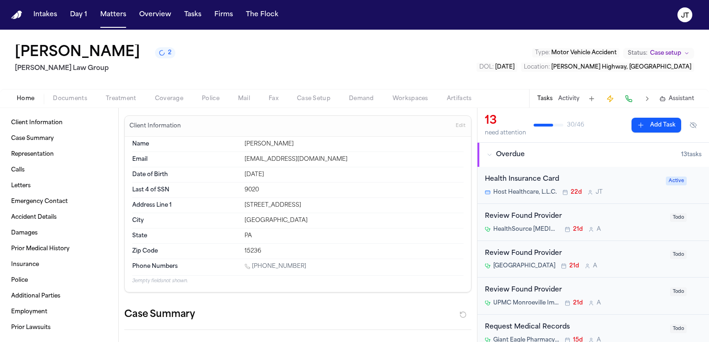
click at [519, 180] on div "Health Insurance Card" at bounding box center [572, 179] width 175 height 11
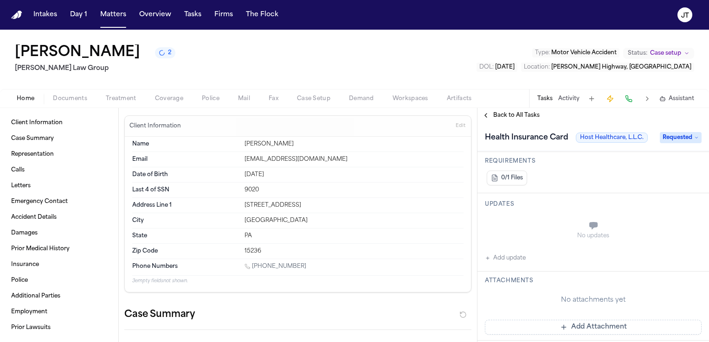
scroll to position [180, 0]
click at [497, 256] on button "Add update" at bounding box center [505, 256] width 41 height 11
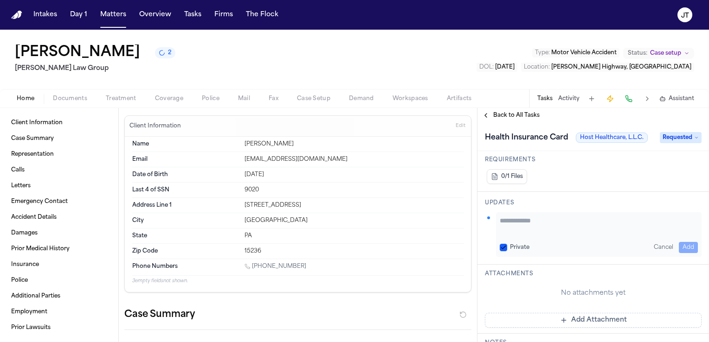
click at [514, 223] on textarea "Add your update" at bounding box center [599, 225] width 198 height 19
type textarea "**********"
click at [679, 245] on button "Add" at bounding box center [688, 247] width 19 height 11
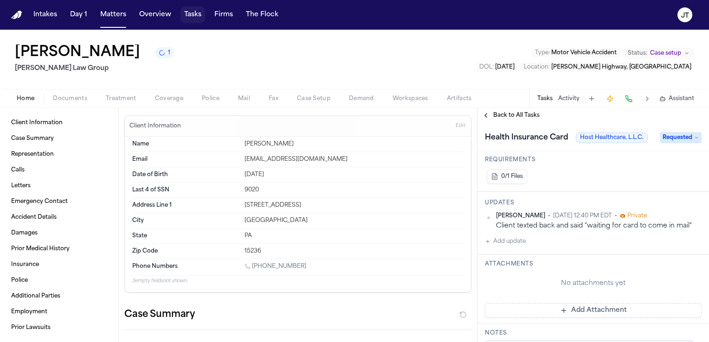
click at [193, 15] on button "Tasks" at bounding box center [192, 14] width 25 height 17
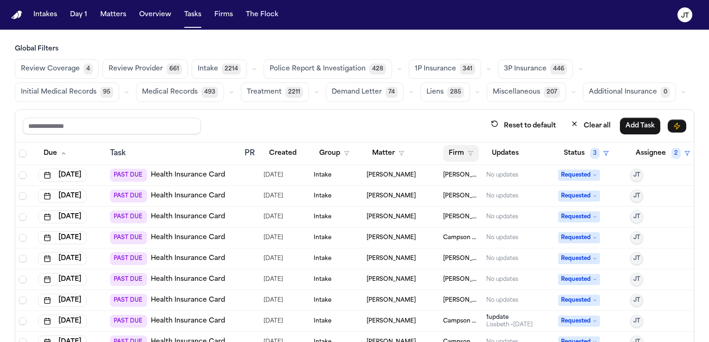
click at [449, 149] on button "Firm" at bounding box center [461, 153] width 36 height 17
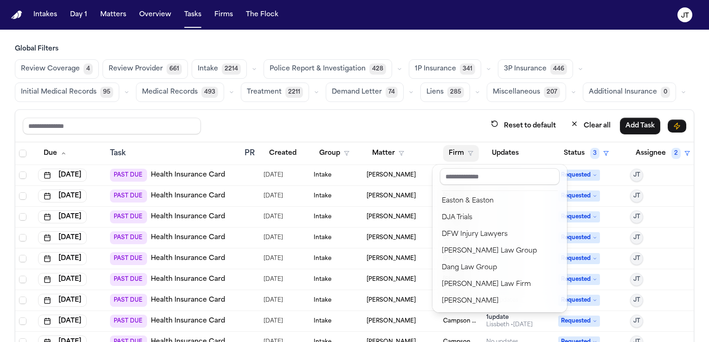
scroll to position [105, 0]
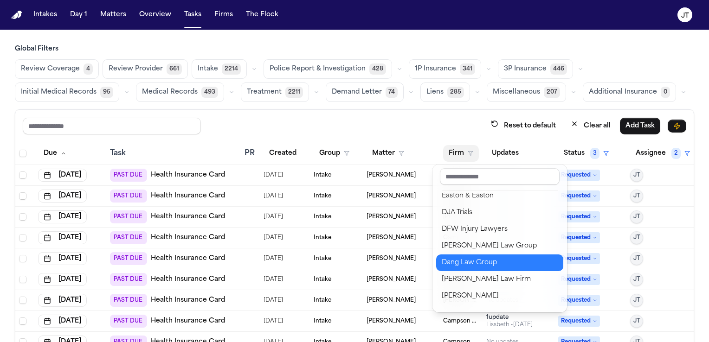
click at [474, 263] on div "Dang Law Group" at bounding box center [500, 262] width 116 height 11
